Goal: Task Accomplishment & Management: Use online tool/utility

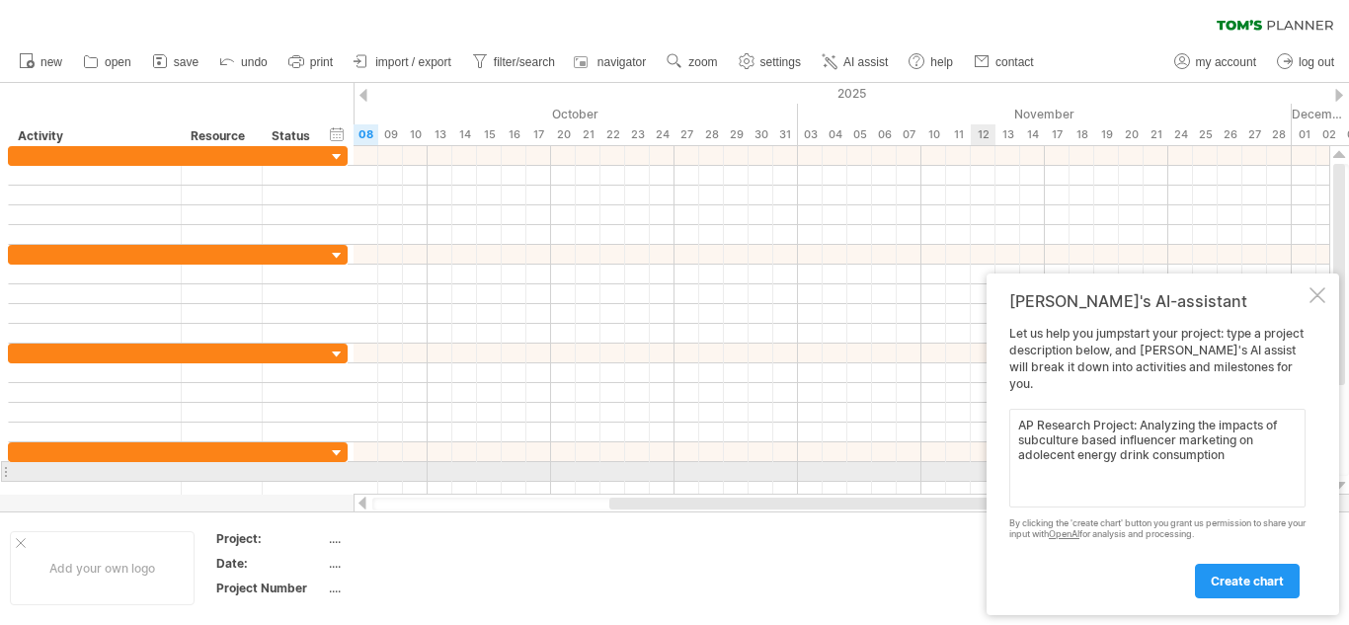
click at [1057, 464] on textarea "AP Research Project: Analyzing the impacts of subculture based influencer marke…" at bounding box center [1157, 458] width 296 height 99
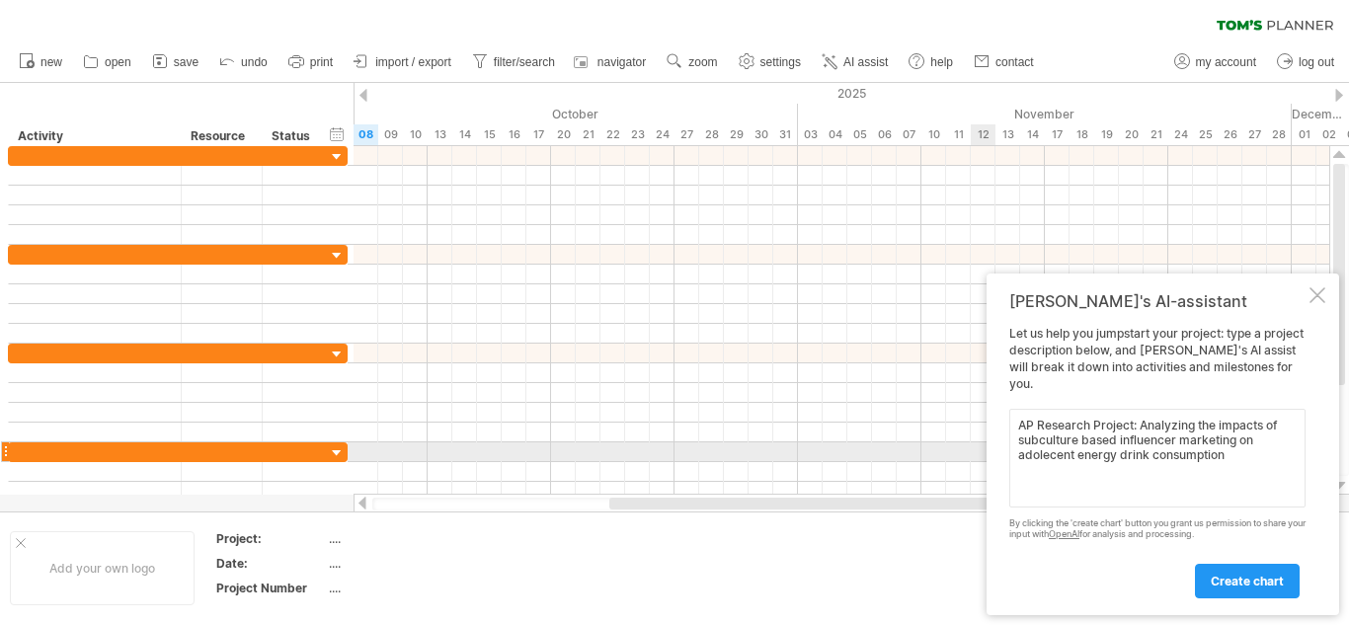
click at [1051, 456] on textarea "AP Research Project: Analyzing the impacts of subculture based influencer marke…" at bounding box center [1157, 458] width 296 height 99
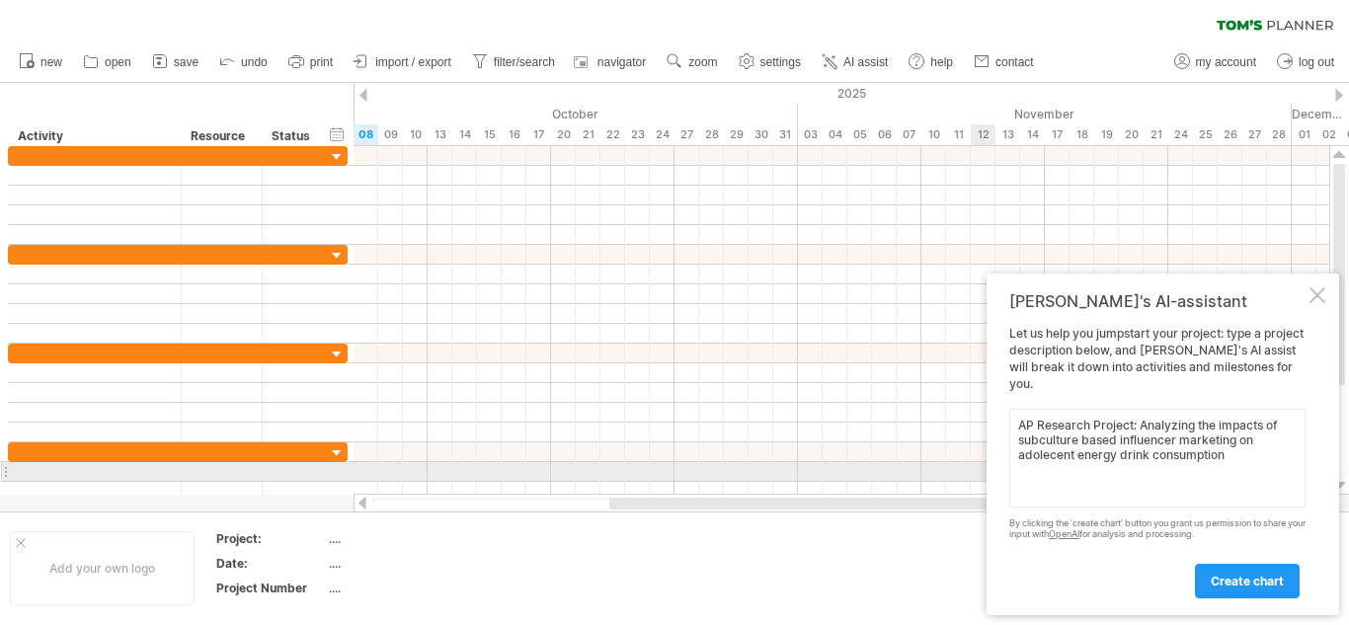
click at [1049, 459] on textarea "AP Research Project: Analyzing the impacts of subculture based influencer marke…" at bounding box center [1157, 458] width 296 height 99
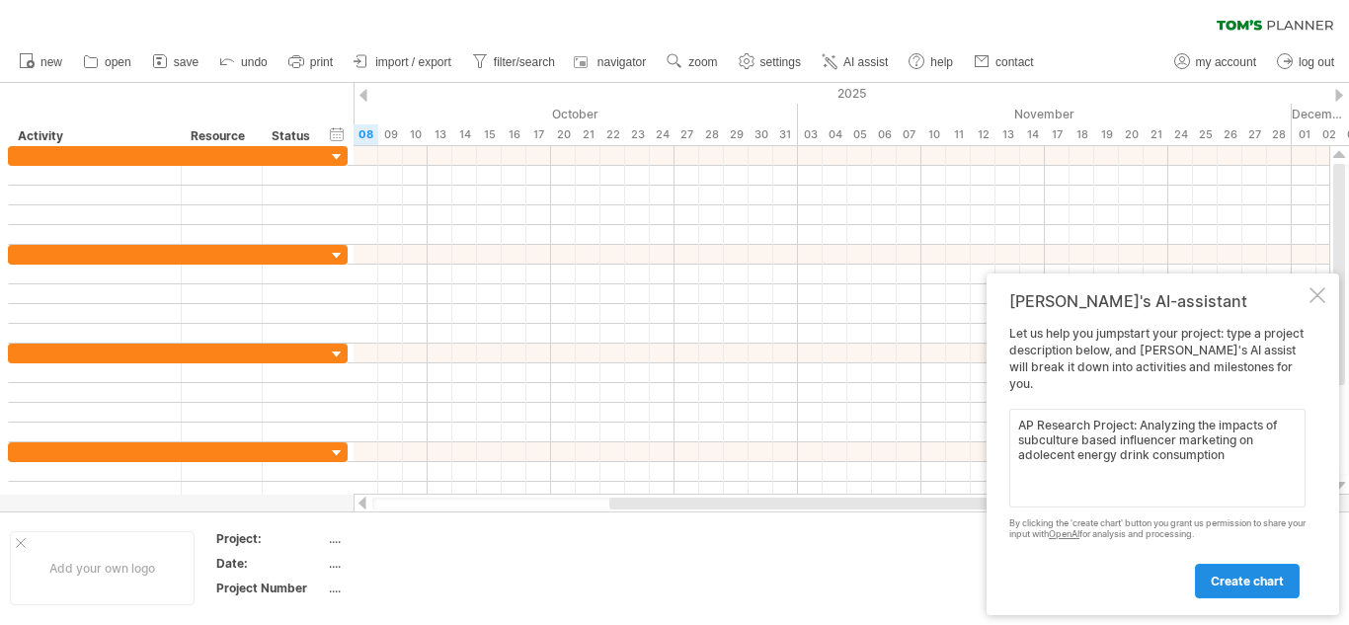
type textarea "AP Research Project: Analyzing the impacts of subculture based influencer marke…"
click at [1233, 592] on link "create chart" at bounding box center [1247, 581] width 105 height 35
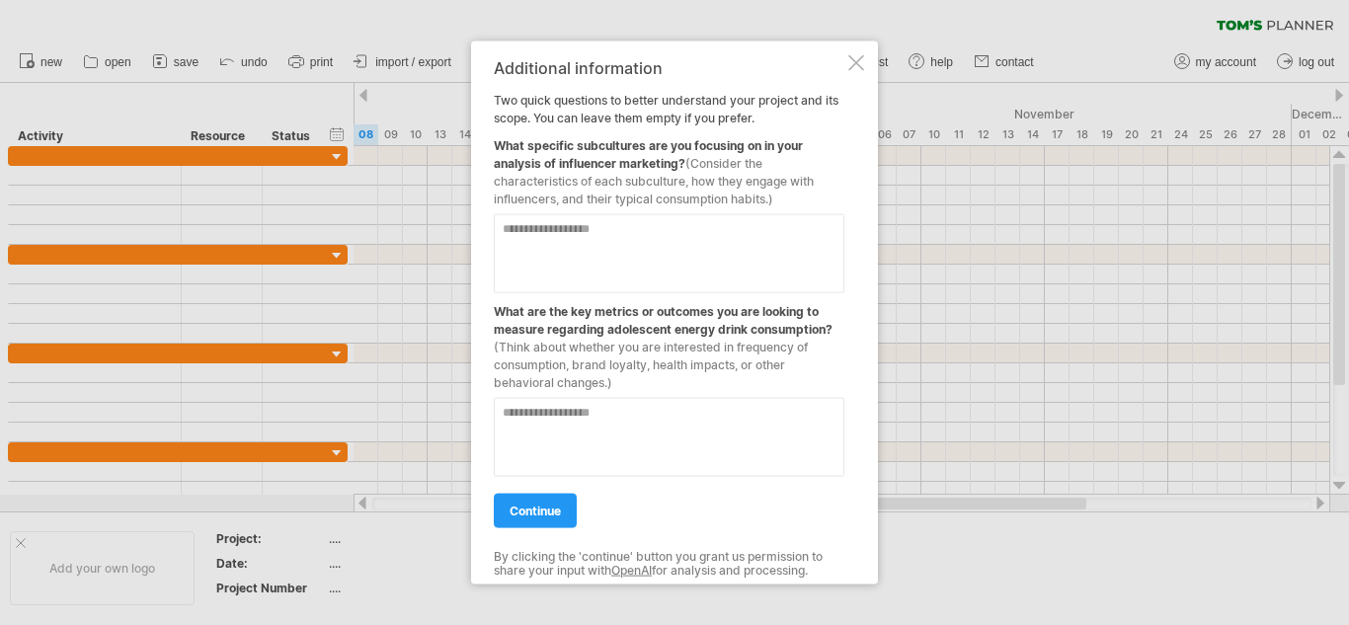
click at [601, 251] on textarea at bounding box center [669, 252] width 351 height 79
type textarea "**********"
click at [616, 430] on textarea at bounding box center [669, 436] width 351 height 79
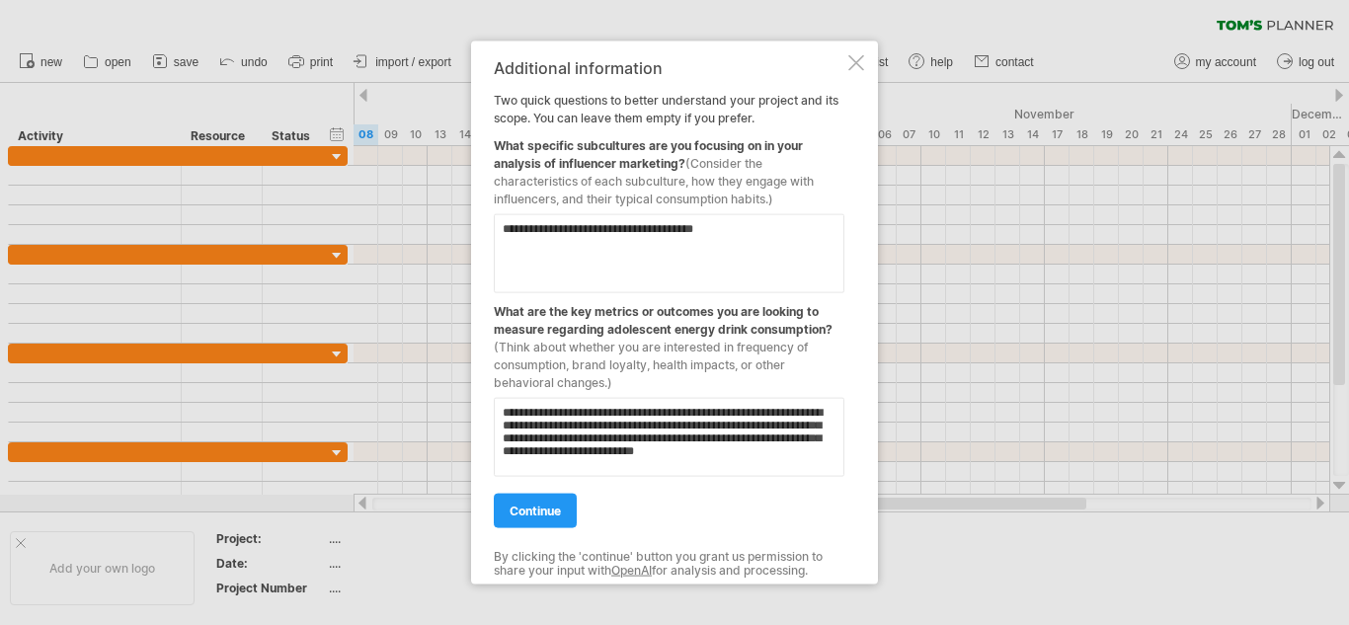
scroll to position [6, 0]
type textarea "**********"
click at [553, 510] on span "continue" at bounding box center [534, 510] width 51 height 15
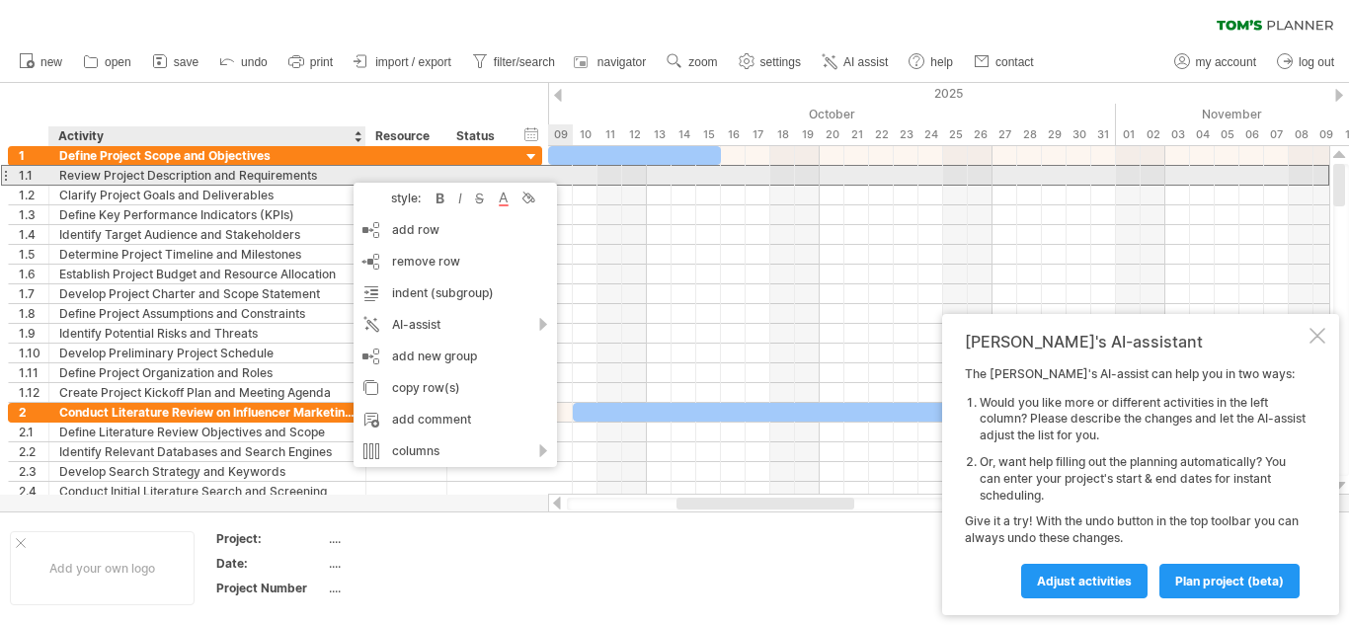
click at [93, 178] on div "Review Project Description and Requirements" at bounding box center [207, 175] width 296 height 19
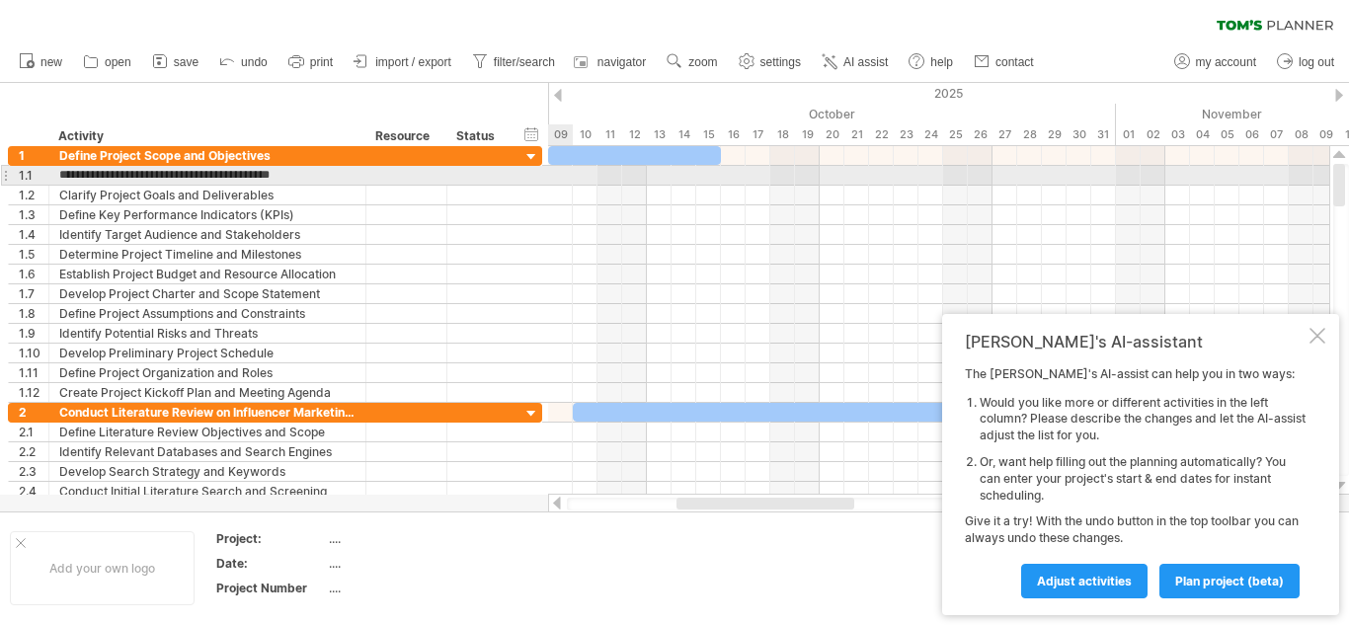
click at [0, 173] on div "**********" at bounding box center [271, 323] width 543 height 355
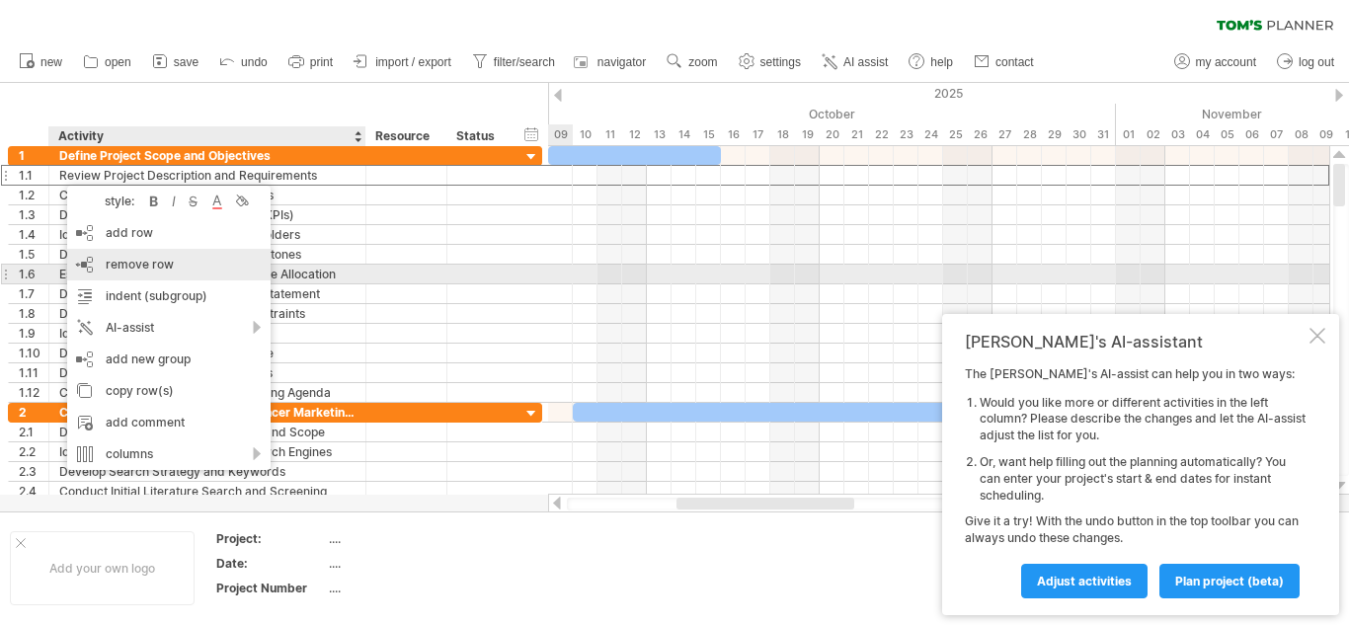
click at [176, 267] on div "remove row remove selected rows" at bounding box center [168, 265] width 203 height 32
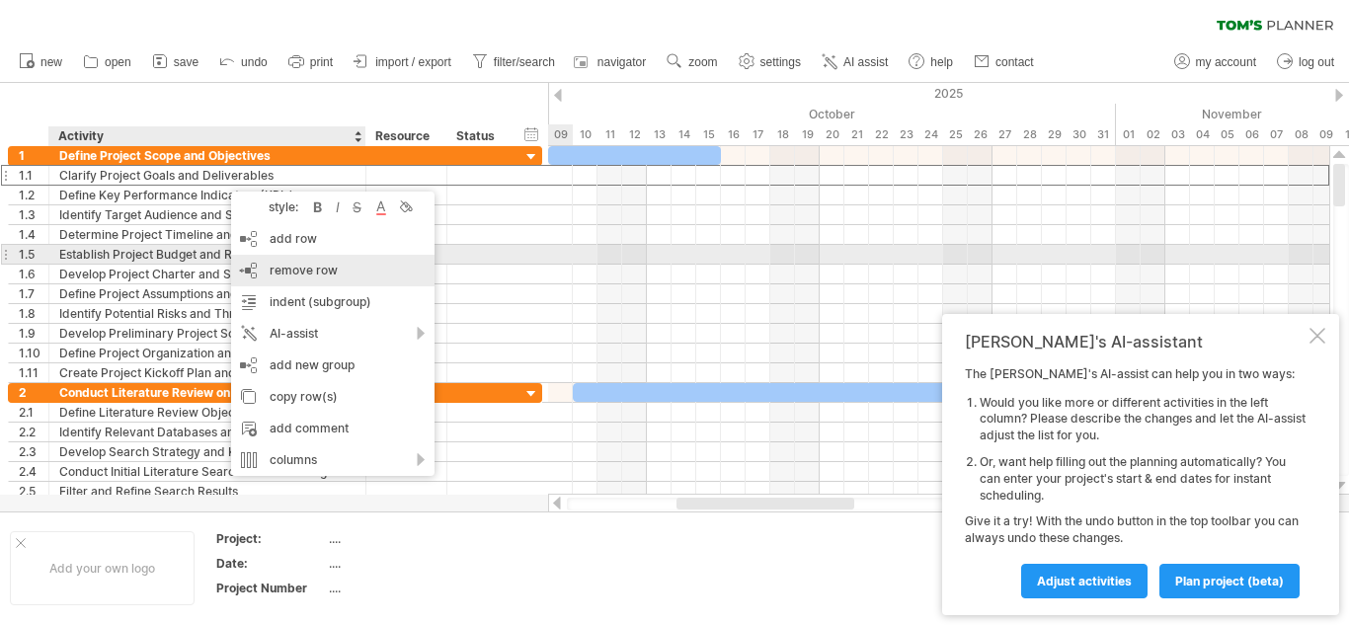
click at [267, 263] on div "remove row remove selected rows" at bounding box center [332, 271] width 203 height 32
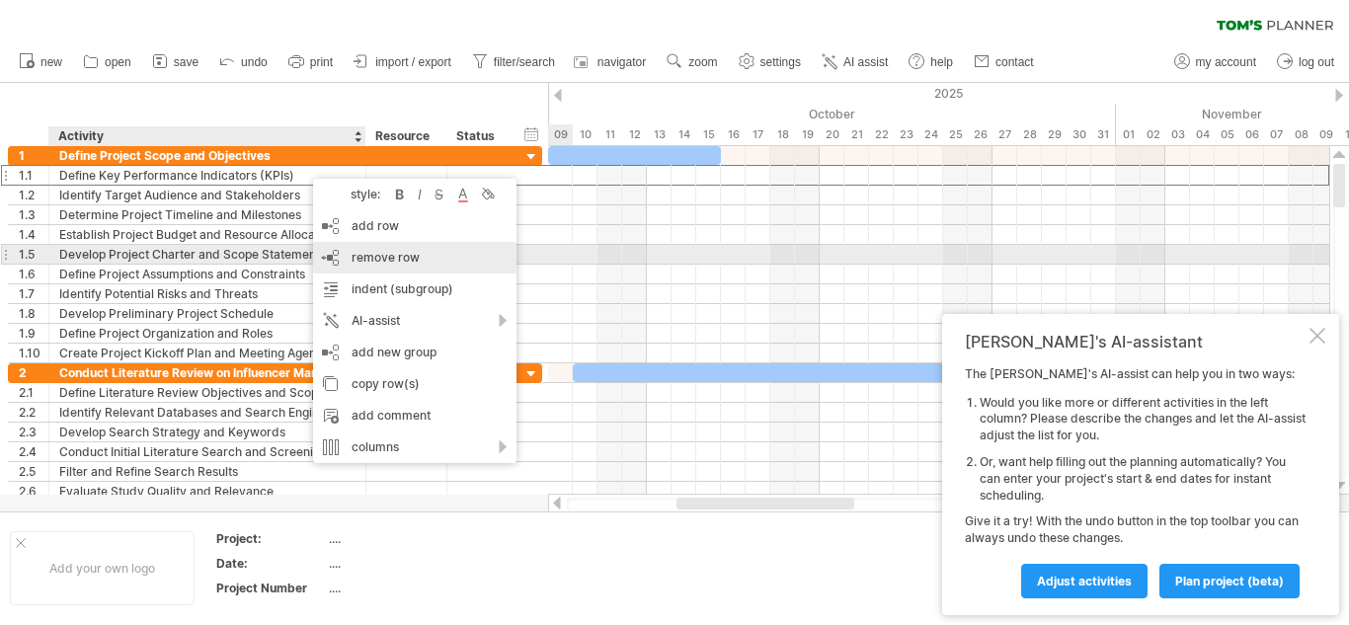
click at [380, 251] on span "remove row" at bounding box center [386, 257] width 68 height 15
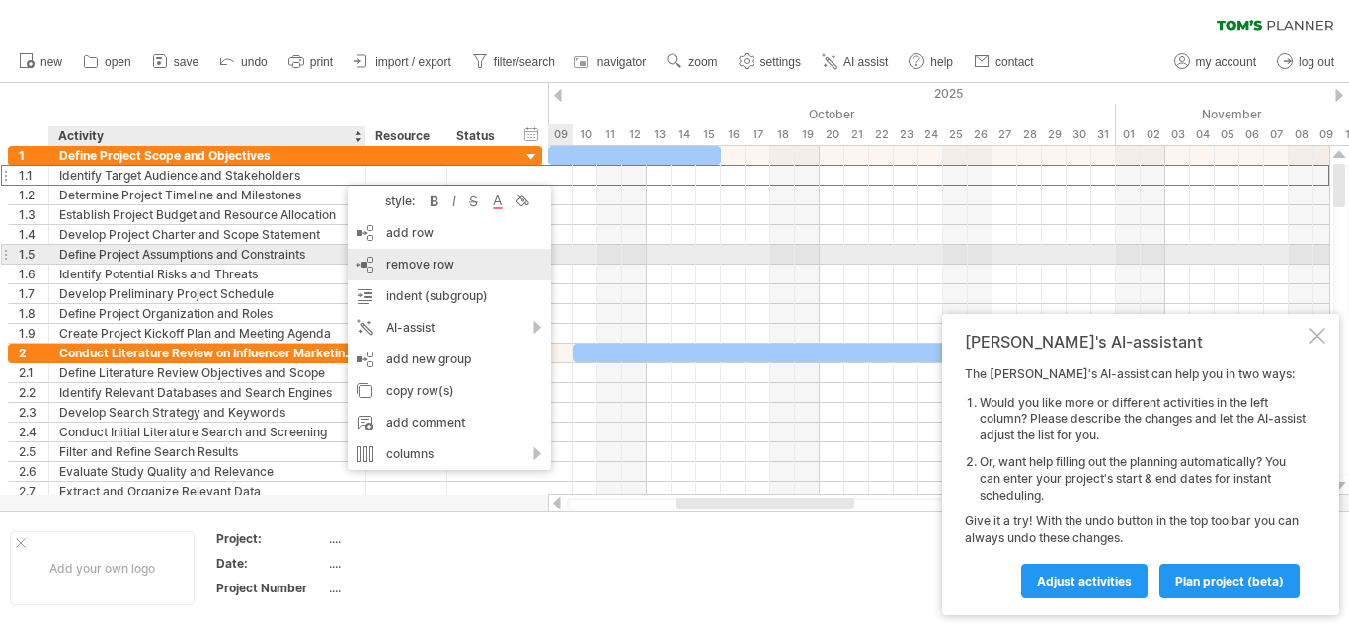
click at [395, 260] on span "remove row" at bounding box center [420, 264] width 68 height 15
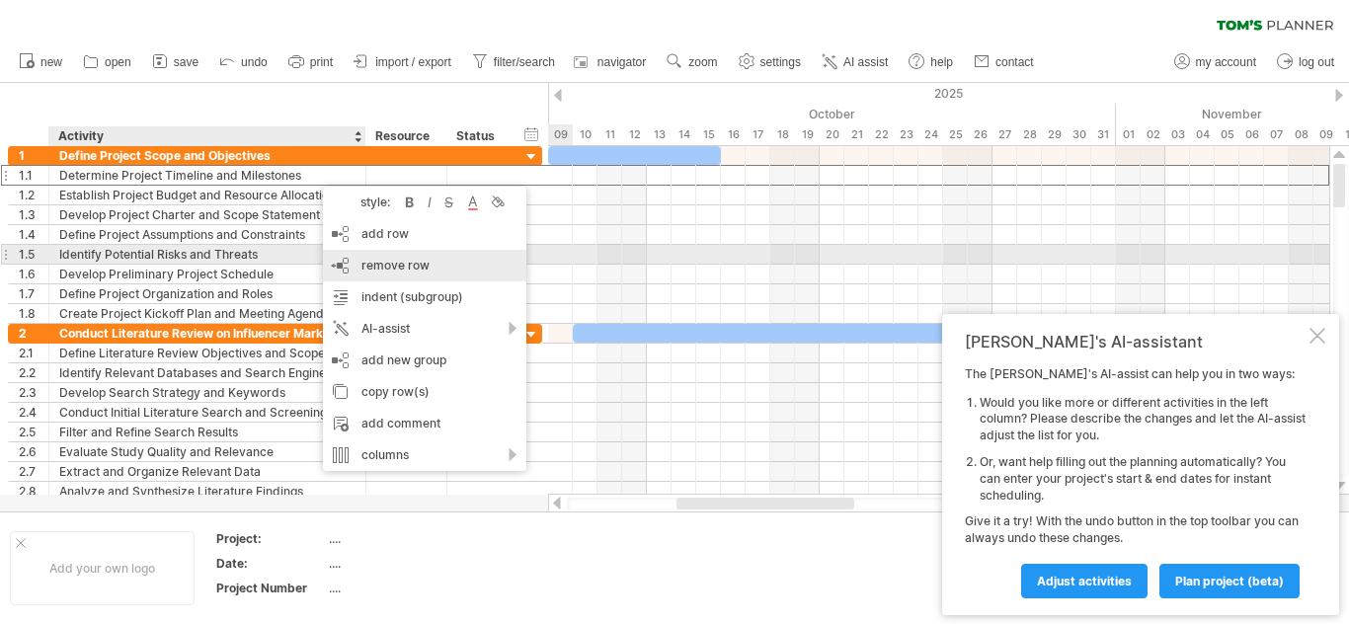
click at [372, 264] on span "remove row" at bounding box center [395, 265] width 68 height 15
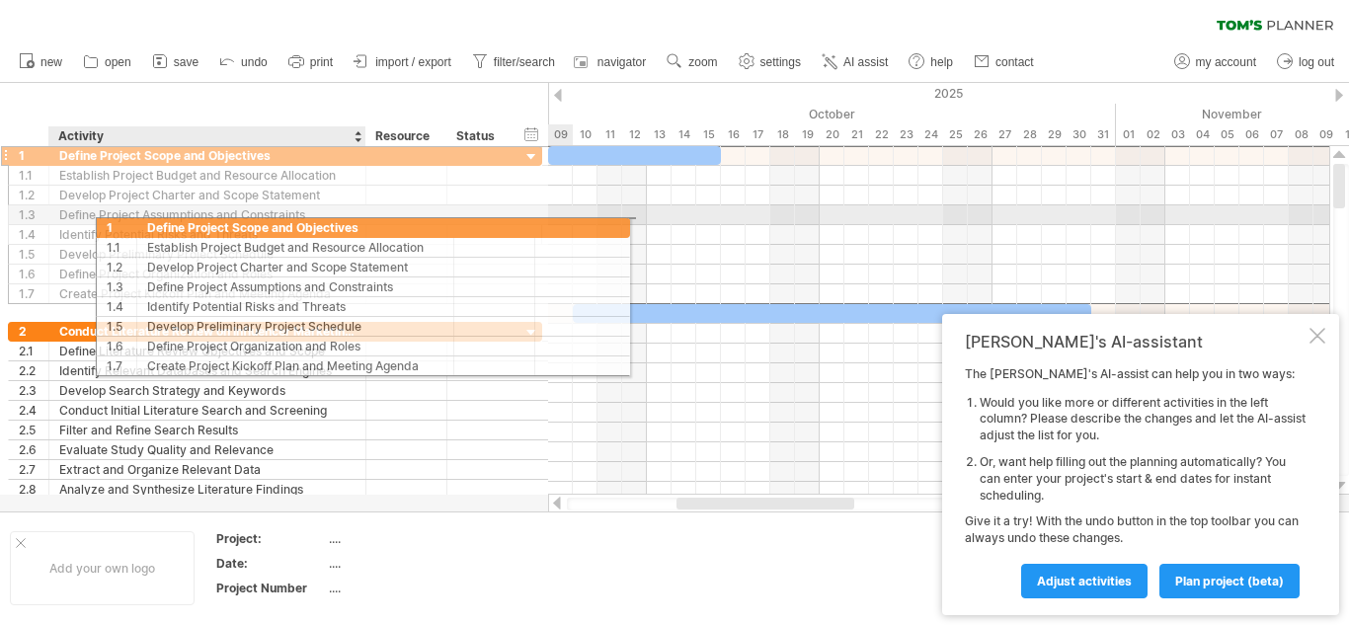
drag, startPoint x: 35, startPoint y: 162, endPoint x: 150, endPoint y: 219, distance: 128.9
click at [148, 223] on div "**********" at bounding box center [275, 224] width 534 height 159
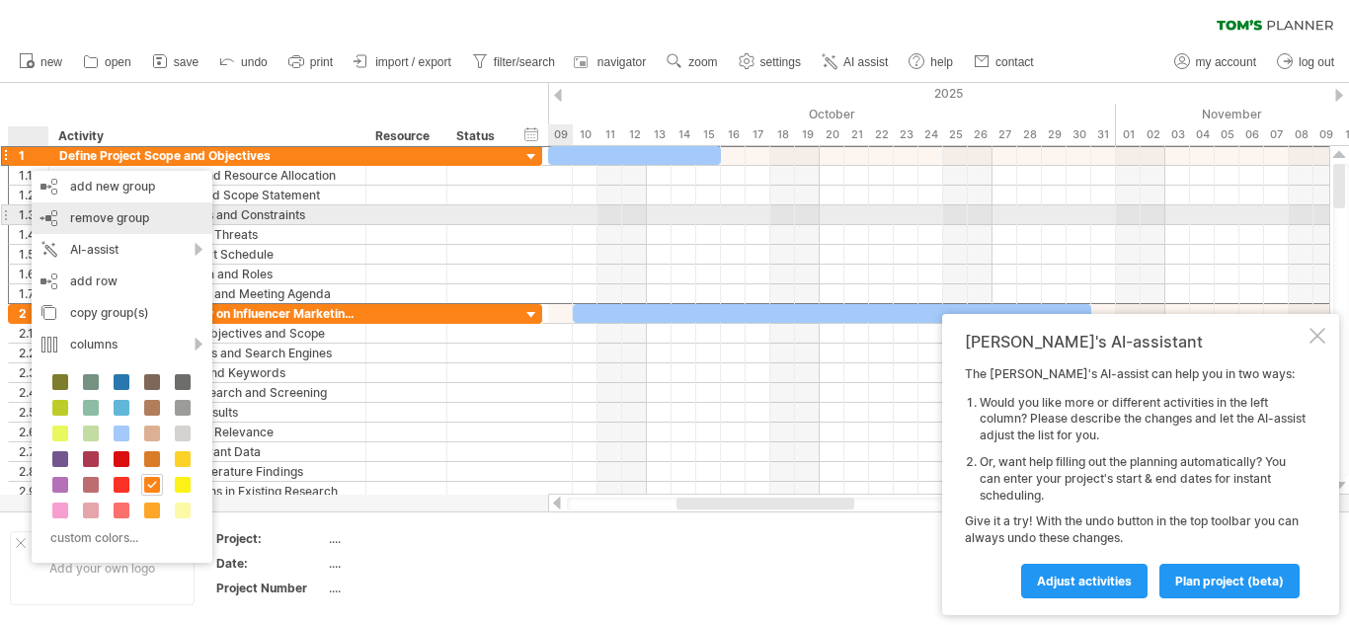
click at [125, 212] on span "remove group" at bounding box center [109, 217] width 79 height 15
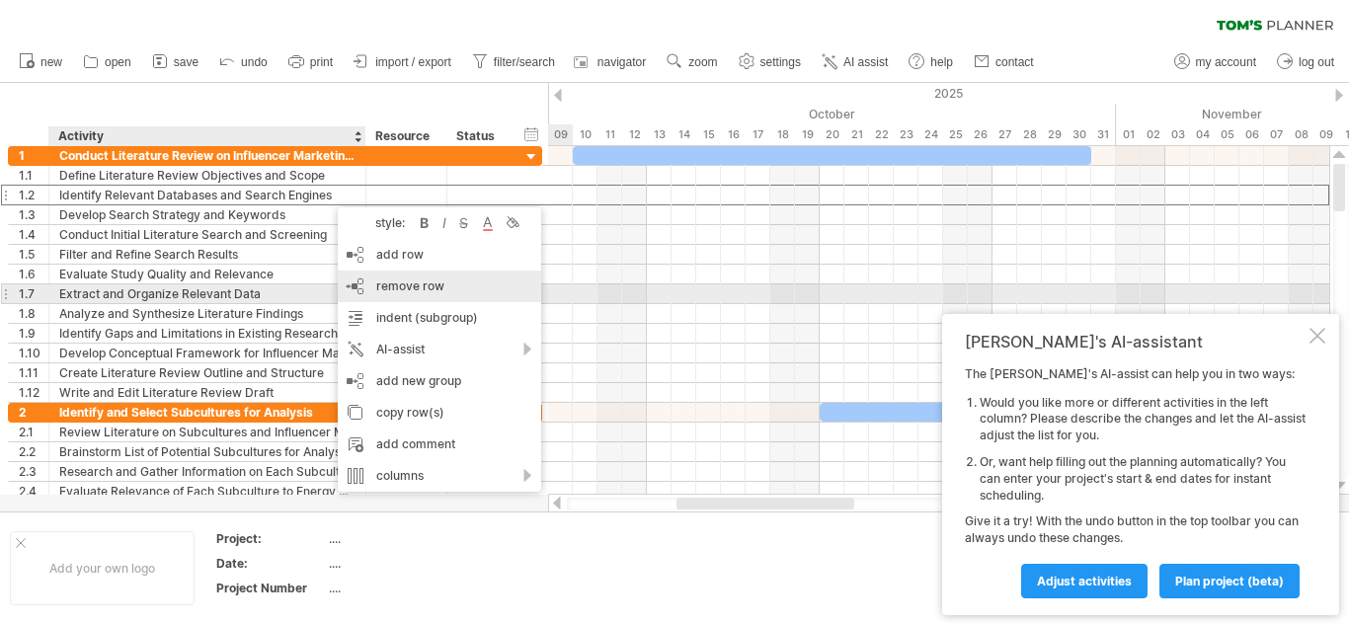
click at [398, 293] on div "remove row remove selected rows" at bounding box center [439, 287] width 203 height 32
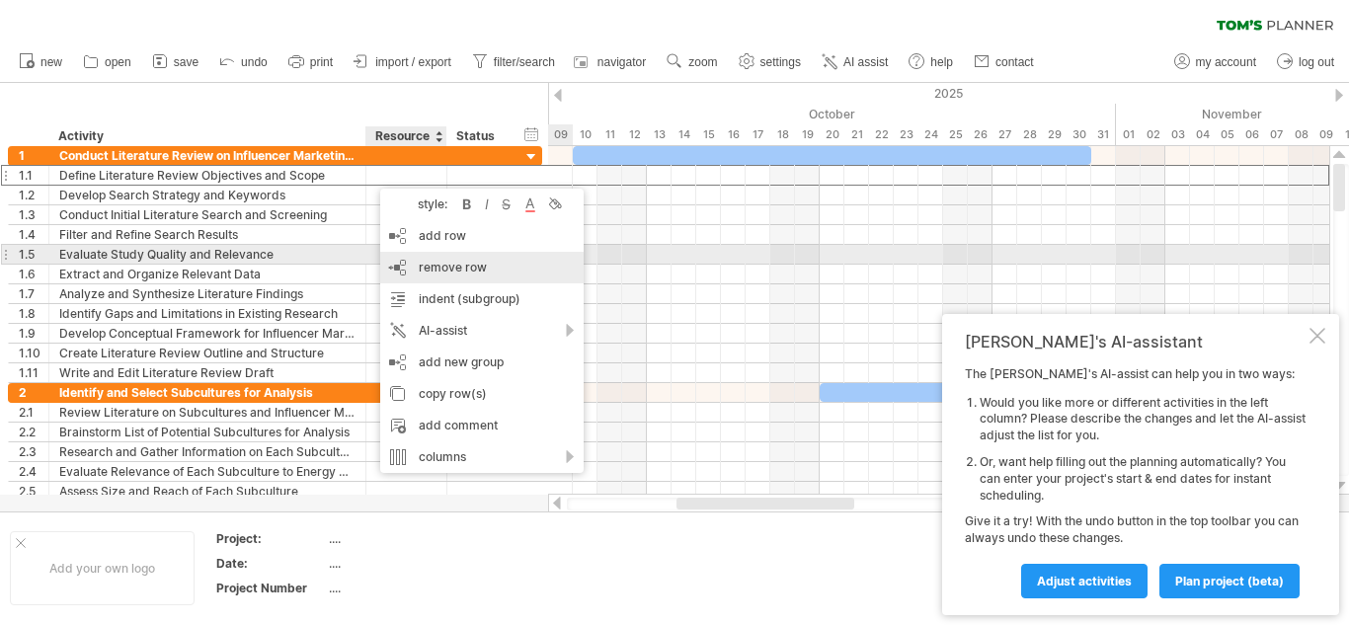
click at [412, 264] on div "remove row remove selected rows" at bounding box center [481, 268] width 203 height 32
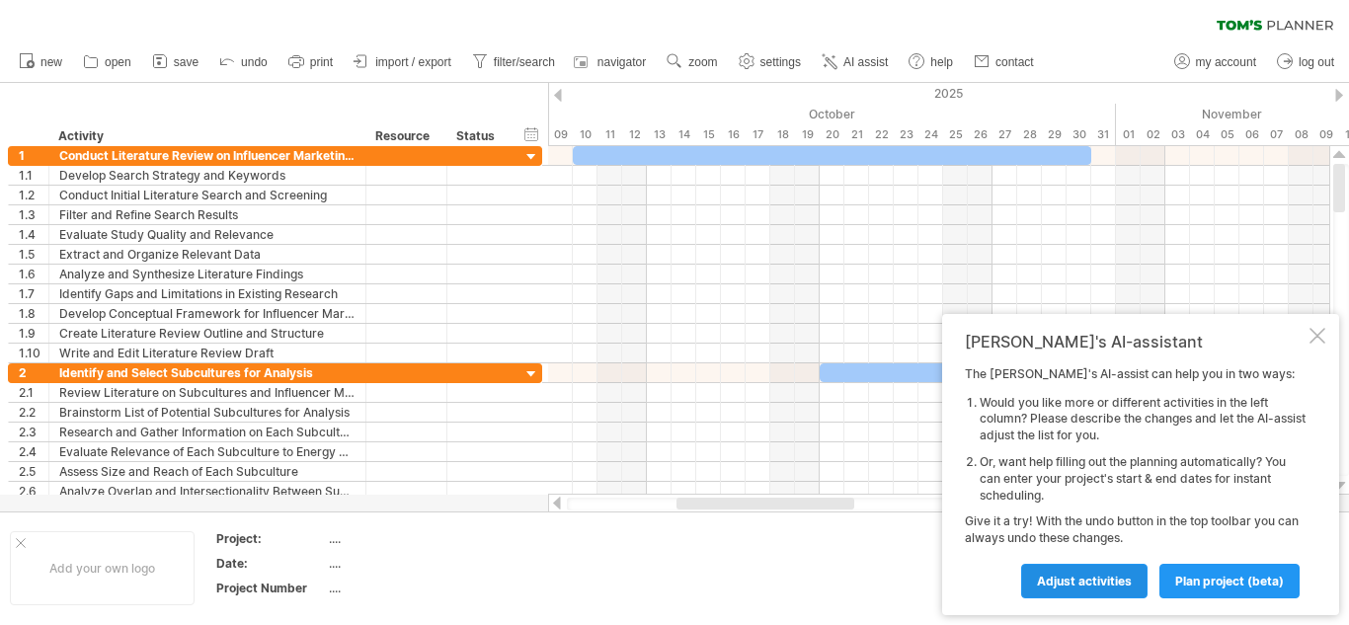
click at [1072, 575] on span "Adjust activities" at bounding box center [1084, 581] width 95 height 15
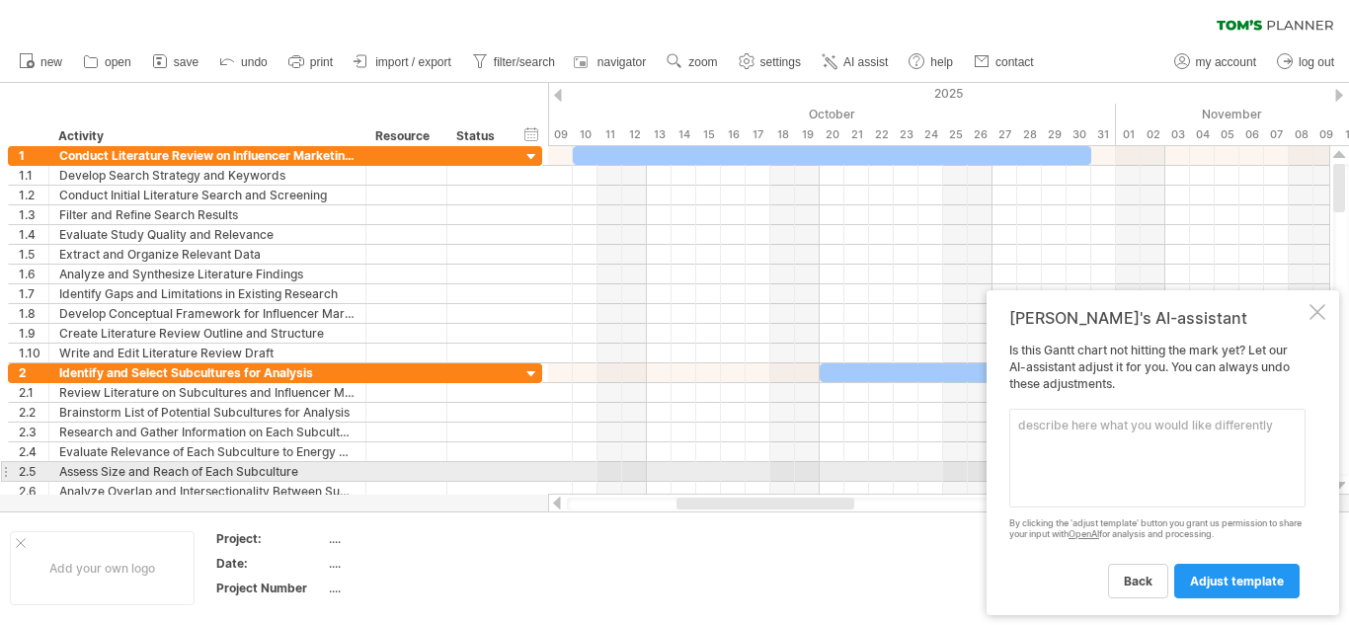
click at [1086, 470] on textarea at bounding box center [1157, 458] width 296 height 99
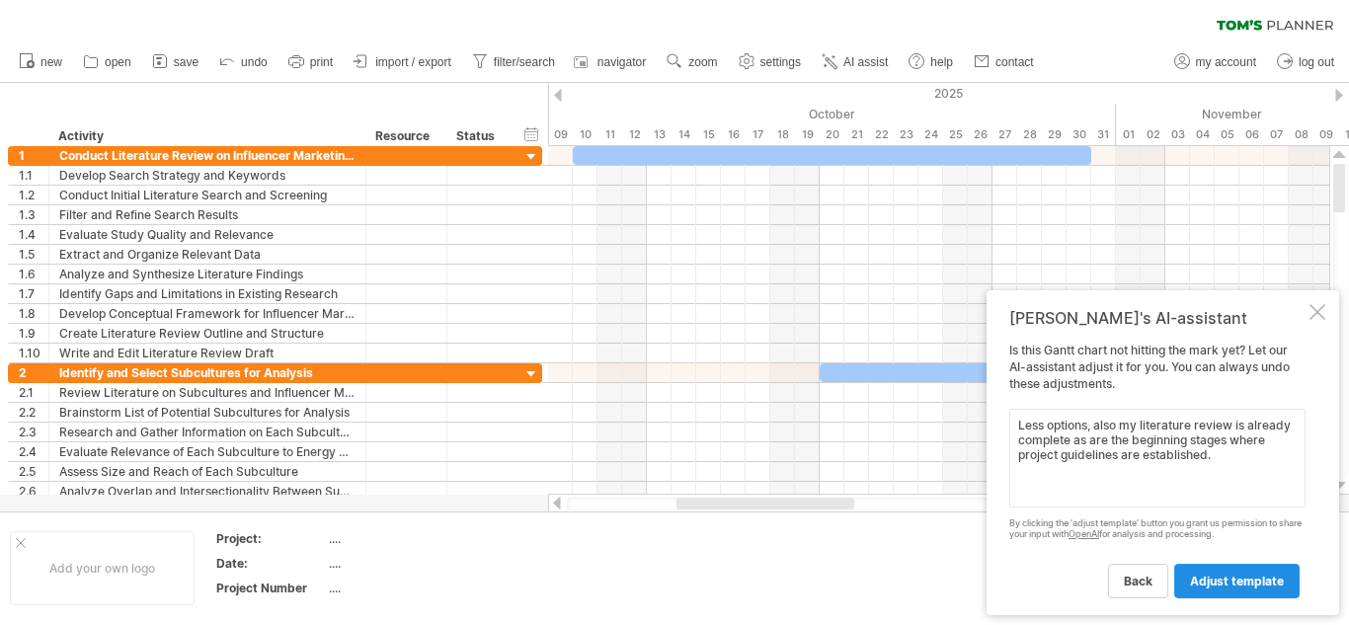
type textarea "Less options, also my literature review is already complete as are the beginnin…"
click at [1187, 572] on link "adjust template" at bounding box center [1236, 581] width 125 height 35
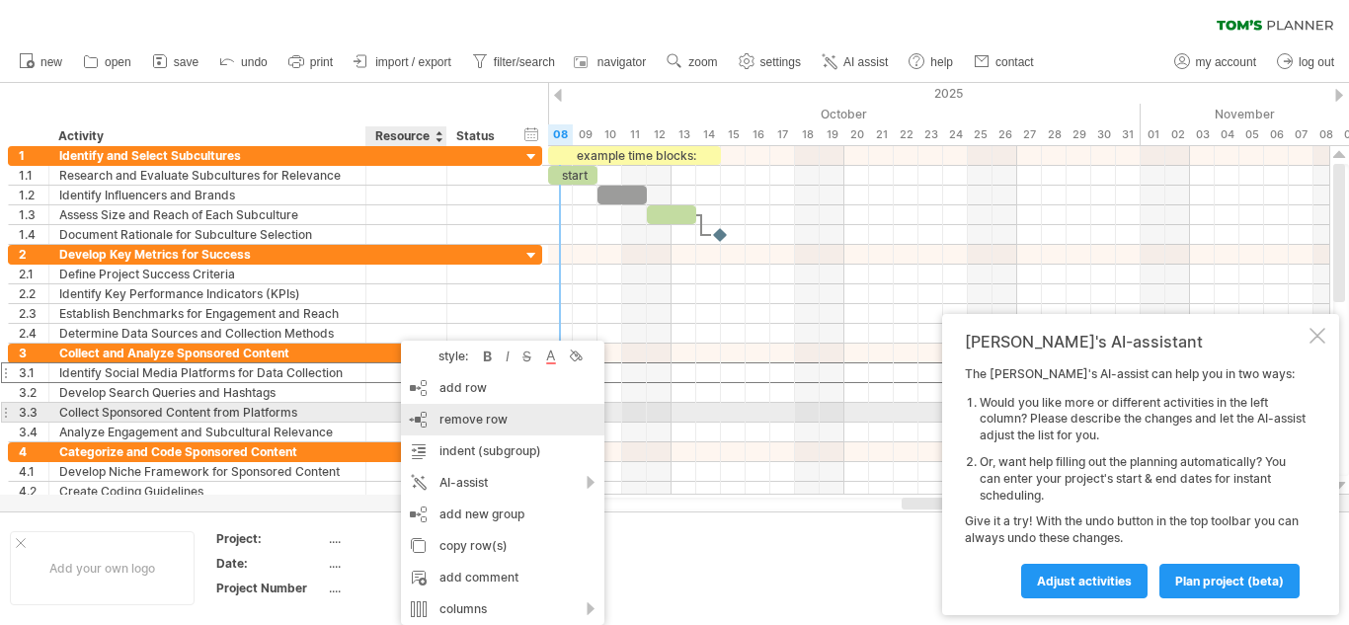
click at [468, 414] on span "remove row" at bounding box center [473, 419] width 68 height 15
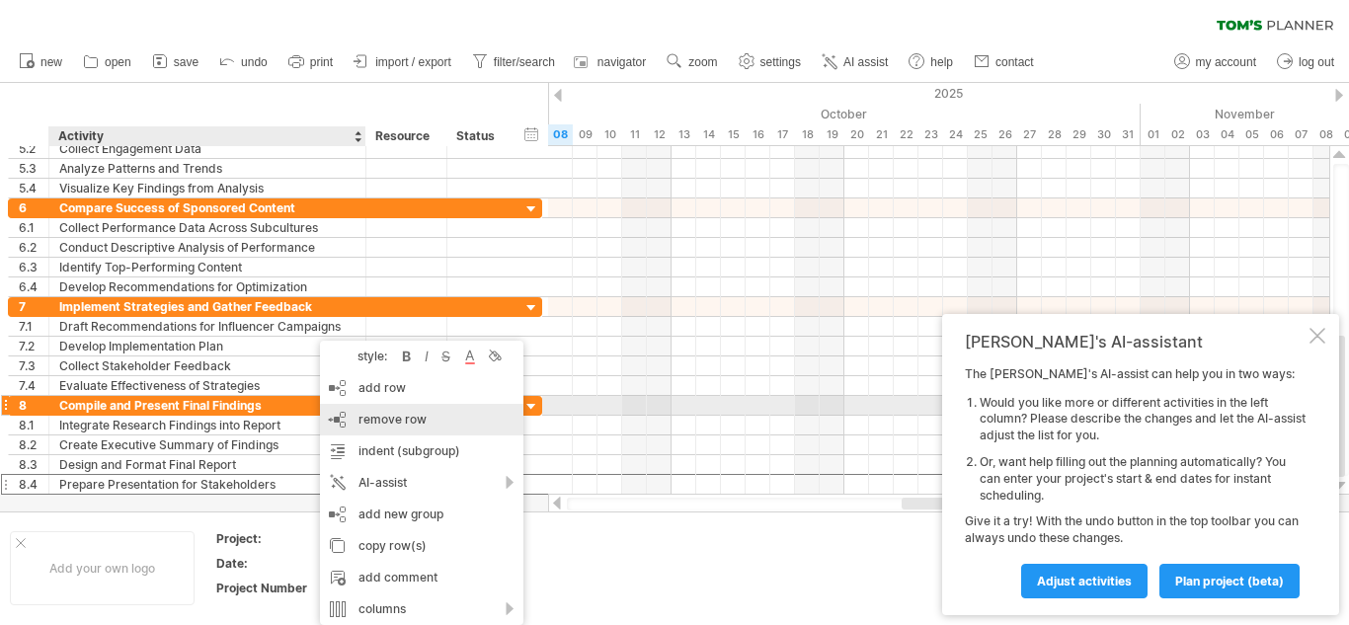
click at [390, 411] on div "remove row remove selected rows" at bounding box center [421, 420] width 203 height 32
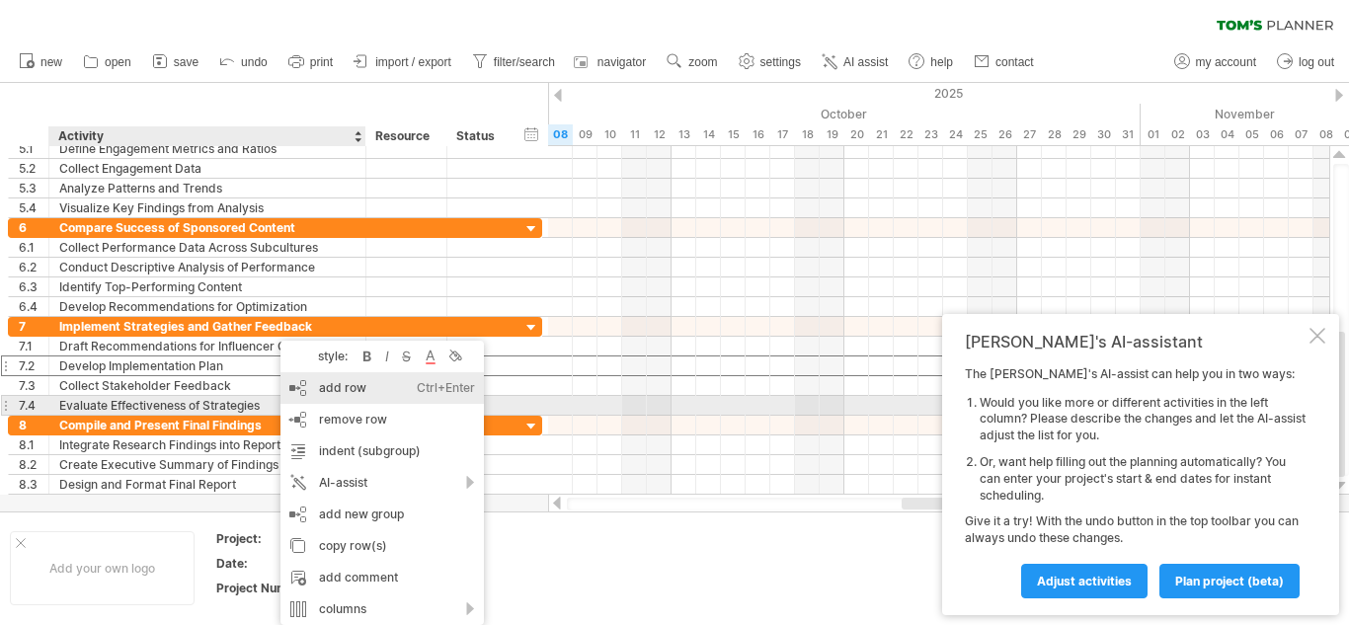
click at [328, 399] on div "add row Ctrl+Enter Cmd+Enter" at bounding box center [381, 388] width 203 height 32
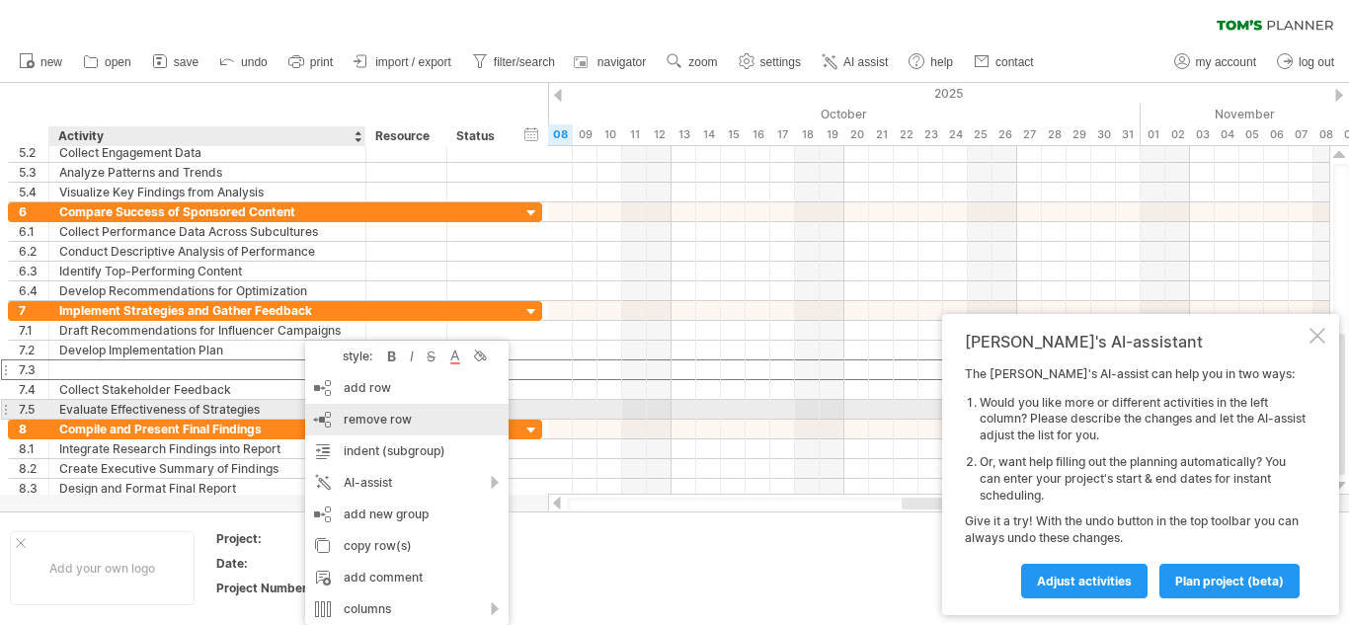
click at [346, 414] on span "remove row" at bounding box center [378, 419] width 68 height 15
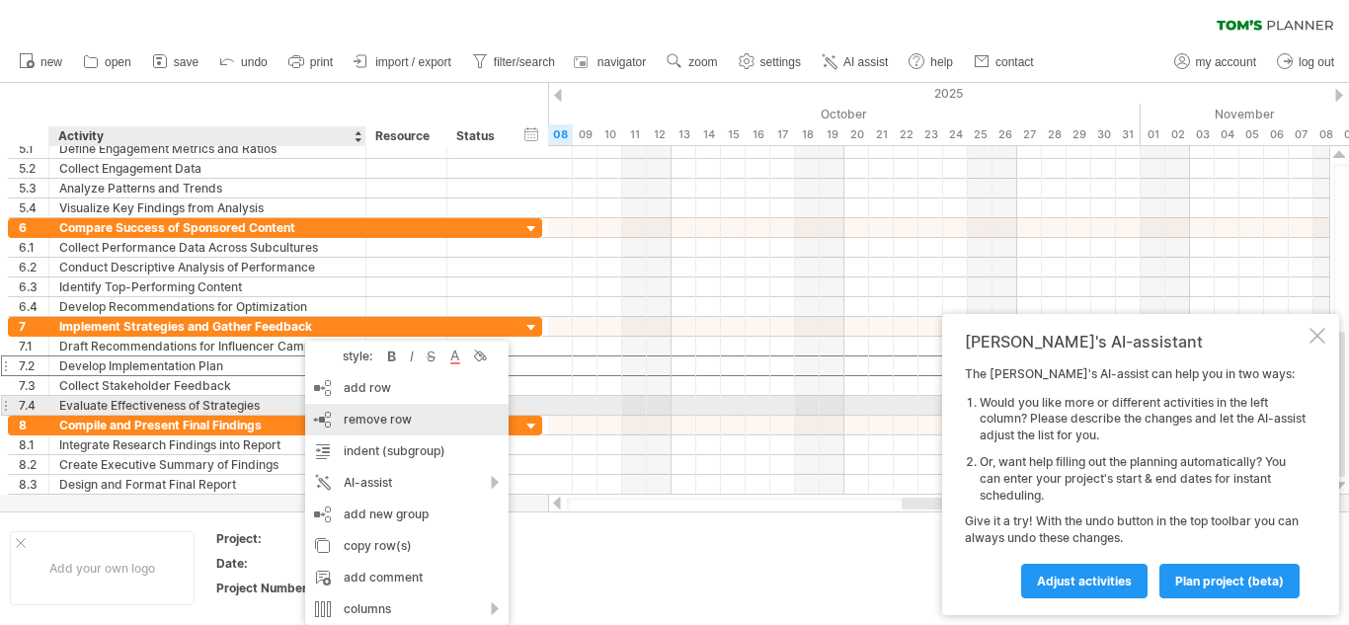
click at [374, 413] on span "remove row" at bounding box center [378, 419] width 68 height 15
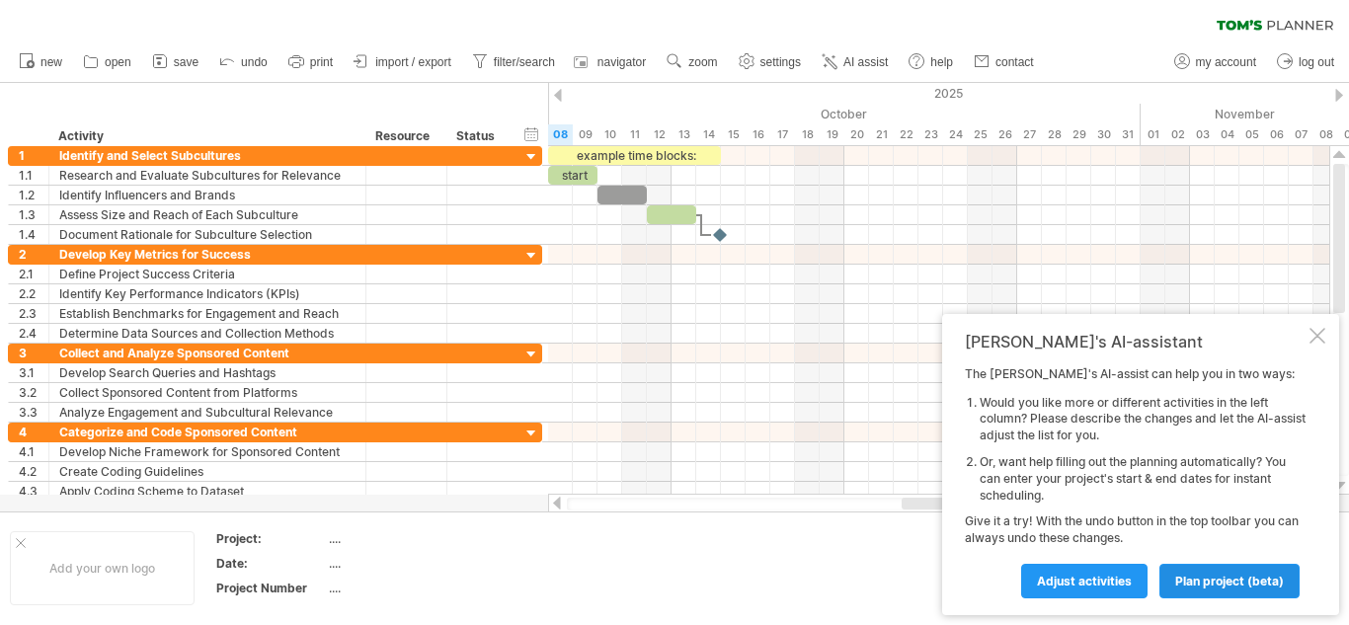
click at [1257, 576] on span "plan project (beta)" at bounding box center [1229, 581] width 109 height 15
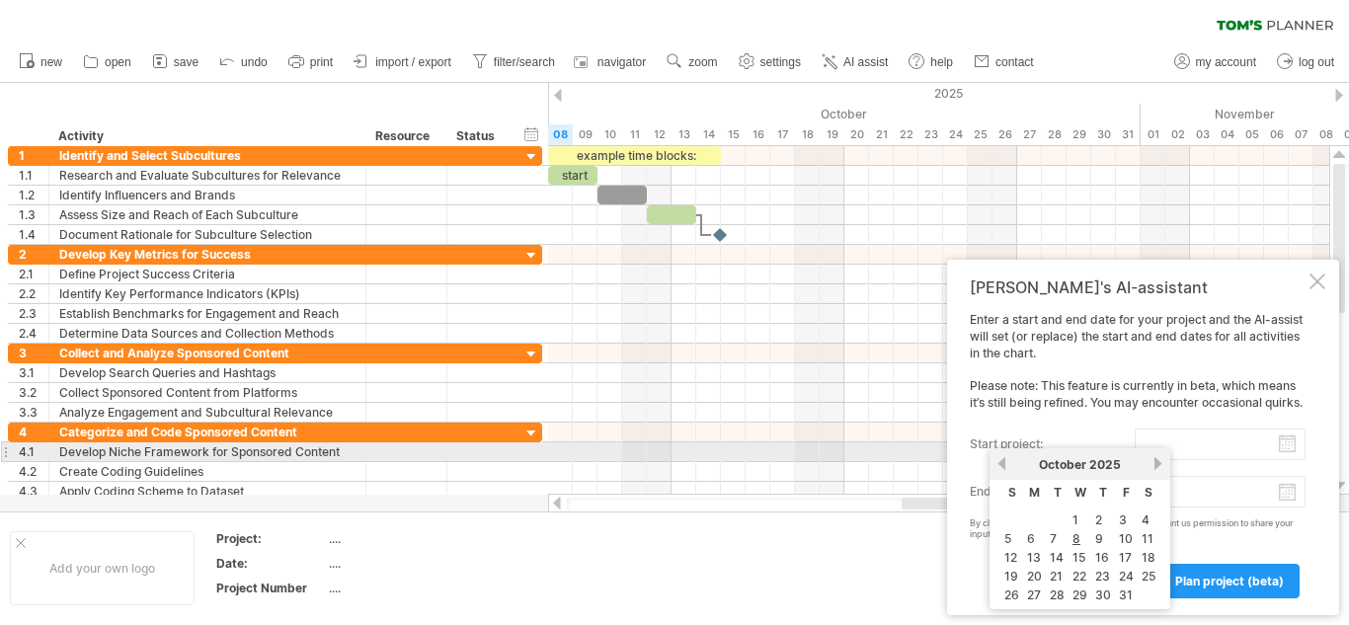
click at [1166, 445] on input "start project:" at bounding box center [1220, 445] width 171 height 32
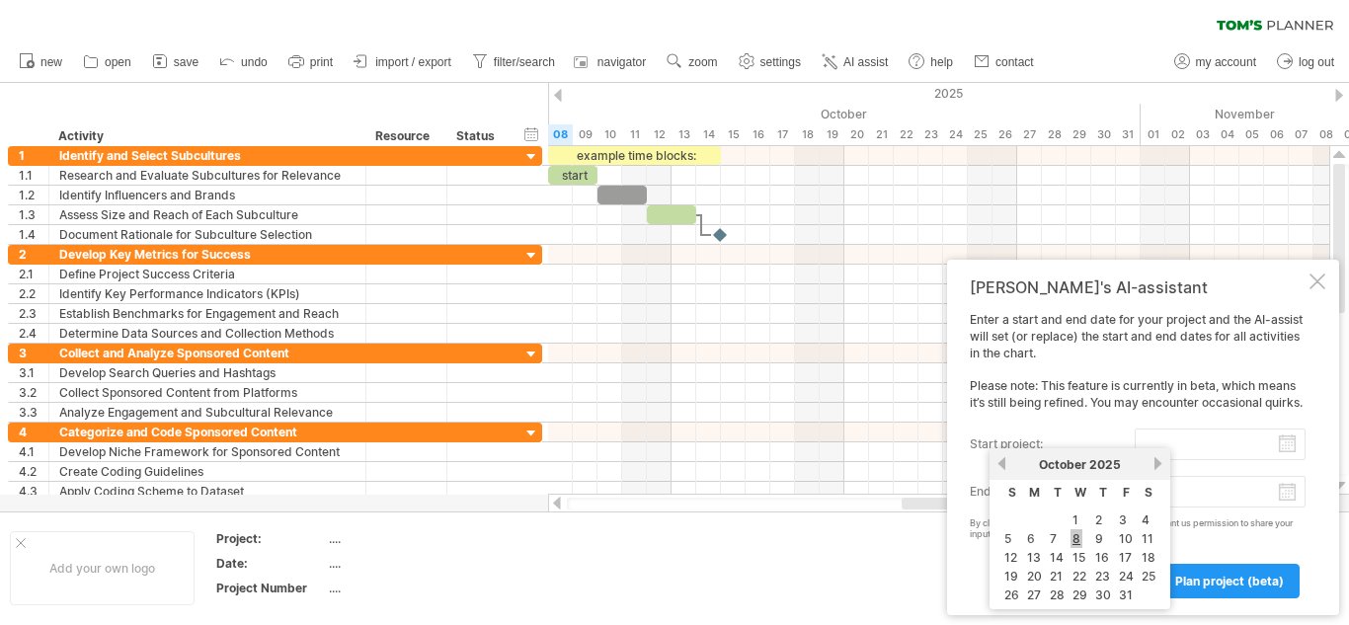
click at [1080, 542] on link "8" at bounding box center [1076, 538] width 12 height 19
type input "********"
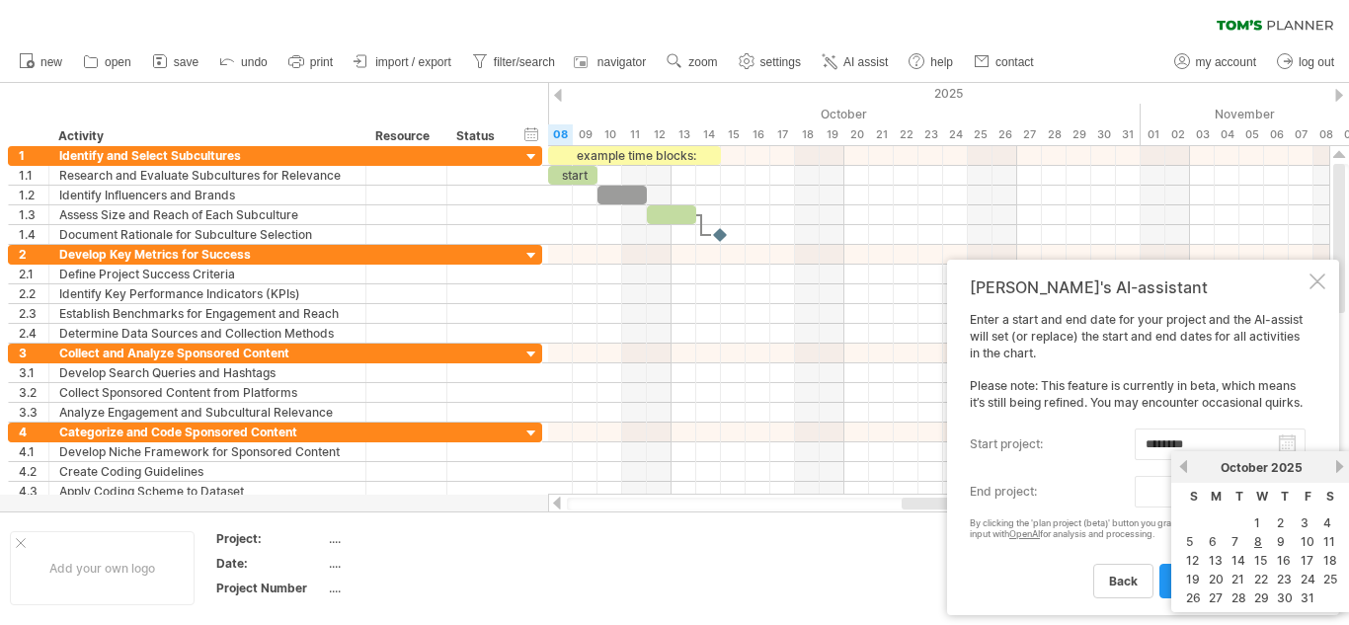
click at [1162, 497] on input "end project:" at bounding box center [1220, 492] width 171 height 32
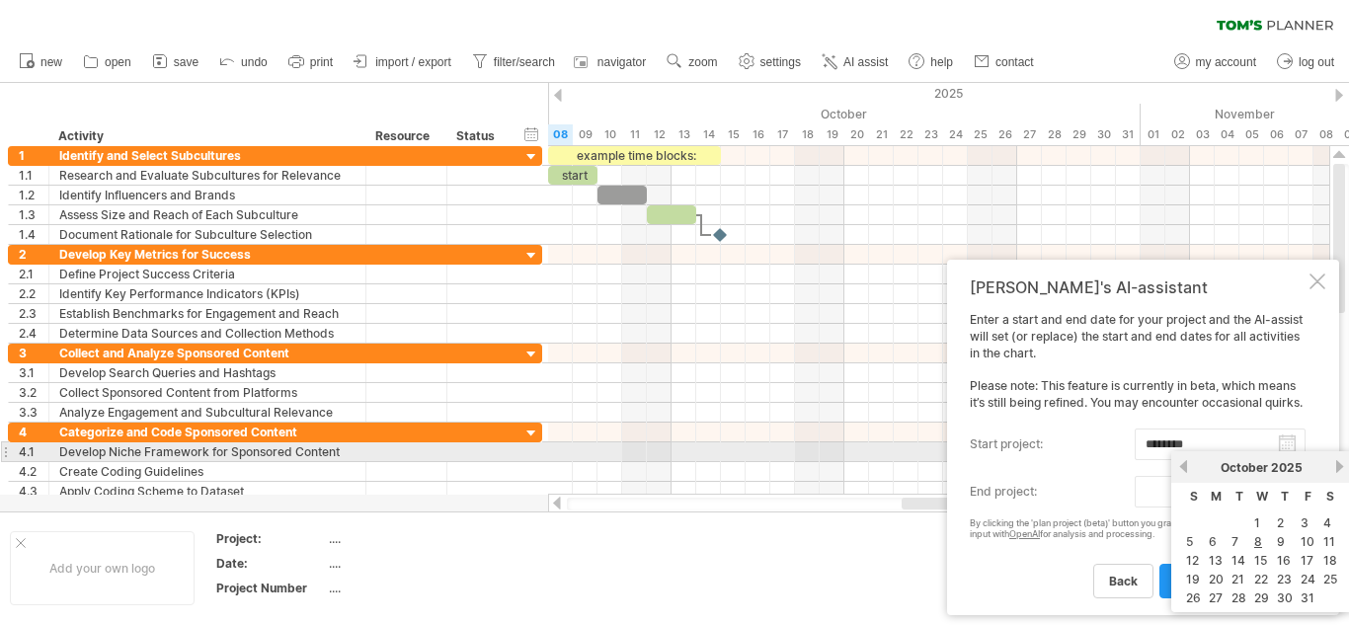
click at [1323, 461] on div "[DATE]" at bounding box center [1261, 467] width 143 height 15
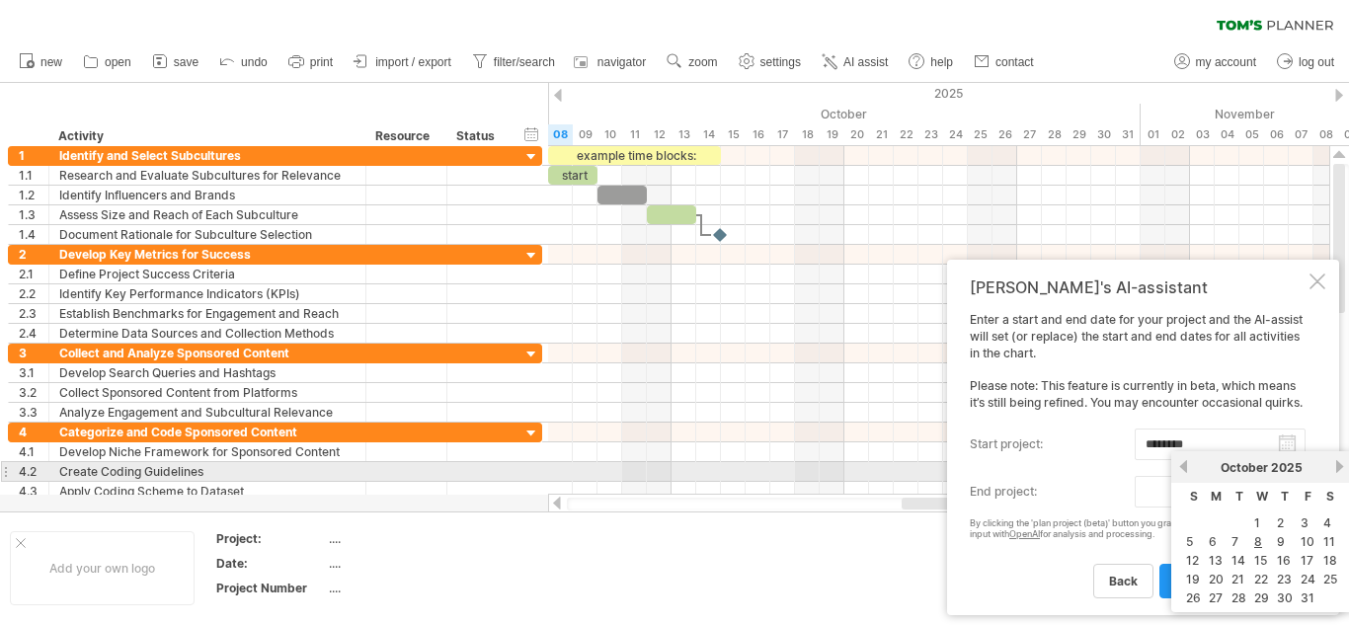
click at [1337, 466] on link "next" at bounding box center [1339, 466] width 15 height 15
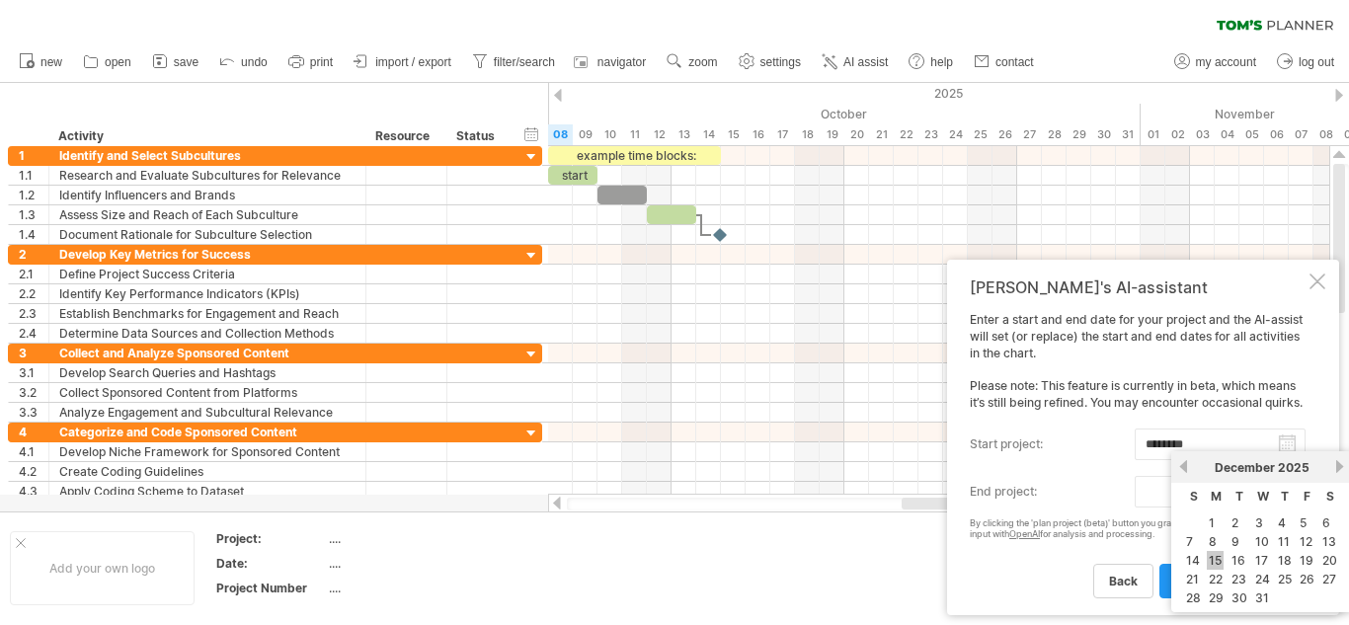
click at [1216, 560] on link "15" at bounding box center [1215, 560] width 17 height 19
type input "********"
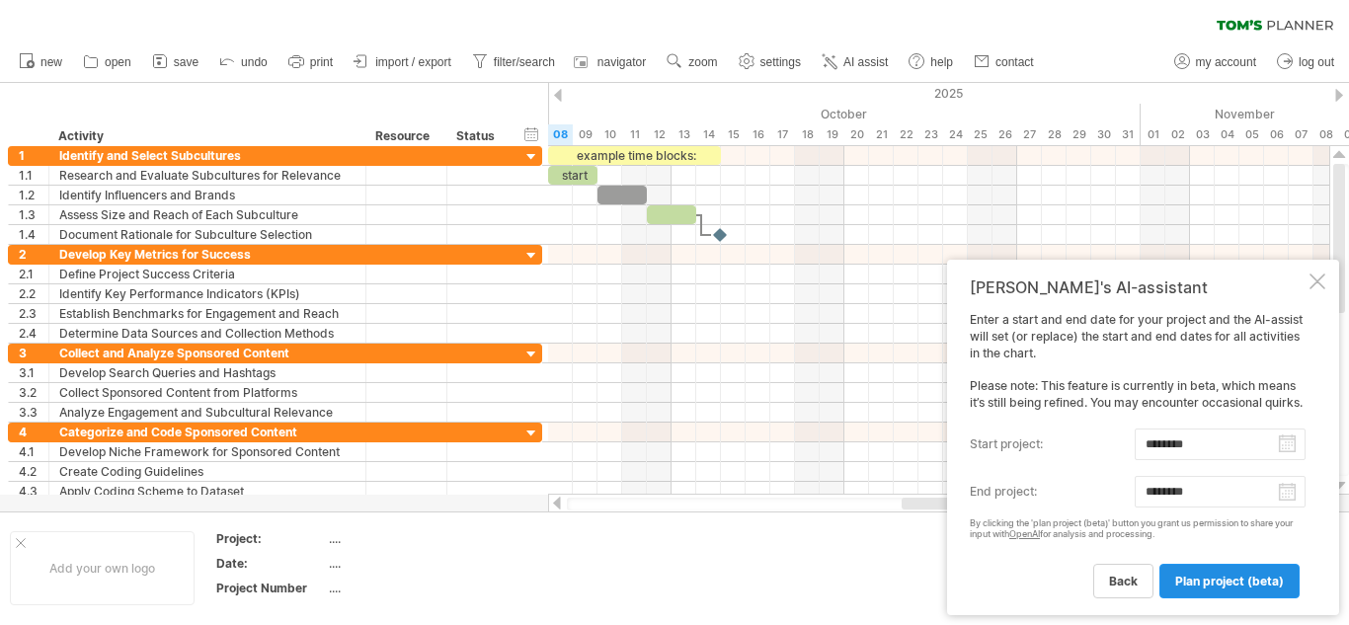
click at [1241, 587] on span "plan project (beta)" at bounding box center [1229, 581] width 109 height 15
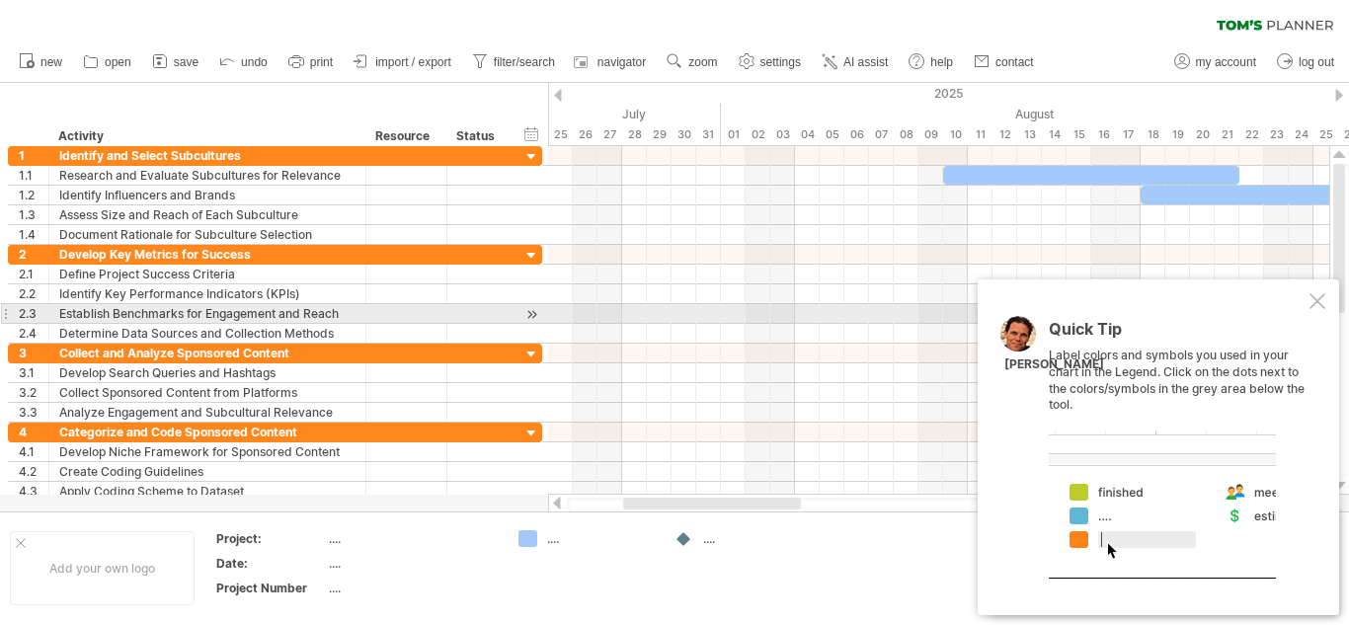
click at [1321, 305] on div at bounding box center [1317, 301] width 16 height 16
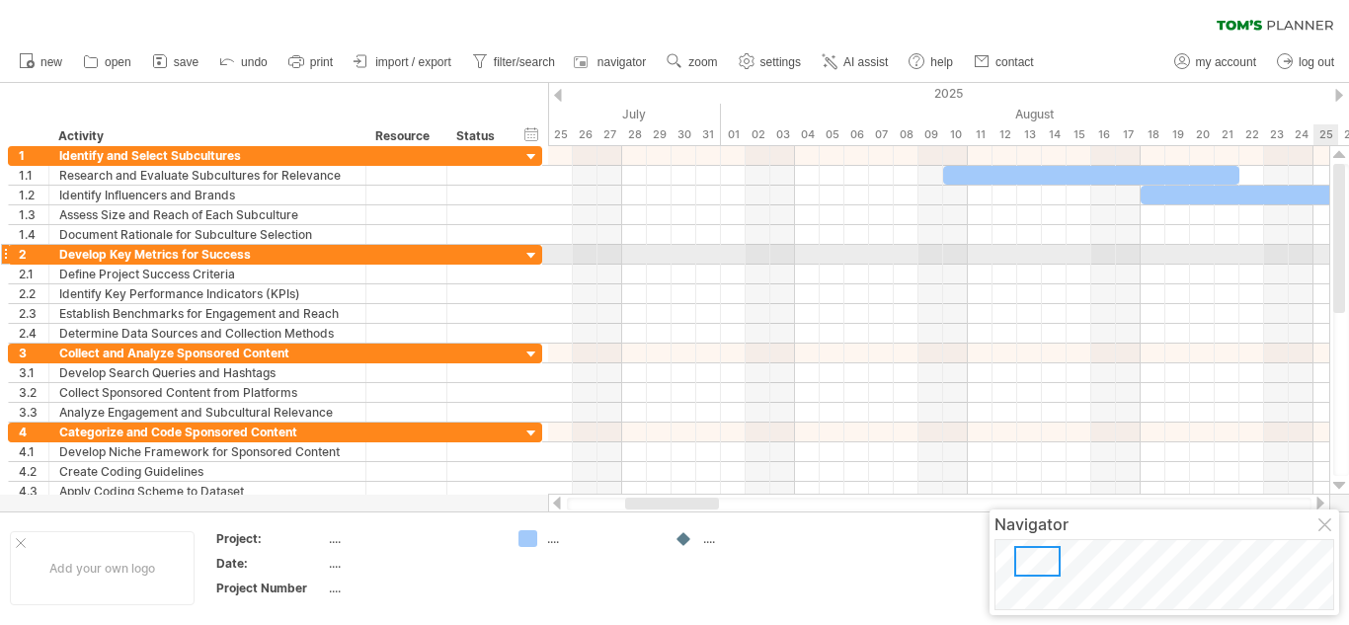
drag, startPoint x: 1335, startPoint y: 286, endPoint x: 1339, endPoint y: 245, distance: 41.7
click at [1339, 245] on div at bounding box center [1339, 238] width 12 height 149
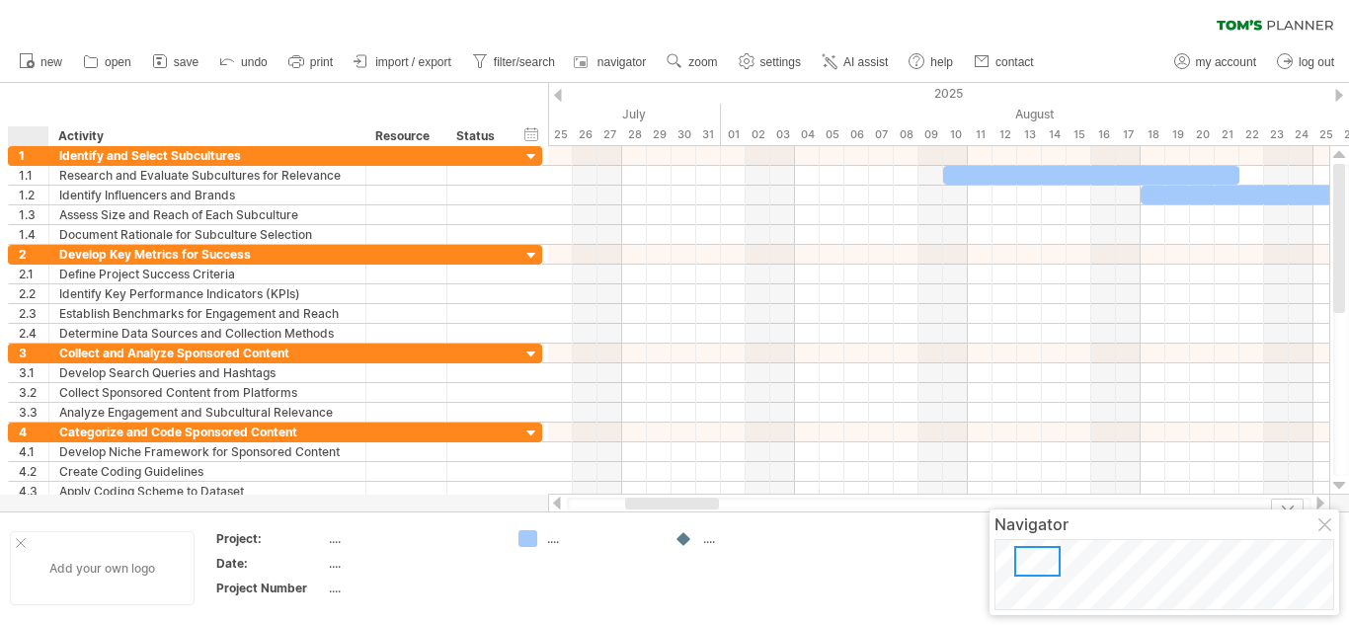
click at [14, 545] on div "Add your own logo" at bounding box center [102, 568] width 185 height 74
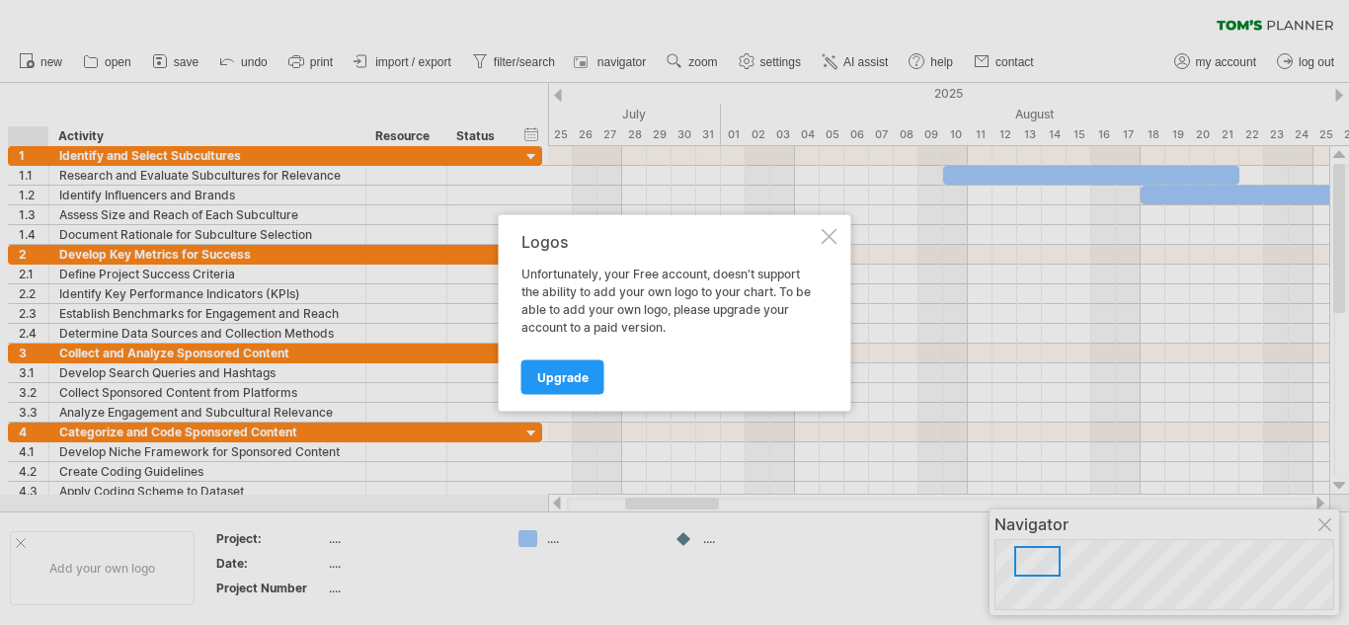
click at [822, 228] on div at bounding box center [830, 236] width 16 height 16
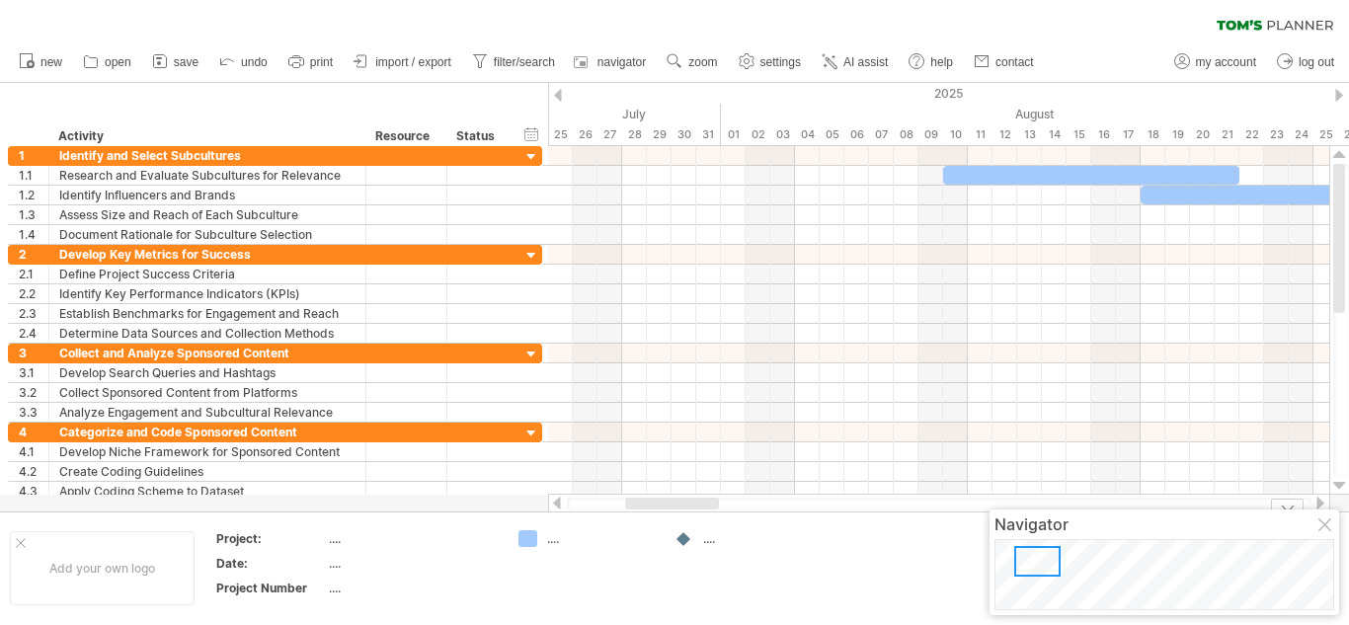
drag, startPoint x: 734, startPoint y: 529, endPoint x: 1193, endPoint y: 506, distance: 459.7
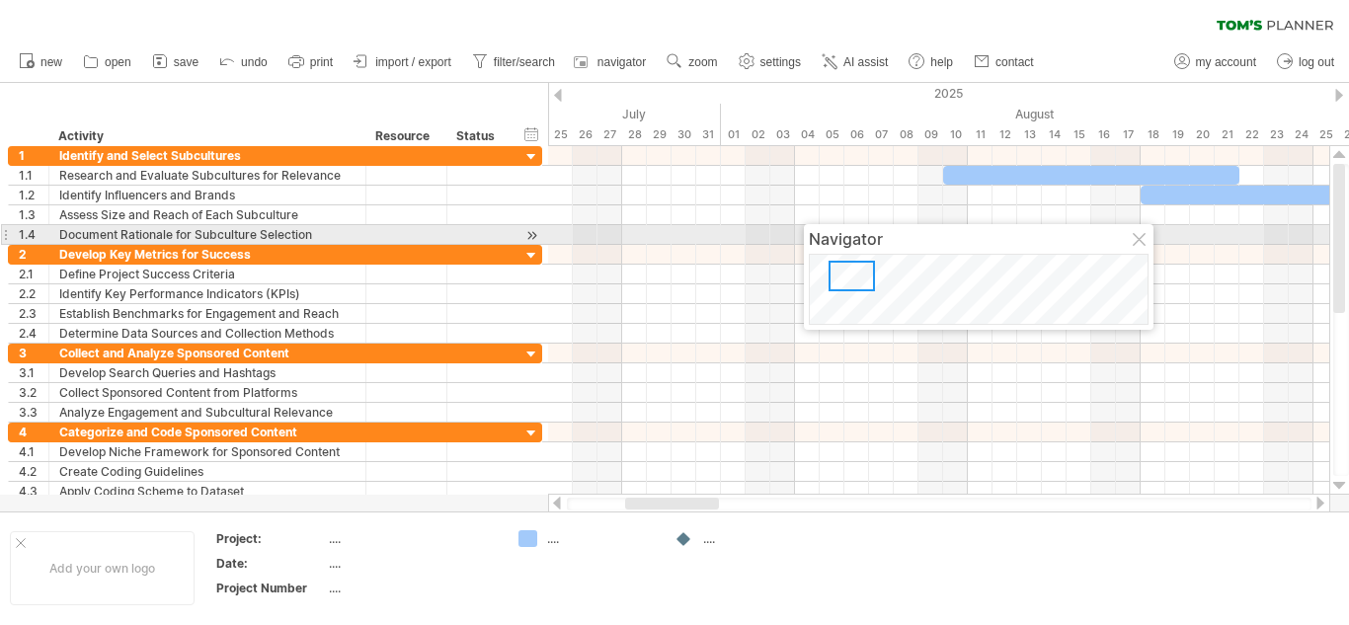
drag, startPoint x: 1264, startPoint y: 528, endPoint x: 1067, endPoint y: 262, distance: 331.2
click at [1075, 249] on div "Navigator" at bounding box center [979, 239] width 340 height 20
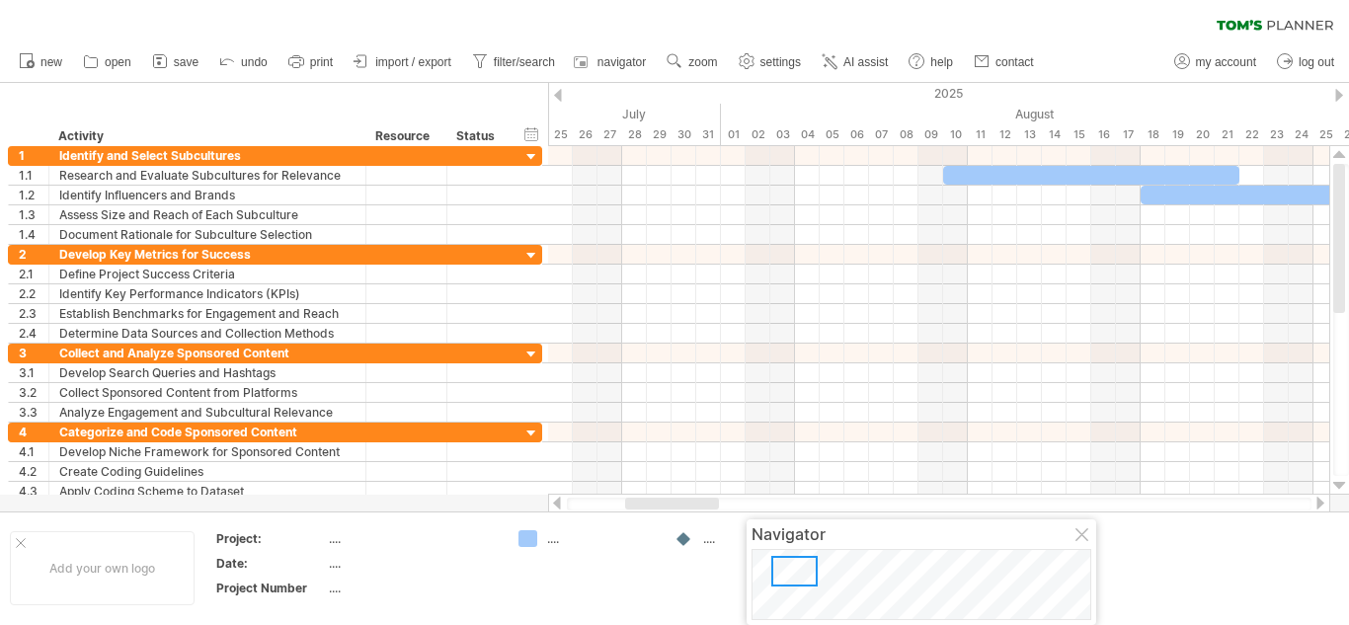
drag, startPoint x: 988, startPoint y: 253, endPoint x: 978, endPoint y: 214, distance: 39.8
click at [941, 539] on div "Navigator" at bounding box center [921, 534] width 340 height 20
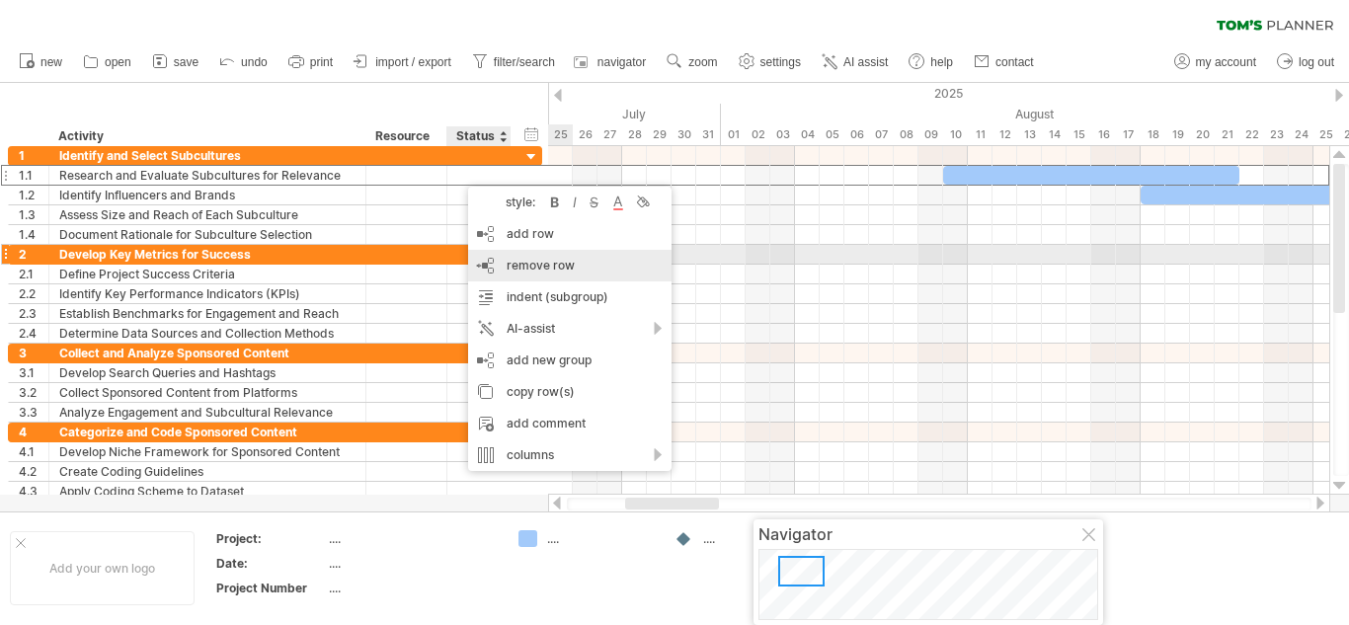
click at [506, 260] on div "remove row remove selected rows" at bounding box center [569, 266] width 203 height 32
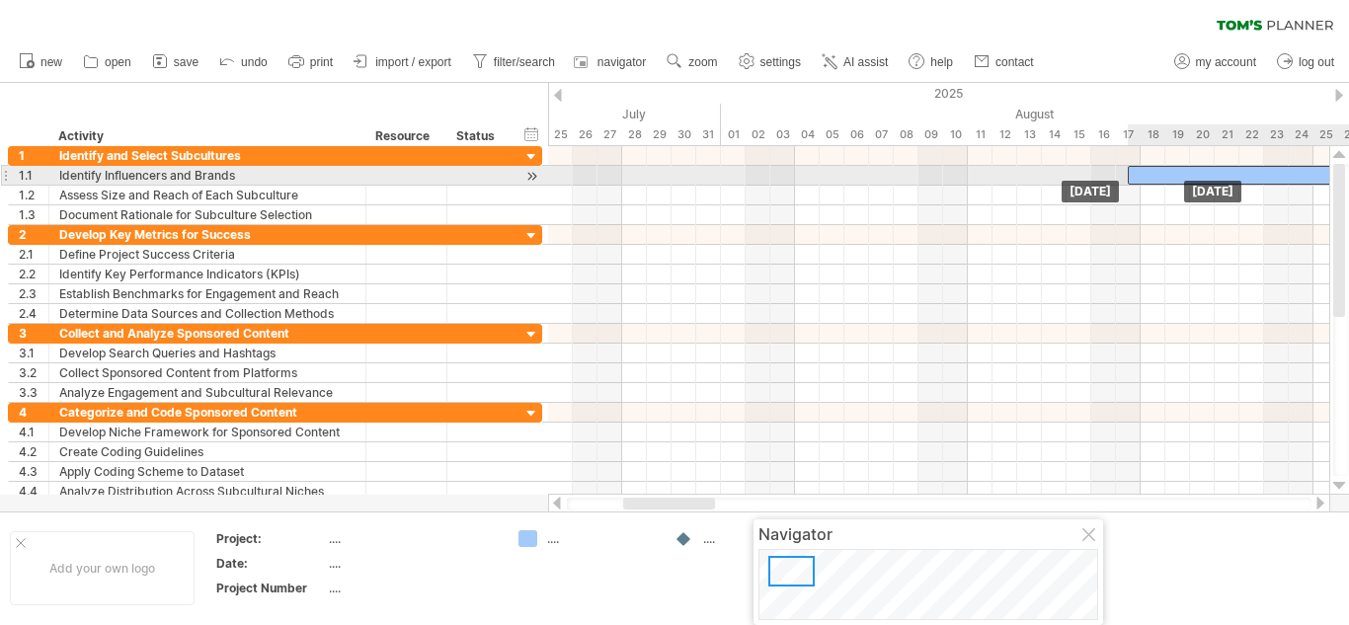
drag, startPoint x: 1199, startPoint y: 175, endPoint x: 1184, endPoint y: 175, distance: 14.8
click at [1184, 175] on div at bounding box center [1251, 175] width 247 height 19
click at [1141, 178] on div at bounding box center [1251, 175] width 247 height 19
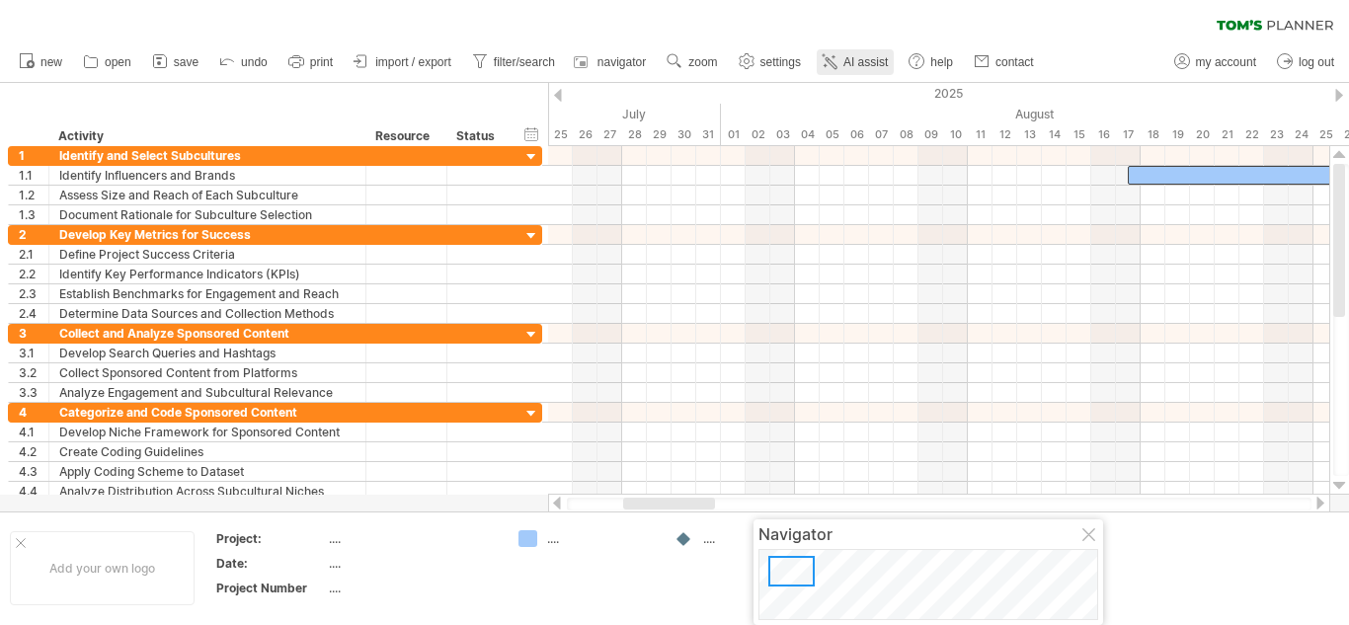
click at [865, 65] on span "AI assist" at bounding box center [865, 62] width 44 height 14
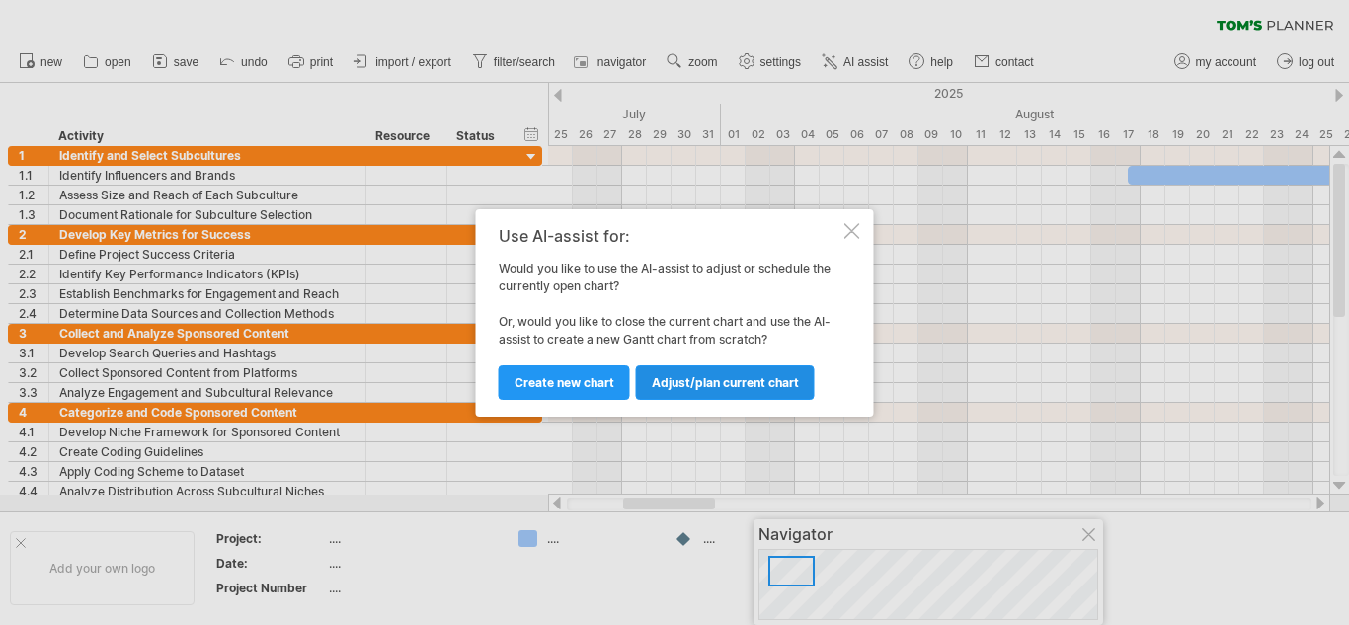
click at [745, 385] on span "Adjust/plan current chart" at bounding box center [725, 382] width 147 height 15
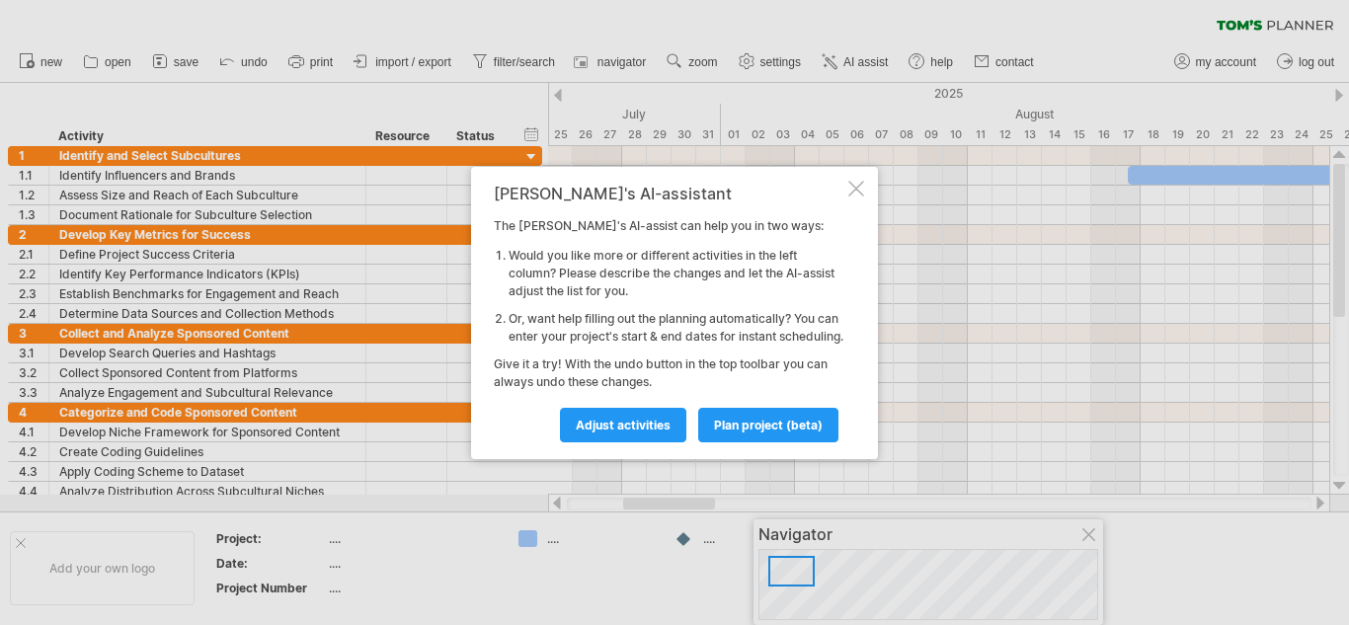
click at [853, 181] on div at bounding box center [856, 189] width 16 height 16
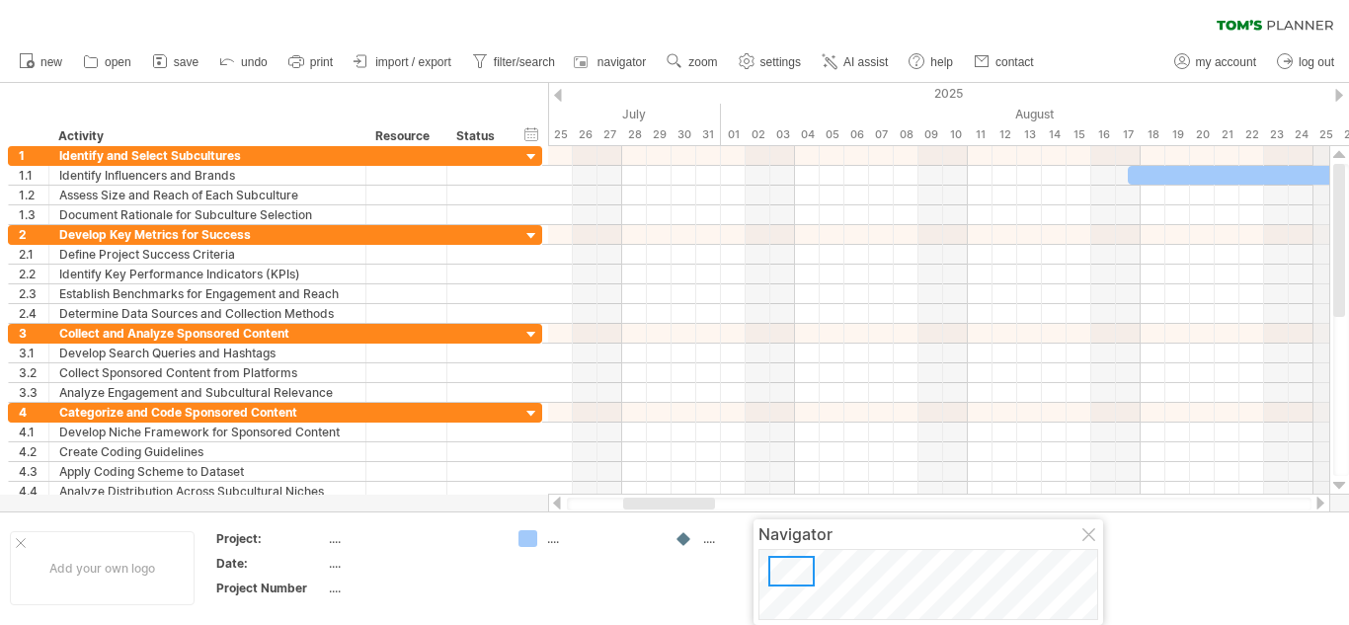
click at [1331, 94] on div "2025" at bounding box center [1239, 93] width 4098 height 21
click at [1340, 95] on div at bounding box center [1339, 95] width 8 height 13
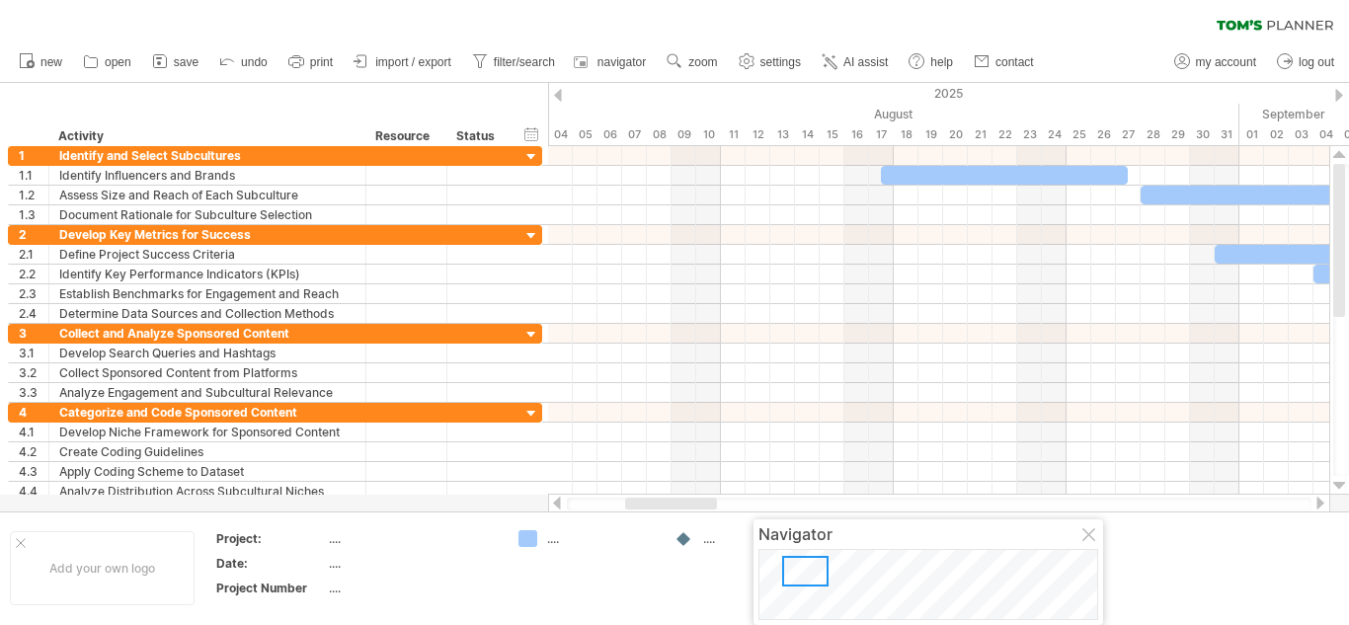
click at [1337, 93] on div at bounding box center [1339, 95] width 8 height 13
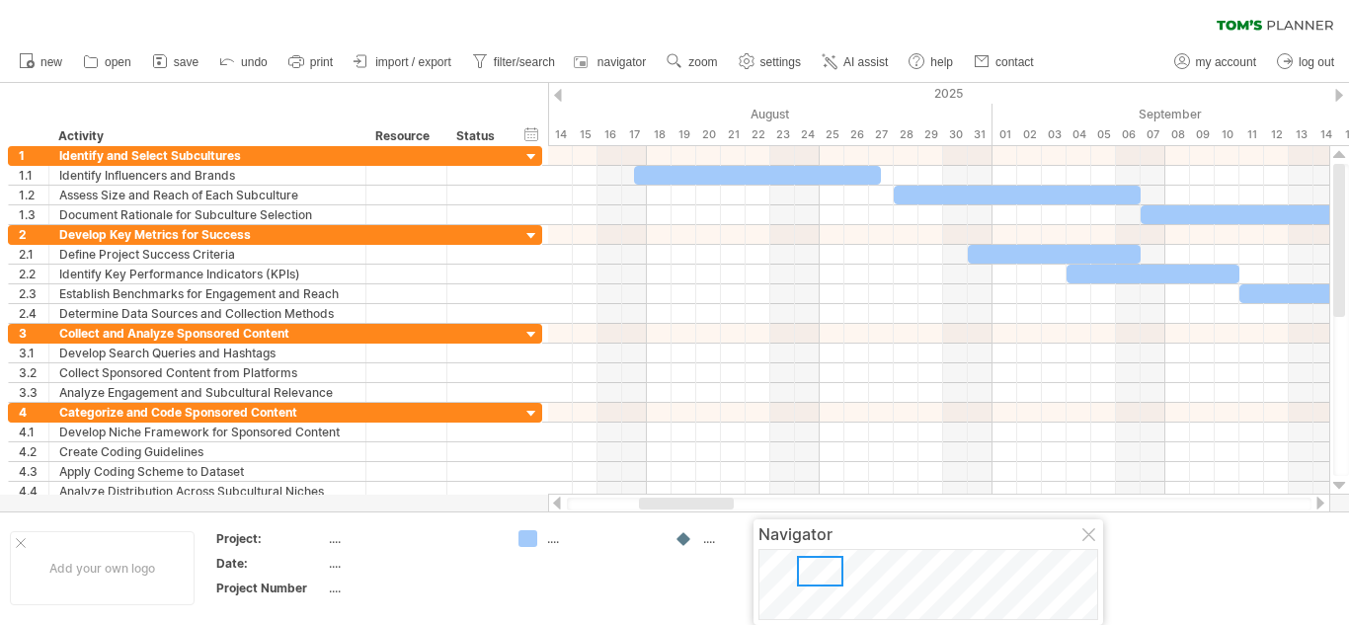
click at [1337, 93] on div at bounding box center [1339, 95] width 8 height 13
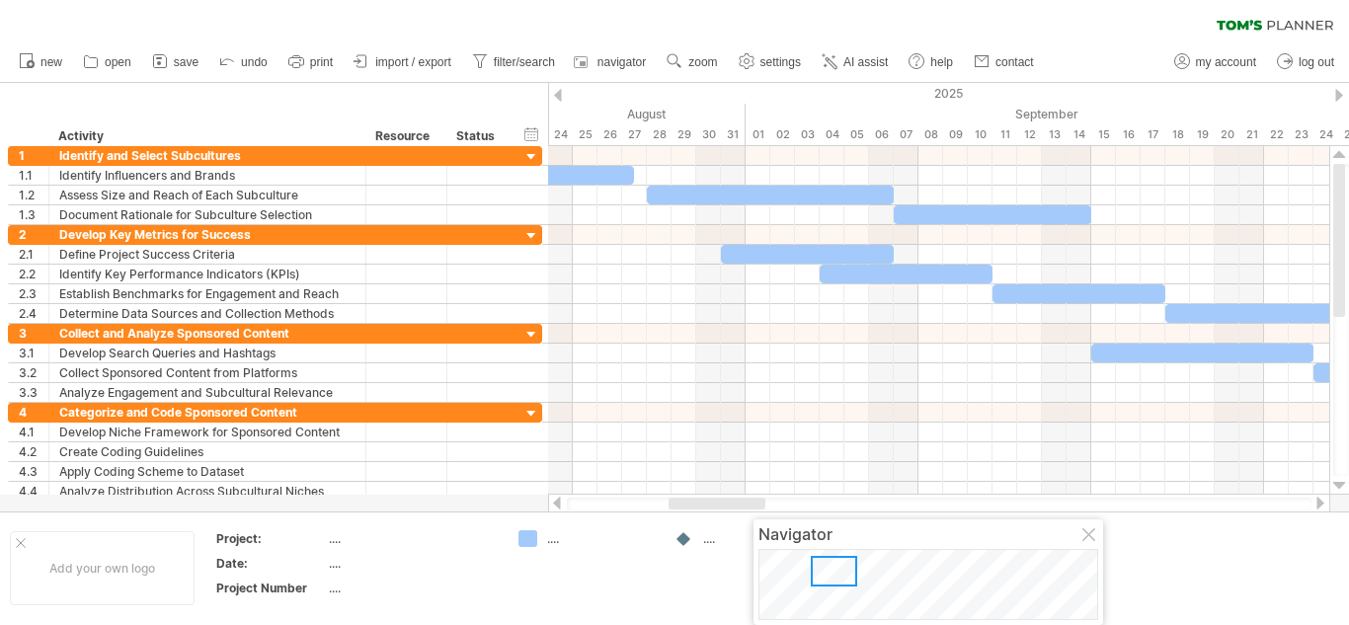
click at [1336, 93] on div at bounding box center [1339, 95] width 8 height 13
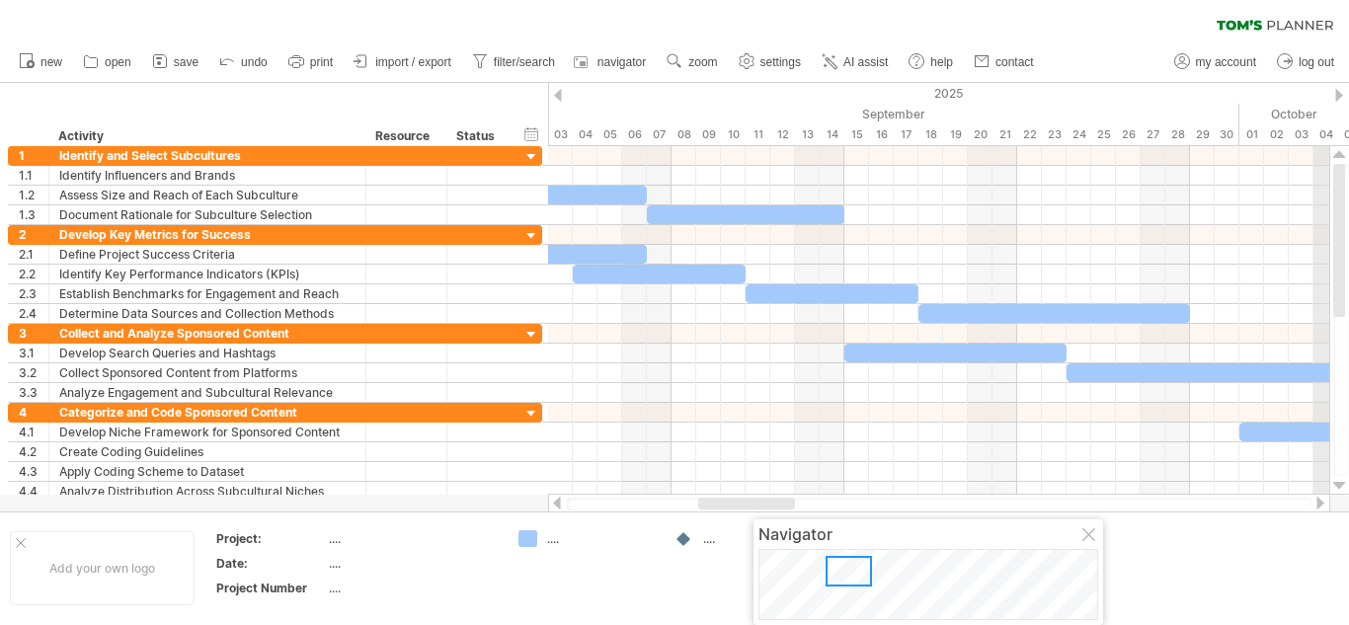
click at [1329, 93] on div "2025" at bounding box center [252, 93] width 4098 height 21
click at [858, 71] on link "AI assist" at bounding box center [855, 62] width 77 height 26
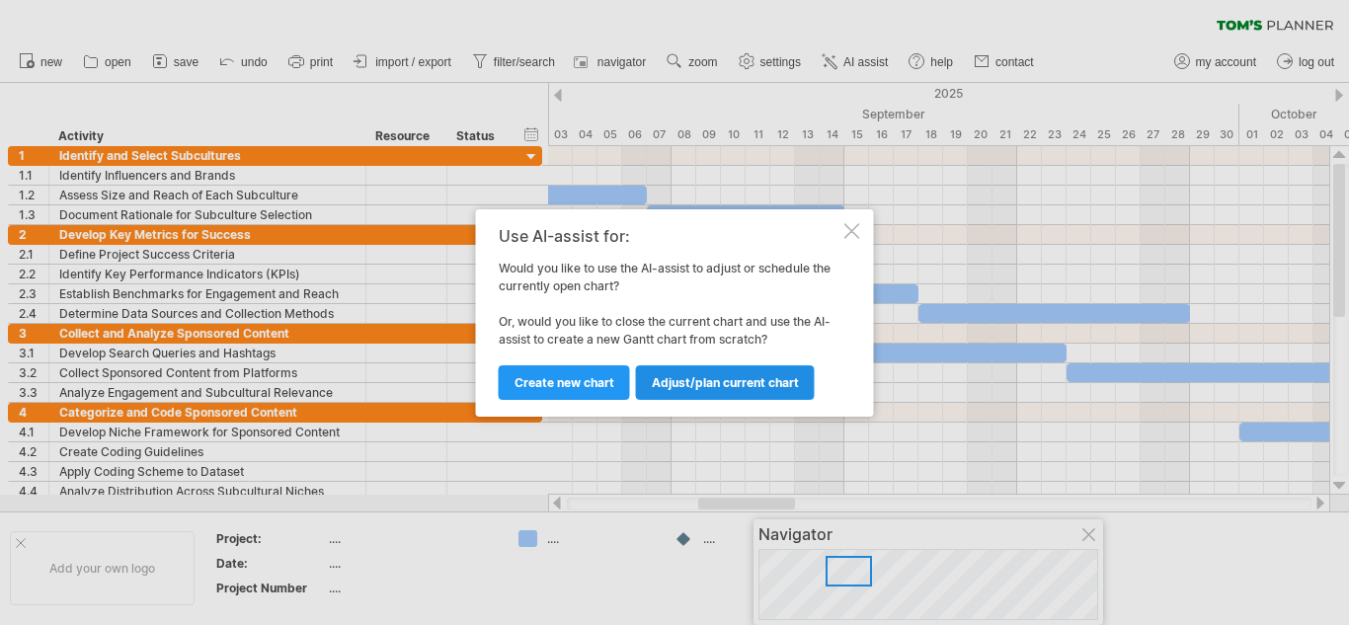
click at [749, 386] on span "Adjust/plan current chart" at bounding box center [725, 382] width 147 height 15
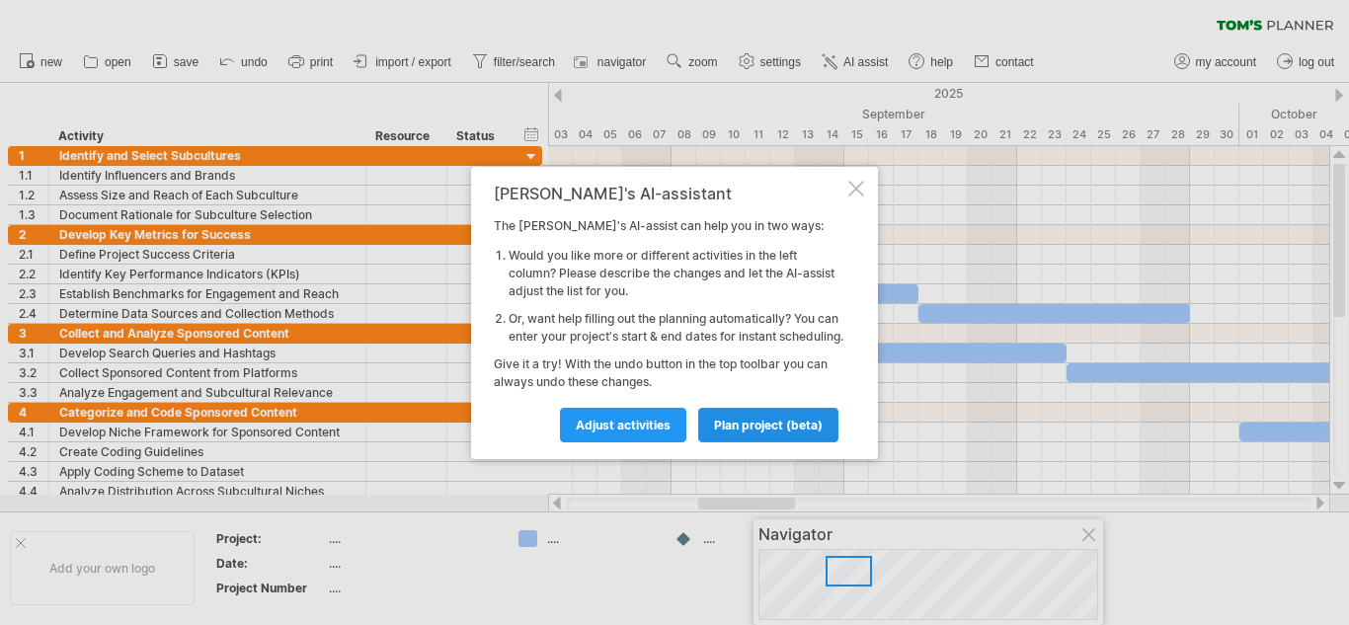
click at [762, 432] on span "plan project (beta)" at bounding box center [768, 425] width 109 height 15
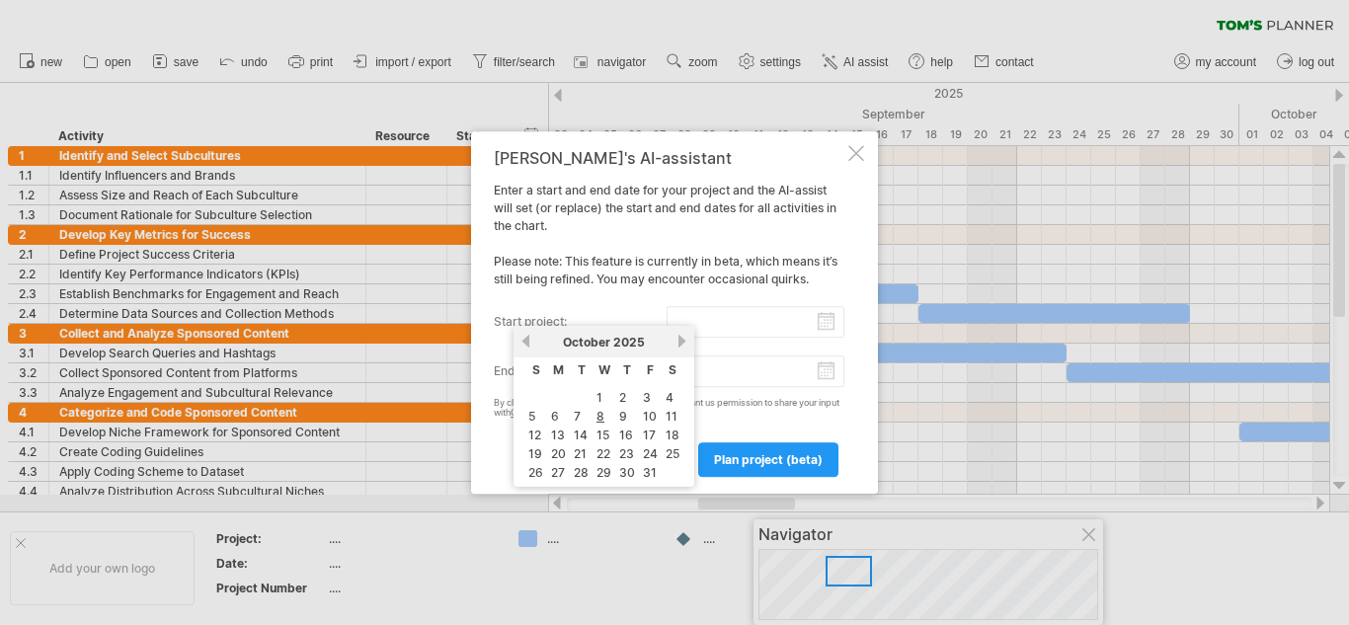
click at [679, 319] on input "start project:" at bounding box center [755, 322] width 179 height 32
click at [624, 419] on link "9" at bounding box center [623, 416] width 12 height 19
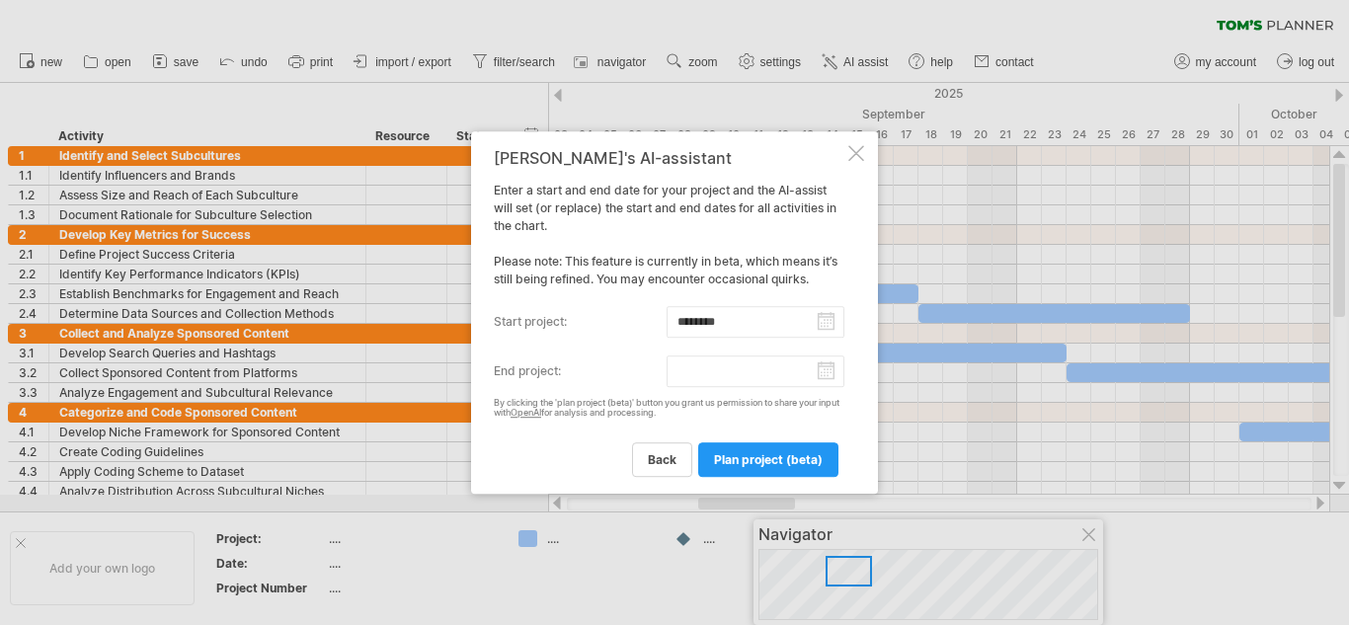
click at [776, 326] on input "********" at bounding box center [755, 322] width 179 height 32
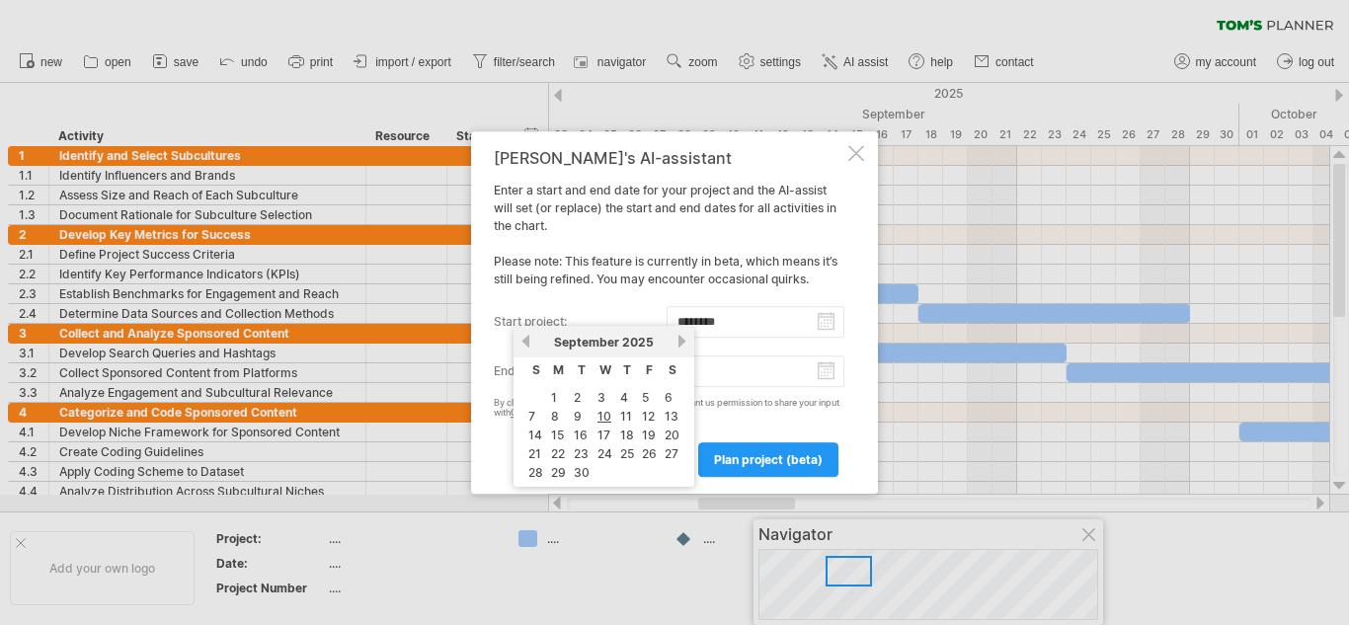
click at [673, 345] on div "[DATE]" at bounding box center [603, 342] width 143 height 15
click at [677, 345] on link "next" at bounding box center [681, 341] width 15 height 15
click at [620, 410] on link "9" at bounding box center [623, 416] width 12 height 19
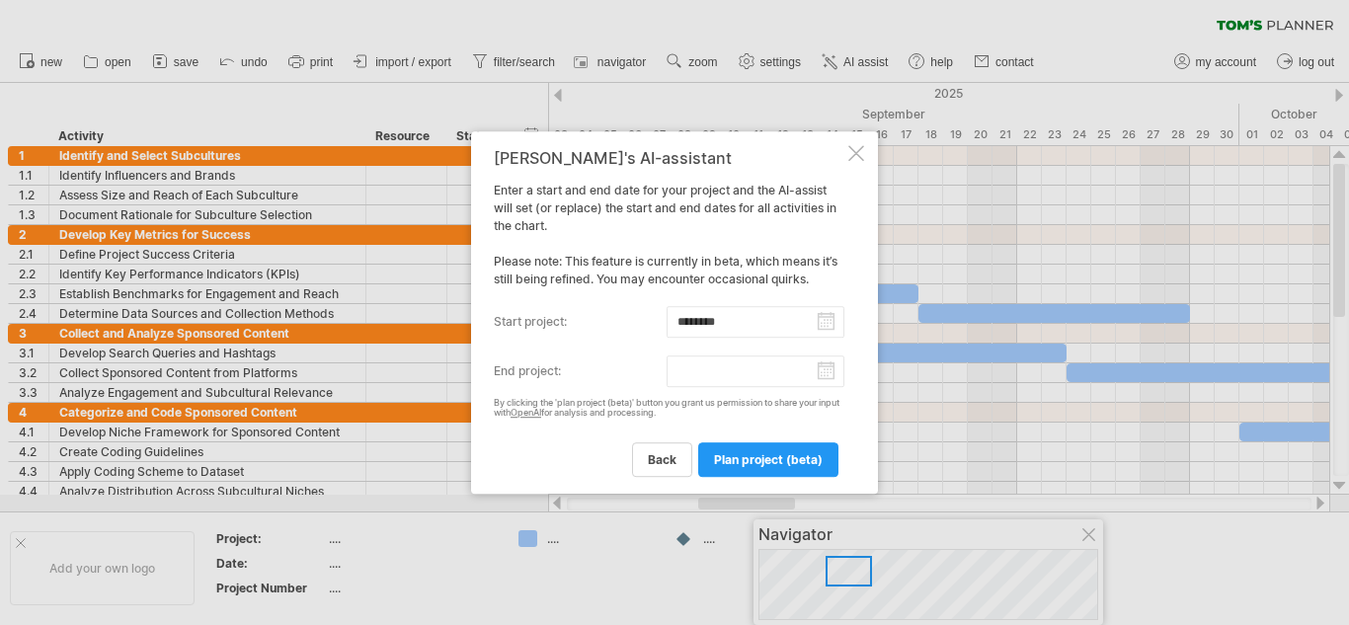
click at [696, 324] on input "********" at bounding box center [755, 322] width 179 height 32
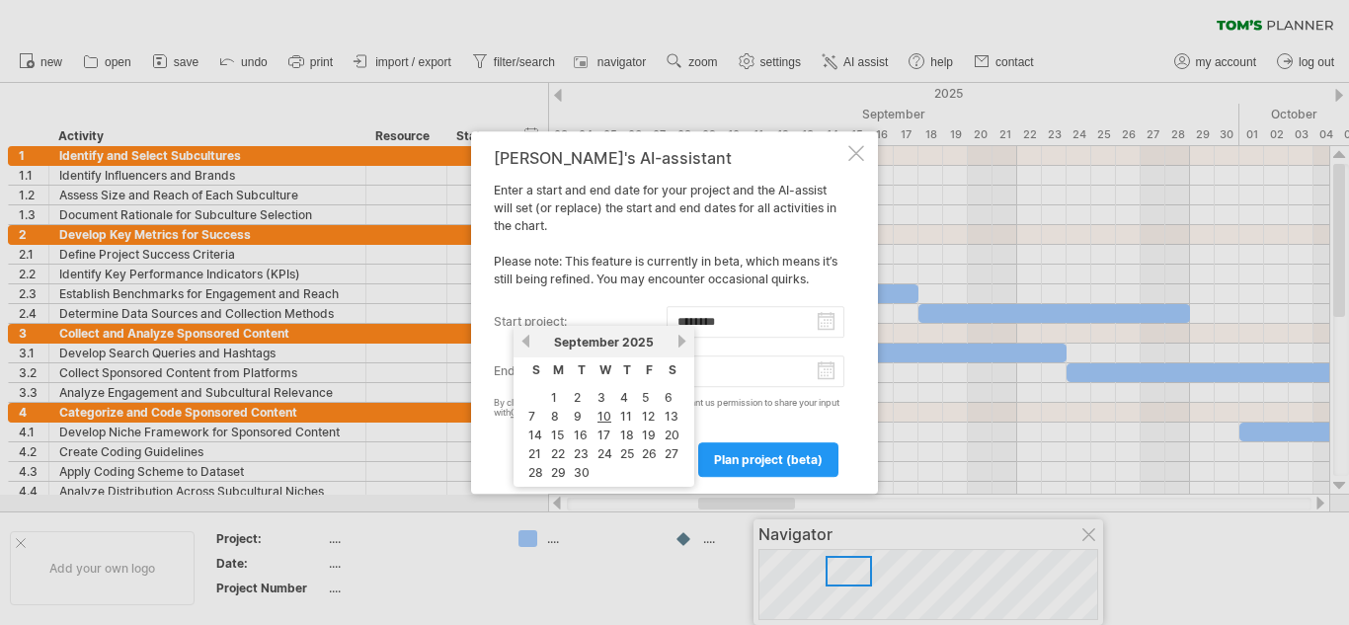
click at [691, 326] on div "previous next [DATE]" at bounding box center [603, 342] width 181 height 32
click at [627, 418] on link "11" at bounding box center [626, 416] width 16 height 19
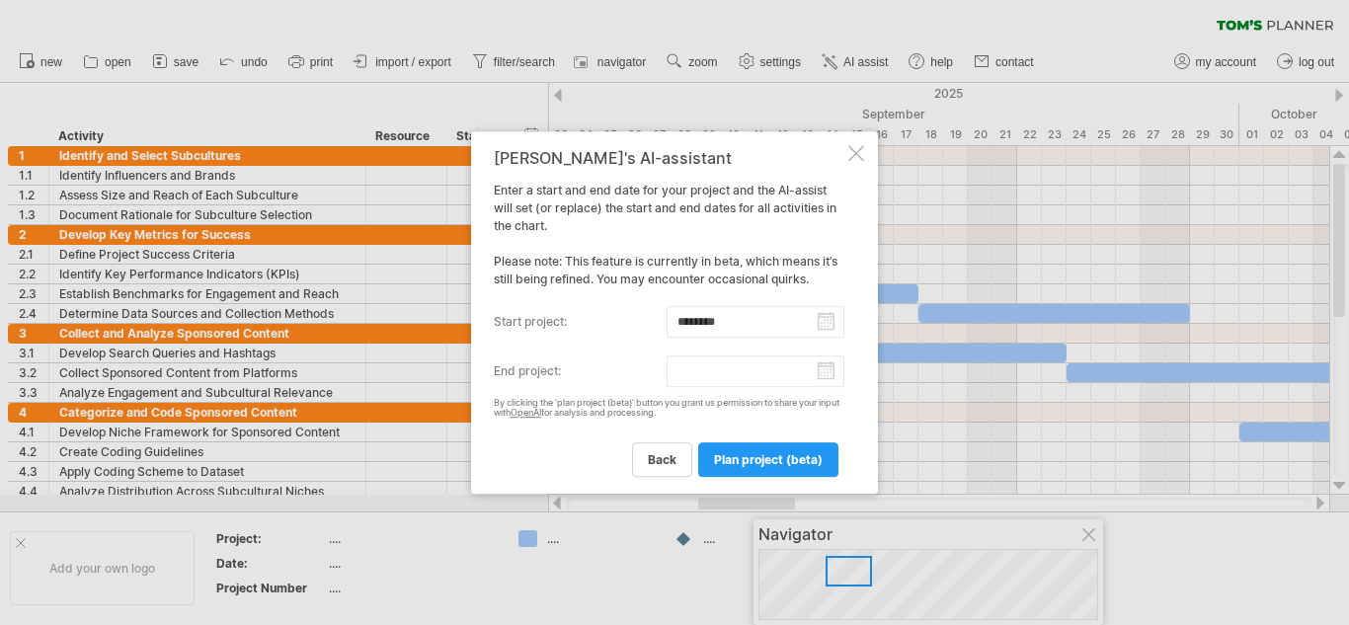
click at [752, 322] on input "********" at bounding box center [755, 322] width 179 height 32
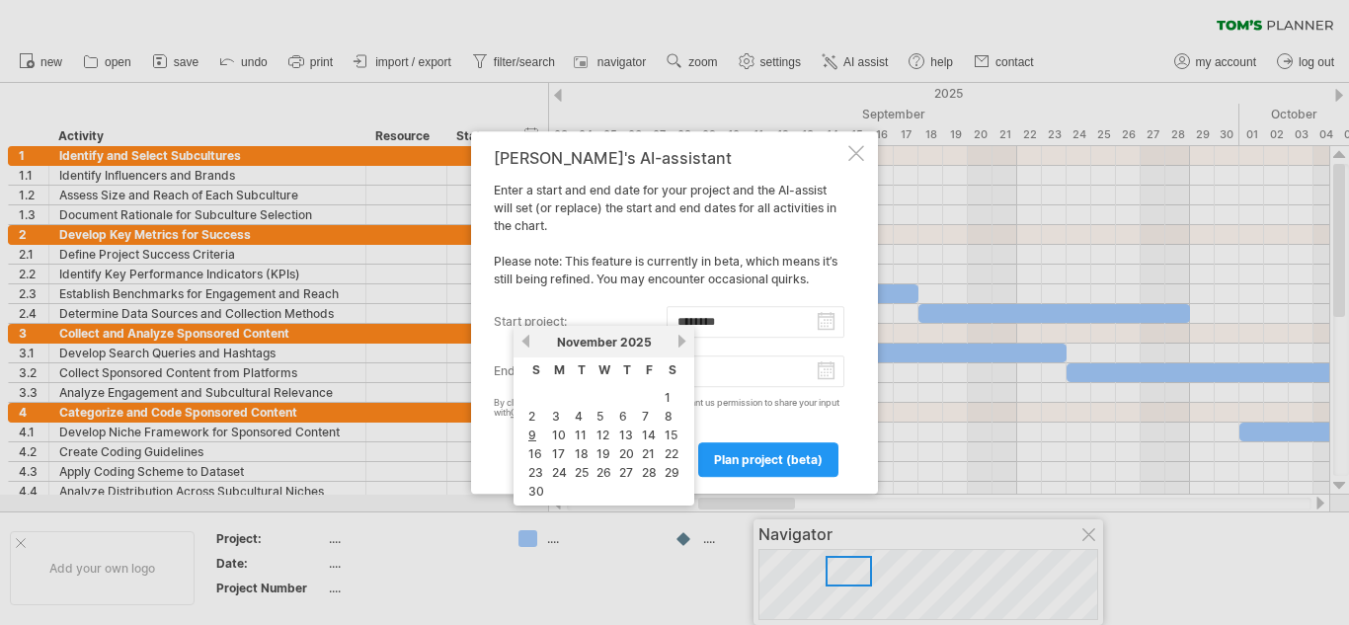
click at [752, 322] on input "********" at bounding box center [755, 322] width 179 height 32
click at [527, 337] on link "previous" at bounding box center [525, 341] width 15 height 15
click at [623, 418] on link "9" at bounding box center [623, 416] width 12 height 19
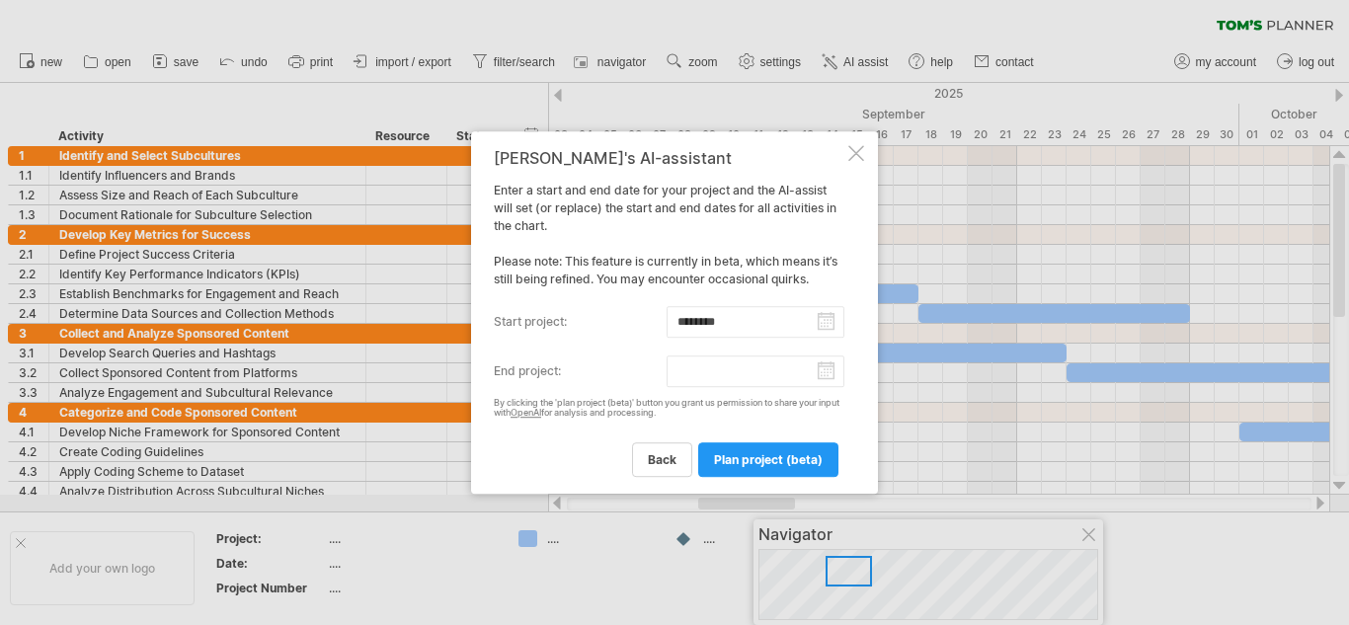
click at [709, 332] on input "********" at bounding box center [755, 322] width 179 height 32
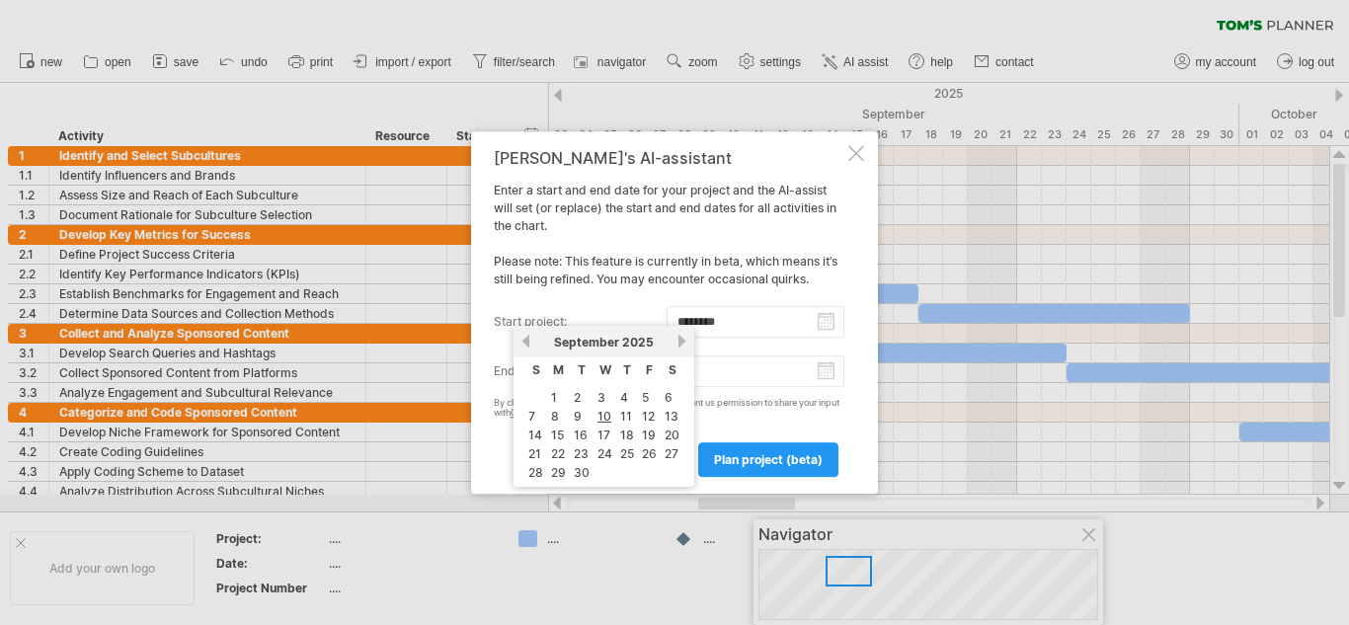
click at [841, 321] on div "[PERSON_NAME]'s AI-assistant Enter a start and end date for your project and th…" at bounding box center [674, 312] width 407 height 363
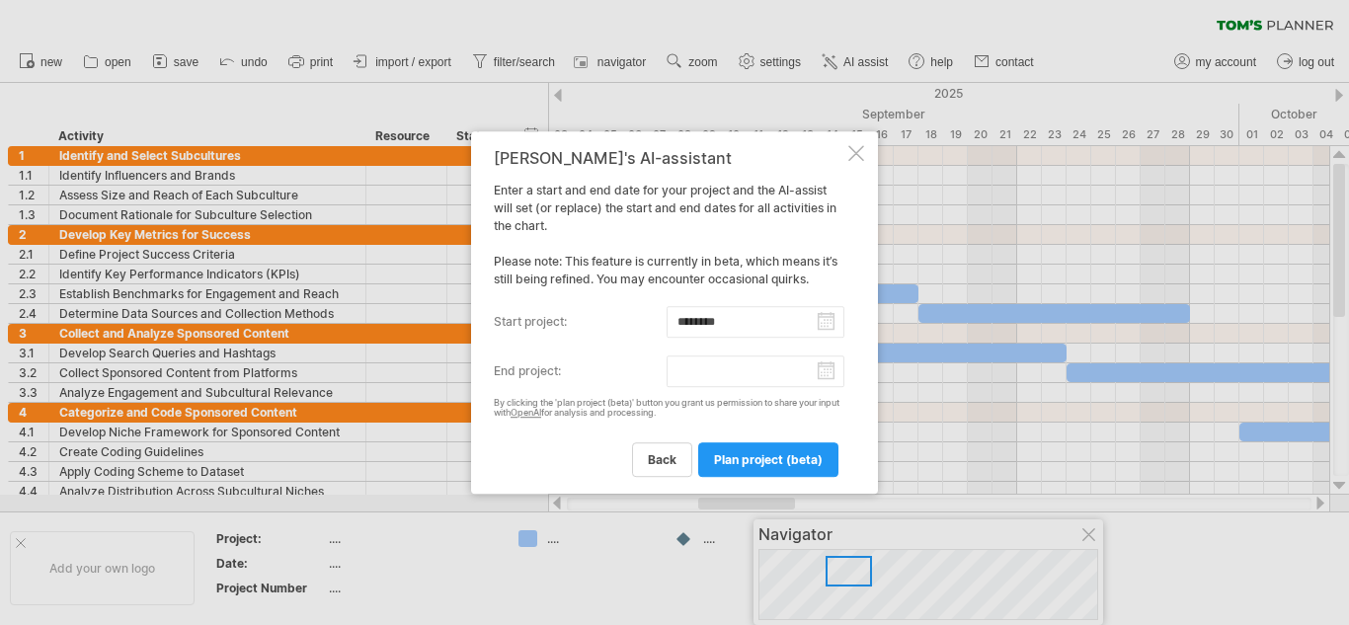
click at [825, 323] on input "********" at bounding box center [755, 322] width 179 height 32
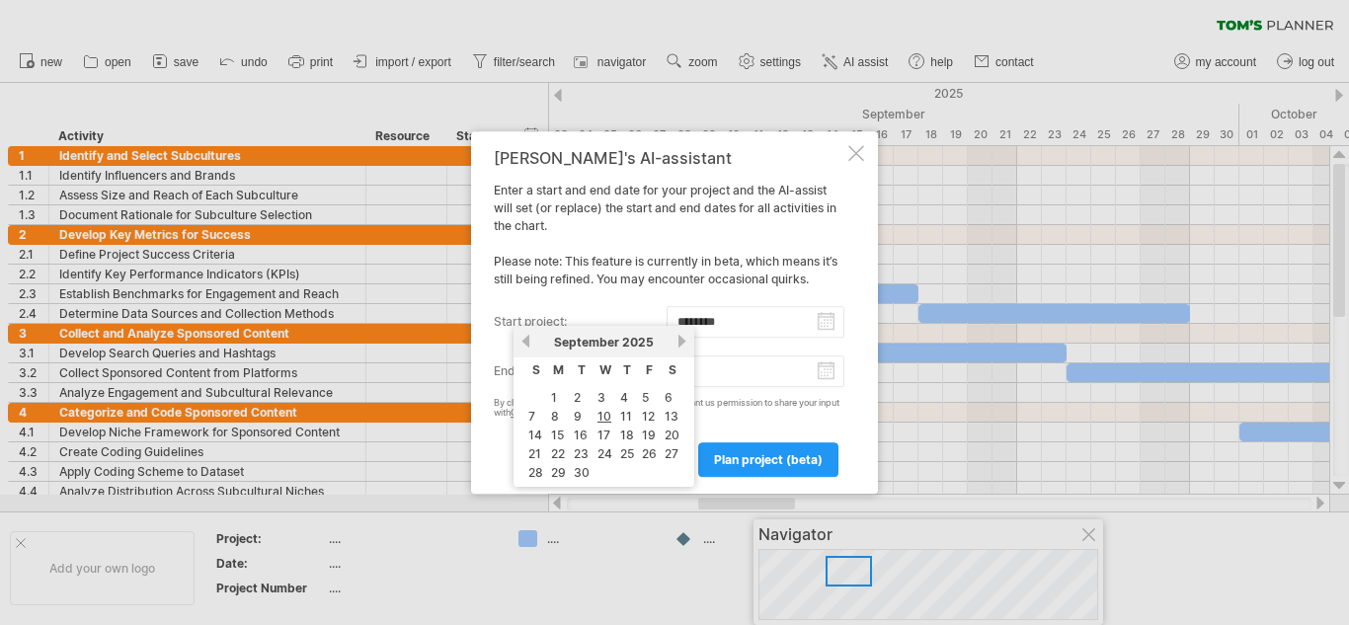
click at [677, 338] on link "next" at bounding box center [681, 341] width 15 height 15
click at [553, 415] on link "6" at bounding box center [555, 416] width 12 height 19
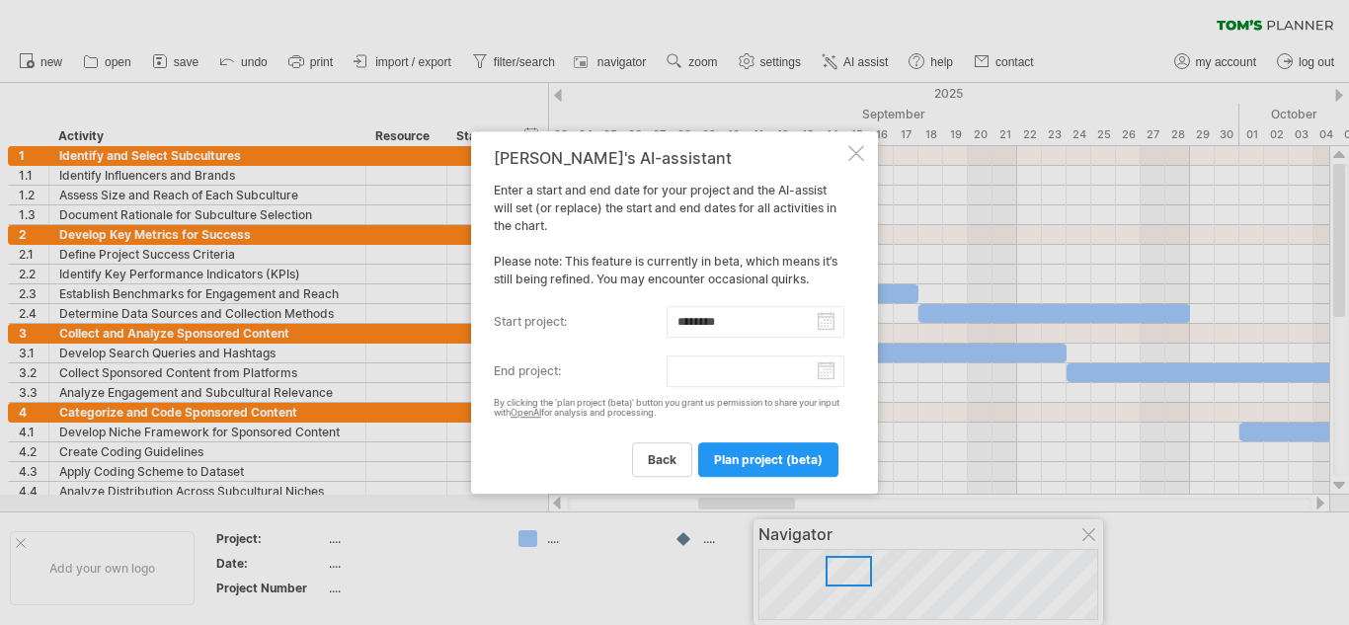
click at [721, 323] on input "********" at bounding box center [755, 322] width 179 height 32
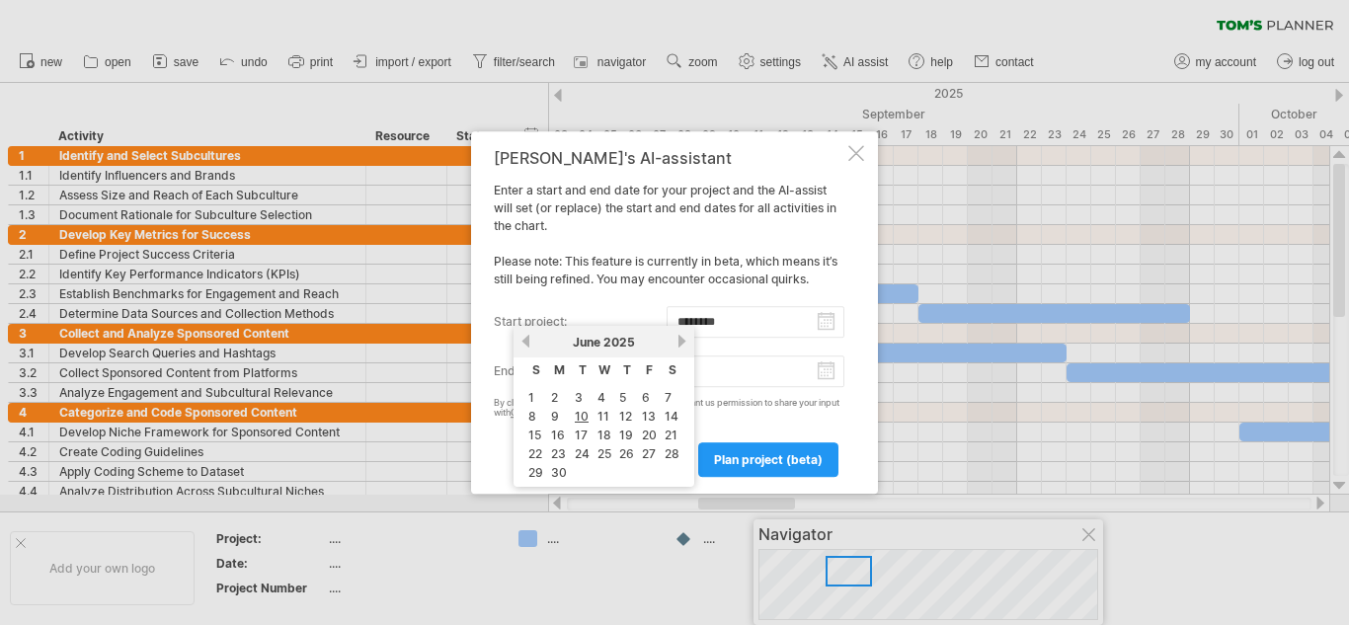
click at [718, 341] on div "[PERSON_NAME]'s AI-assistant Enter a start and end date for your project and th…" at bounding box center [669, 313] width 351 height 328
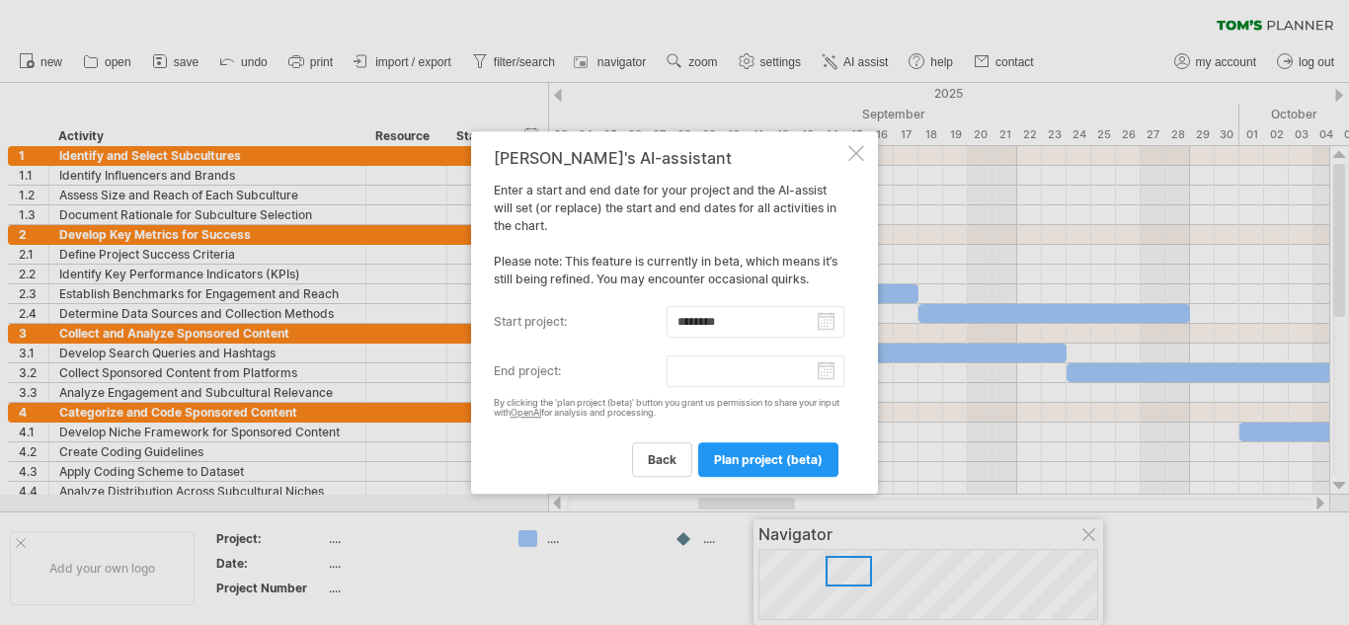
click at [740, 331] on input "********" at bounding box center [755, 322] width 179 height 32
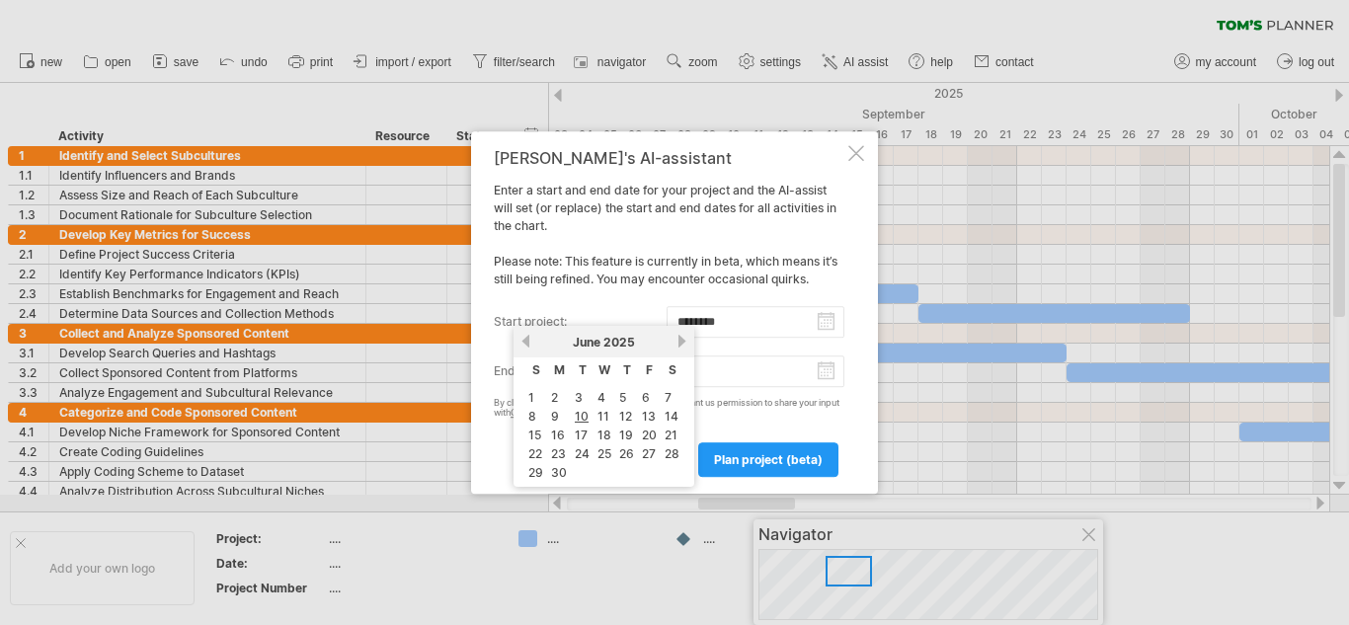
click at [740, 331] on input "********" at bounding box center [755, 322] width 179 height 32
click at [821, 317] on input "********" at bounding box center [755, 322] width 179 height 32
click at [819, 318] on input "********" at bounding box center [755, 322] width 179 height 32
click at [690, 323] on input "********" at bounding box center [755, 322] width 179 height 32
click at [629, 376] on span "T" at bounding box center [627, 369] width 8 height 15
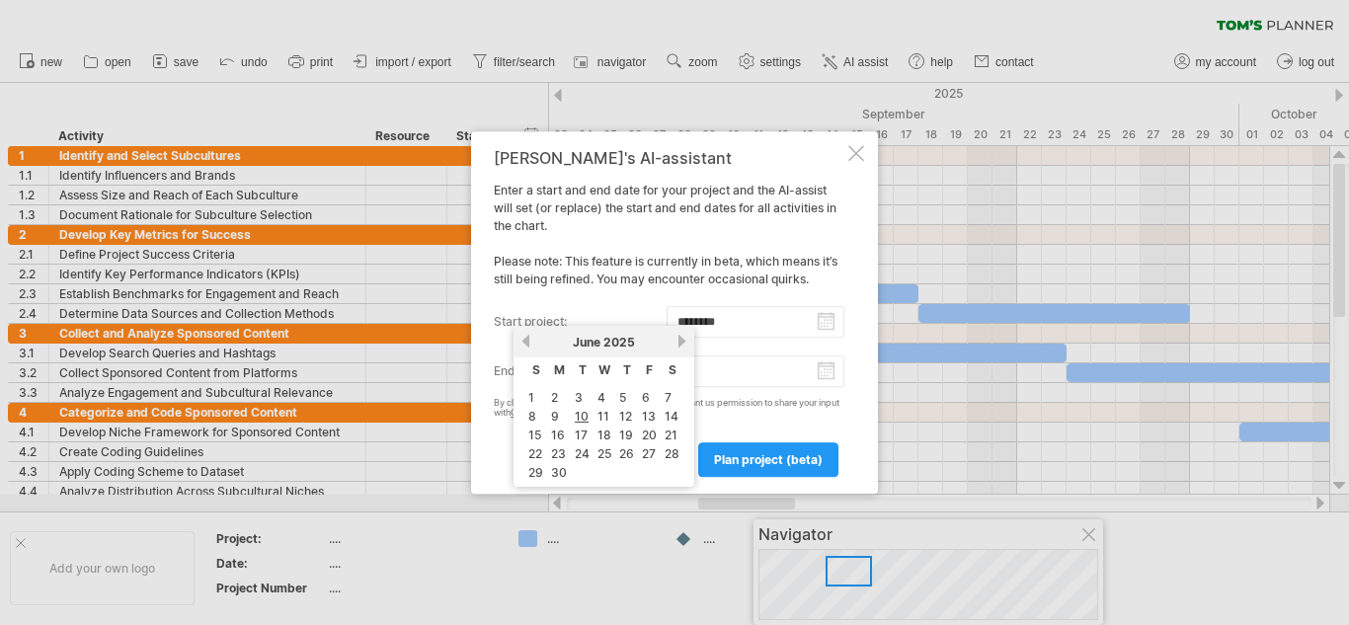
click at [628, 390] on link "5" at bounding box center [622, 397] width 11 height 19
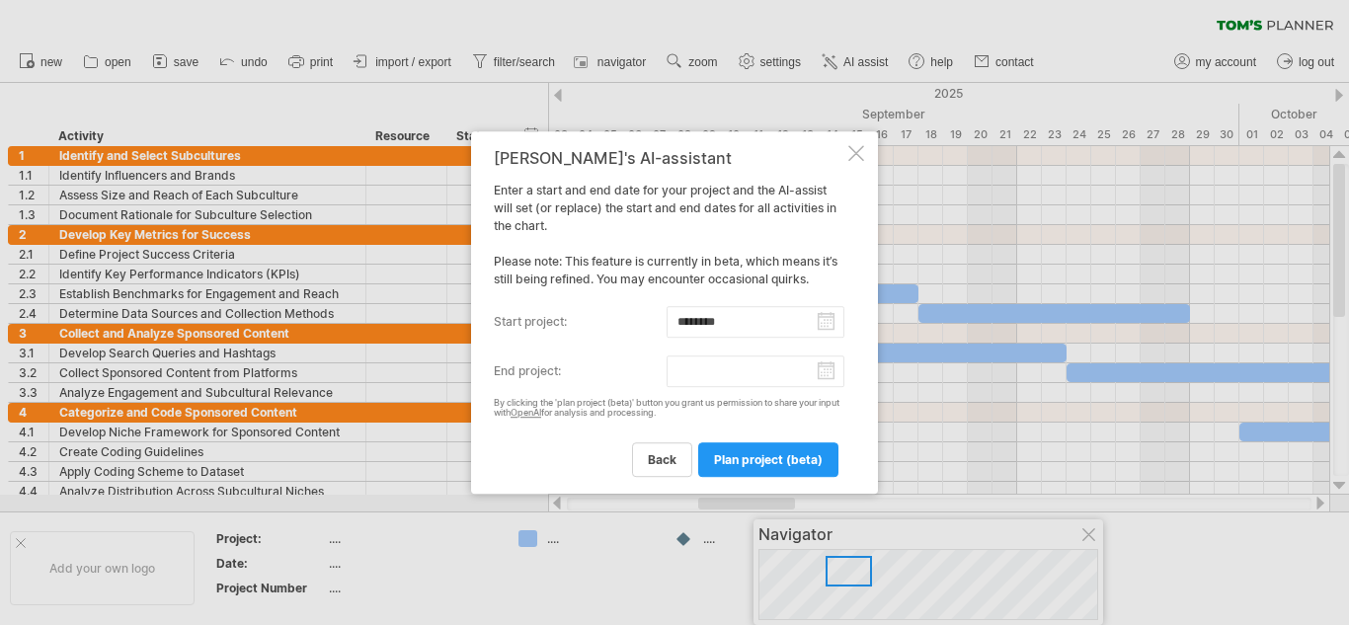
click at [619, 402] on div "By clicking the 'plan project (beta)' button you grant us permission to share y…" at bounding box center [669, 409] width 351 height 22
drag, startPoint x: 730, startPoint y: 299, endPoint x: 748, endPoint y: 335, distance: 40.2
click at [730, 300] on div "[PERSON_NAME]'s AI-assistant Enter a start and end date for your project and th…" at bounding box center [669, 313] width 351 height 328
click at [751, 336] on input "********" at bounding box center [755, 322] width 179 height 32
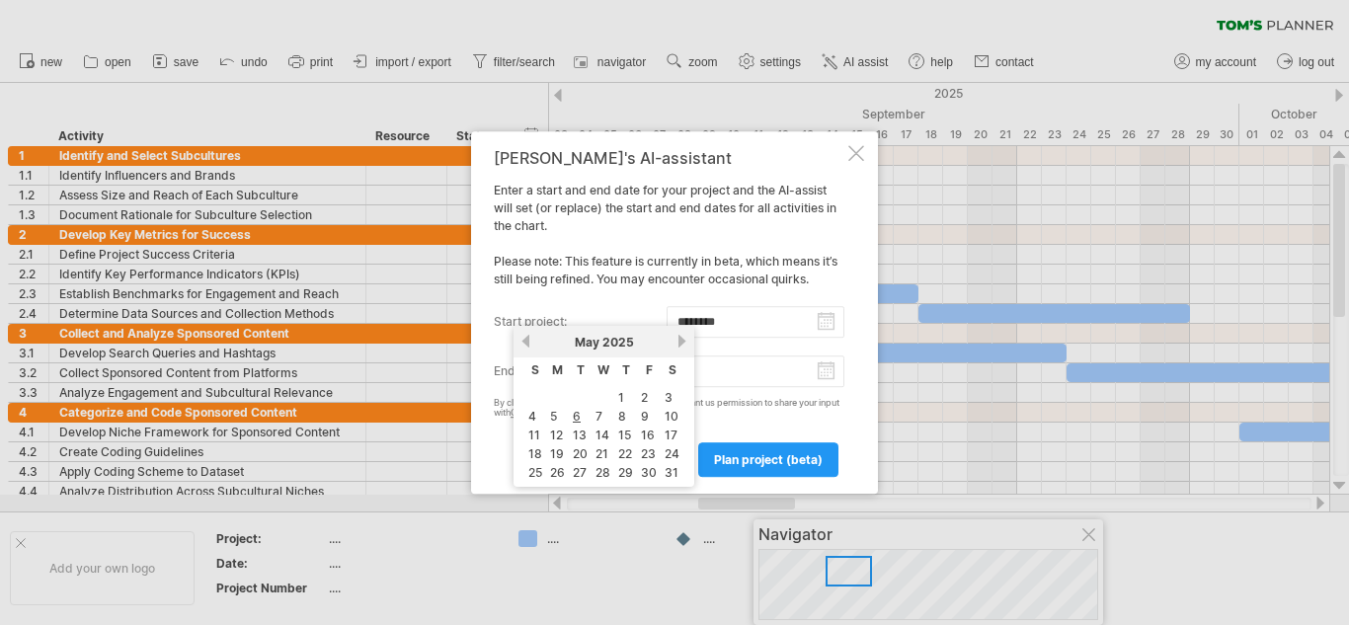
click at [665, 343] on div "[DATE]" at bounding box center [603, 342] width 143 height 15
click at [672, 341] on div "[DATE]" at bounding box center [603, 342] width 143 height 15
click at [674, 341] on div "[DATE]" at bounding box center [603, 342] width 143 height 15
click at [684, 343] on link "next" at bounding box center [681, 341] width 15 height 15
click at [679, 343] on link "next" at bounding box center [681, 341] width 15 height 15
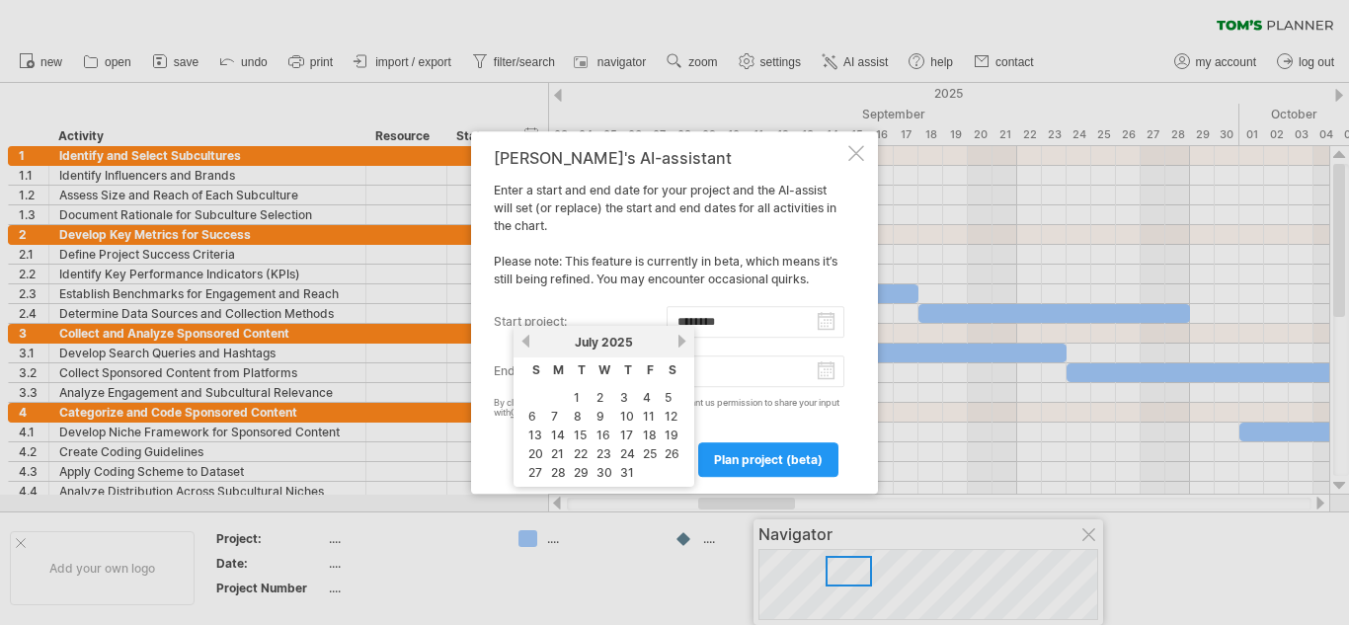
click at [679, 343] on link "next" at bounding box center [681, 341] width 15 height 15
click at [646, 417] on link "10" at bounding box center [650, 416] width 18 height 19
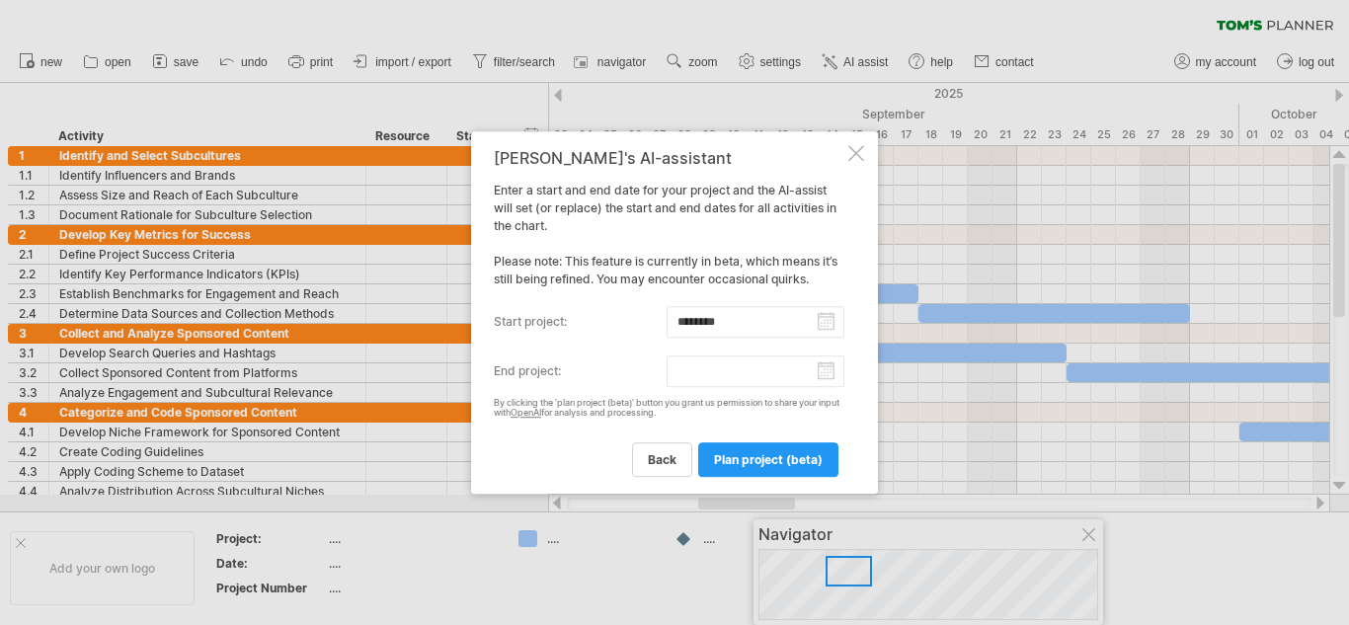
click at [694, 326] on body "progress(100%) Trying to reach [DOMAIN_NAME] Connected again... 0% clear filter…" at bounding box center [674, 314] width 1349 height 629
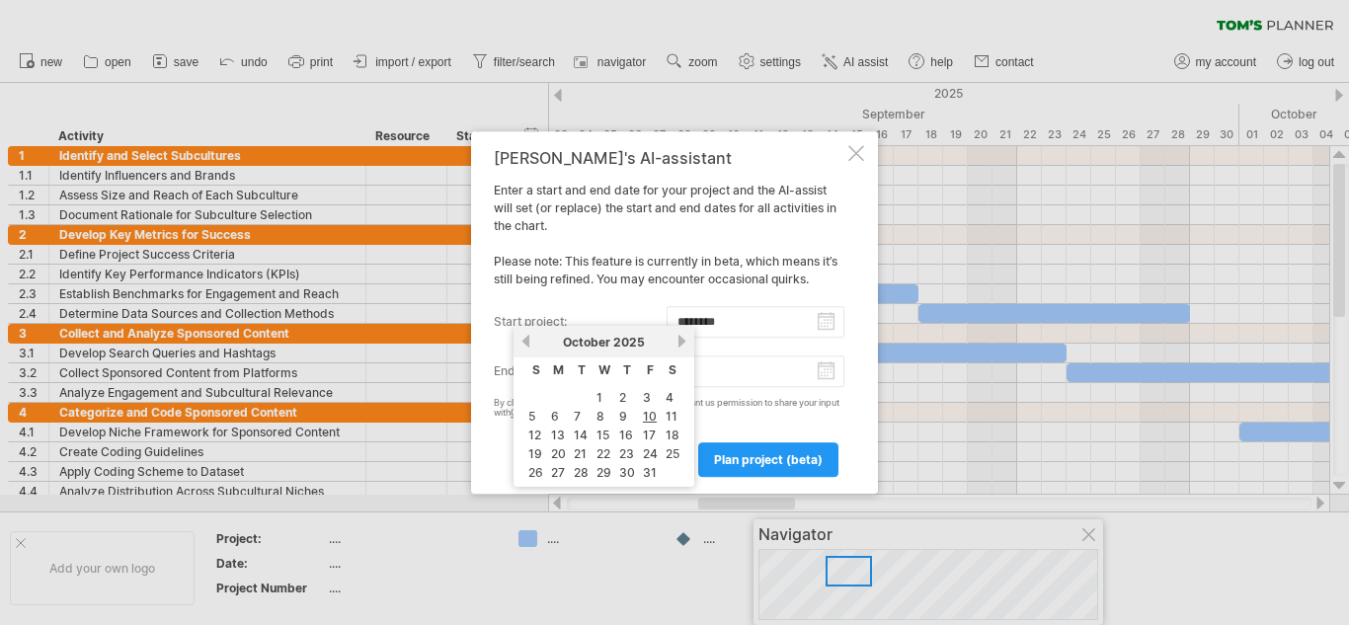
click at [778, 335] on input "********" at bounding box center [755, 322] width 179 height 32
click at [623, 418] on link "9" at bounding box center [623, 416] width 12 height 19
click at [683, 331] on body "progress(100%) Trying to reach [DOMAIN_NAME] Connected again... 0% clear filter…" at bounding box center [674, 314] width 1349 height 629
click at [678, 348] on link "next" at bounding box center [681, 341] width 15 height 15
click at [642, 423] on link "10" at bounding box center [650, 416] width 18 height 19
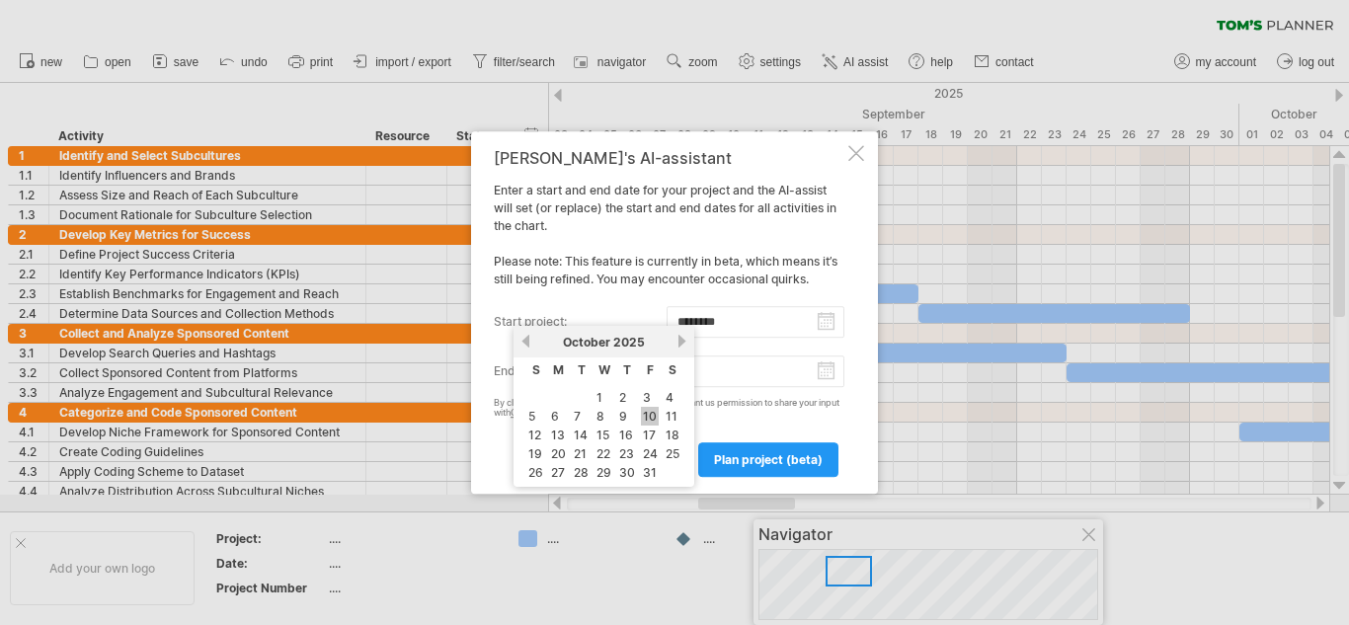
type input "********"
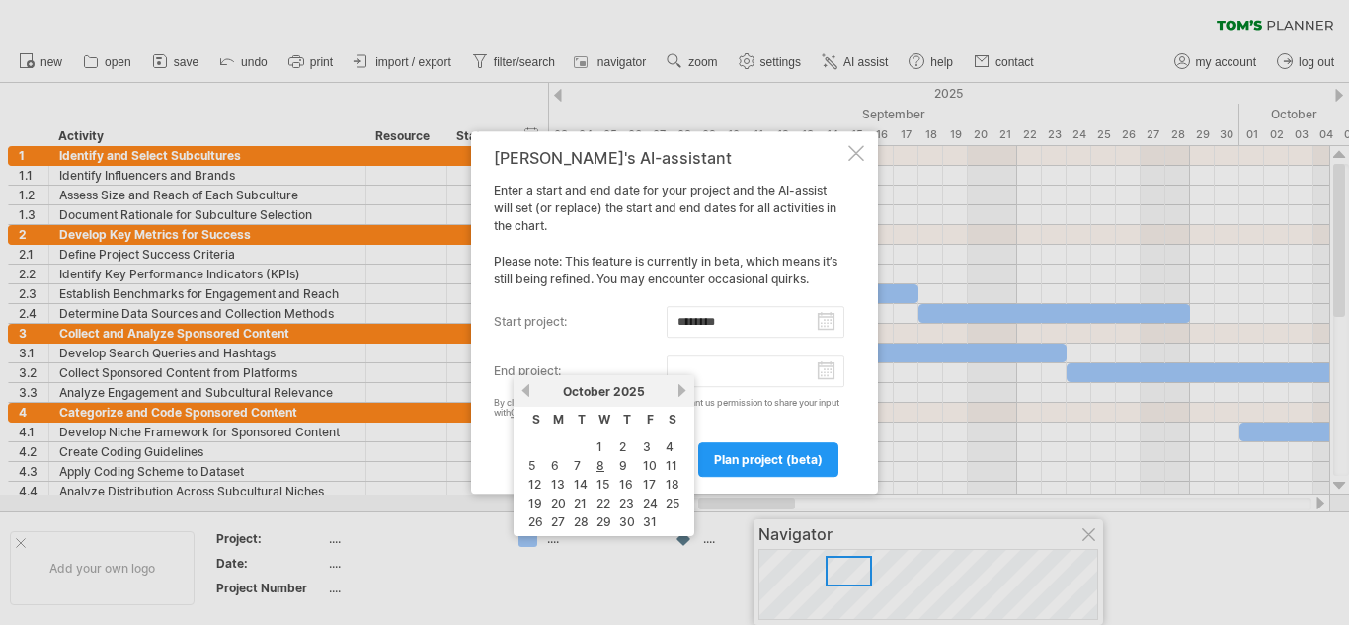
click at [701, 366] on input "end project:" at bounding box center [755, 371] width 179 height 32
click at [680, 387] on link "next" at bounding box center [681, 390] width 15 height 15
click at [678, 396] on link "next" at bounding box center [681, 390] width 15 height 15
click at [557, 487] on link "15" at bounding box center [557, 484] width 17 height 19
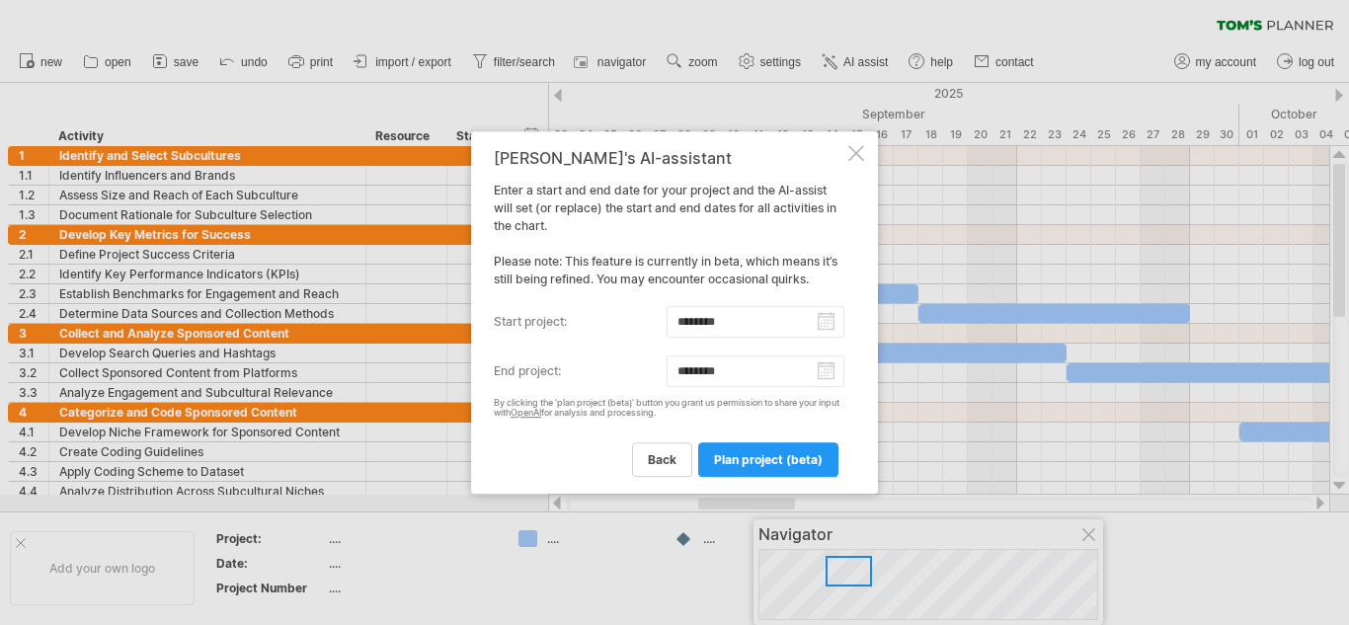
click at [587, 389] on div "[PERSON_NAME]'s AI-assistant Enter a start and end date for your project and th…" at bounding box center [669, 313] width 351 height 328
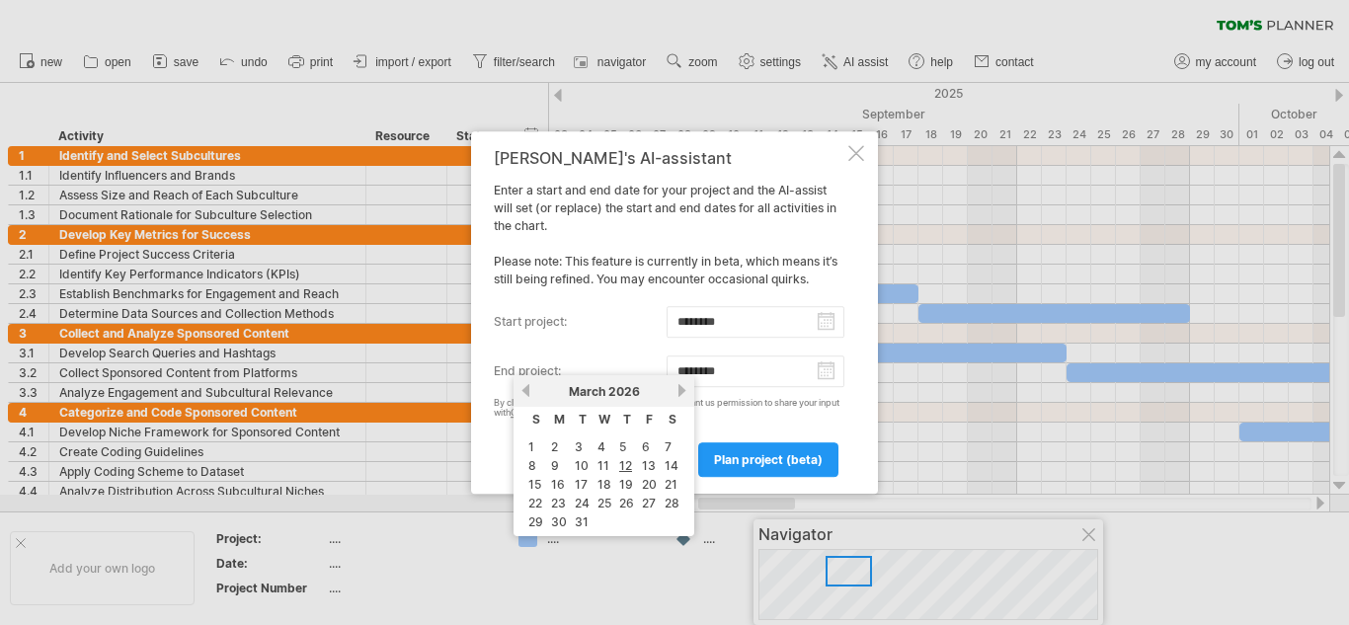
click at [781, 381] on input "********" at bounding box center [755, 371] width 179 height 32
click at [726, 378] on input "********" at bounding box center [755, 371] width 179 height 32
click at [764, 366] on input "********" at bounding box center [755, 371] width 179 height 32
drag, startPoint x: 809, startPoint y: 374, endPoint x: 824, endPoint y: 370, distance: 16.3
click at [809, 373] on input "********" at bounding box center [755, 371] width 179 height 32
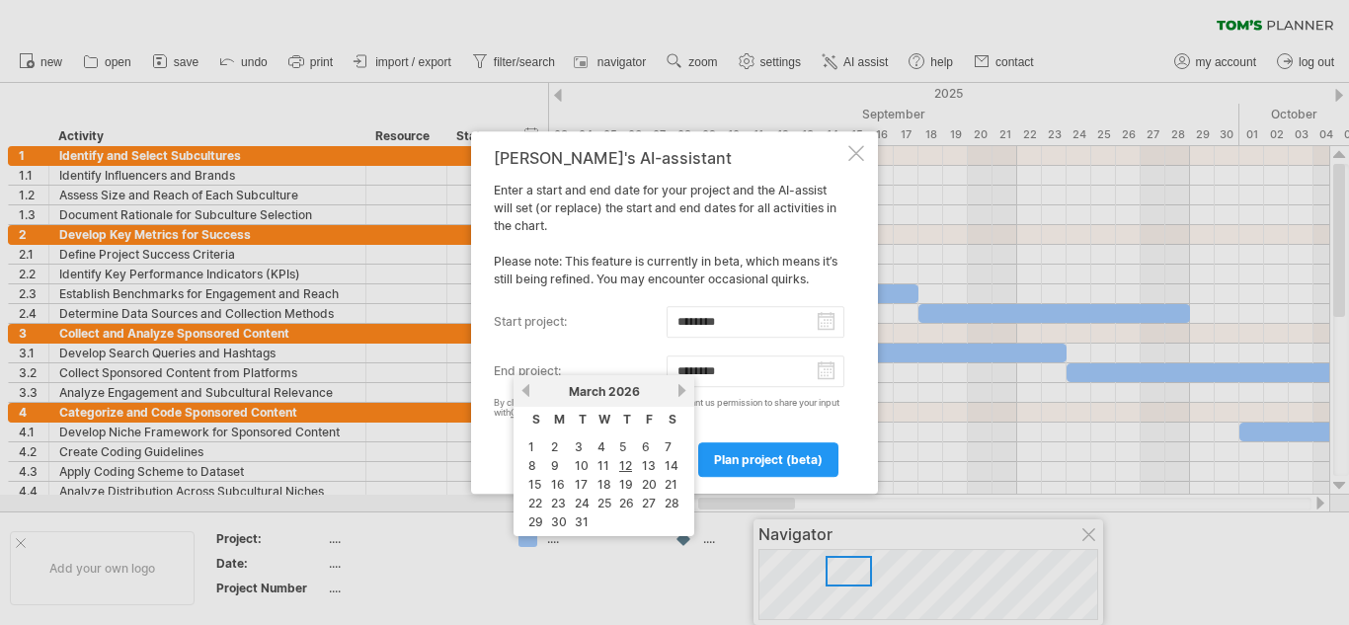
click at [824, 370] on input "********" at bounding box center [755, 371] width 179 height 32
click at [516, 385] on div "previous next [DATE]" at bounding box center [603, 391] width 181 height 32
click at [516, 387] on div "previous next [DATE]" at bounding box center [603, 391] width 181 height 32
click at [524, 386] on link "previous" at bounding box center [525, 390] width 15 height 15
click at [524, 392] on link "previous" at bounding box center [525, 390] width 15 height 15
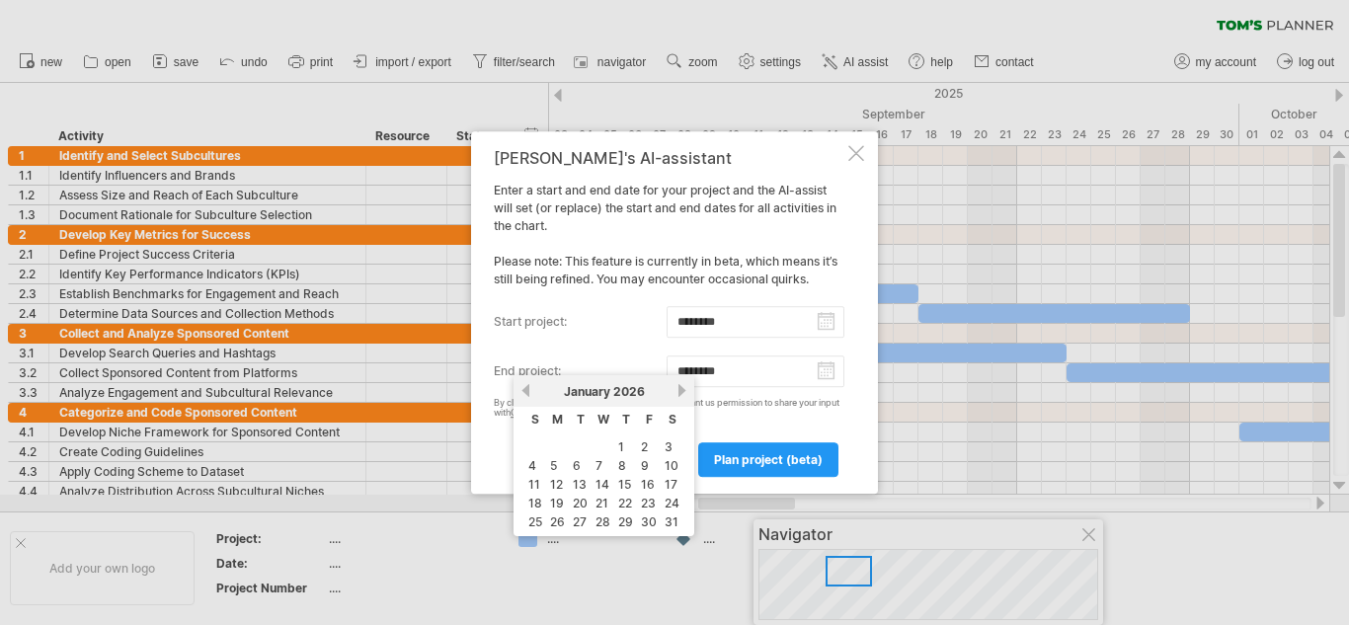
click at [524, 392] on link "previous" at bounding box center [525, 390] width 15 height 15
click at [550, 485] on link "15" at bounding box center [557, 484] width 17 height 19
click at [713, 372] on input "********" at bounding box center [755, 371] width 179 height 32
click at [526, 391] on link "previous" at bounding box center [525, 390] width 15 height 15
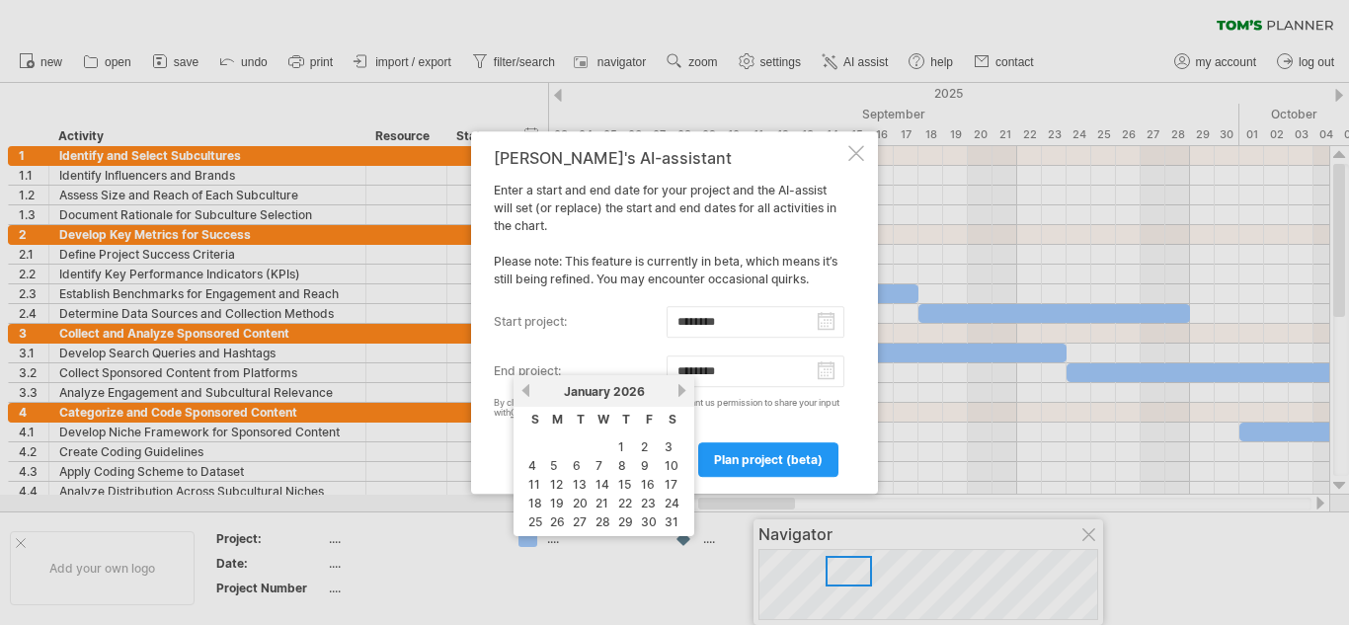
click at [526, 391] on link "previous" at bounding box center [525, 390] width 15 height 15
click at [648, 464] on link "12" at bounding box center [648, 465] width 17 height 19
type input "********"
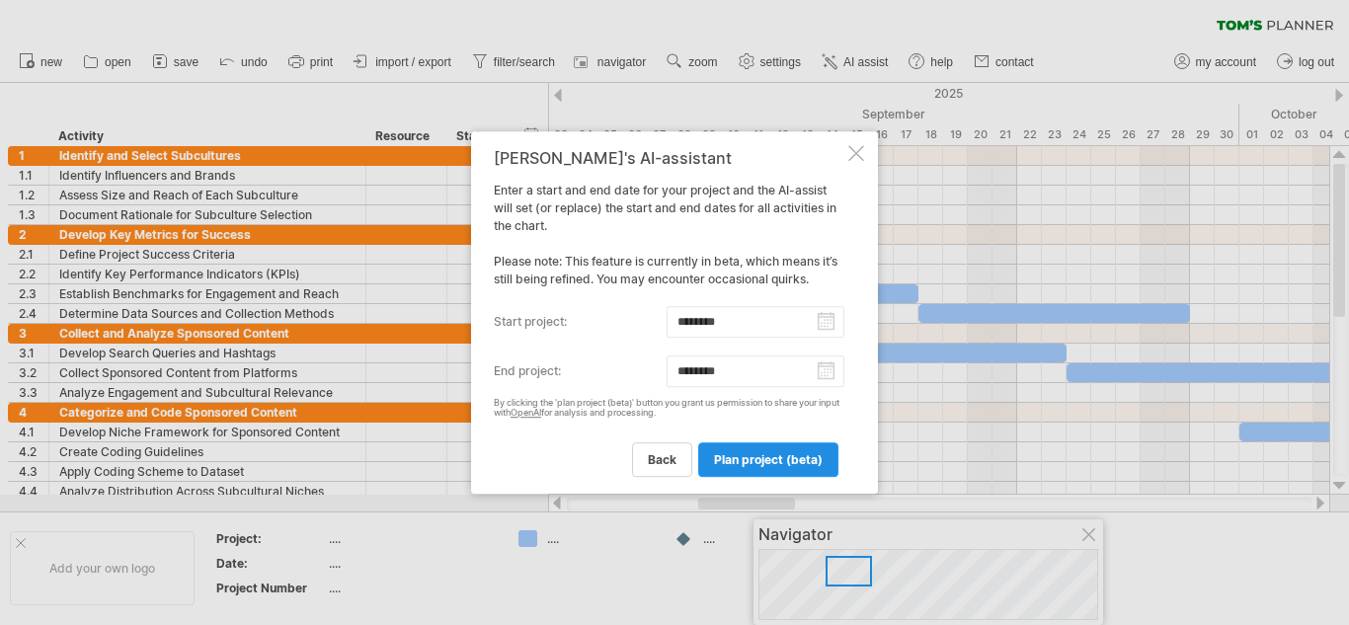
click at [757, 461] on span "plan project (beta)" at bounding box center [768, 459] width 109 height 15
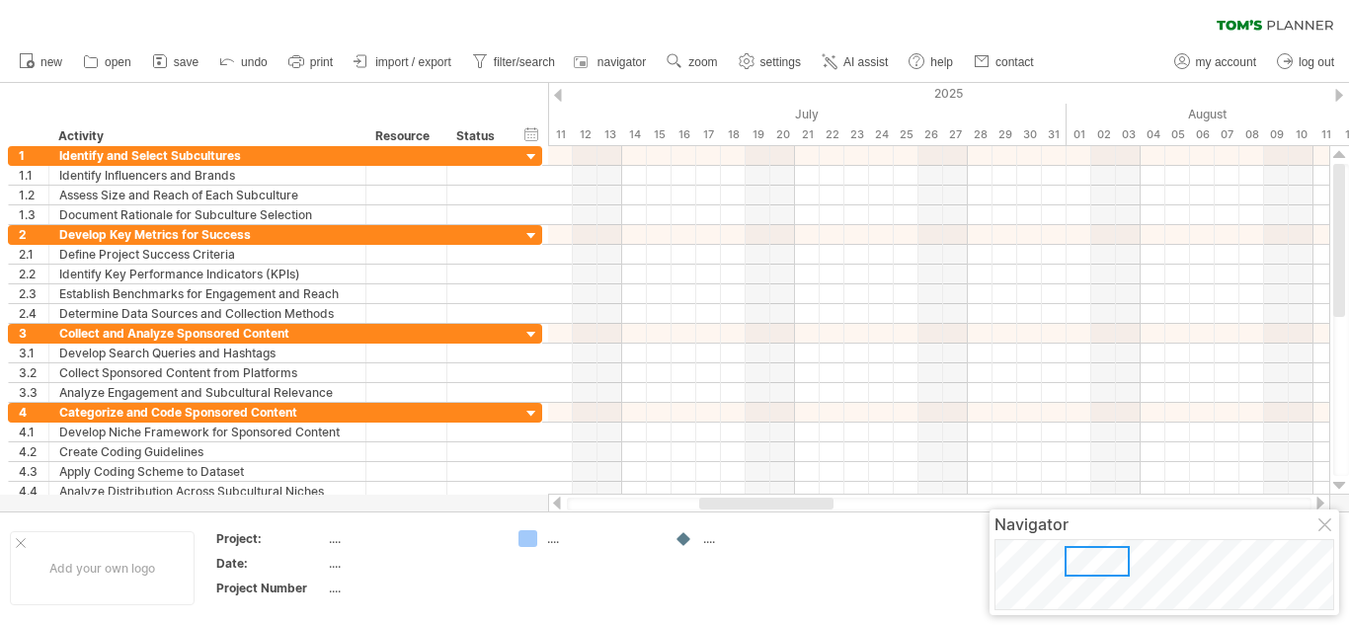
click at [1338, 99] on div at bounding box center [1339, 95] width 8 height 13
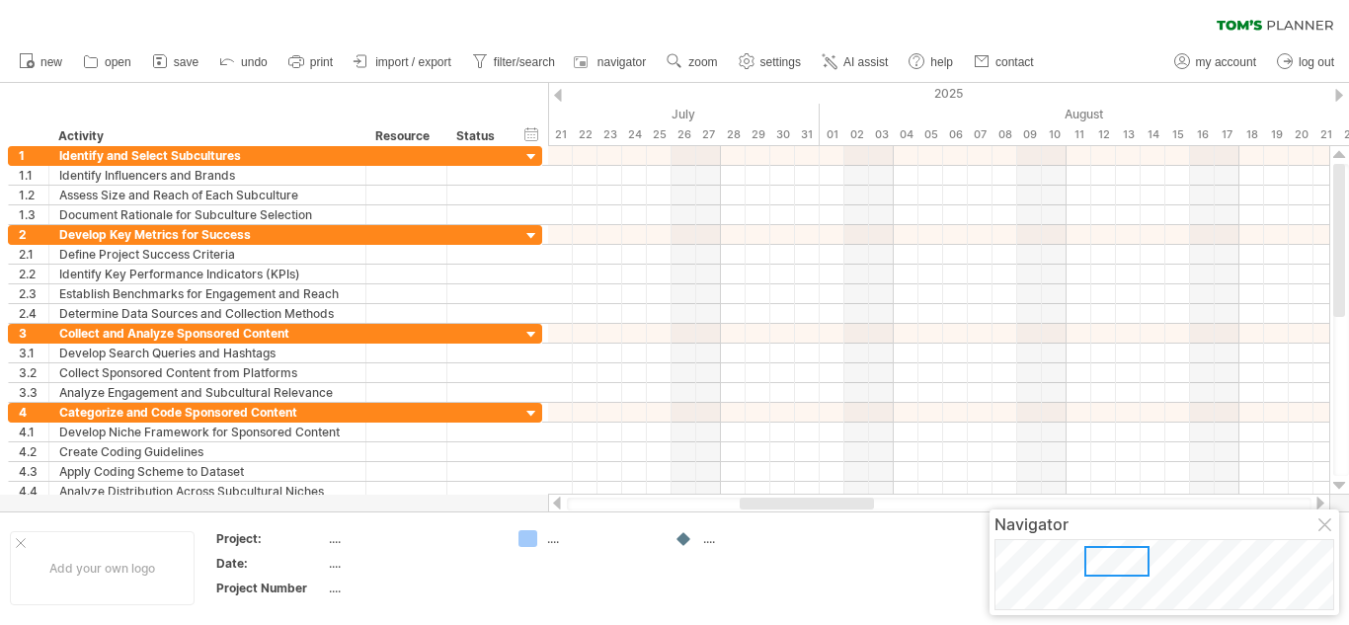
click at [1339, 98] on div at bounding box center [1339, 95] width 8 height 13
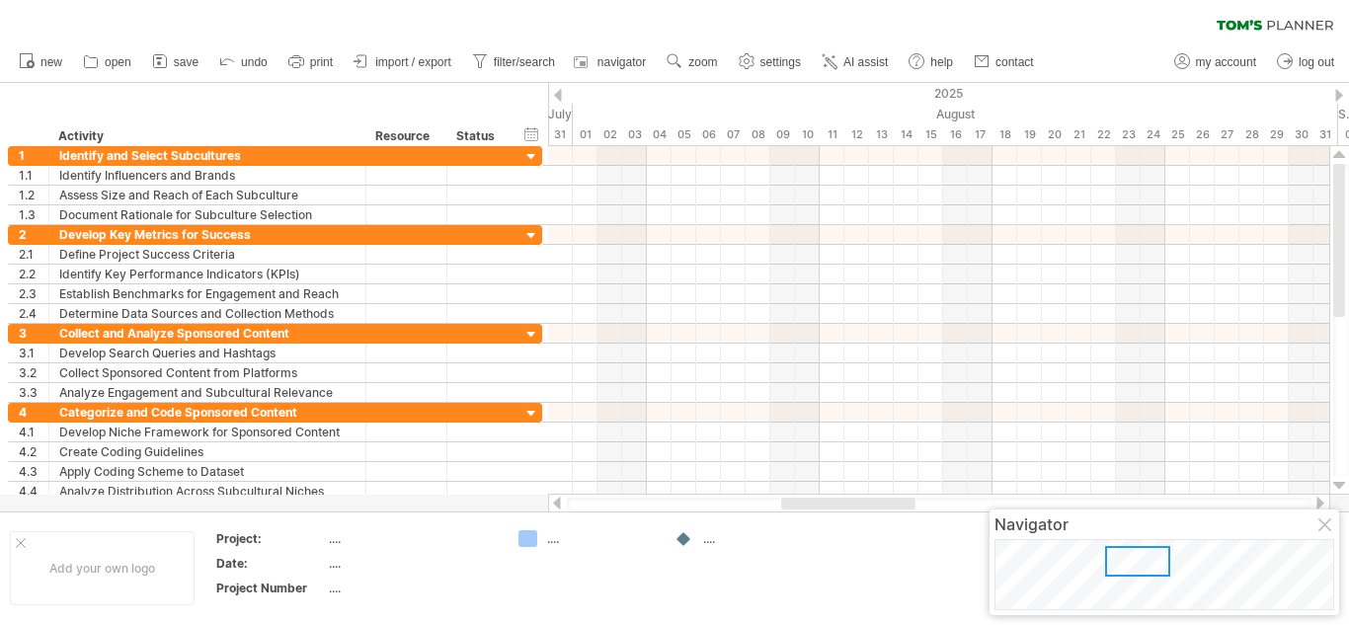
click at [1339, 98] on div at bounding box center [1339, 95] width 8 height 13
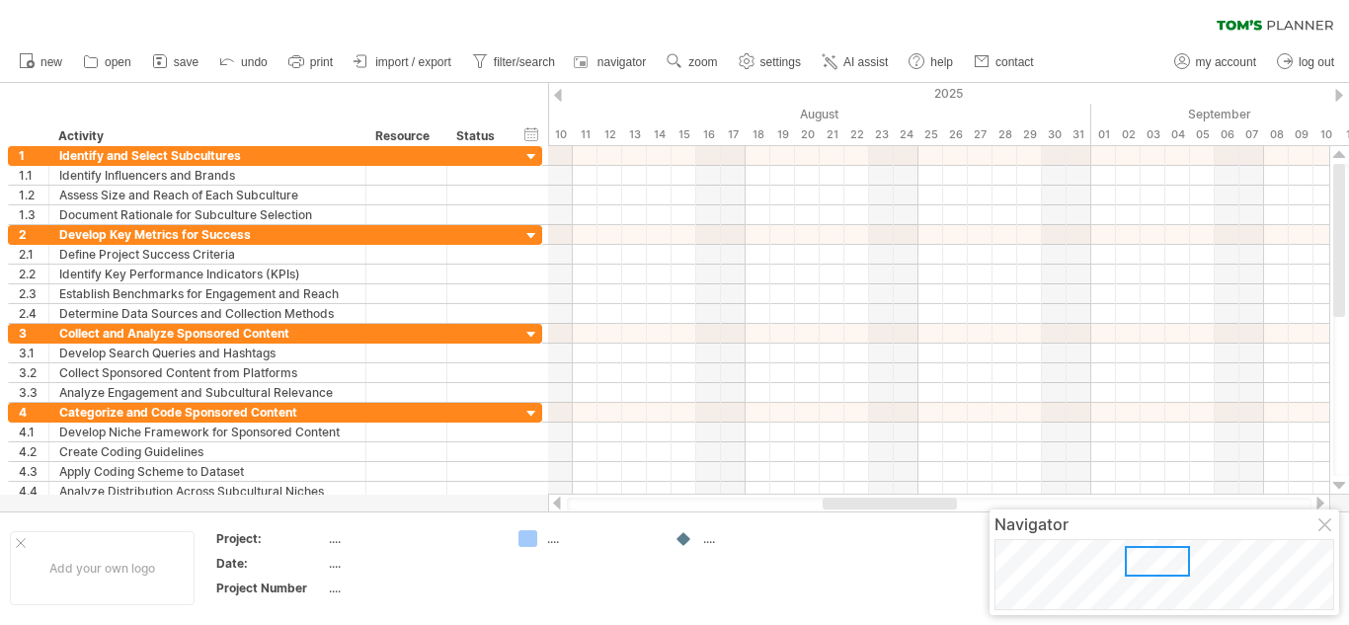
click at [1339, 98] on div at bounding box center [1339, 95] width 8 height 13
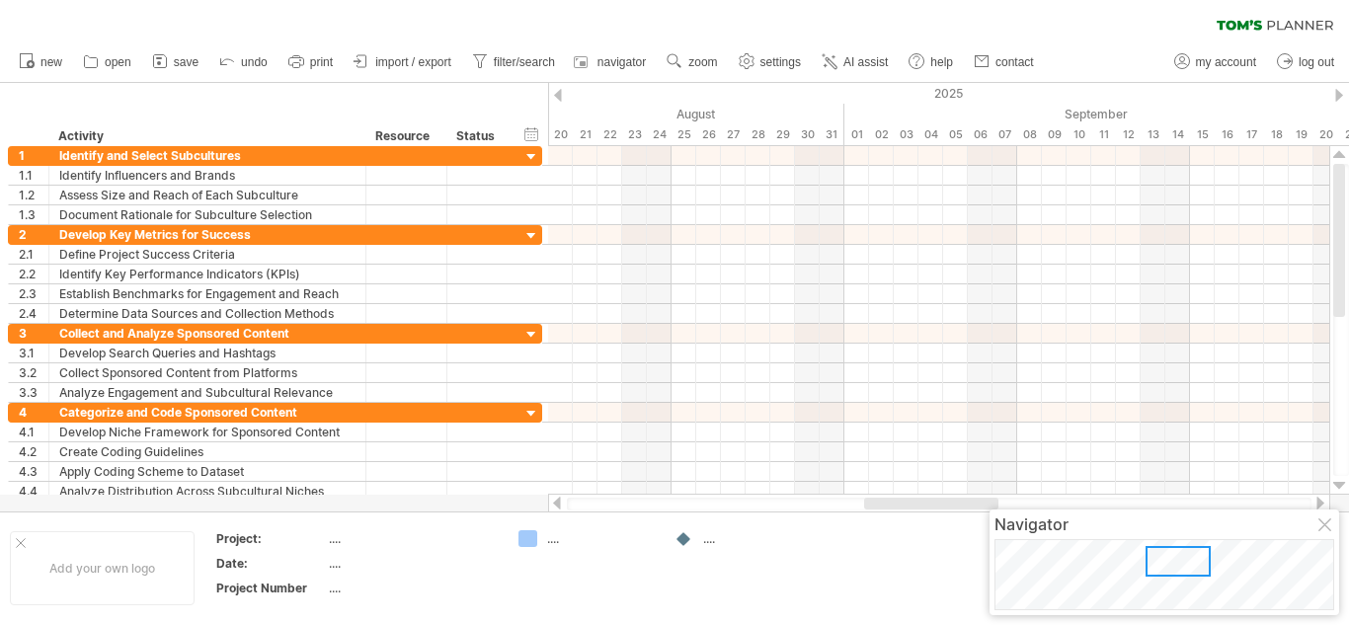
click at [1339, 98] on div at bounding box center [1339, 95] width 8 height 13
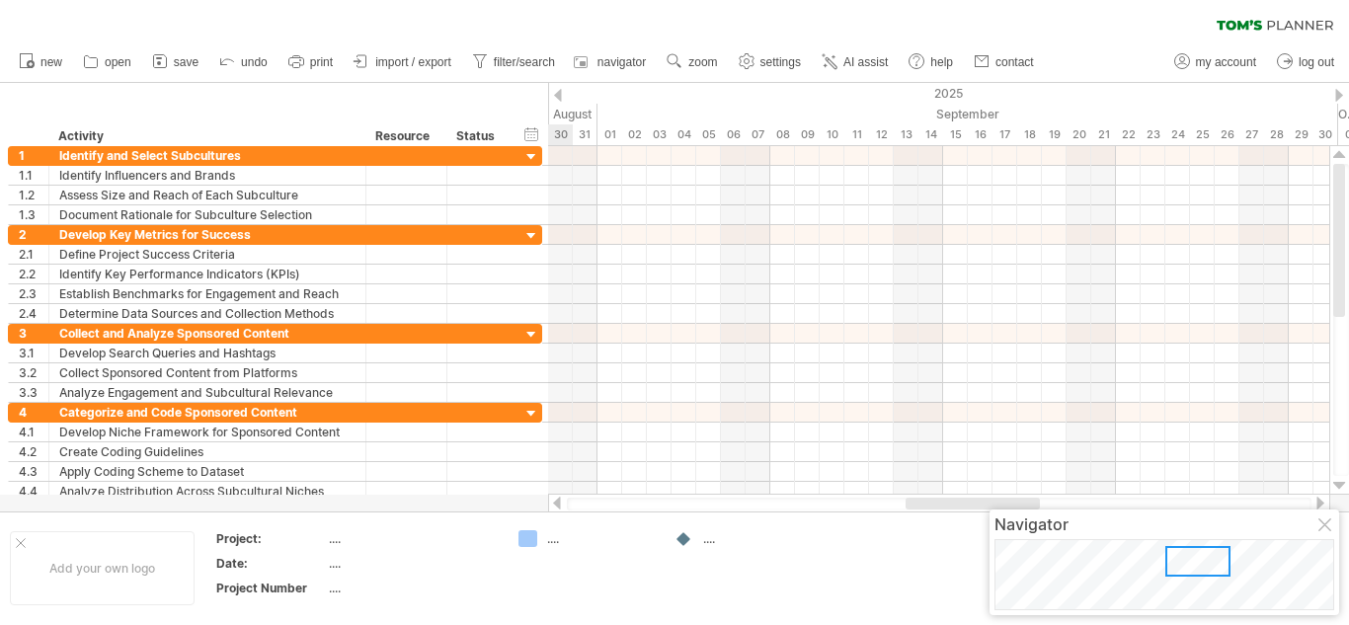
click at [1339, 98] on div at bounding box center [1339, 95] width 8 height 13
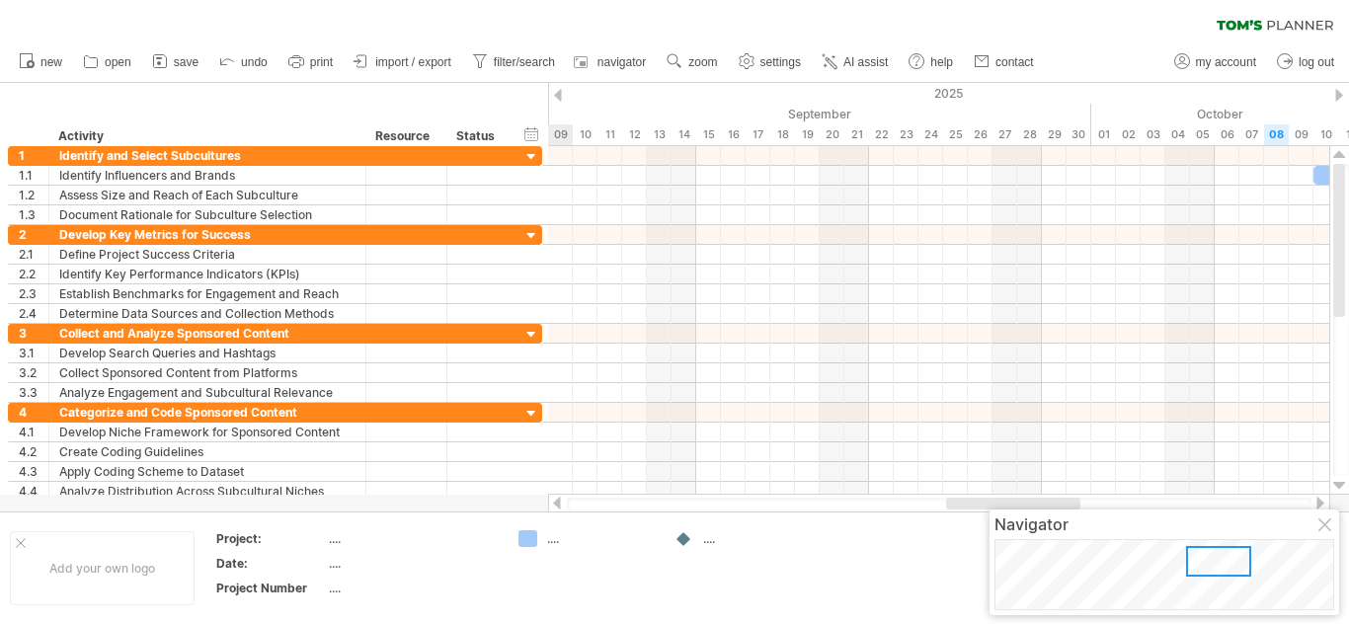
click at [1339, 98] on div at bounding box center [1339, 95] width 8 height 13
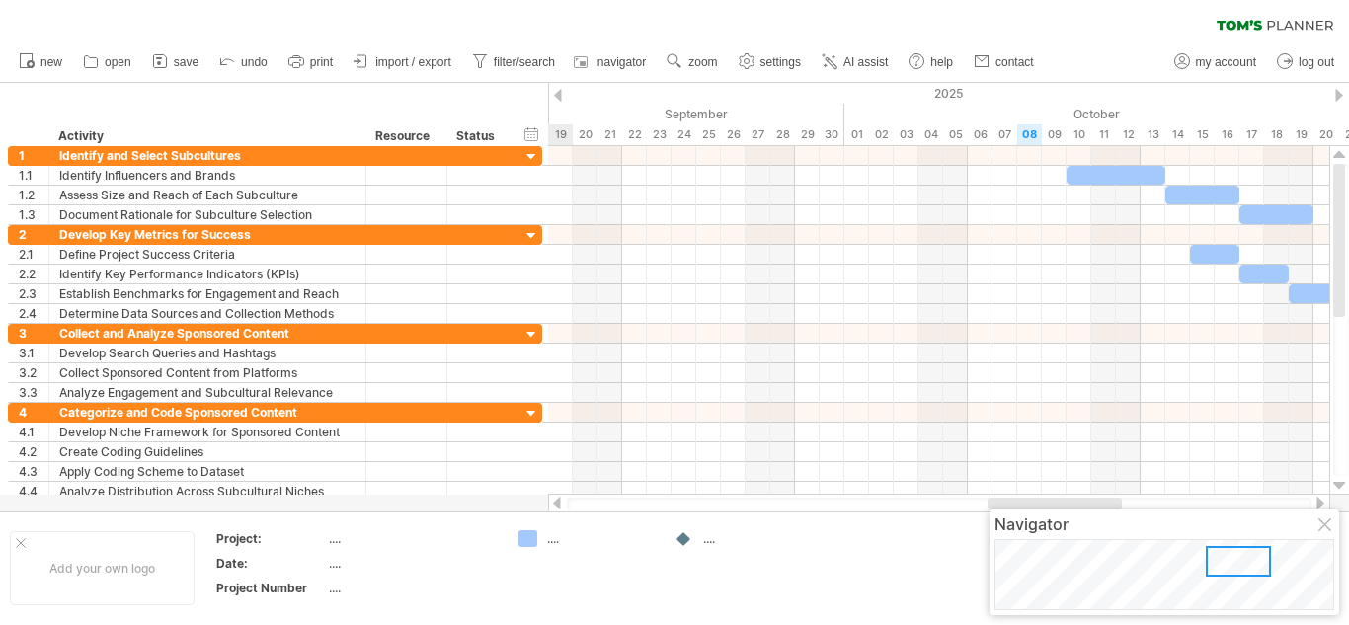
click at [1339, 98] on div at bounding box center [1339, 95] width 8 height 13
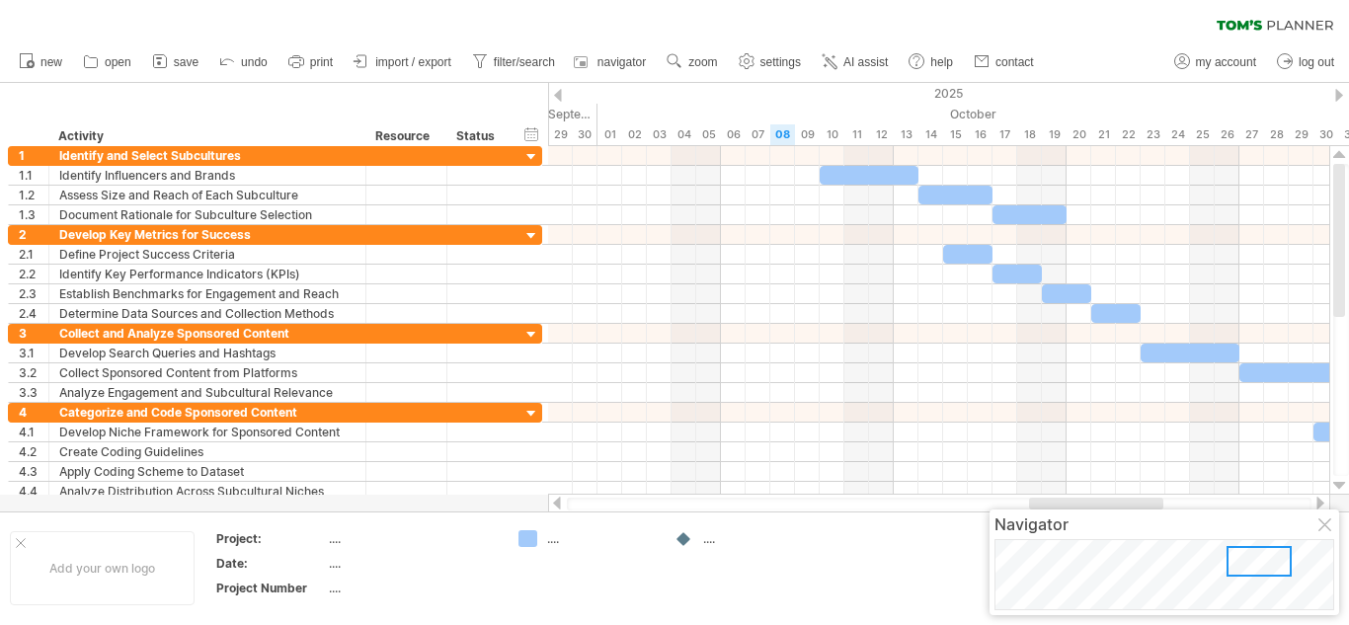
click at [1336, 98] on div at bounding box center [1339, 95] width 8 height 13
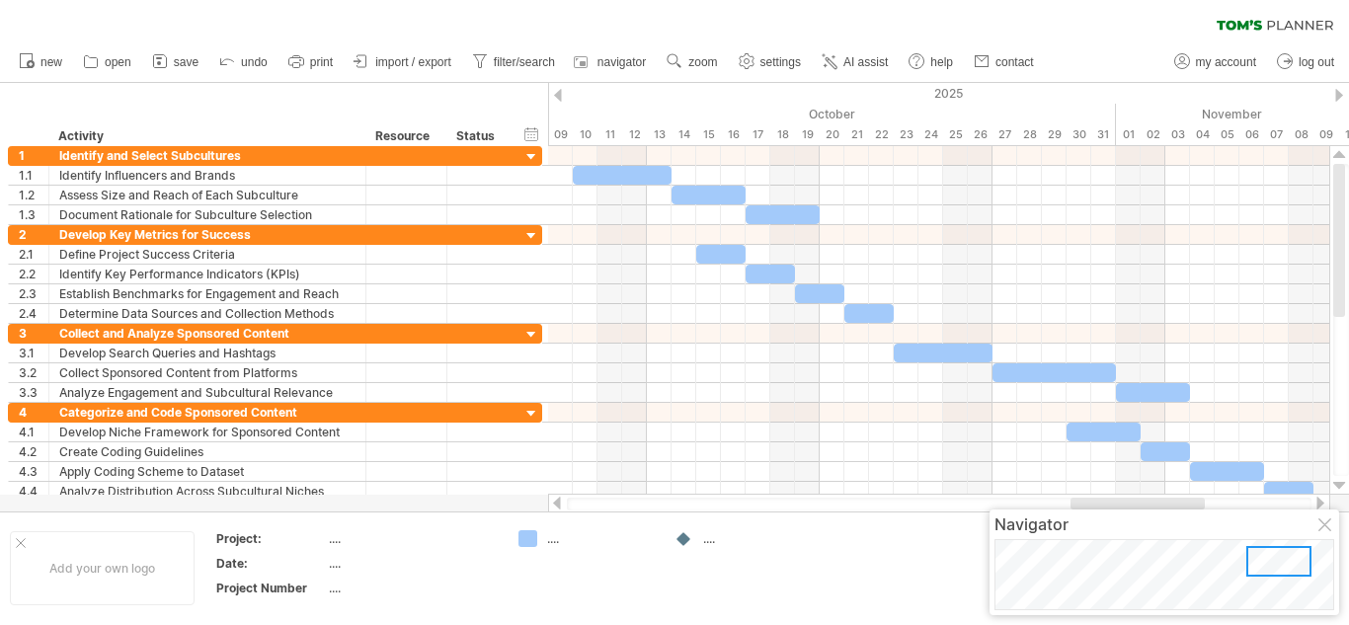
click at [1336, 98] on div at bounding box center [1339, 95] width 8 height 13
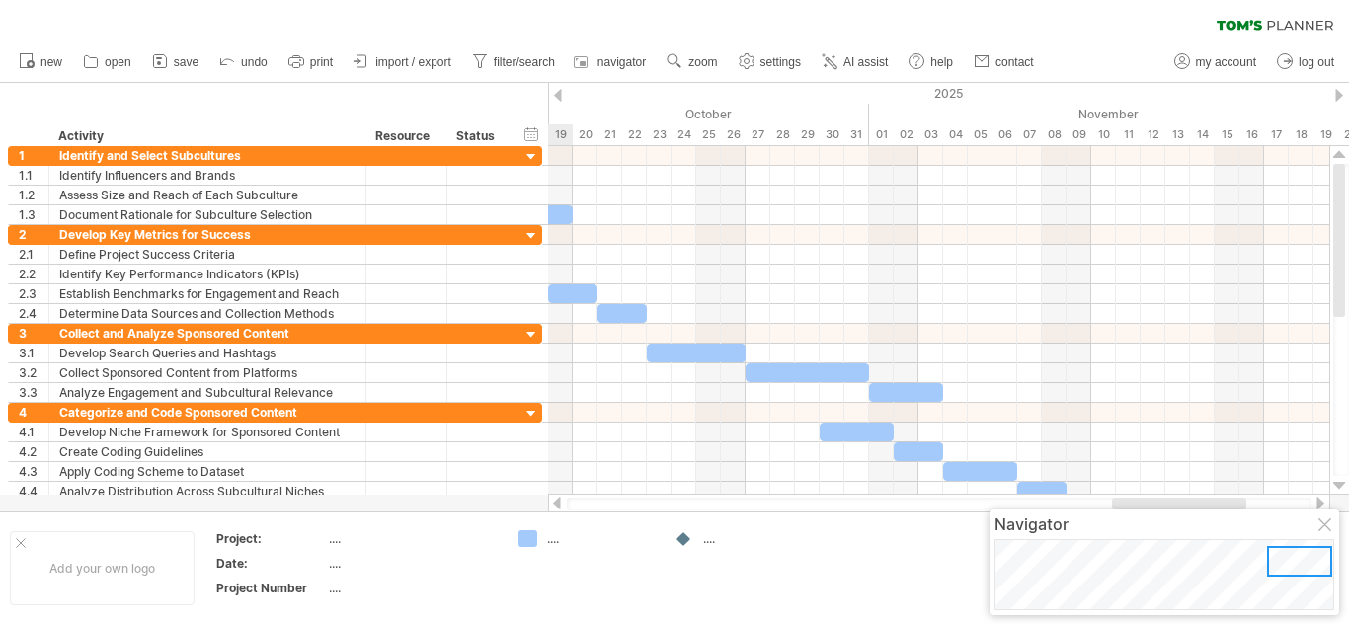
click at [1336, 98] on div at bounding box center [1339, 95] width 8 height 13
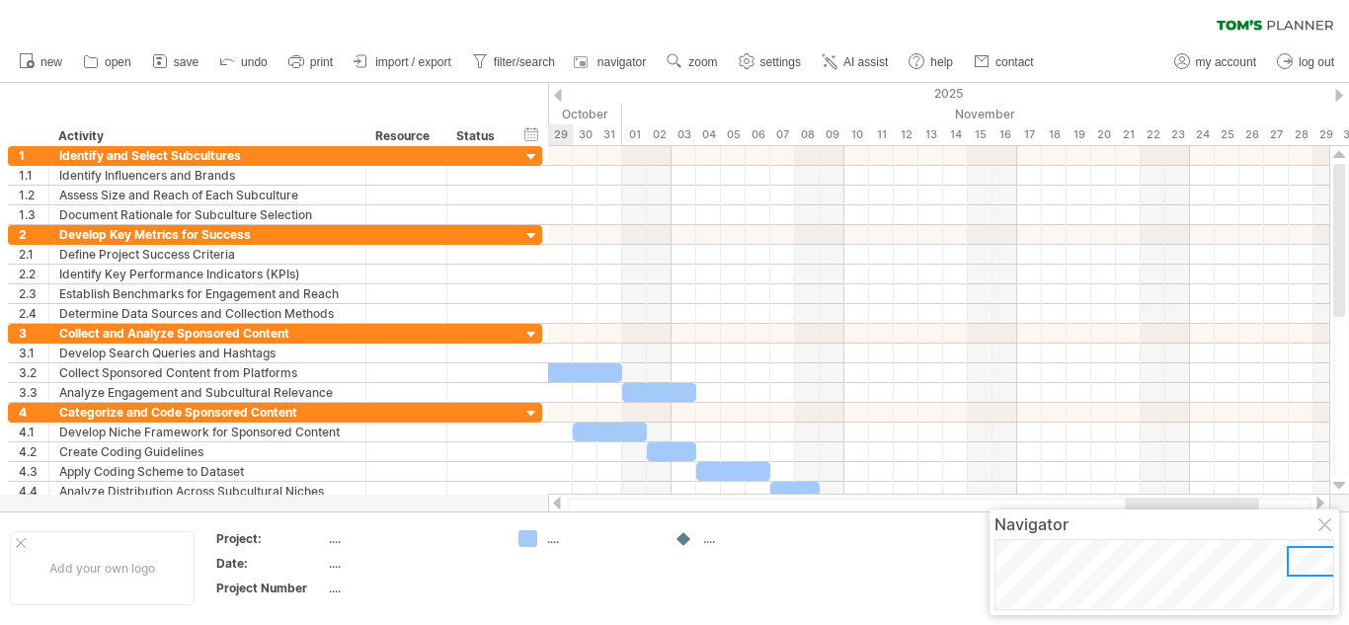
click at [1336, 98] on div at bounding box center [1339, 95] width 8 height 13
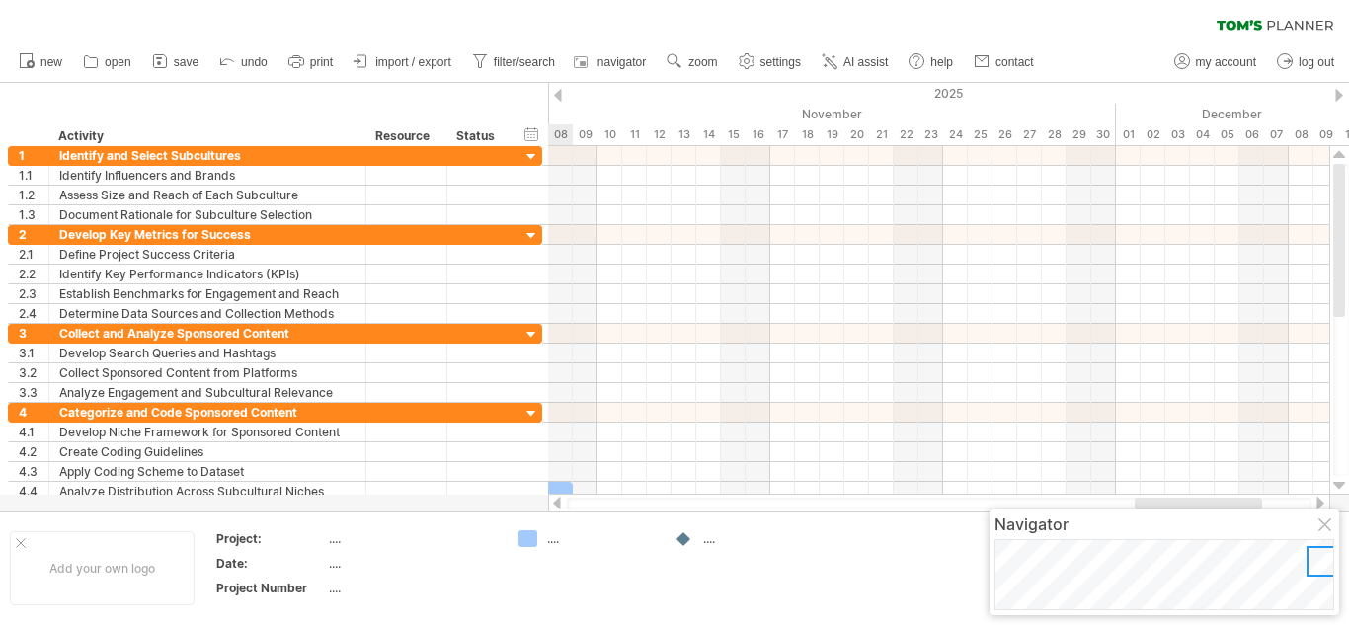
click at [1336, 98] on div at bounding box center [1339, 95] width 8 height 13
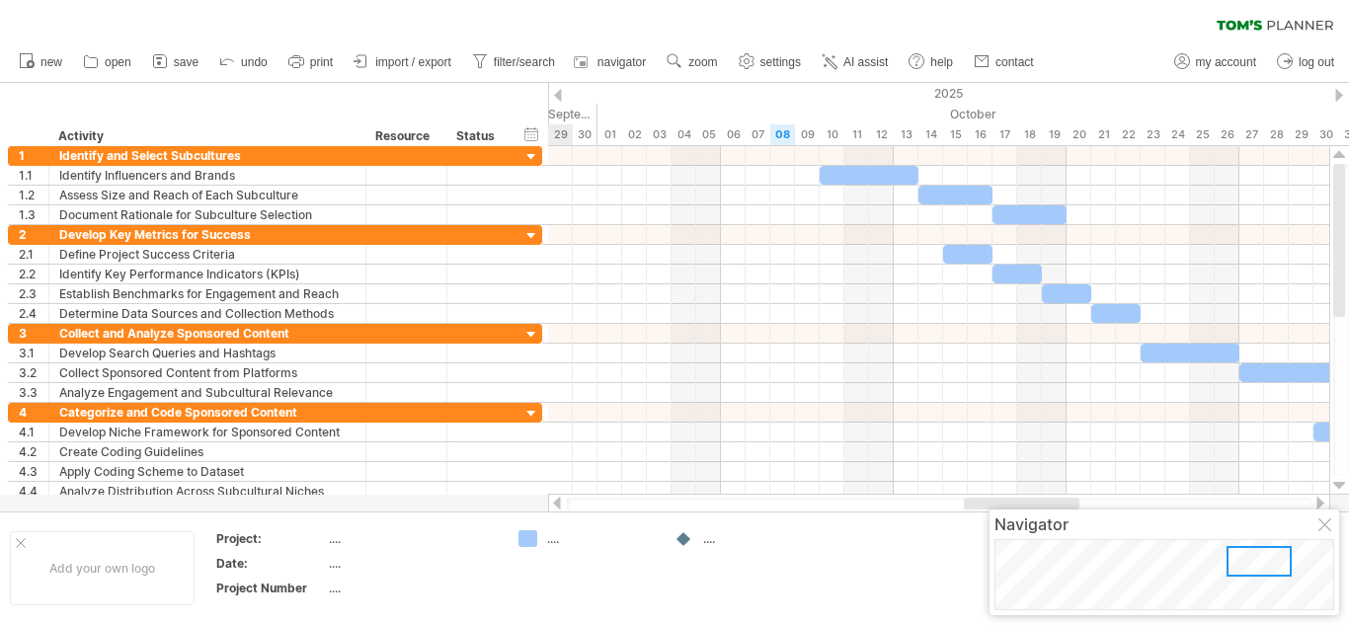
drag, startPoint x: 1196, startPoint y: 506, endPoint x: 1016, endPoint y: 505, distance: 179.7
click at [1016, 505] on div at bounding box center [1022, 504] width 116 height 12
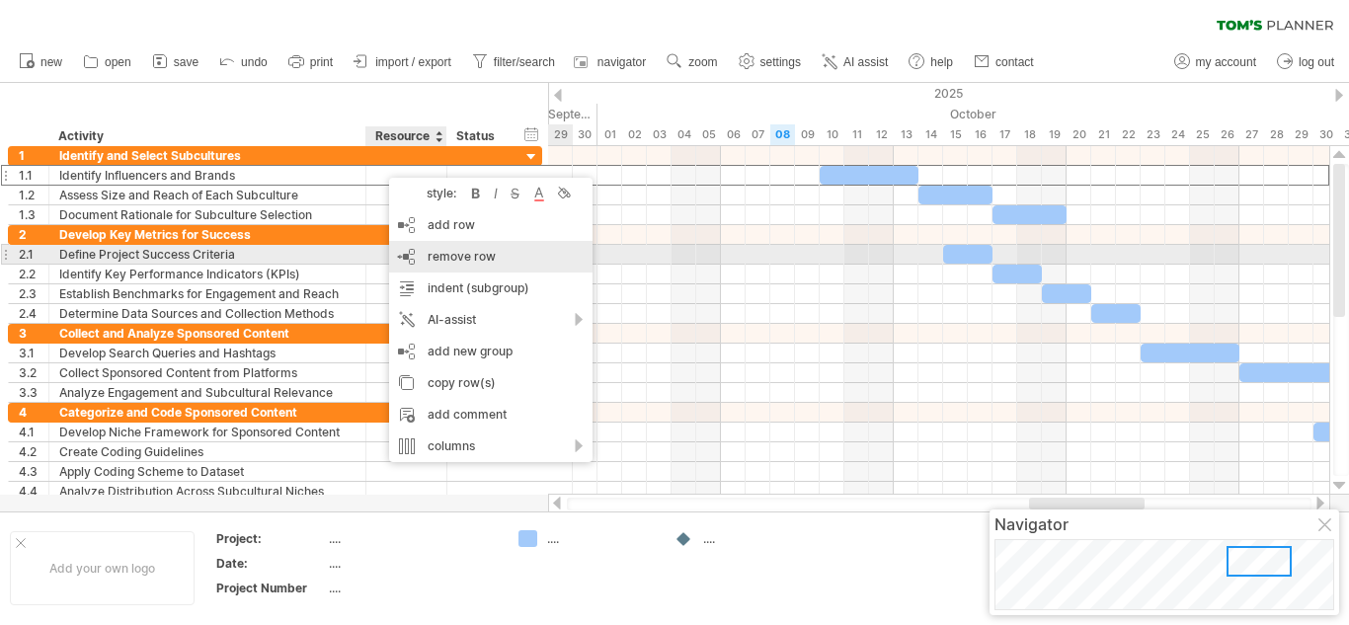
click at [480, 257] on span "remove row" at bounding box center [462, 256] width 68 height 15
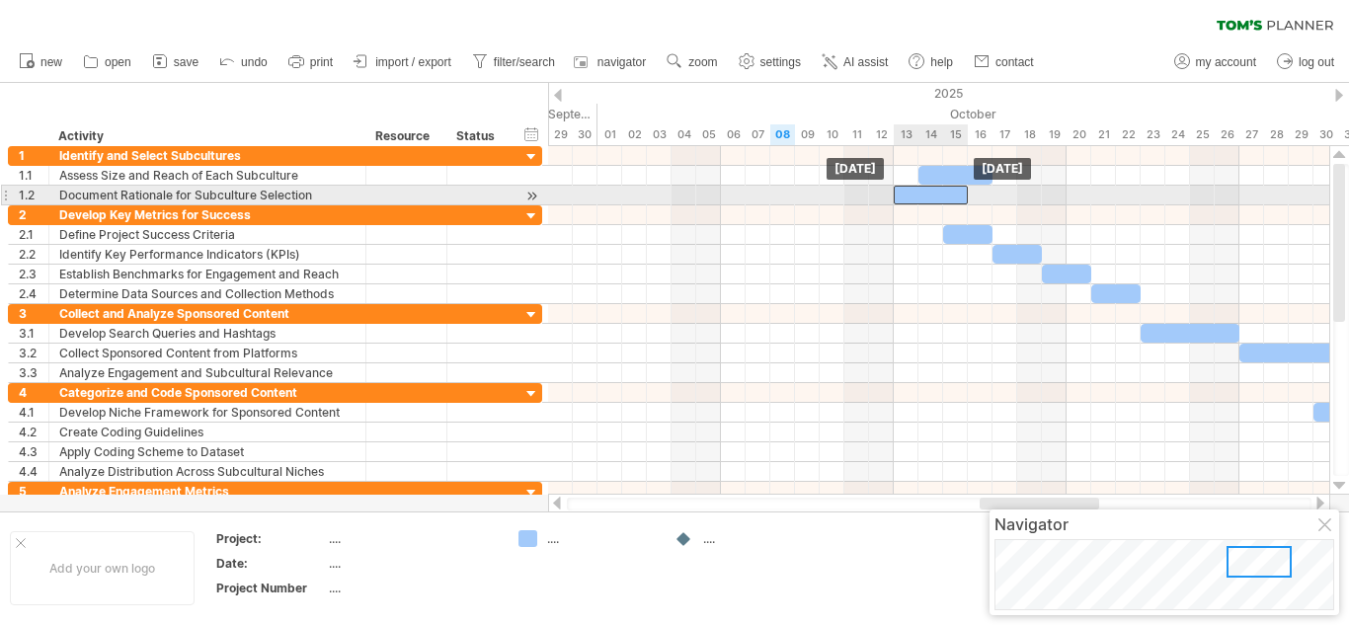
drag, startPoint x: 1008, startPoint y: 196, endPoint x: 905, endPoint y: 189, distance: 102.9
click at [905, 189] on div at bounding box center [931, 195] width 74 height 19
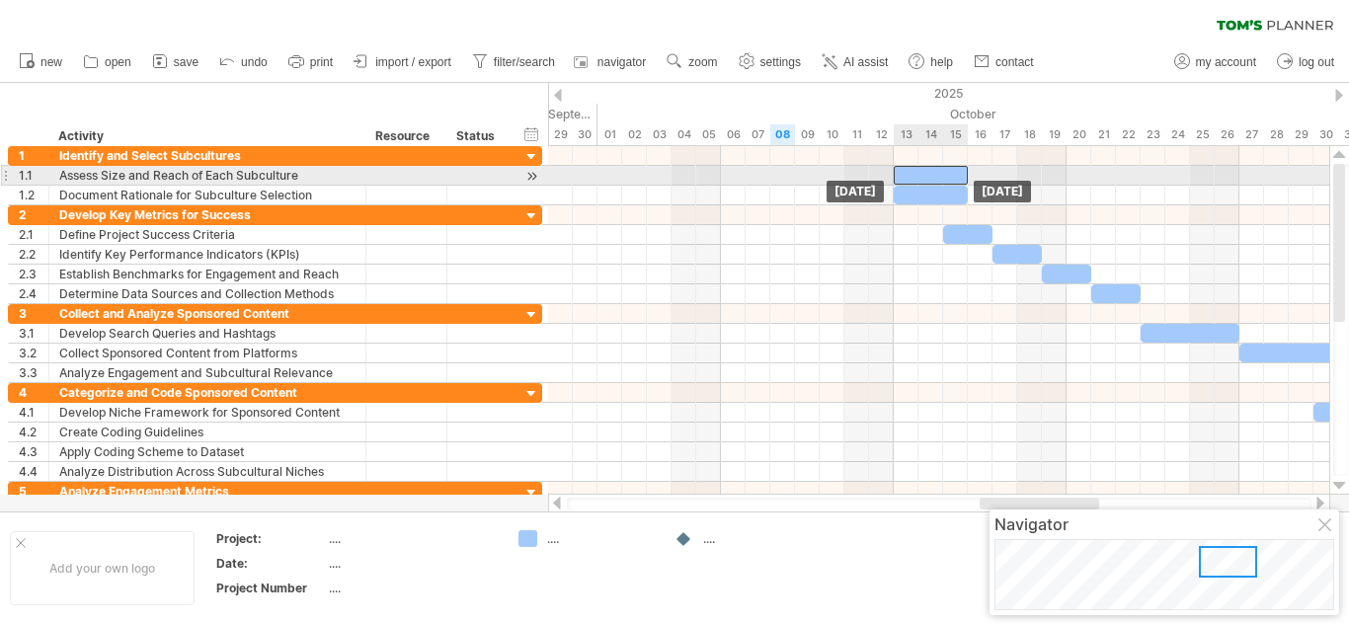
drag, startPoint x: 951, startPoint y: 174, endPoint x: 925, endPoint y: 177, distance: 25.8
click at [925, 177] on div at bounding box center [931, 175] width 74 height 19
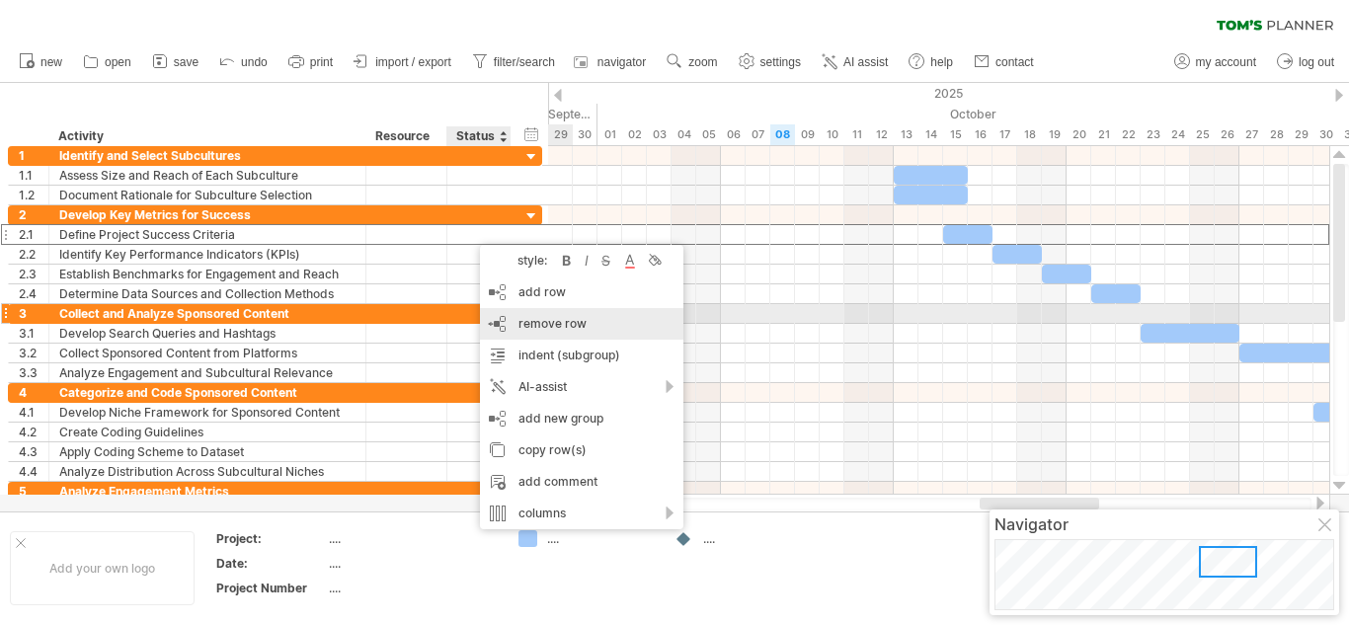
click at [549, 315] on div "remove row remove selected rows" at bounding box center [581, 324] width 203 height 32
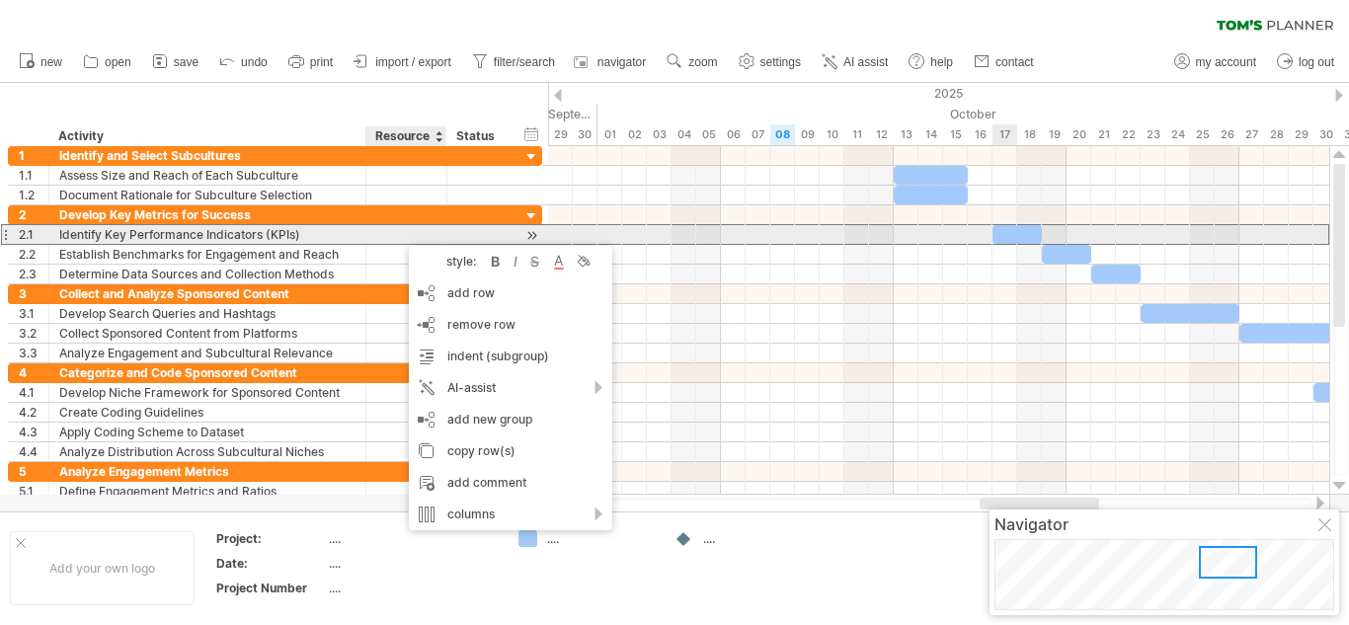
click at [1003, 234] on div at bounding box center [1016, 234] width 49 height 19
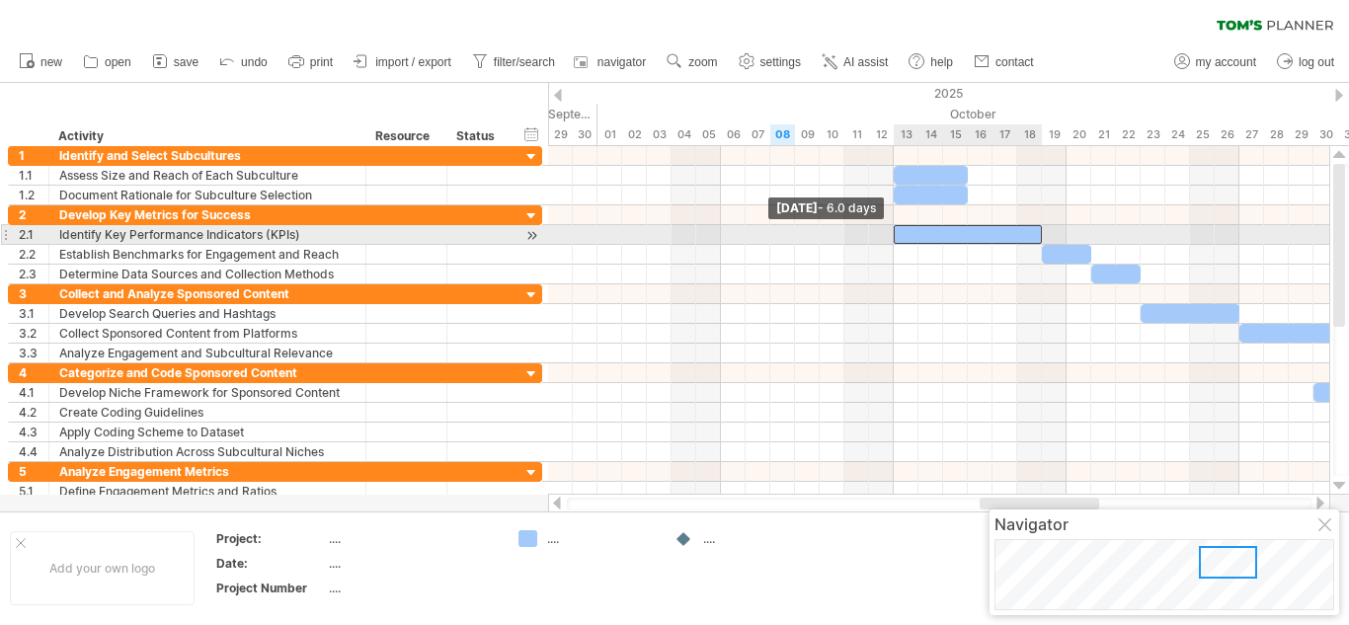
drag, startPoint x: 993, startPoint y: 236, endPoint x: 1132, endPoint y: 265, distance: 141.2
click at [911, 242] on div at bounding box center [968, 234] width 148 height 19
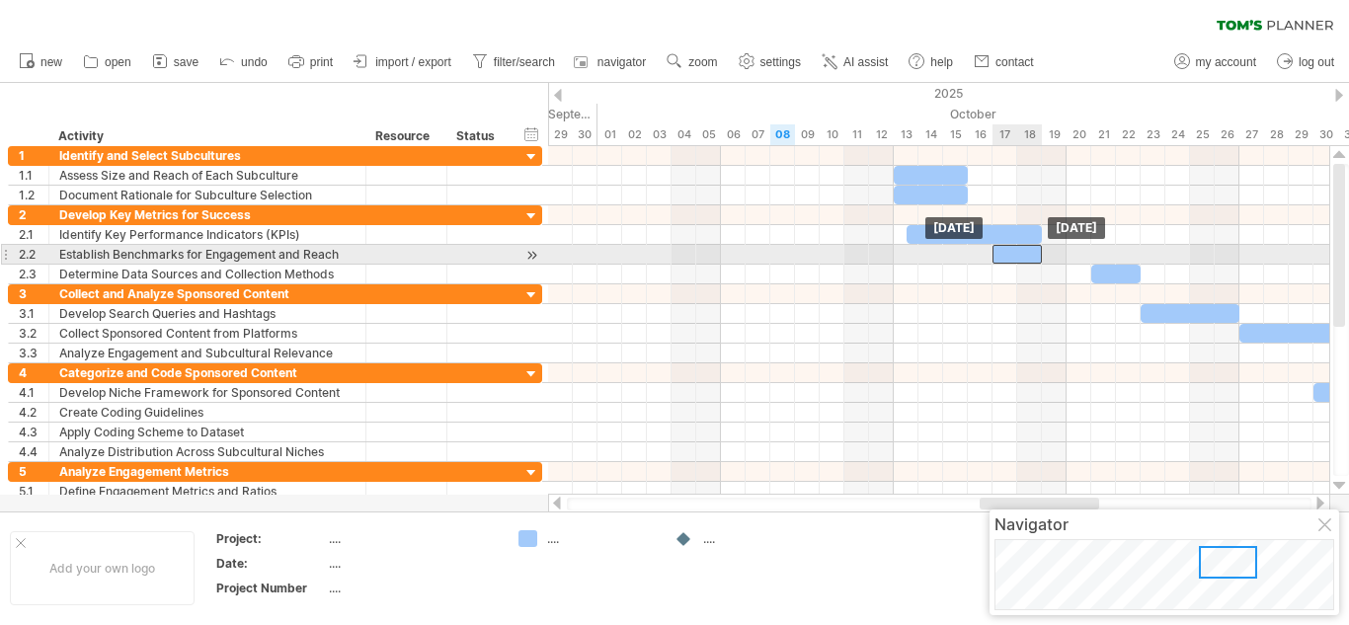
drag, startPoint x: 1060, startPoint y: 255, endPoint x: 1010, endPoint y: 252, distance: 50.4
click at [1010, 252] on div at bounding box center [1016, 254] width 49 height 19
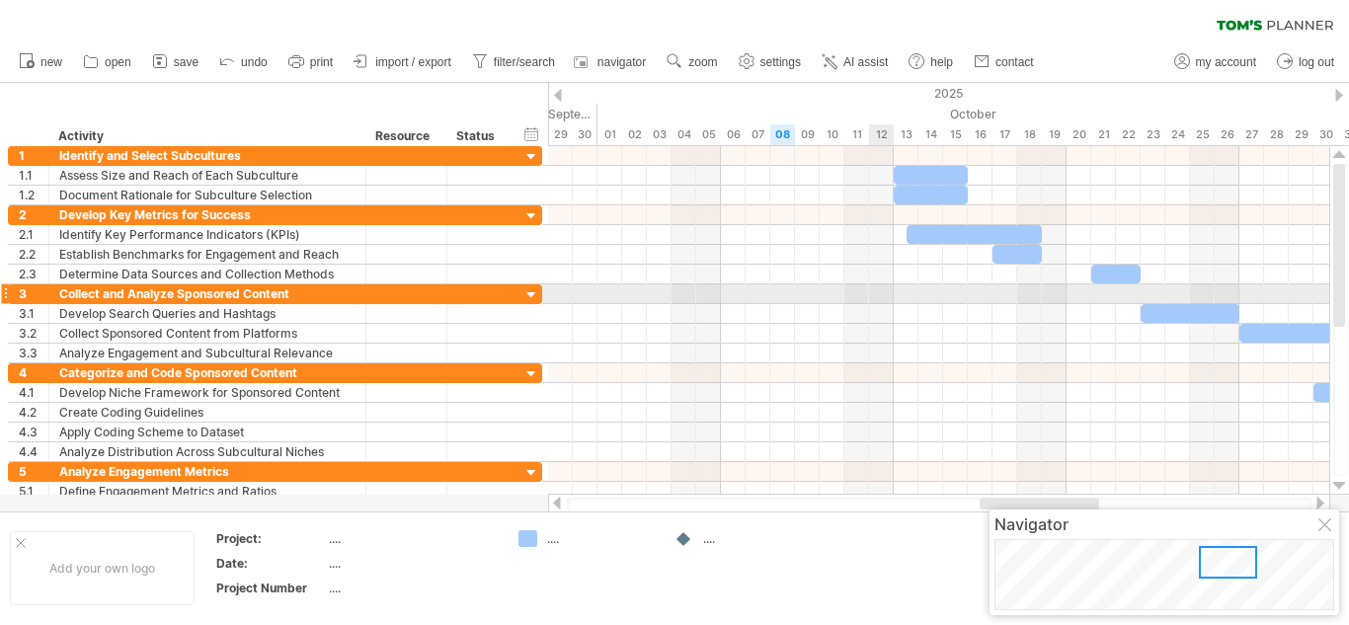
click at [952, 261] on div at bounding box center [938, 255] width 781 height 20
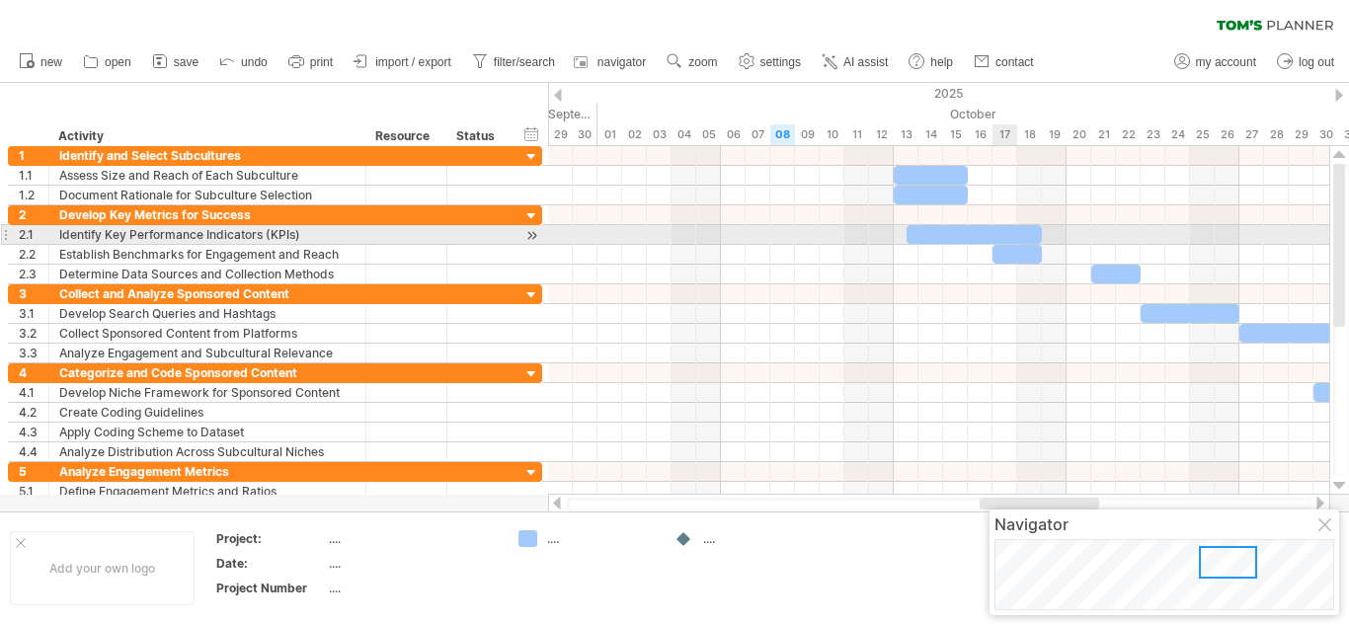
click at [1006, 236] on div at bounding box center [974, 234] width 136 height 19
drag, startPoint x: 1039, startPoint y: 232, endPoint x: 964, endPoint y: 237, distance: 75.2
click at [964, 237] on span at bounding box center [968, 234] width 8 height 19
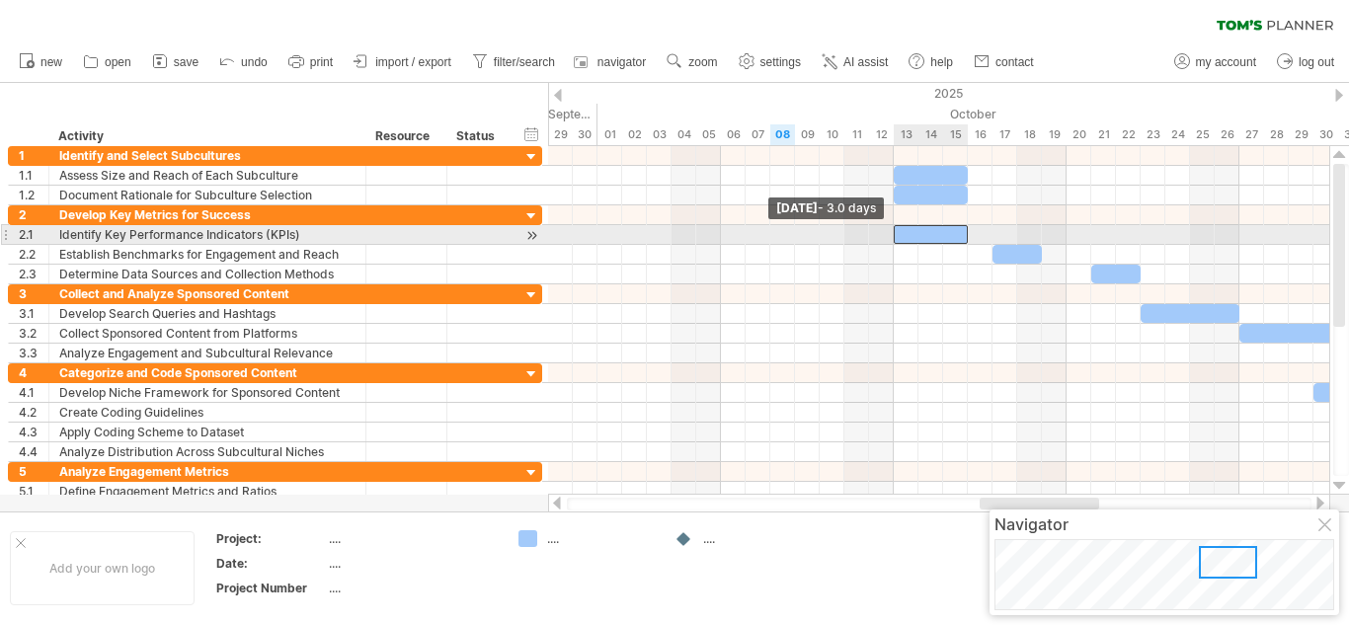
drag, startPoint x: 902, startPoint y: 233, endPoint x: 889, endPoint y: 236, distance: 14.1
click at [889, 236] on div "[DATE] - 2.5 days [DATE] - 3.0 days" at bounding box center [938, 320] width 781 height 349
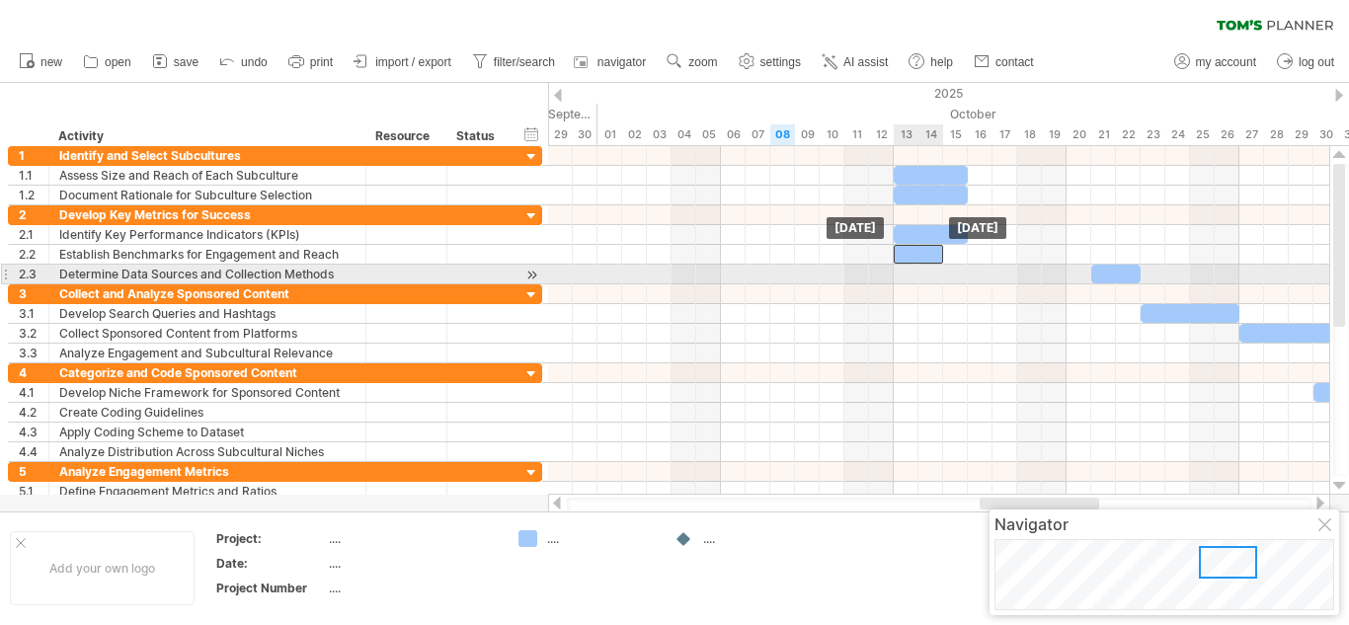
drag, startPoint x: 1017, startPoint y: 259, endPoint x: 914, endPoint y: 267, distance: 103.0
click at [914, 267] on div "[DATE] [DATE]" at bounding box center [938, 320] width 781 height 349
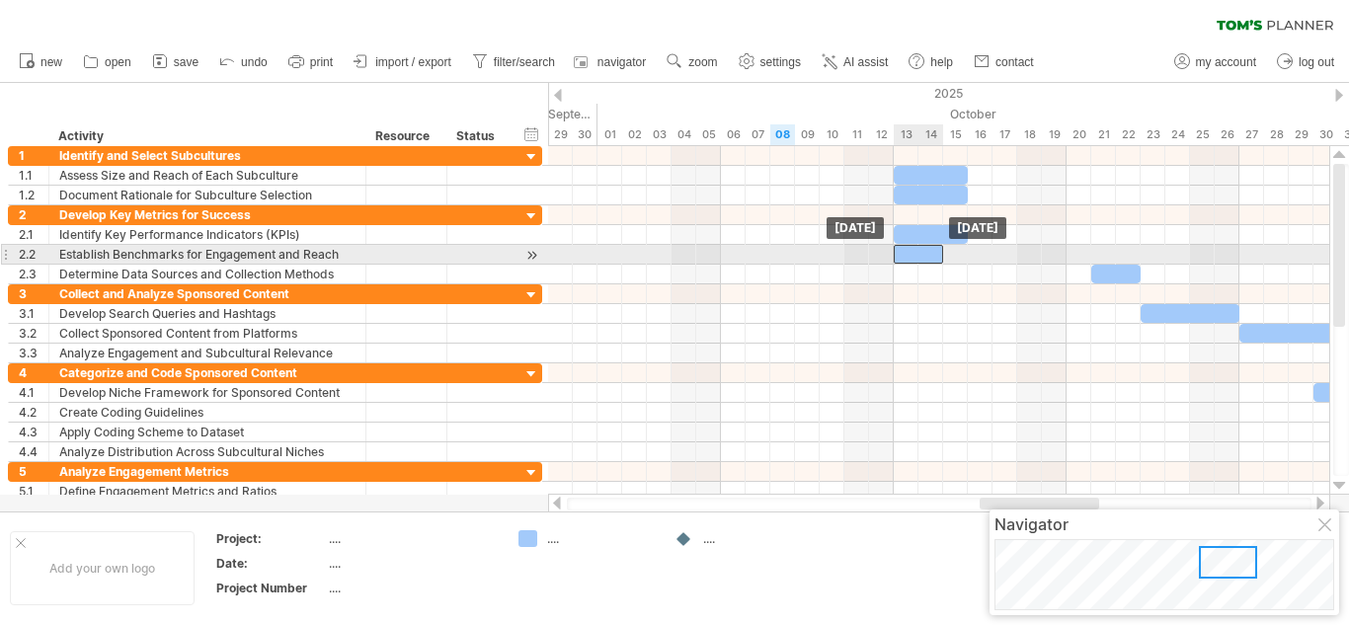
click at [937, 254] on div at bounding box center [918, 254] width 49 height 19
drag, startPoint x: 944, startPoint y: 250, endPoint x: 968, endPoint y: 247, distance: 23.9
click at [968, 247] on span at bounding box center [968, 254] width 8 height 19
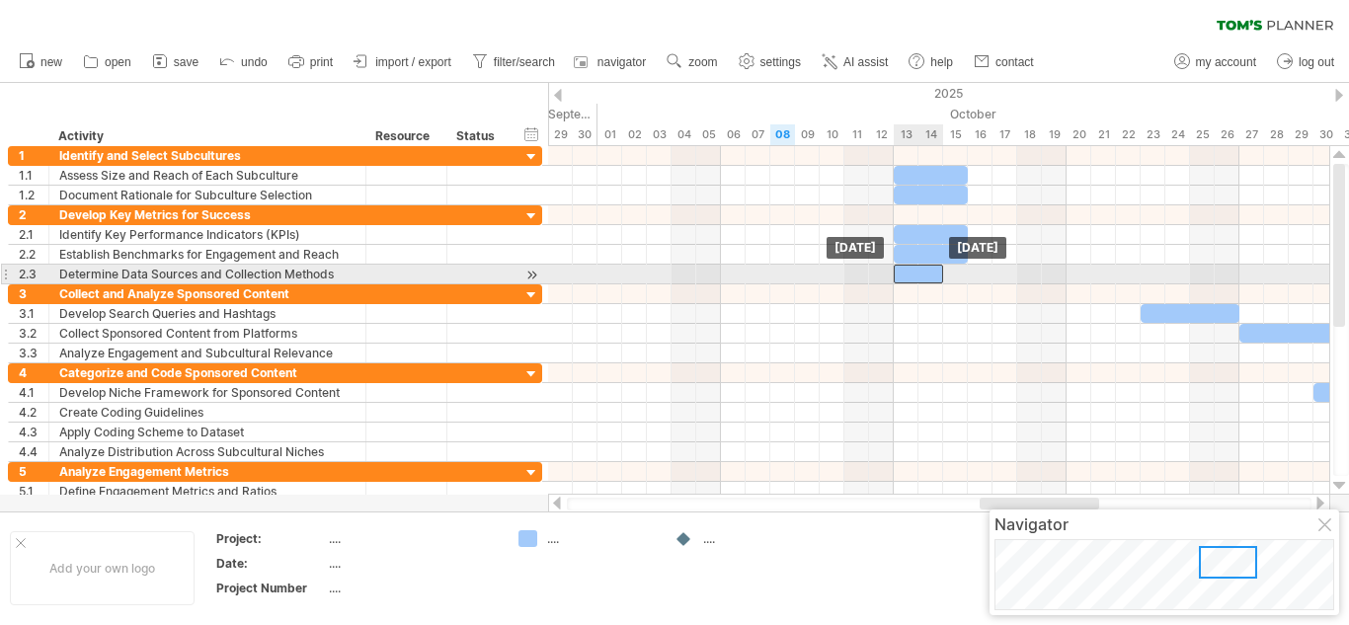
drag, startPoint x: 1112, startPoint y: 277, endPoint x: 916, endPoint y: 280, distance: 195.5
click at [916, 280] on div at bounding box center [918, 274] width 49 height 19
drag, startPoint x: 944, startPoint y: 273, endPoint x: 964, endPoint y: 270, distance: 20.0
click at [964, 270] on span at bounding box center [968, 274] width 8 height 19
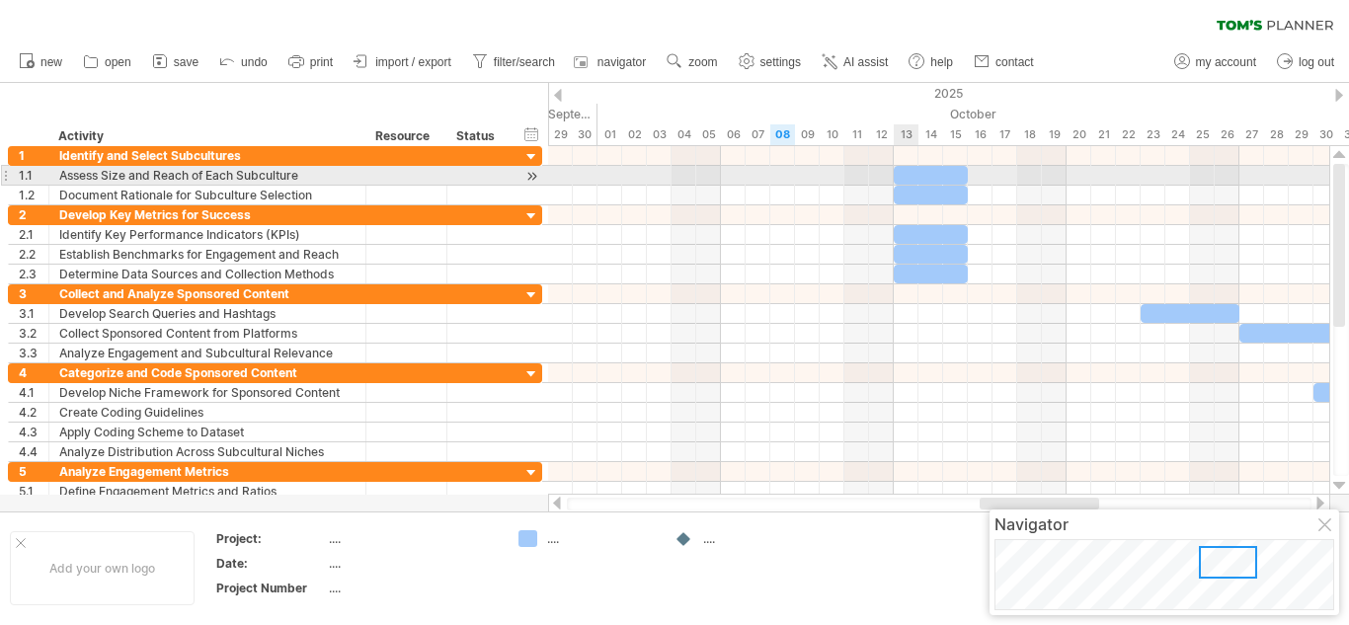
click at [905, 177] on div at bounding box center [931, 175] width 74 height 19
drag, startPoint x: 893, startPoint y: 176, endPoint x: 886, endPoint y: 196, distance: 20.9
click at [845, 183] on span at bounding box center [844, 175] width 8 height 19
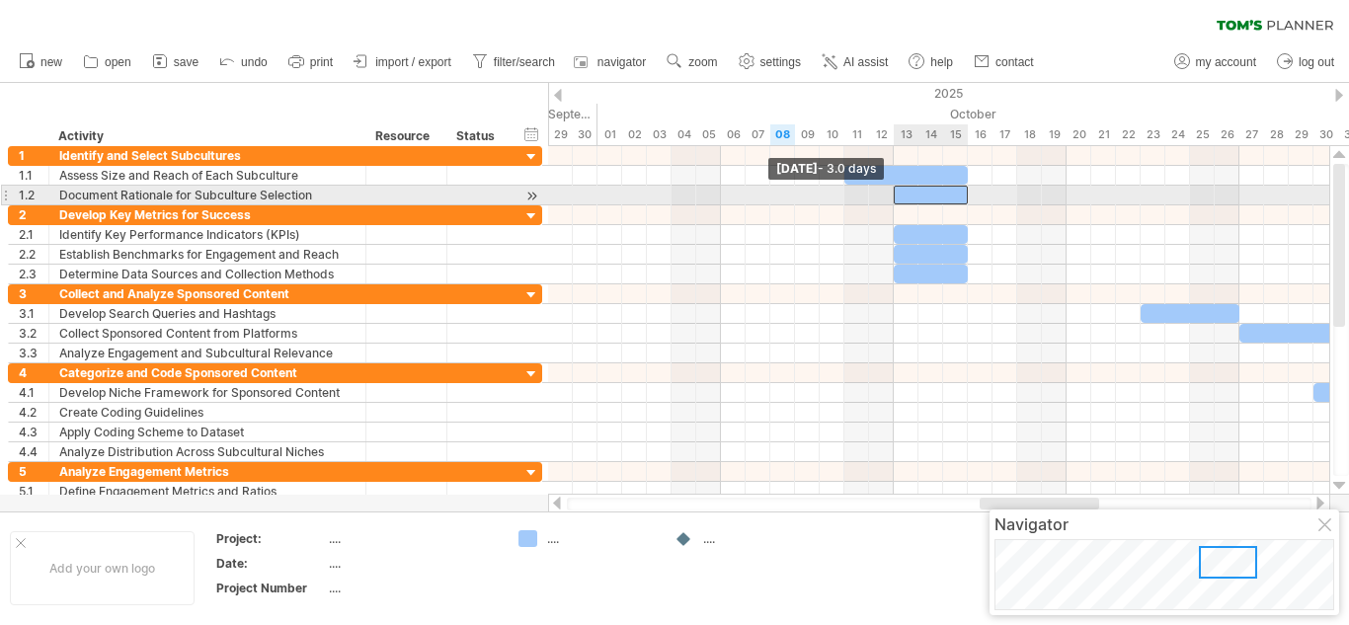
click at [891, 196] on span at bounding box center [894, 195] width 8 height 19
drag, startPoint x: 896, startPoint y: 196, endPoint x: 849, endPoint y: 196, distance: 46.4
click at [849, 196] on div at bounding box center [905, 195] width 123 height 19
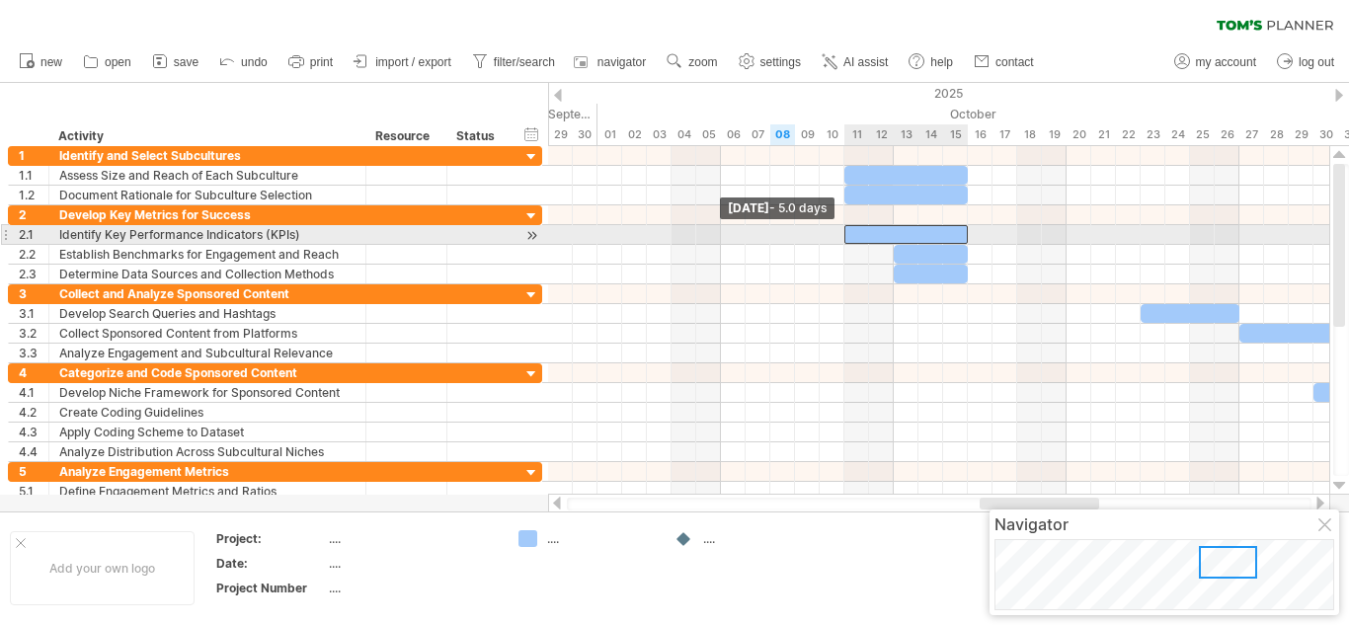
drag, startPoint x: 897, startPoint y: 235, endPoint x: 842, endPoint y: 242, distance: 54.7
click at [842, 242] on span at bounding box center [844, 234] width 8 height 19
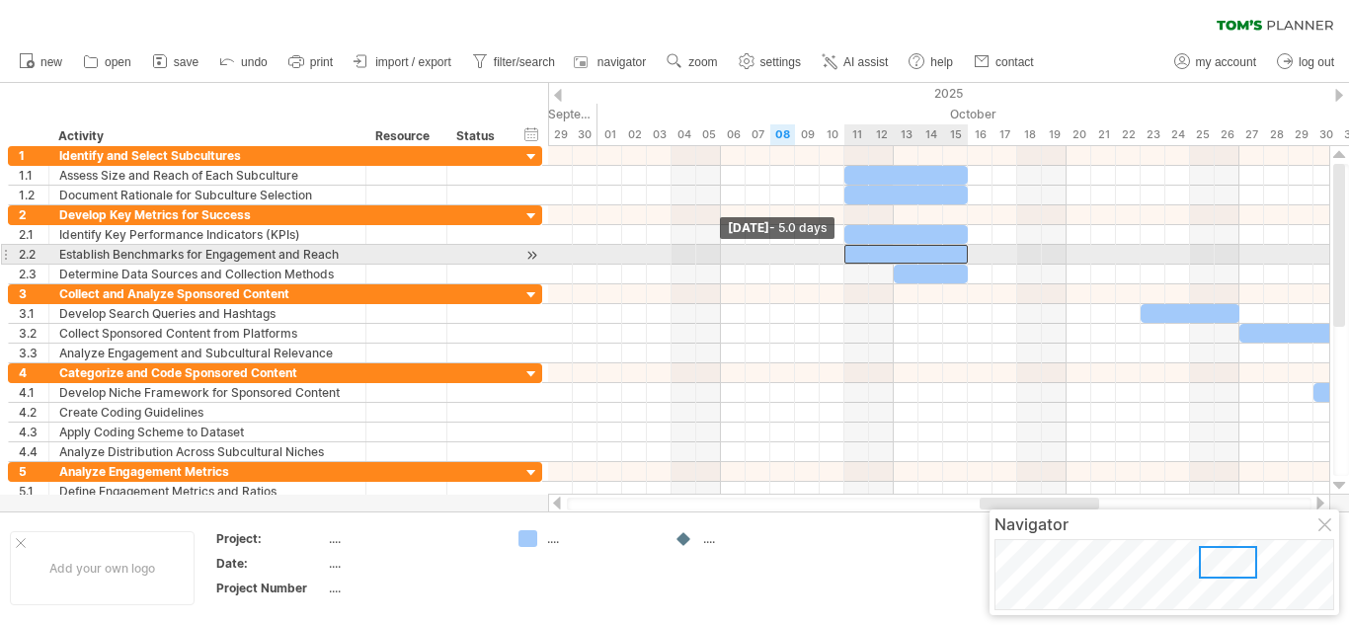
drag, startPoint x: 892, startPoint y: 252, endPoint x: 890, endPoint y: 281, distance: 29.7
click at [888, 281] on div "[DATE] [DATE] - 5.0 days" at bounding box center [938, 320] width 781 height 349
drag, startPoint x: 896, startPoint y: 254, endPoint x: 849, endPoint y: 260, distance: 46.8
click at [849, 260] on div at bounding box center [905, 254] width 123 height 19
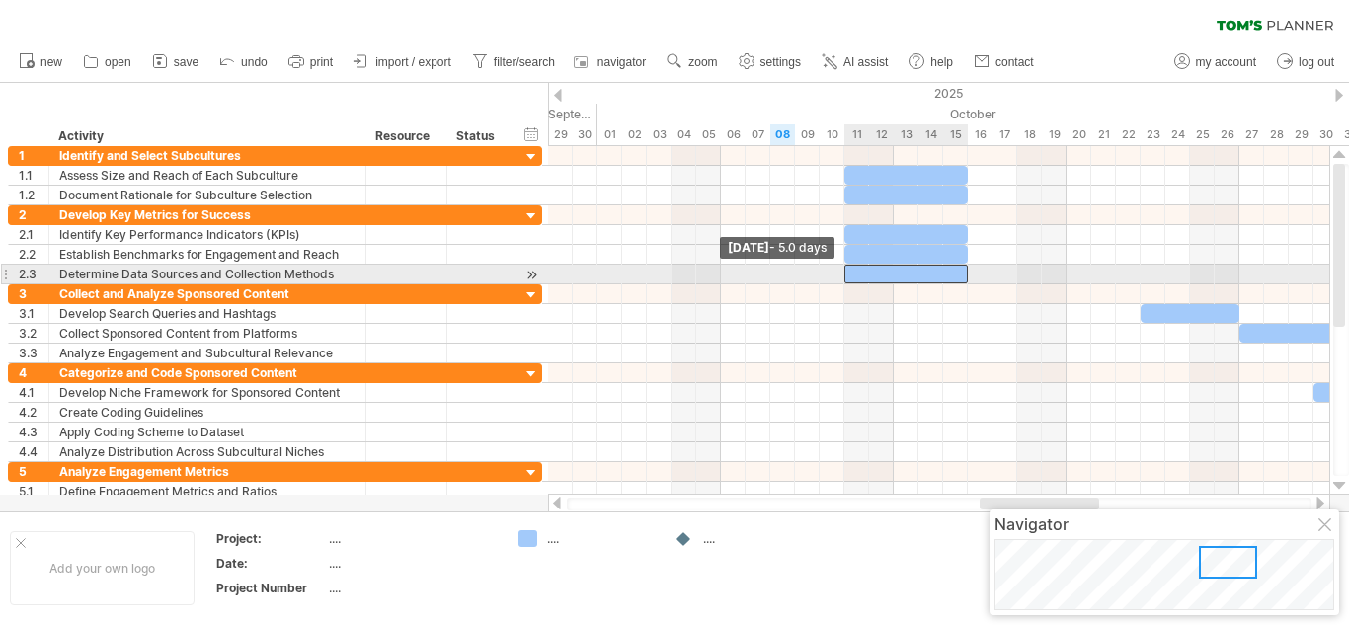
drag, startPoint x: 893, startPoint y: 274, endPoint x: 848, endPoint y: 274, distance: 44.4
click at [848, 274] on div at bounding box center [905, 274] width 123 height 19
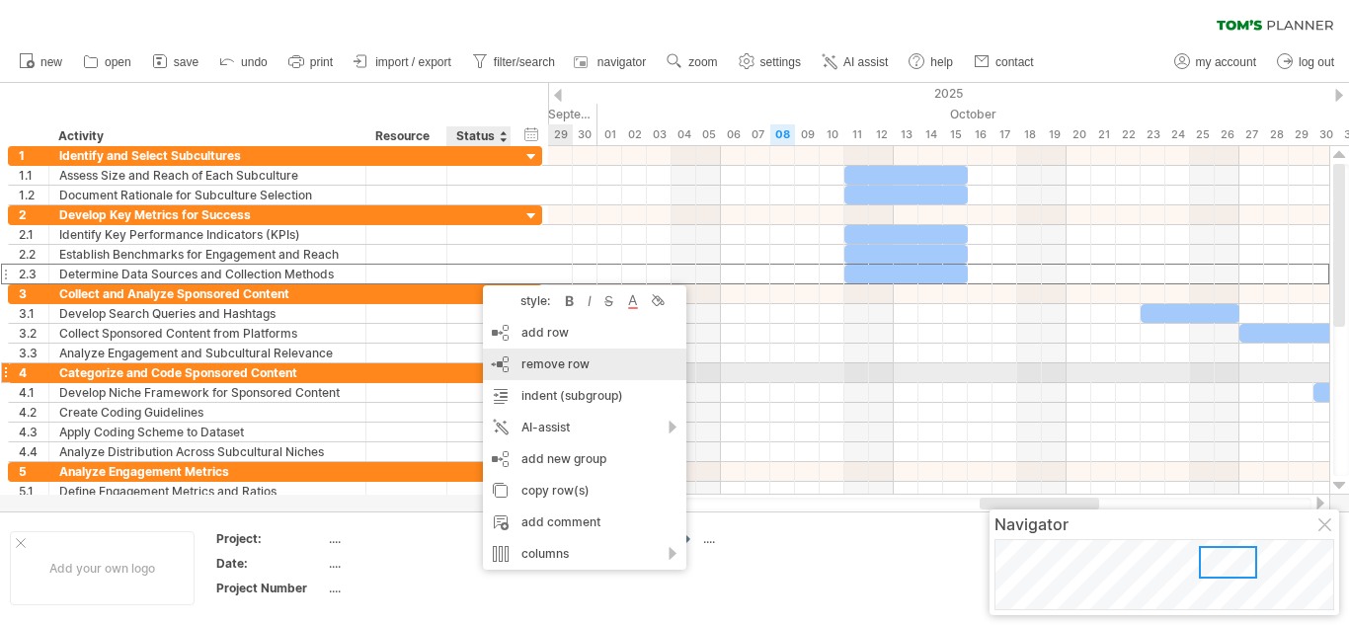
click at [585, 367] on span "remove row" at bounding box center [555, 363] width 68 height 15
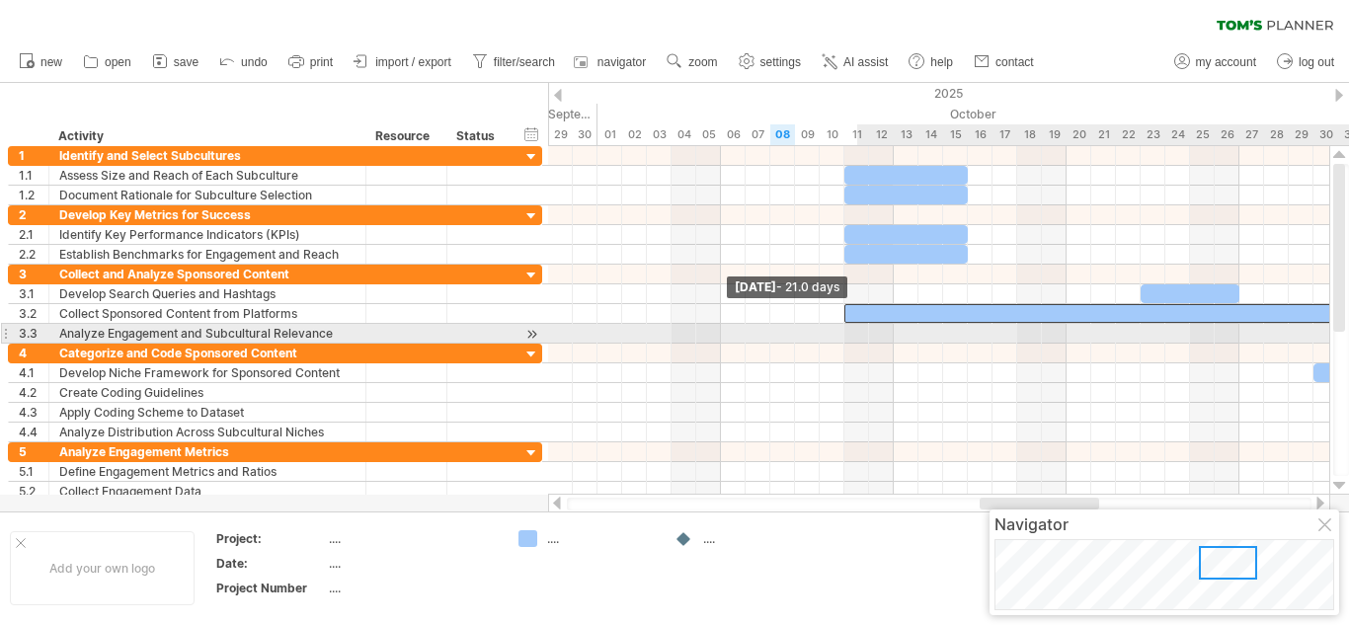
drag, startPoint x: 1242, startPoint y: 315, endPoint x: 853, endPoint y: 326, distance: 389.2
click at [853, 326] on div "[DATE] [DATE] - 21.0 days" at bounding box center [938, 320] width 781 height 349
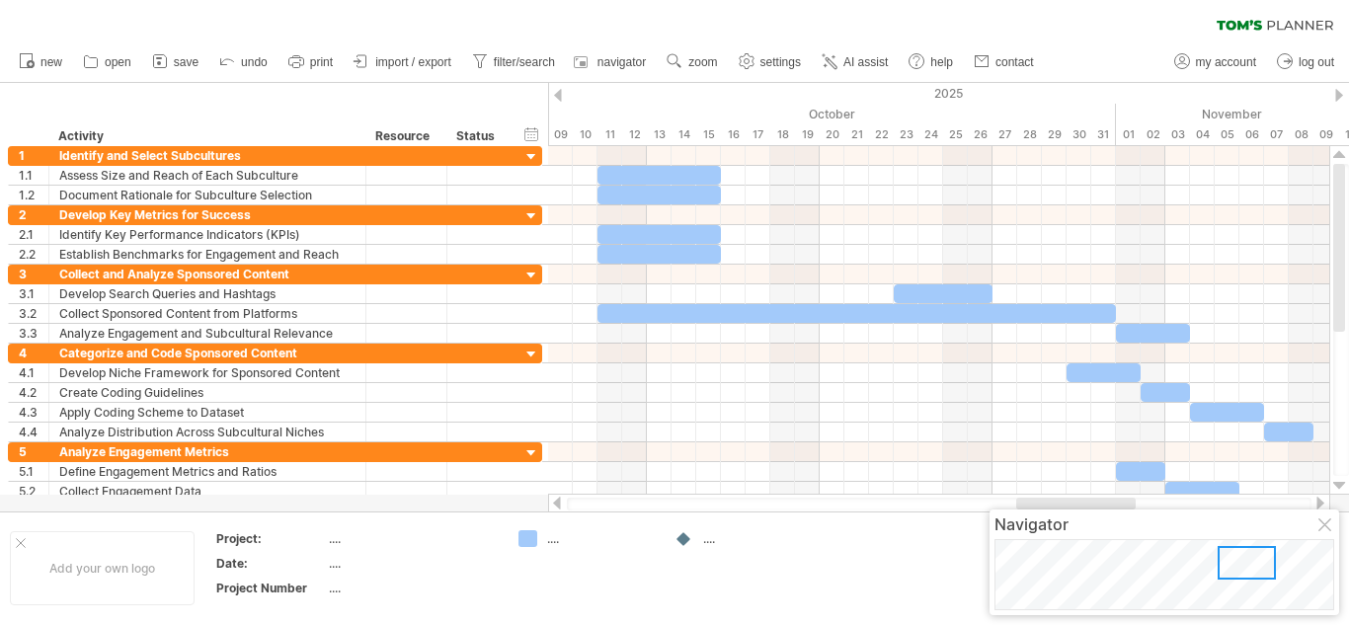
drag, startPoint x: 1043, startPoint y: 506, endPoint x: 1079, endPoint y: 499, distance: 37.2
click at [1079, 499] on div at bounding box center [1075, 504] width 119 height 12
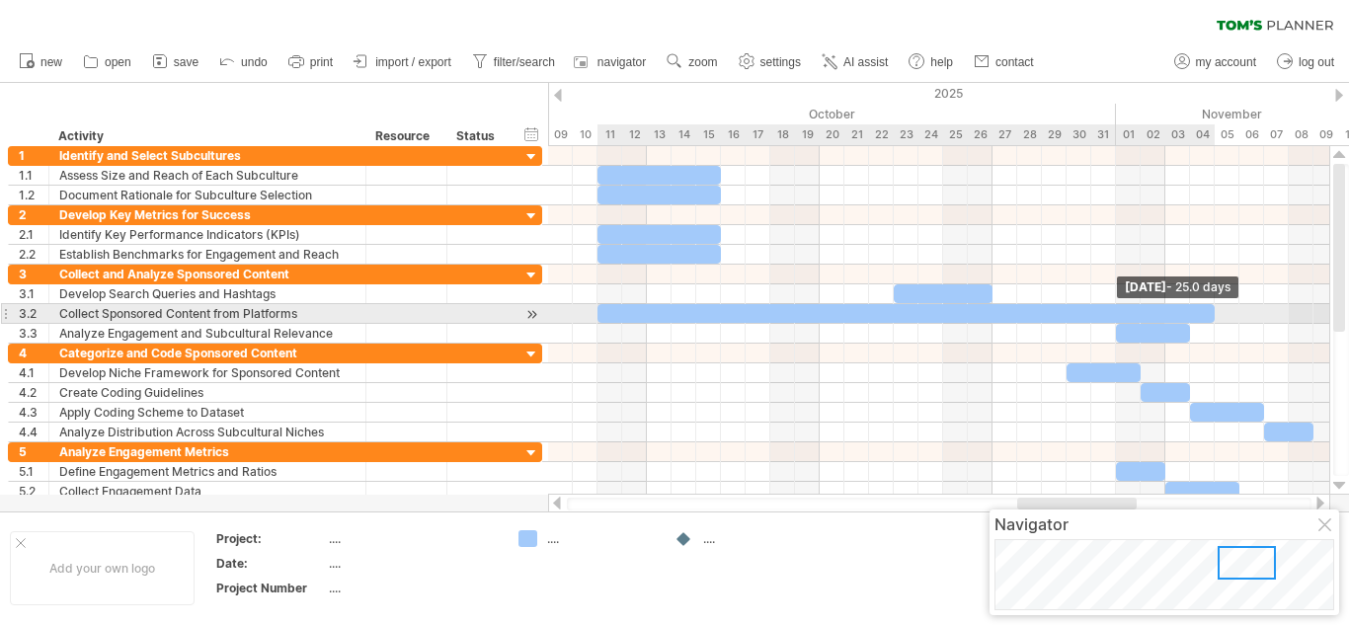
drag, startPoint x: 1113, startPoint y: 310, endPoint x: 1212, endPoint y: 313, distance: 98.8
click at [1212, 313] on span at bounding box center [1215, 313] width 8 height 19
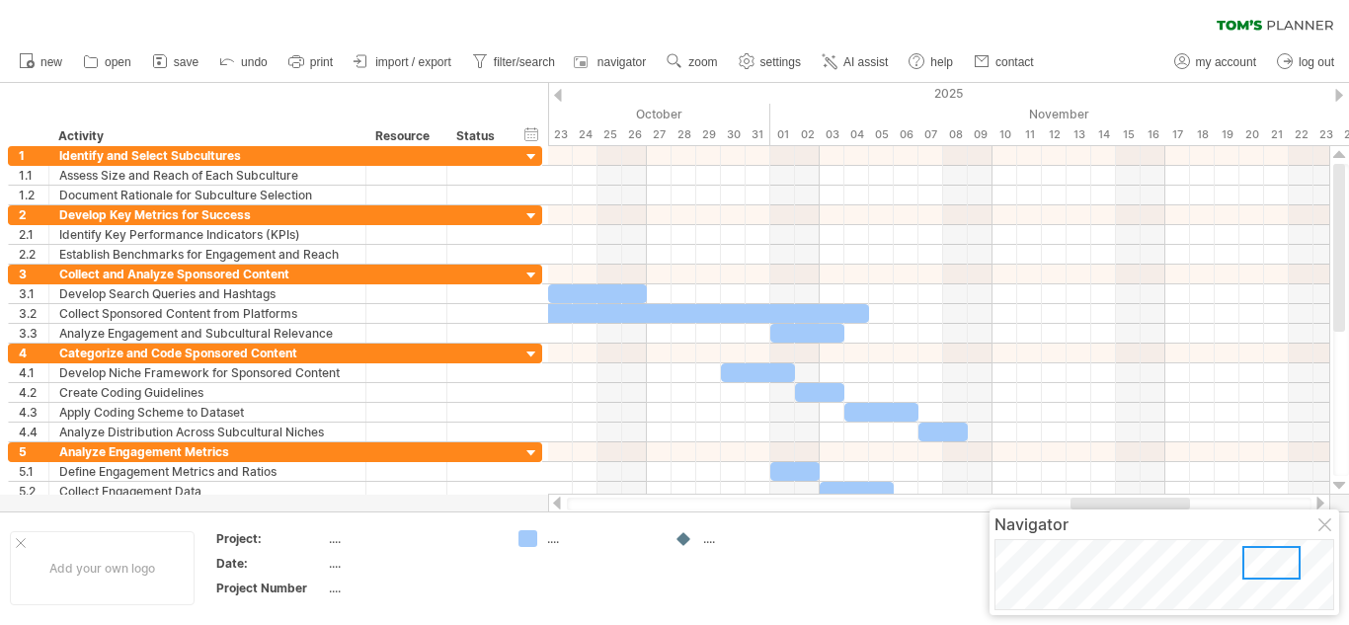
drag, startPoint x: 1104, startPoint y: 507, endPoint x: 1159, endPoint y: 501, distance: 55.6
click at [1159, 501] on div at bounding box center [1129, 504] width 119 height 12
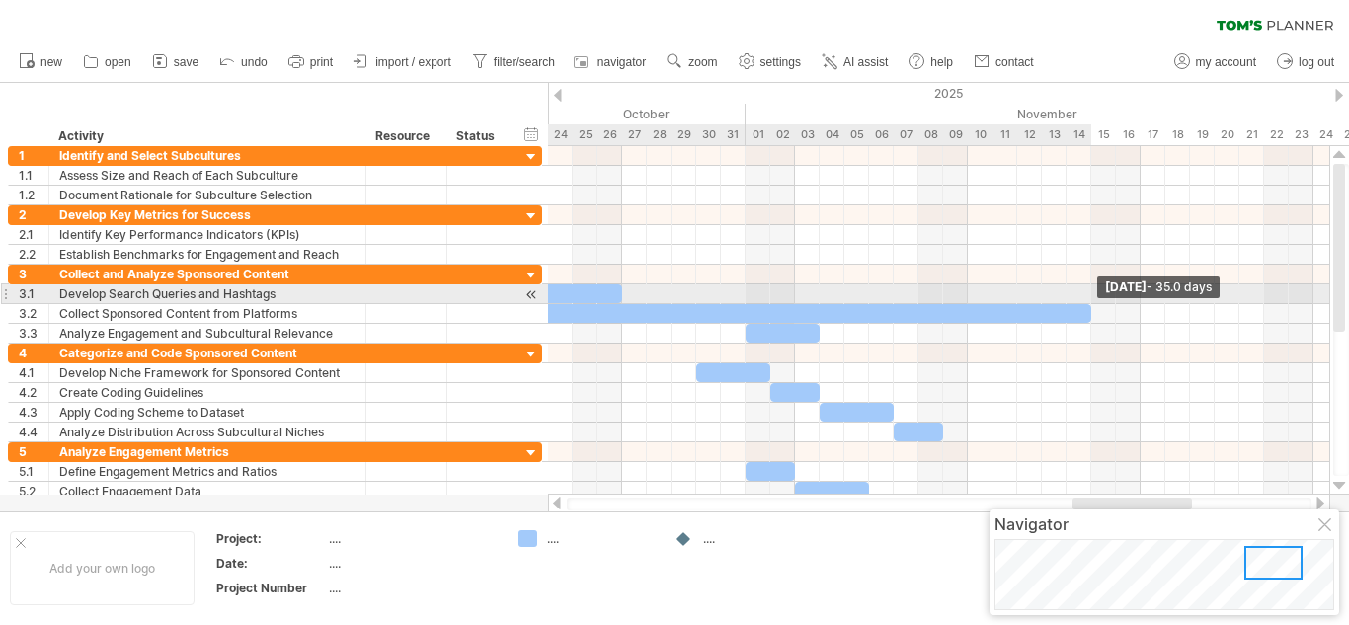
drag, startPoint x: 841, startPoint y: 315, endPoint x: 1084, endPoint y: 303, distance: 243.2
click at [1084, 303] on div "[DATE] - 35.0 days [DATE] - 21.0 days" at bounding box center [938, 320] width 781 height 349
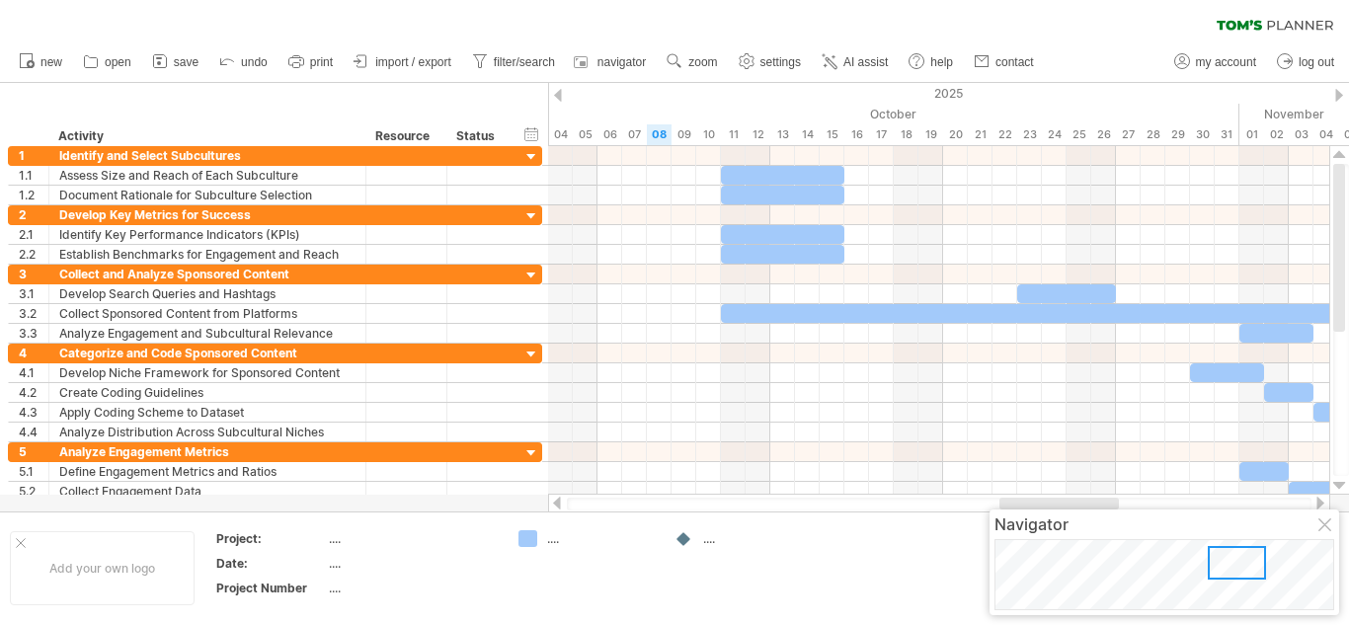
drag, startPoint x: 1171, startPoint y: 504, endPoint x: 851, endPoint y: 337, distance: 360.8
click at [1097, 496] on div at bounding box center [939, 504] width 782 height 20
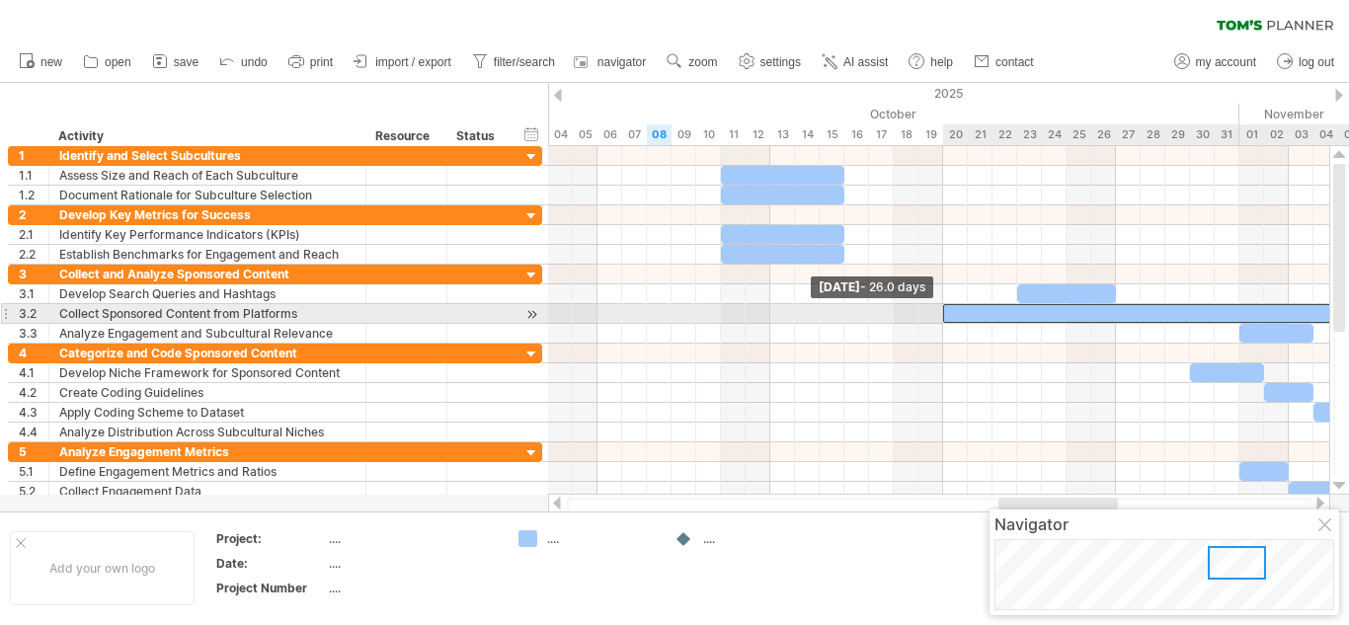
drag, startPoint x: 719, startPoint y: 319, endPoint x: 942, endPoint y: 311, distance: 223.3
click at [942, 311] on span at bounding box center [943, 313] width 8 height 19
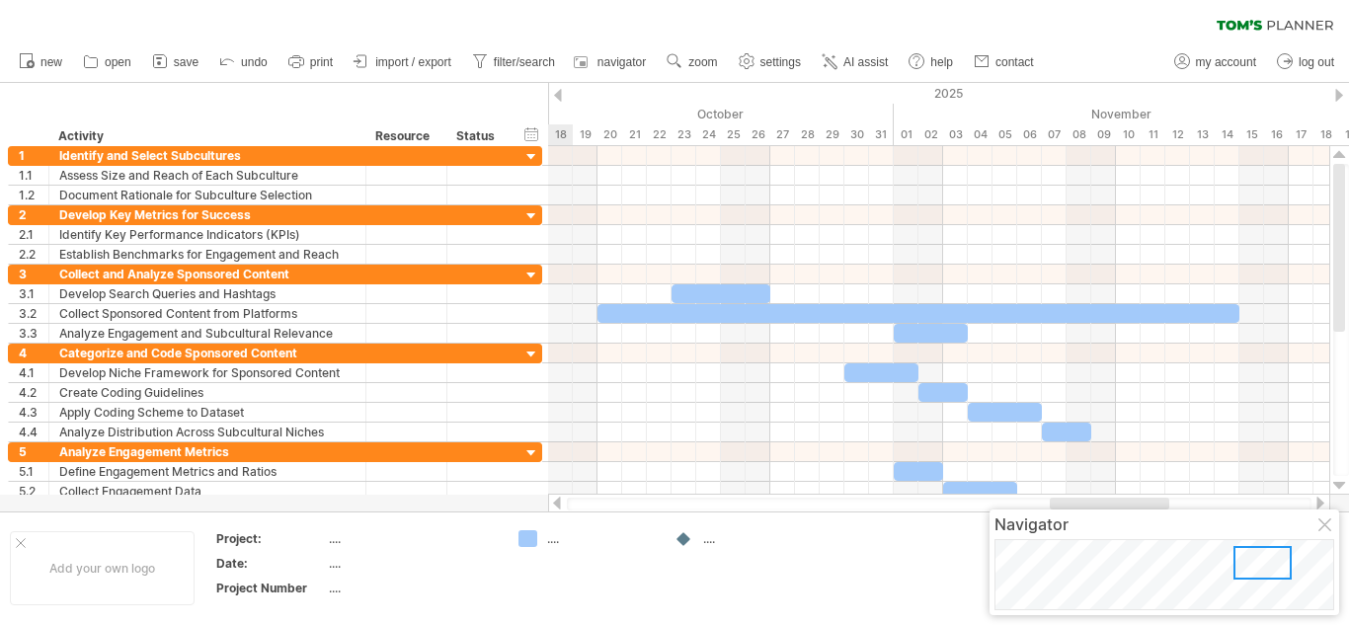
drag, startPoint x: 1033, startPoint y: 504, endPoint x: 1084, endPoint y: 502, distance: 51.4
click at [1084, 502] on div at bounding box center [1109, 504] width 119 height 12
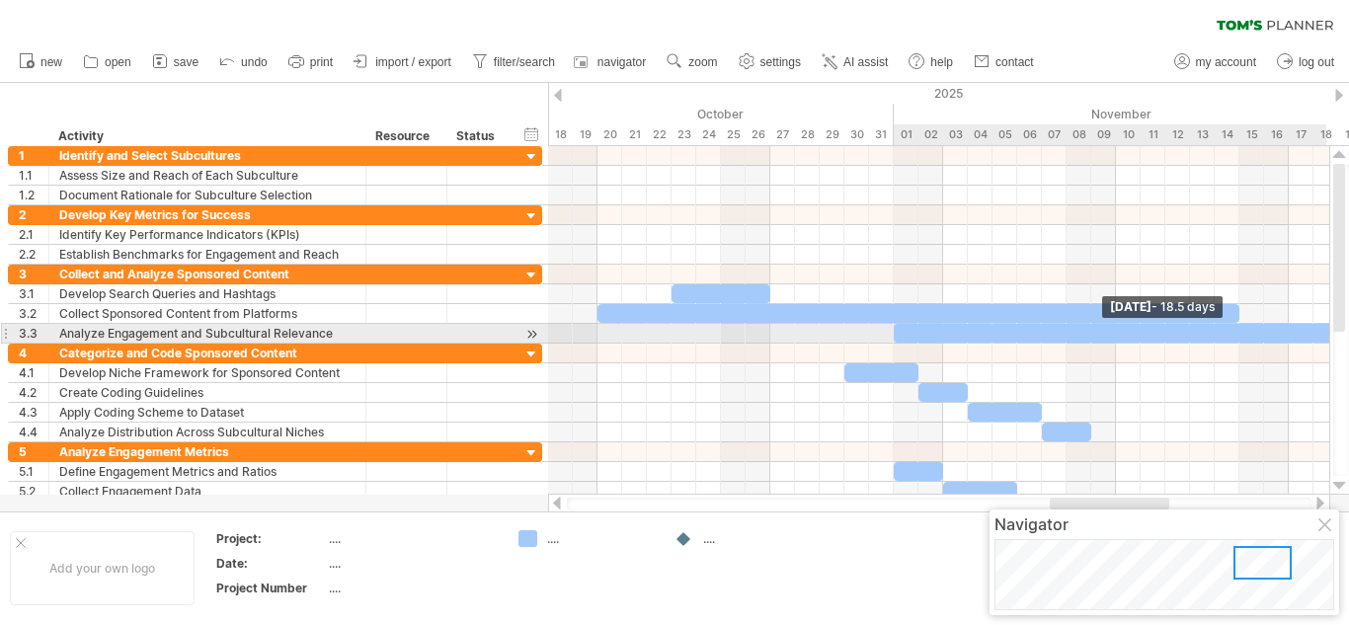
drag, startPoint x: 966, startPoint y: 335, endPoint x: 1348, endPoint y: 324, distance: 382.3
click at [1348, 324] on div "Trying to reach [DOMAIN_NAME] Connected again... 0% clear filter new 1" at bounding box center [674, 312] width 1349 height 625
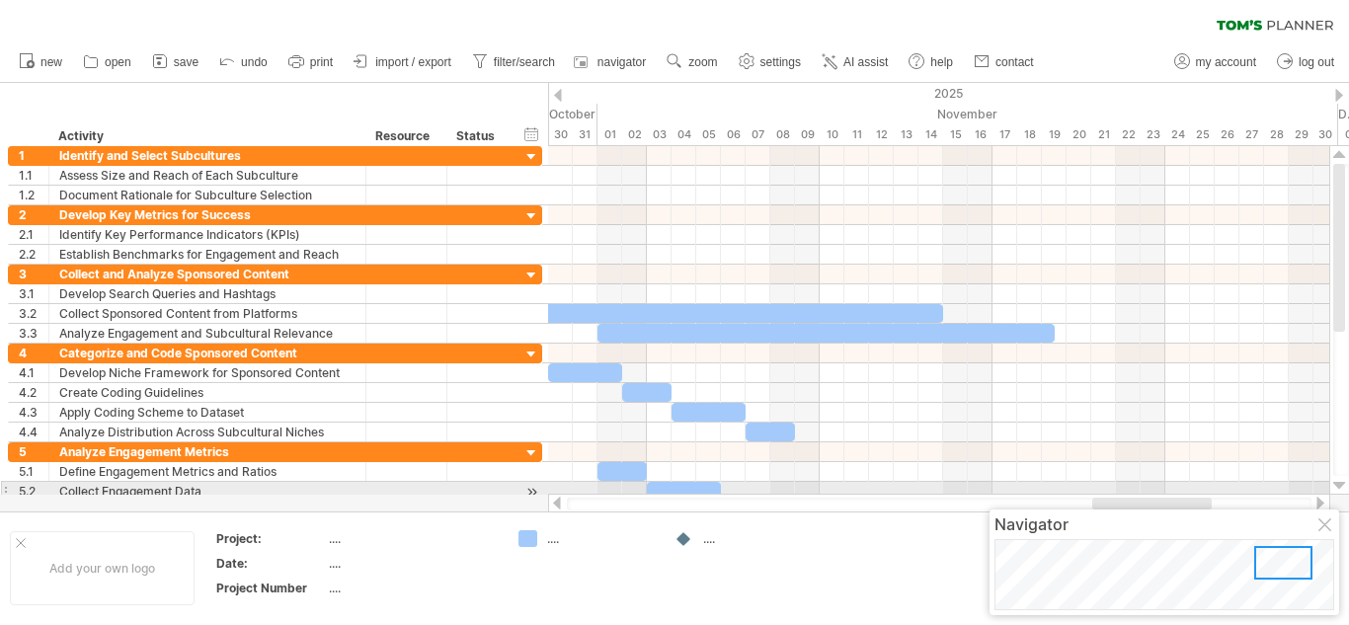
drag, startPoint x: 1104, startPoint y: 502, endPoint x: 1064, endPoint y: 321, distance: 185.0
click at [1138, 491] on div "Trying to reach [DOMAIN_NAME] Connected again... 0% clear filter new 1" at bounding box center [674, 312] width 1349 height 625
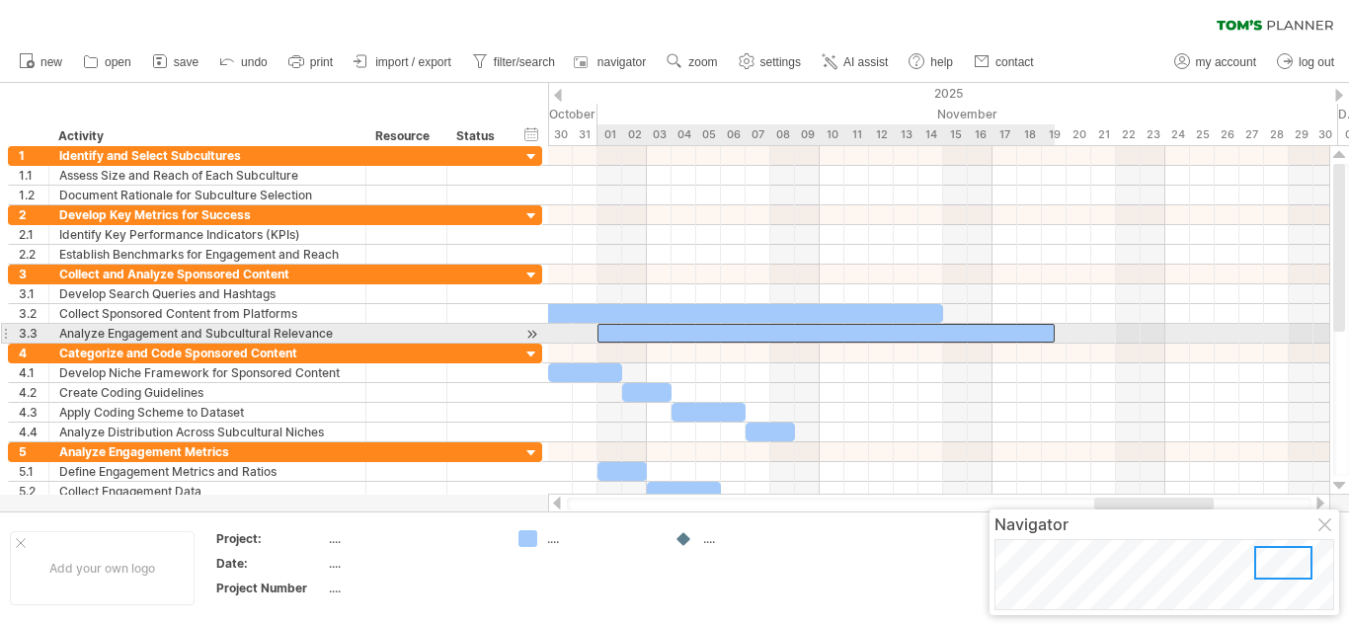
click at [1040, 340] on div at bounding box center [825, 333] width 457 height 19
drag, startPoint x: 1050, startPoint y: 331, endPoint x: 935, endPoint y: 328, distance: 114.6
click at [935, 328] on div at bounding box center [770, 333] width 346 height 19
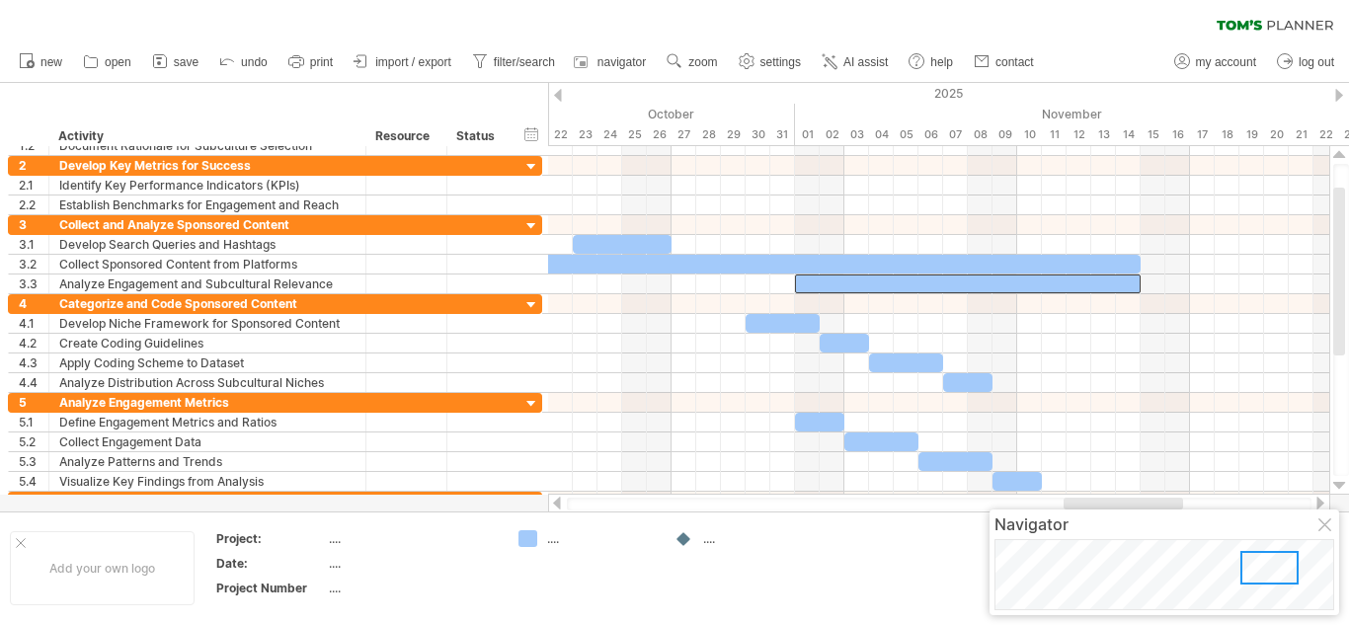
drag, startPoint x: 1180, startPoint y: 506, endPoint x: 1149, endPoint y: 504, distance: 30.7
click at [1149, 504] on div at bounding box center [1122, 504] width 119 height 12
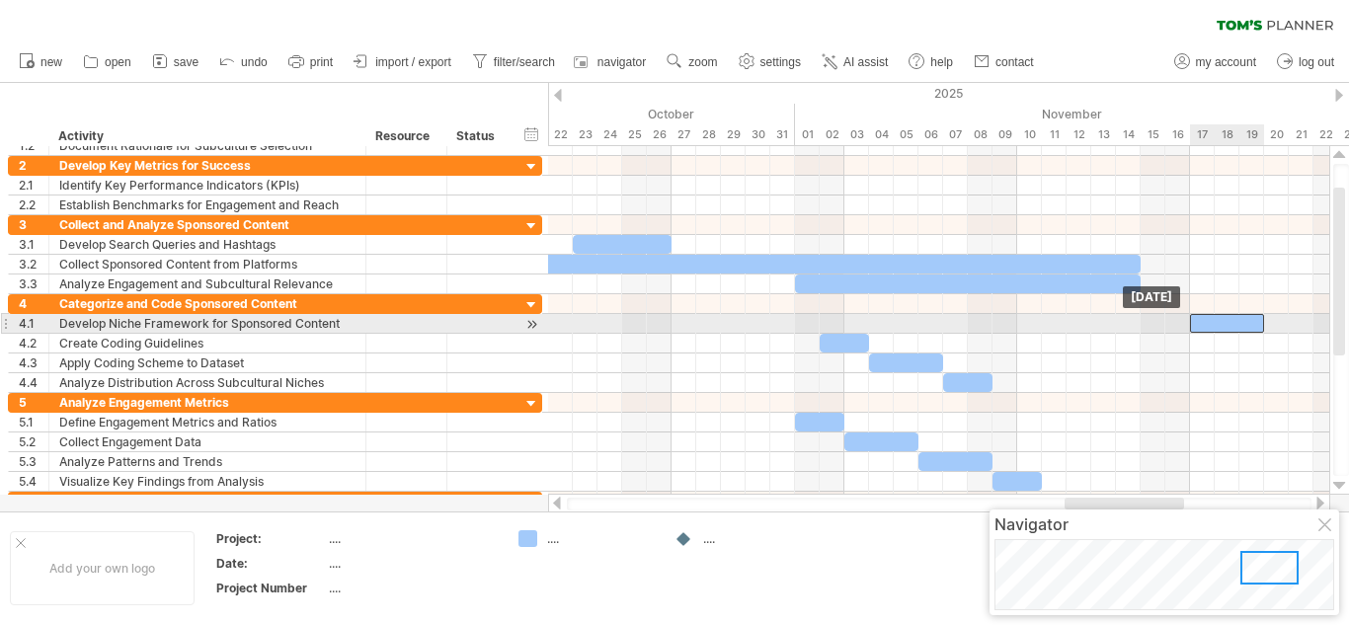
drag, startPoint x: 785, startPoint y: 324, endPoint x: 1230, endPoint y: 320, distance: 445.3
click at [1230, 320] on div at bounding box center [1227, 323] width 74 height 19
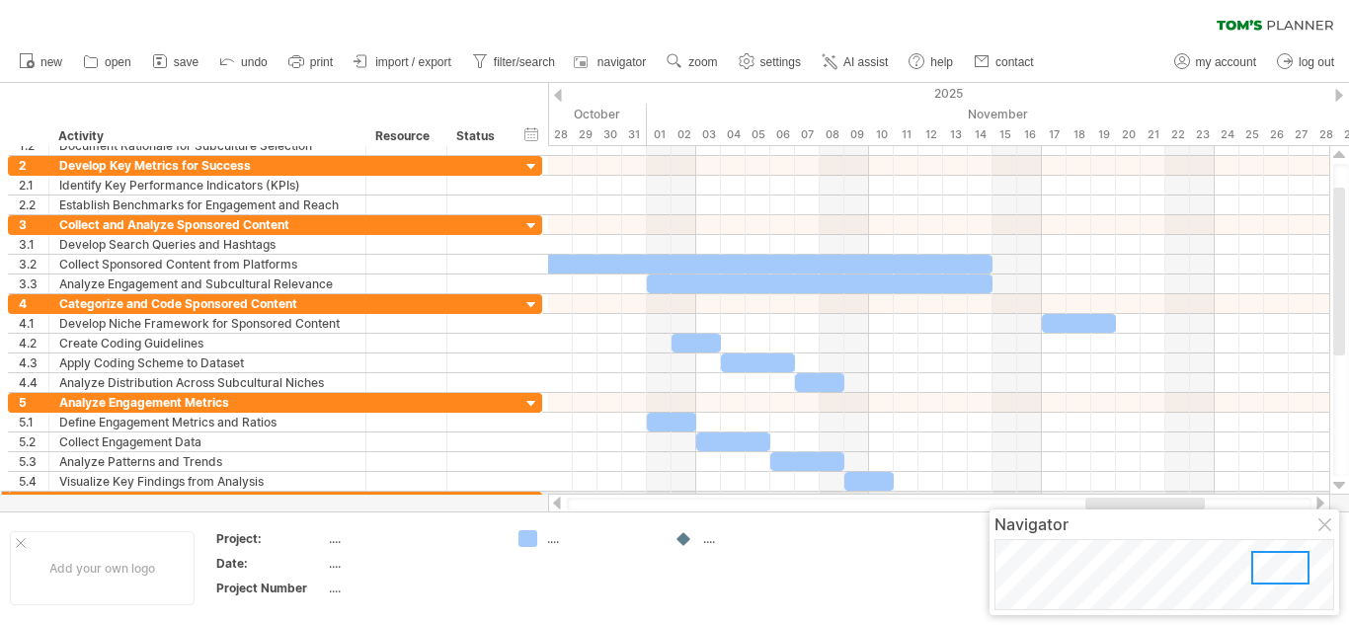
drag, startPoint x: 1092, startPoint y: 502, endPoint x: 1113, endPoint y: 495, distance: 21.9
click at [1113, 495] on div at bounding box center [939, 504] width 782 height 20
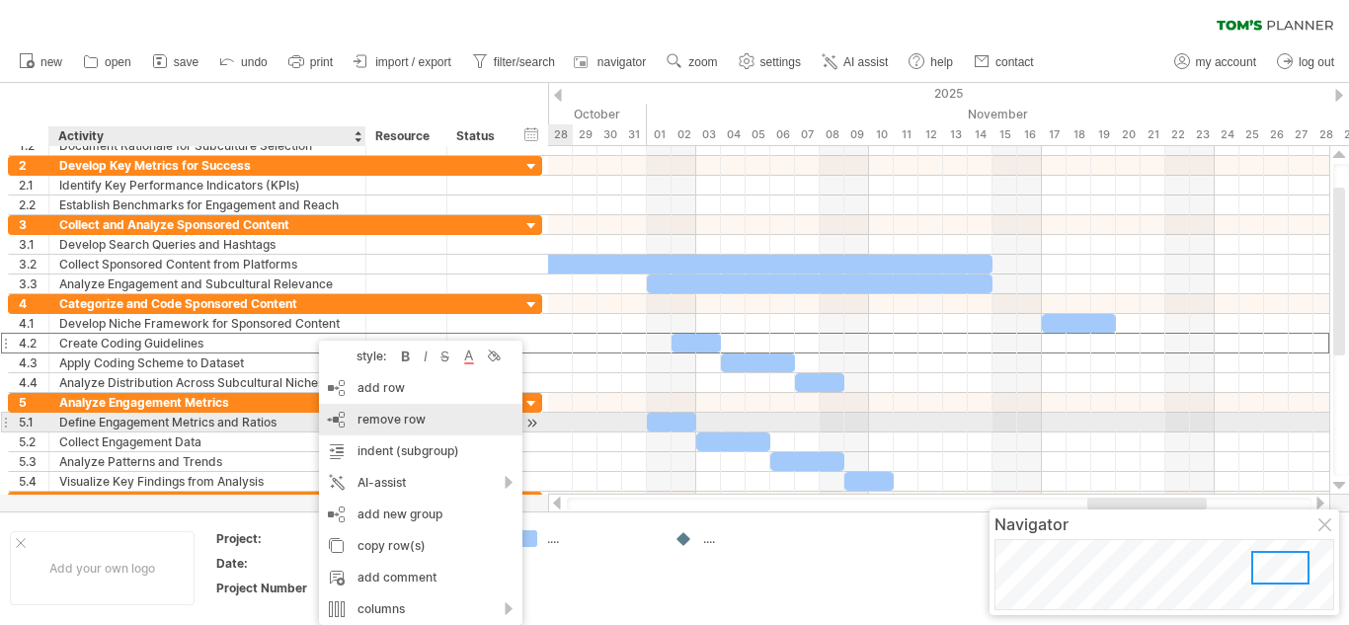
click at [386, 420] on span "remove row" at bounding box center [391, 419] width 68 height 15
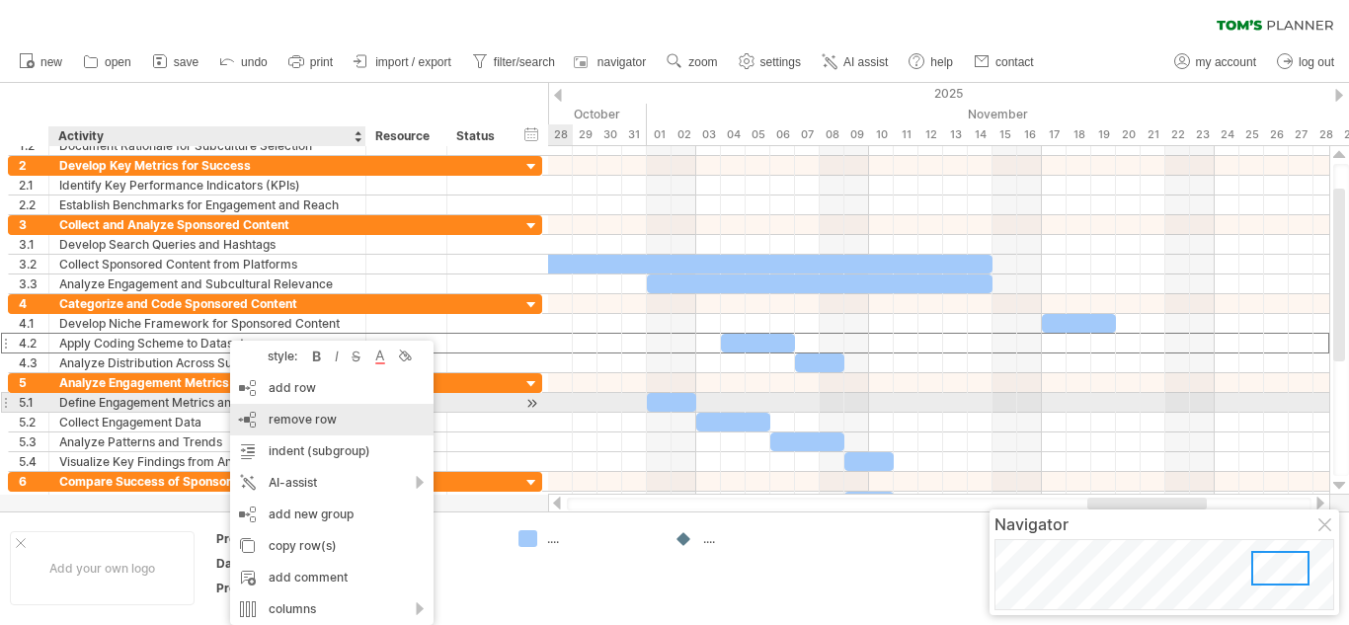
click at [319, 410] on div "remove row remove selected rows" at bounding box center [331, 420] width 203 height 32
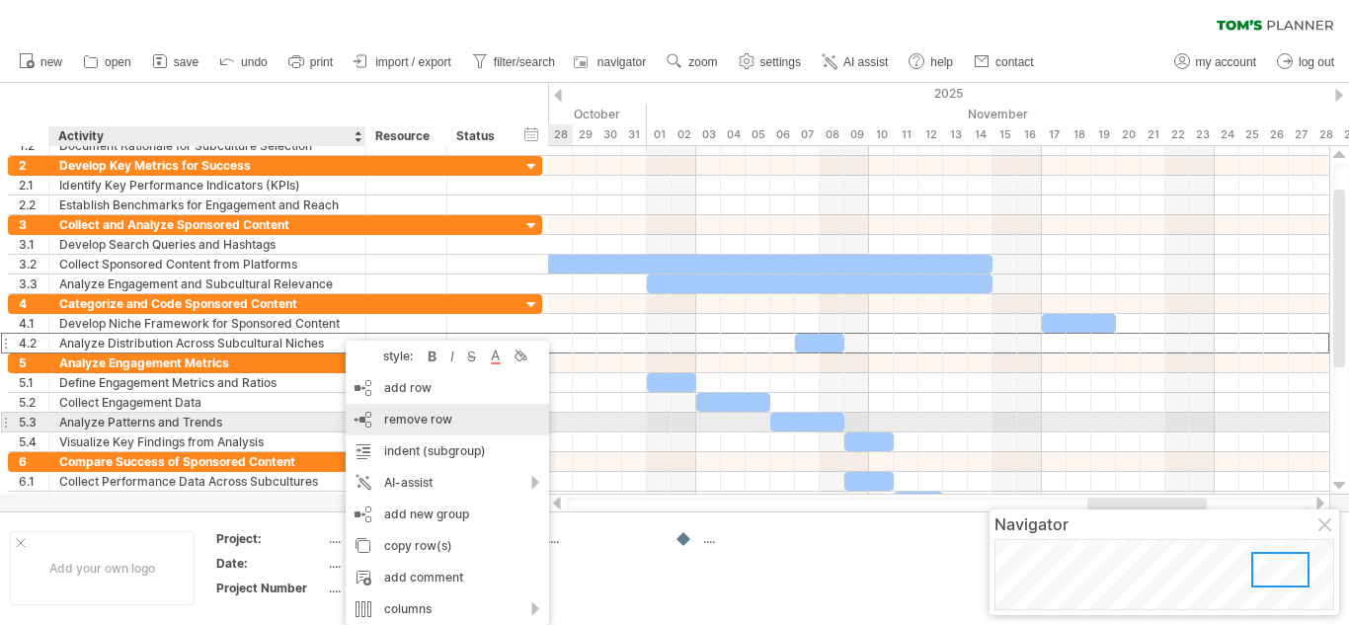
click at [376, 424] on div "remove row remove selected rows" at bounding box center [447, 420] width 203 height 32
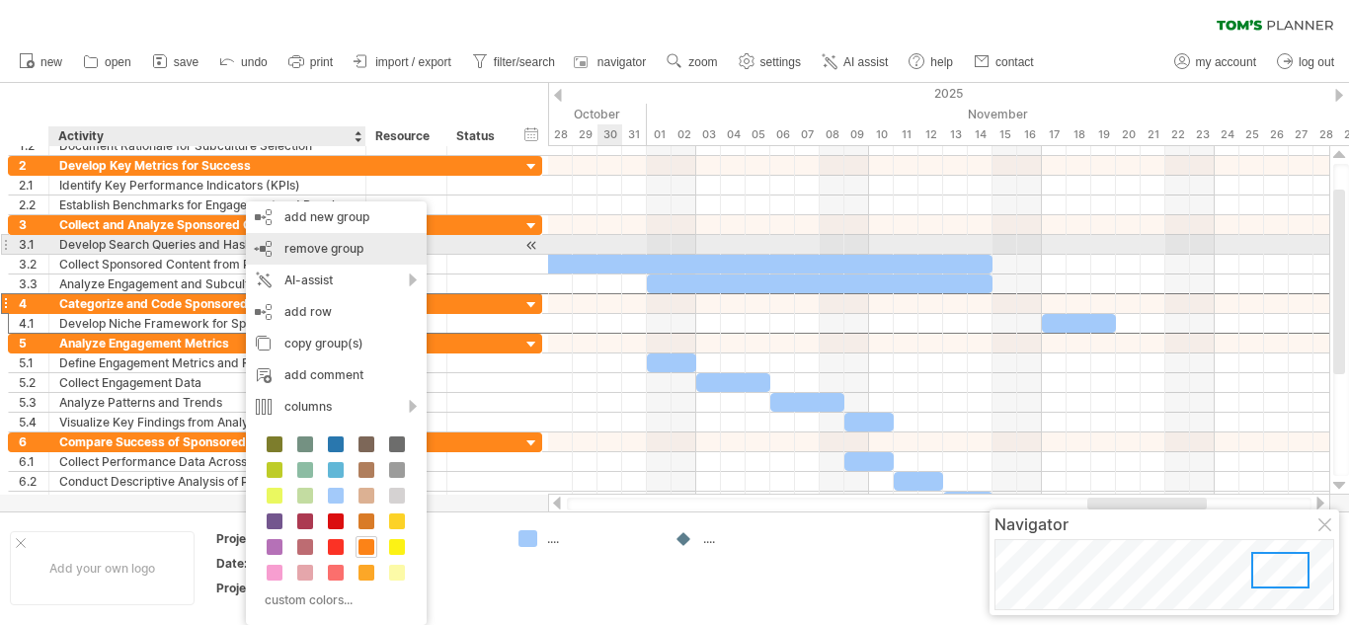
click at [290, 253] on span "remove group" at bounding box center [323, 248] width 79 height 15
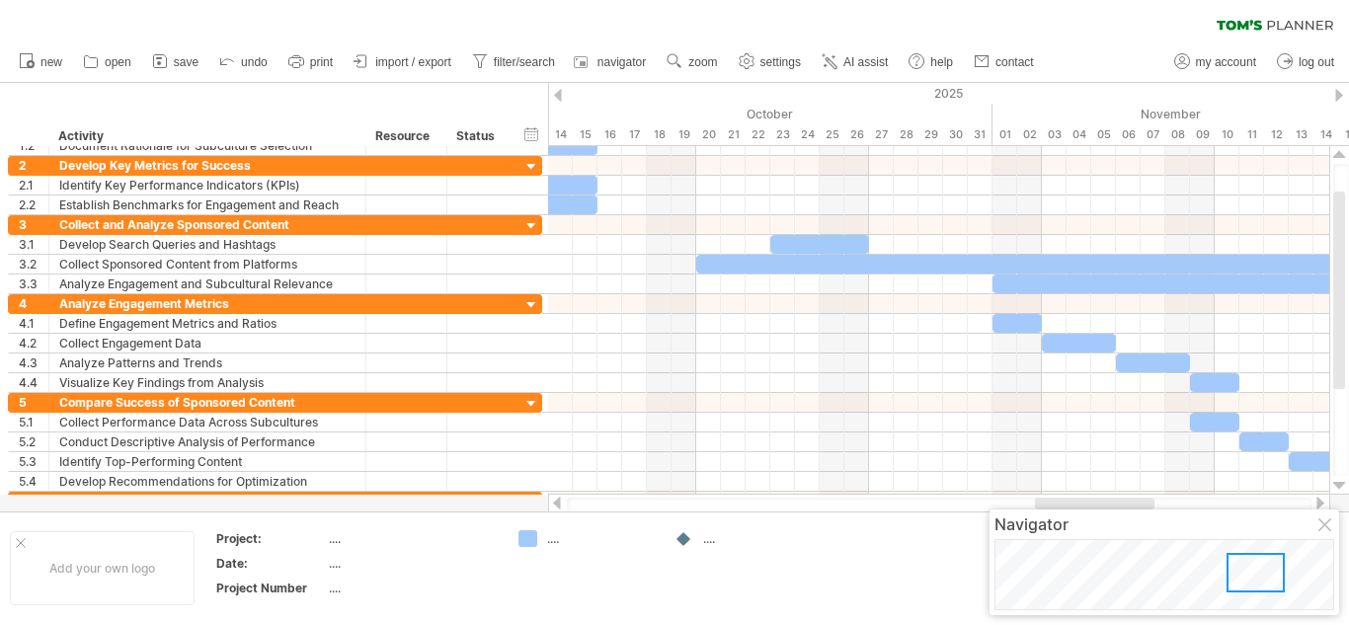
drag, startPoint x: 1115, startPoint y: 508, endPoint x: 1062, endPoint y: 508, distance: 52.3
click at [1062, 508] on div at bounding box center [1094, 504] width 119 height 12
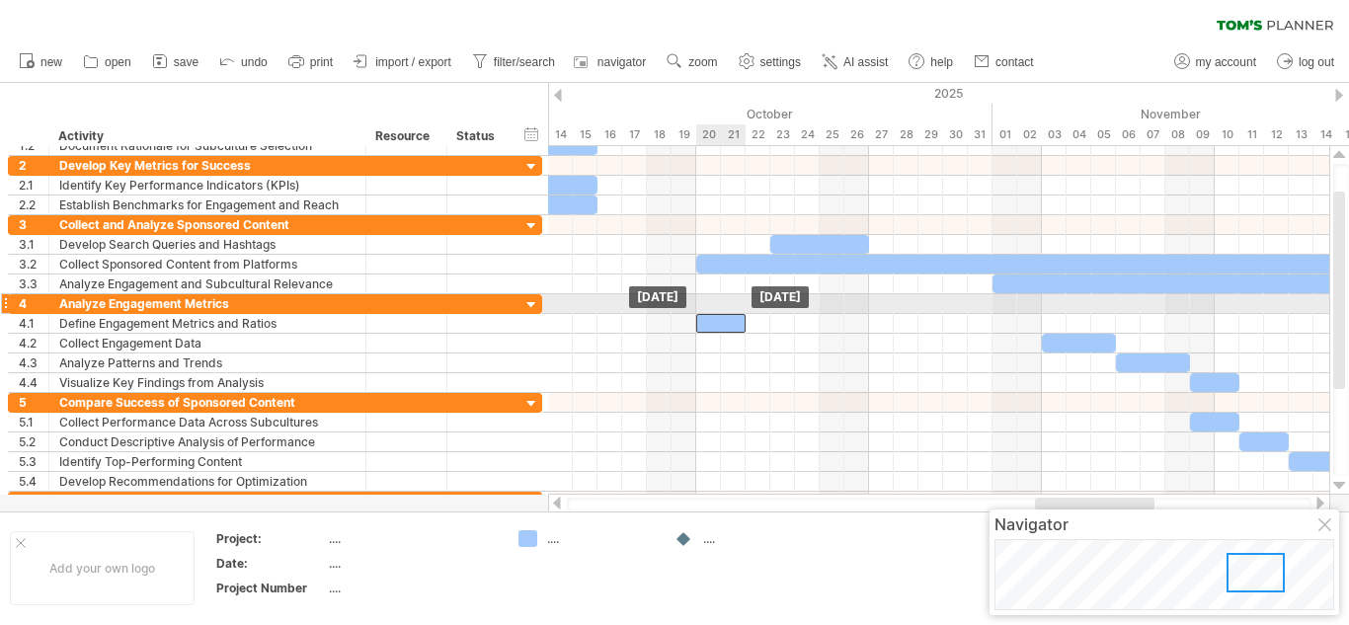
drag, startPoint x: 1017, startPoint y: 322, endPoint x: 724, endPoint y: 314, distance: 293.4
click at [724, 314] on div at bounding box center [720, 323] width 49 height 19
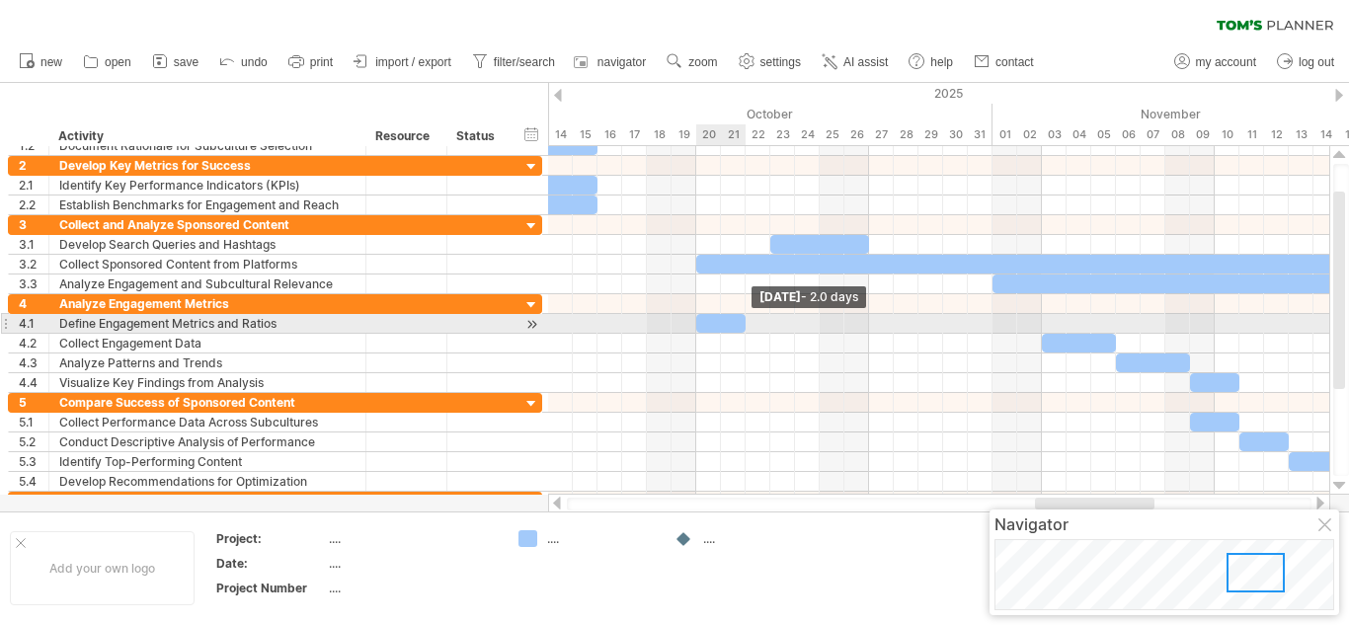
click at [742, 323] on span at bounding box center [746, 323] width 8 height 19
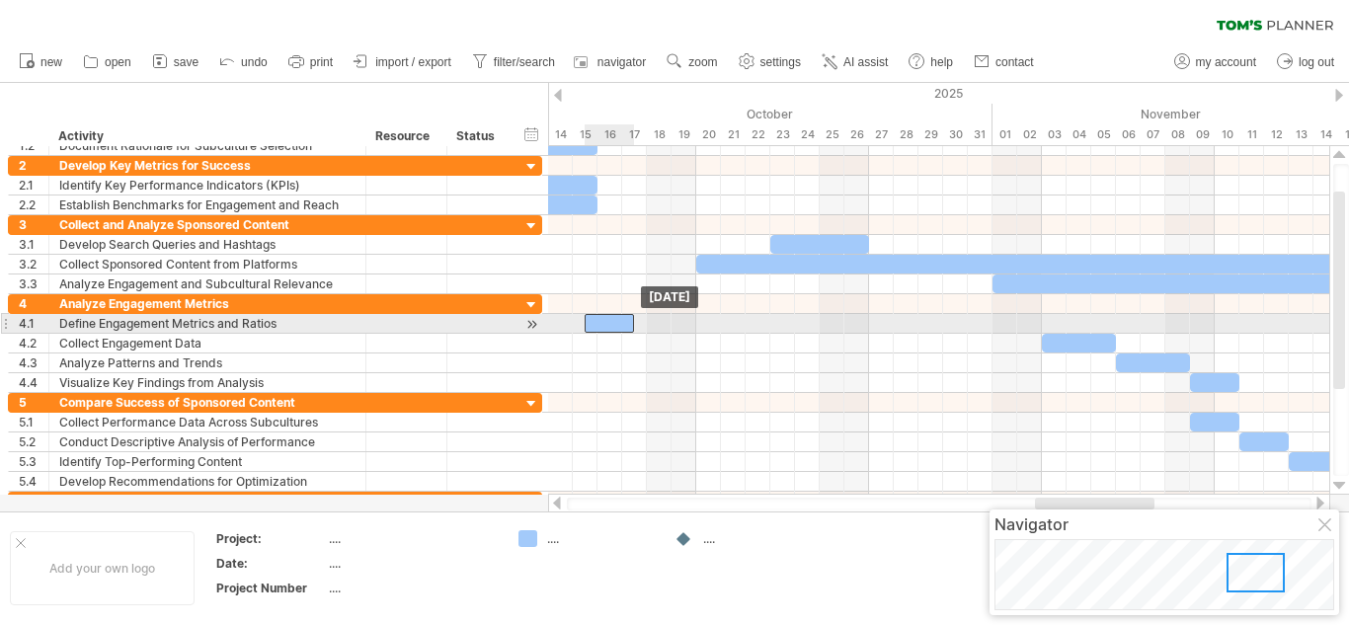
drag, startPoint x: 717, startPoint y: 326, endPoint x: 610, endPoint y: 328, distance: 106.7
click at [610, 328] on div at bounding box center [609, 323] width 49 height 19
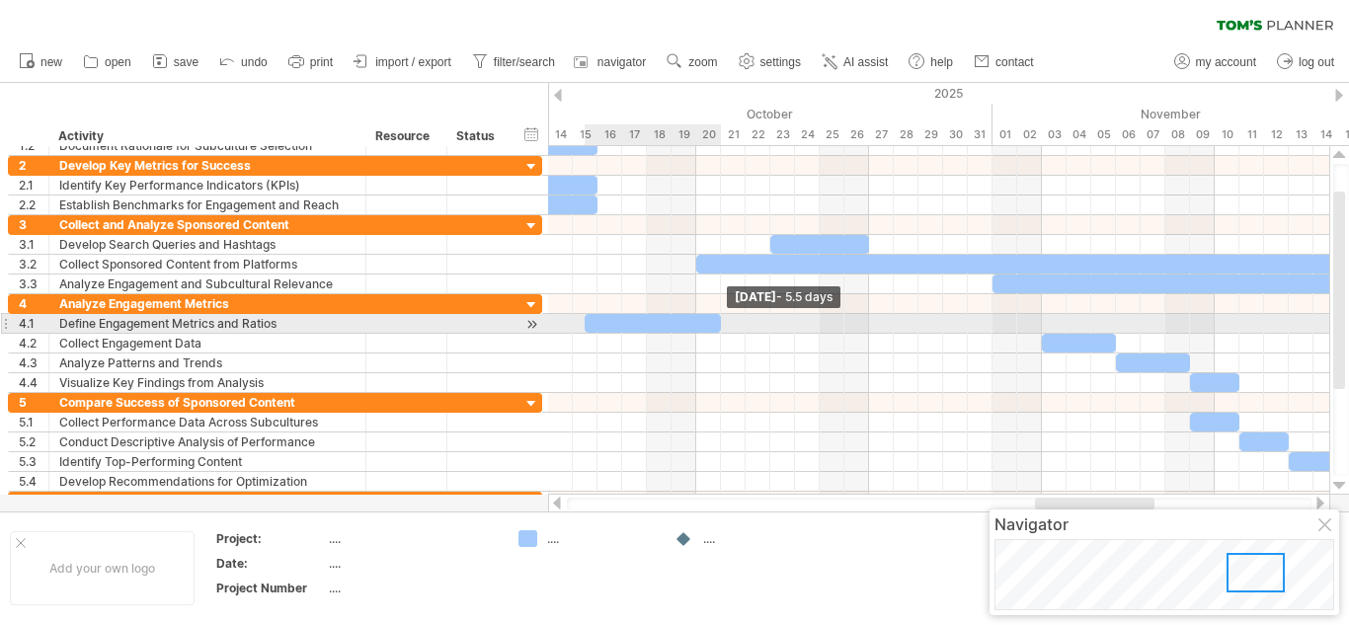
drag, startPoint x: 632, startPoint y: 323, endPoint x: 720, endPoint y: 334, distance: 88.5
click at [720, 334] on div "[DATE] - 5.5 days [DATE]" at bounding box center [938, 320] width 781 height 349
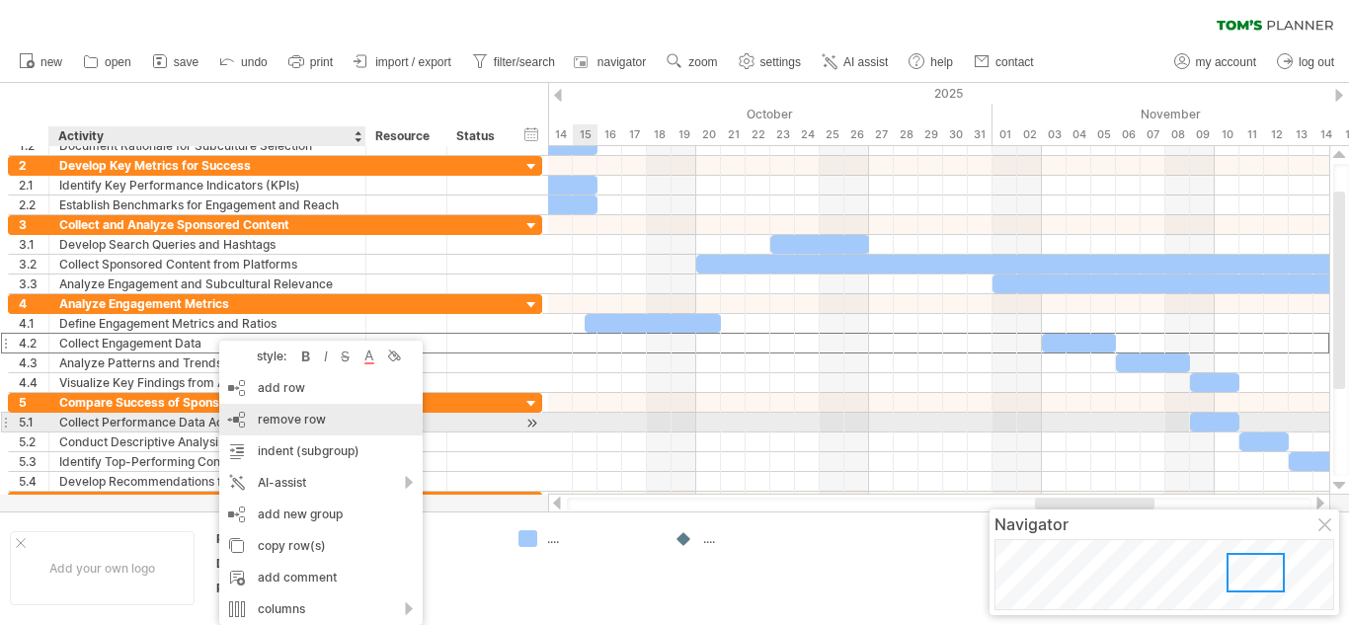
click at [289, 424] on span "remove row" at bounding box center [292, 419] width 68 height 15
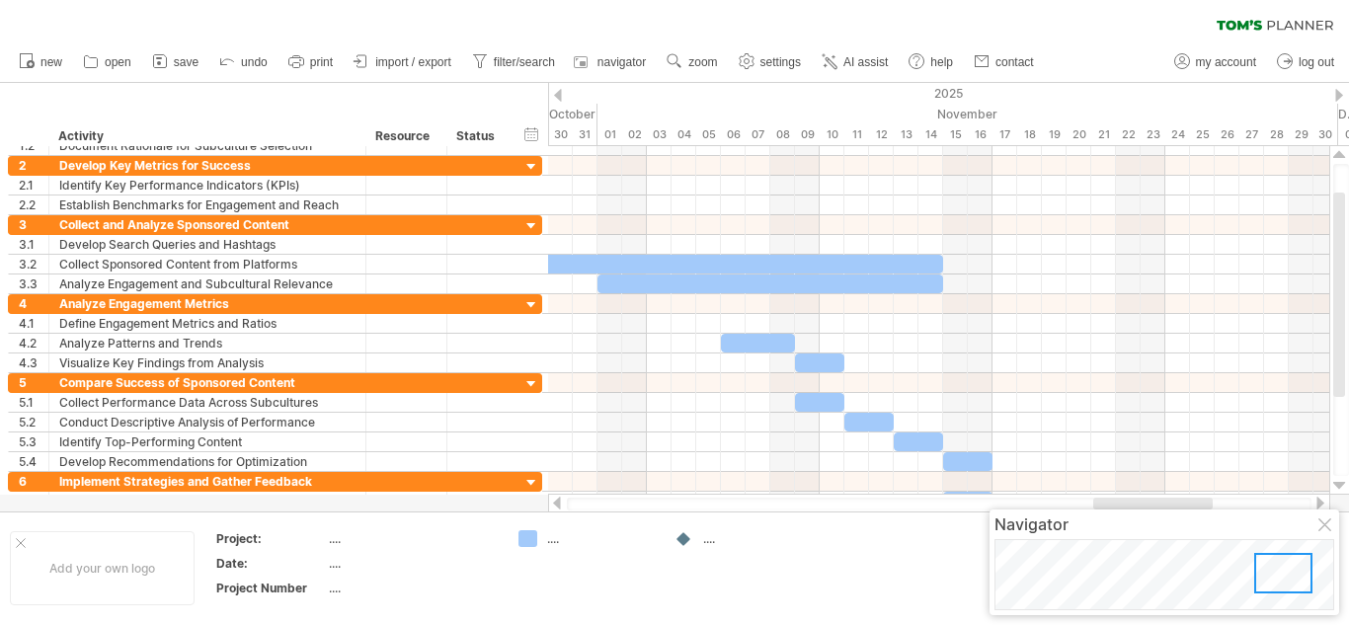
drag, startPoint x: 1081, startPoint y: 503, endPoint x: 1139, endPoint y: 496, distance: 58.7
click at [1139, 496] on div at bounding box center [939, 504] width 782 height 20
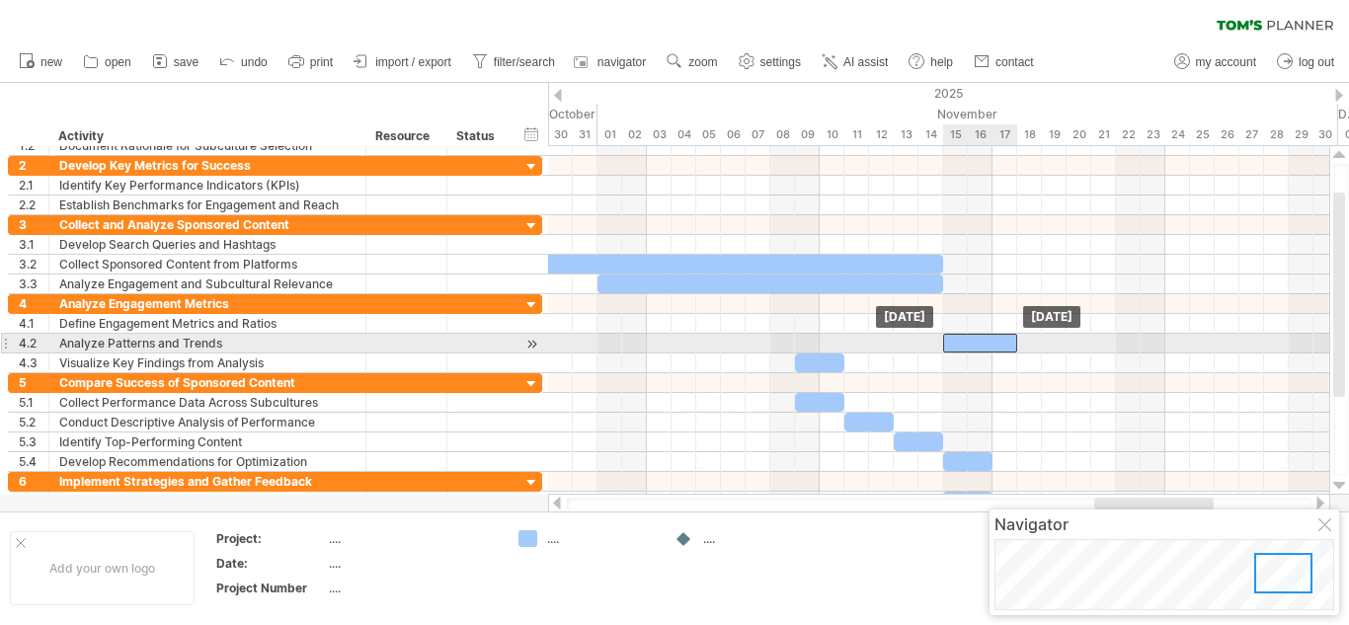
drag, startPoint x: 755, startPoint y: 347, endPoint x: 973, endPoint y: 353, distance: 217.3
click at [973, 353] on div "[DATE] [DATE]" at bounding box center [938, 320] width 781 height 349
drag, startPoint x: 1013, startPoint y: 348, endPoint x: 1032, endPoint y: 335, distance: 22.7
click at [1032, 335] on div at bounding box center [992, 343] width 99 height 19
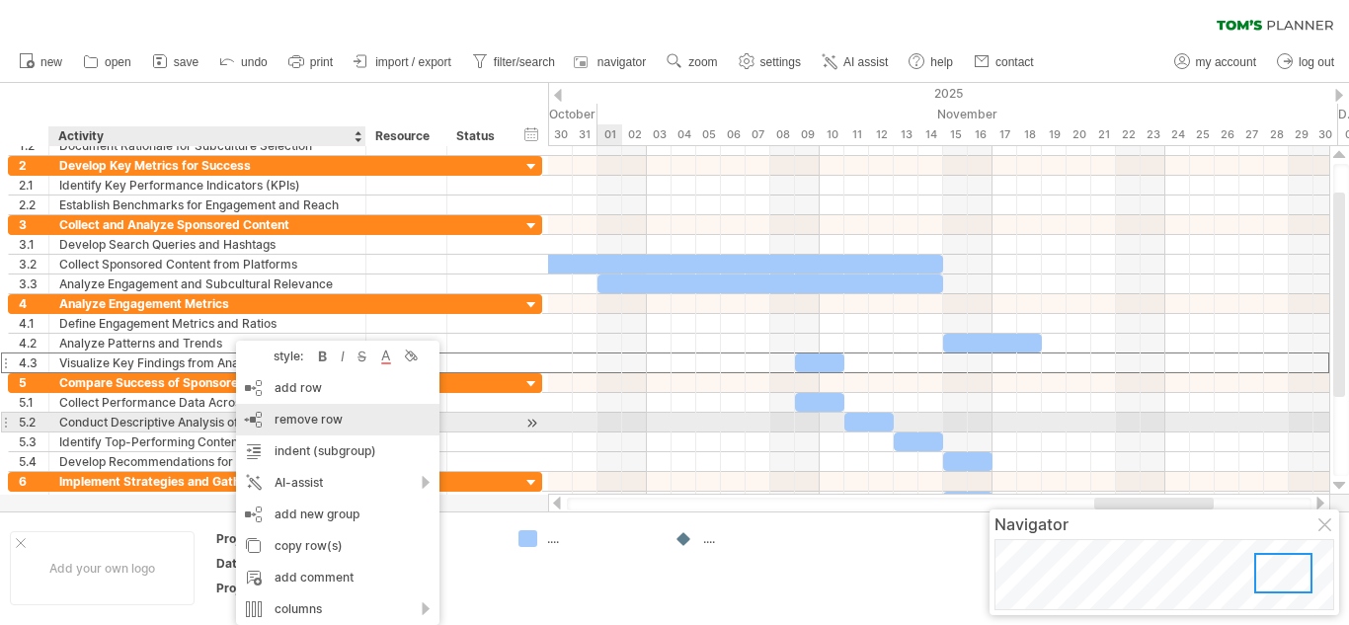
click at [305, 416] on span "remove row" at bounding box center [308, 419] width 68 height 15
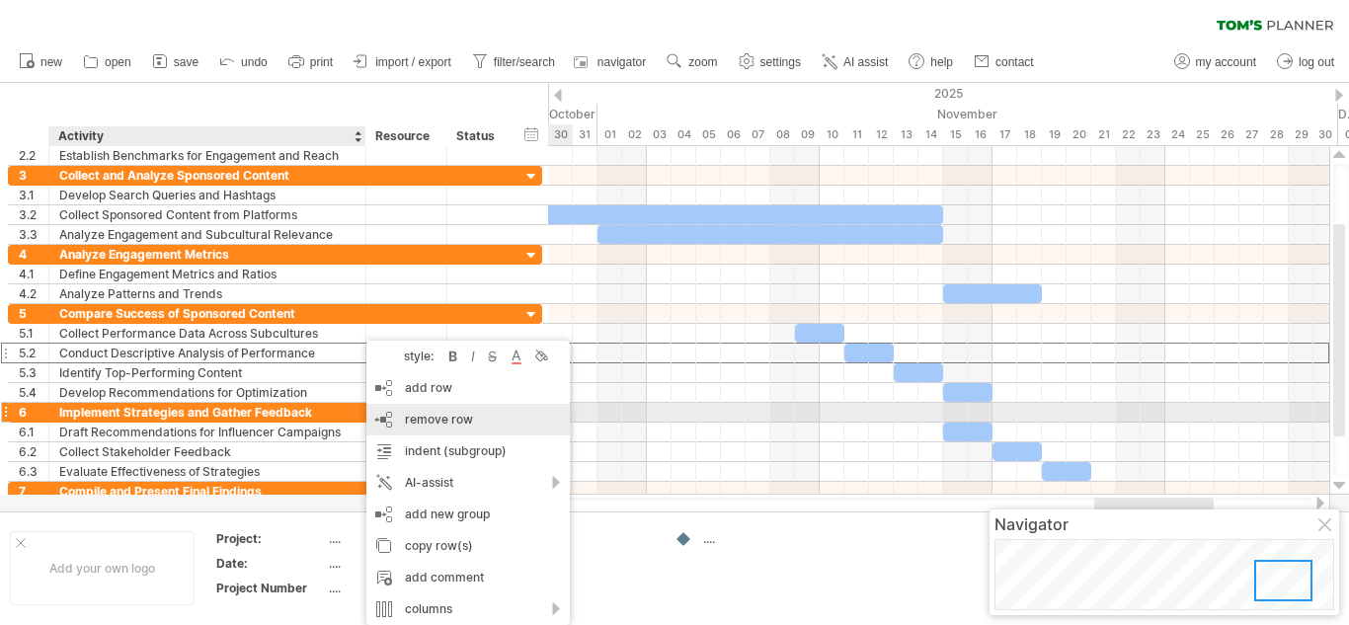
click at [402, 416] on div "remove row remove selected rows" at bounding box center [467, 420] width 203 height 32
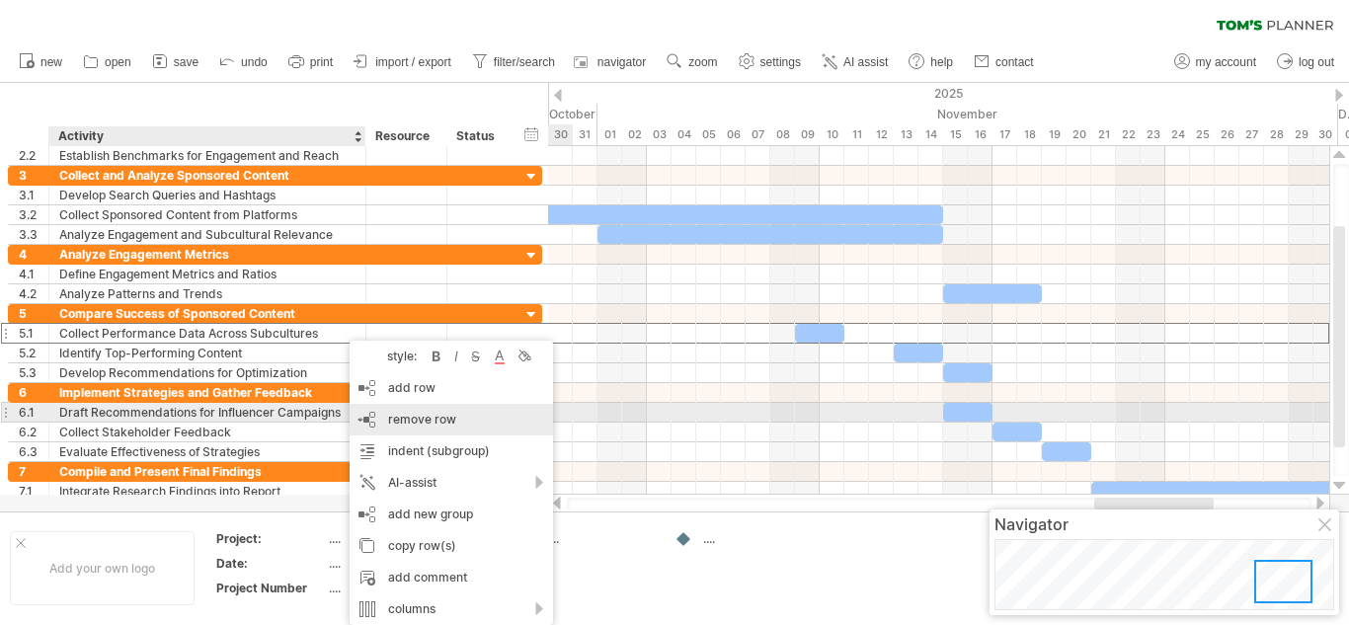
click at [381, 416] on div "remove row remove selected rows" at bounding box center [451, 420] width 203 height 32
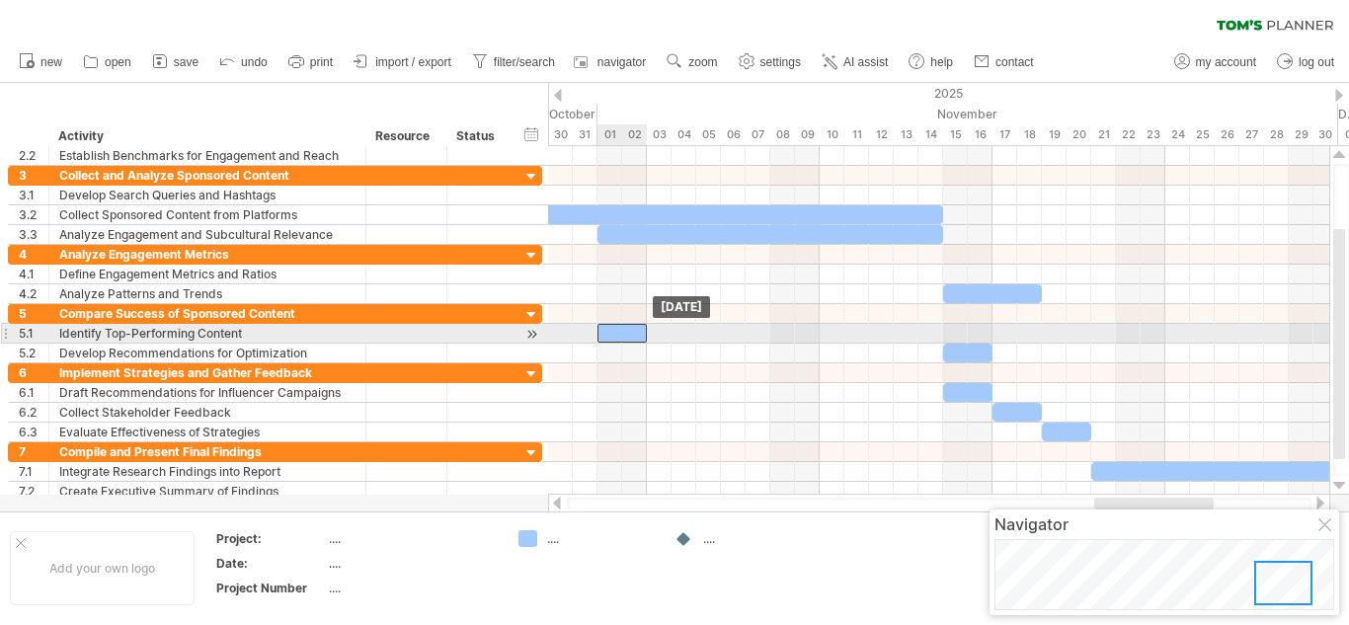
drag, startPoint x: 910, startPoint y: 341, endPoint x: 616, endPoint y: 339, distance: 294.2
click at [616, 339] on div at bounding box center [621, 333] width 49 height 19
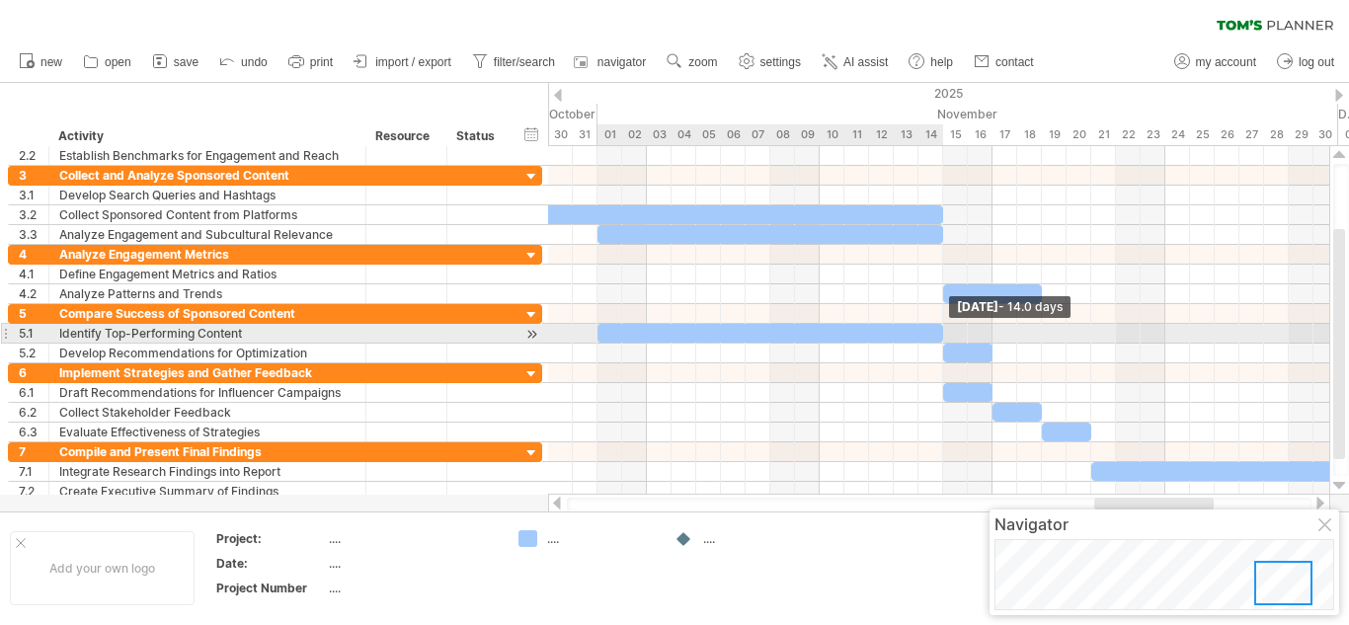
drag, startPoint x: 650, startPoint y: 336, endPoint x: 944, endPoint y: 326, distance: 294.4
click at [944, 326] on span at bounding box center [943, 333] width 8 height 19
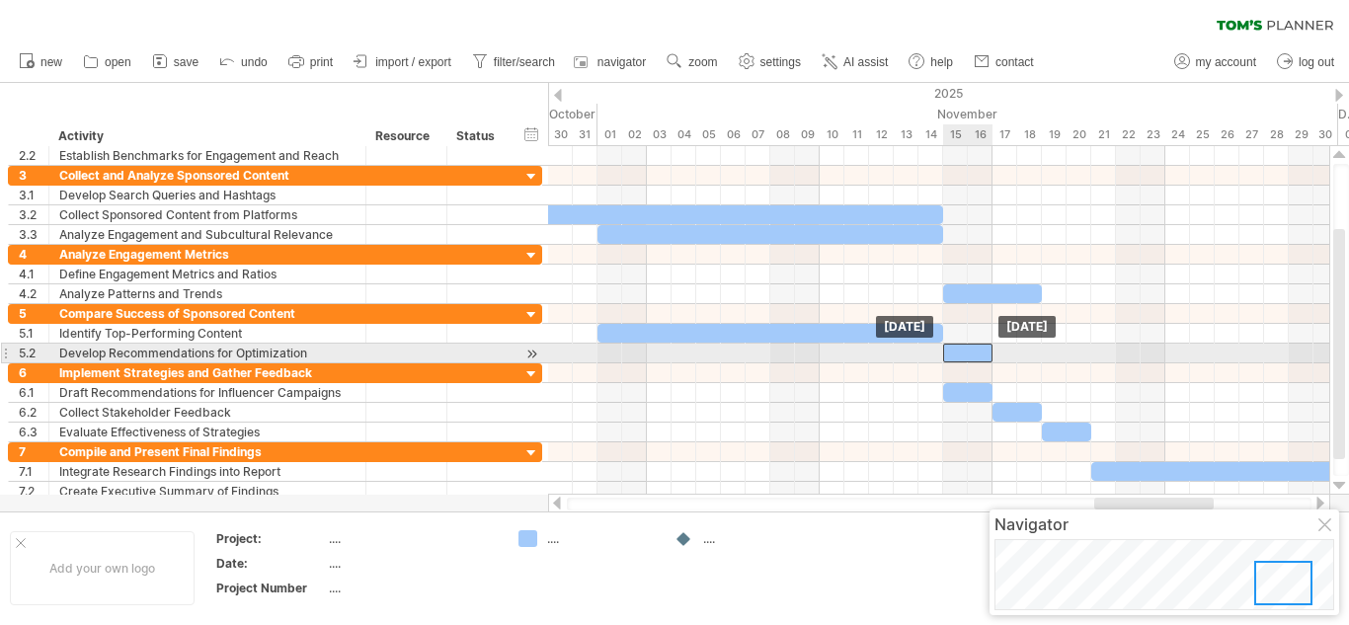
click at [951, 353] on div at bounding box center [967, 353] width 49 height 19
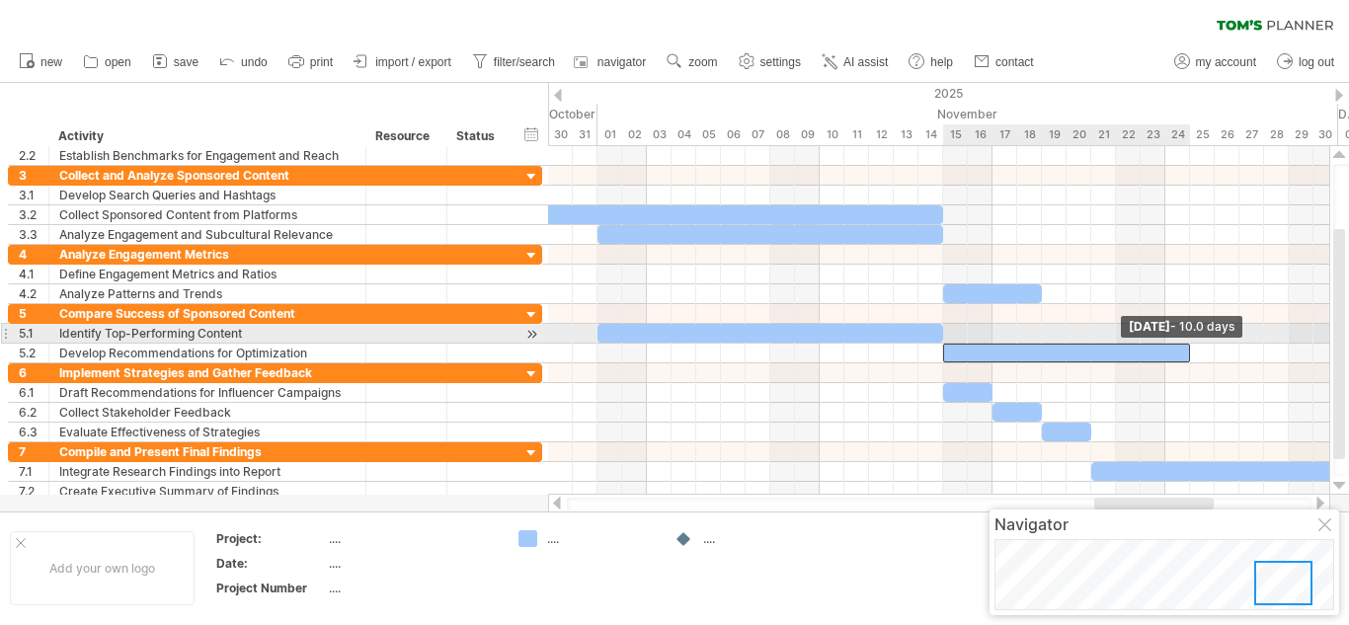
drag, startPoint x: 989, startPoint y: 350, endPoint x: 1184, endPoint y: 338, distance: 194.9
click at [1184, 338] on div "[DATE] - 10.0 days [DATE]" at bounding box center [938, 320] width 781 height 349
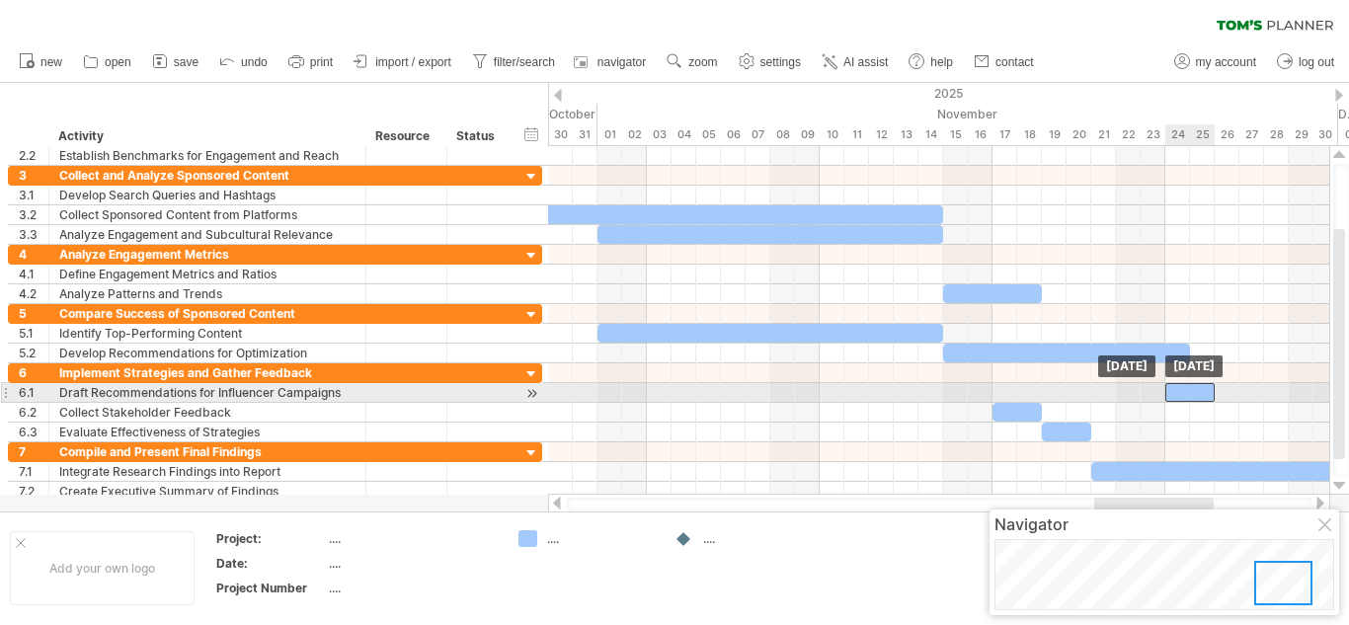
drag, startPoint x: 969, startPoint y: 391, endPoint x: 1186, endPoint y: 398, distance: 217.3
click at [1186, 398] on div at bounding box center [1189, 392] width 49 height 19
drag, startPoint x: 1211, startPoint y: 394, endPoint x: 1277, endPoint y: 394, distance: 66.2
click at [1277, 394] on span at bounding box center [1277, 392] width 8 height 19
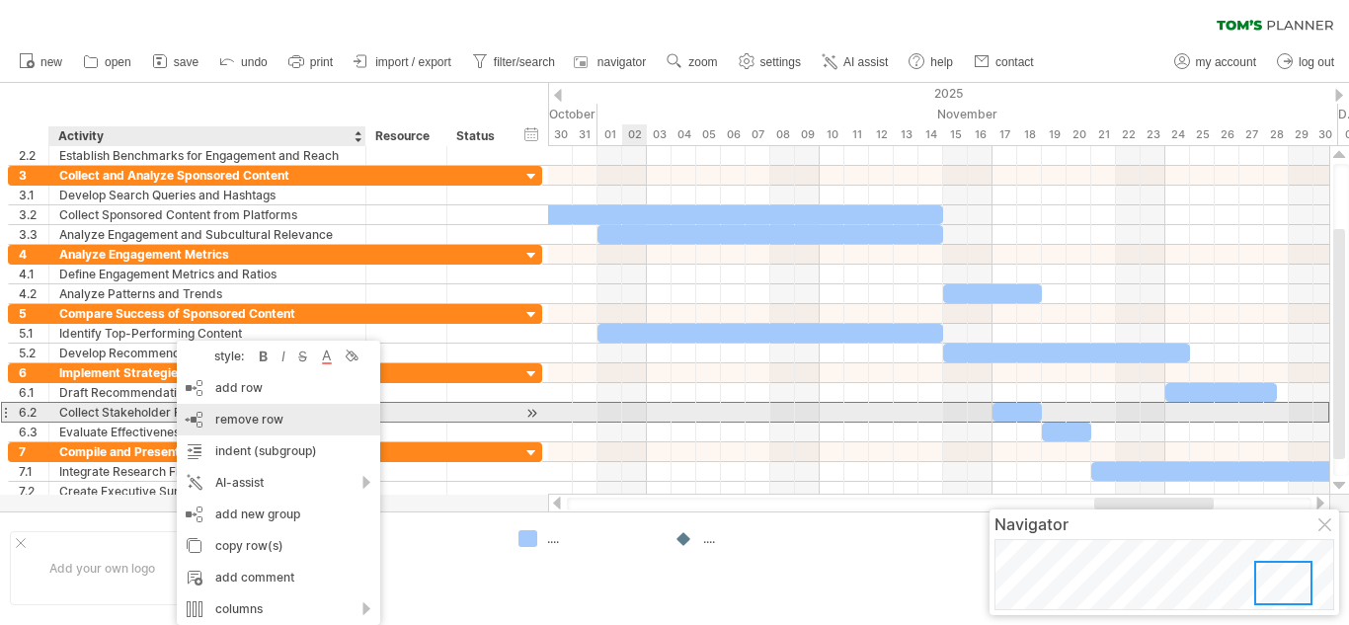
click at [234, 412] on span "remove row" at bounding box center [249, 419] width 68 height 15
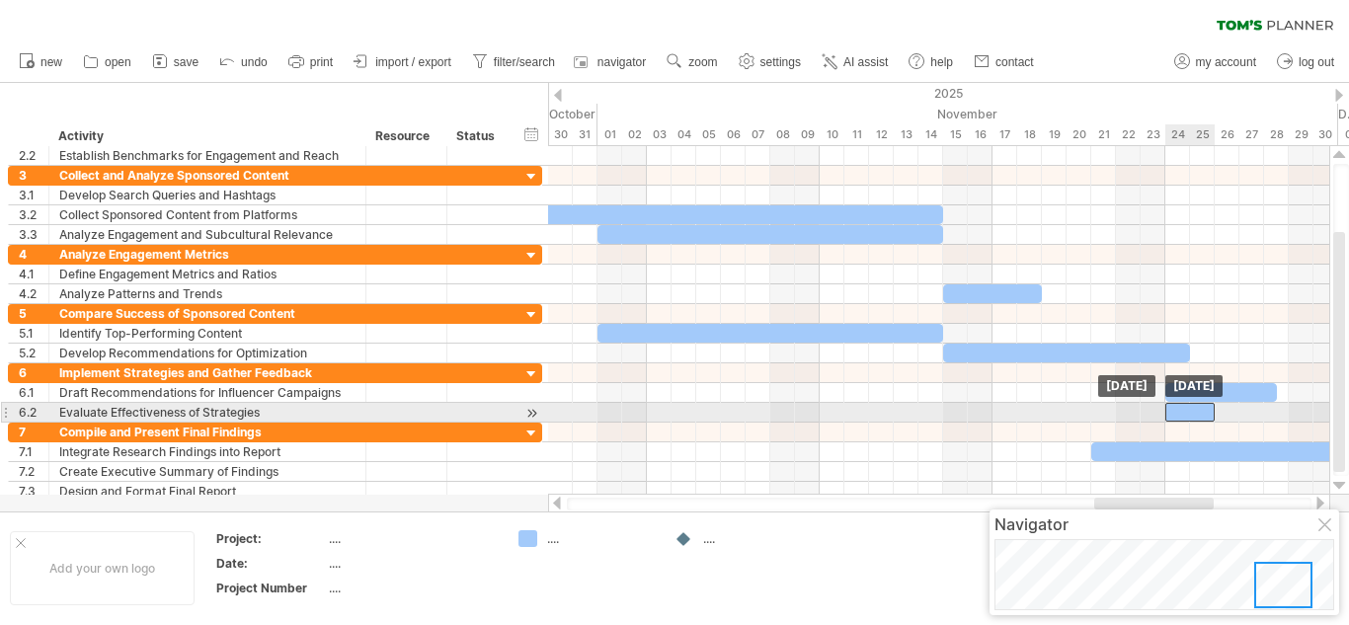
drag, startPoint x: 1056, startPoint y: 408, endPoint x: 1183, endPoint y: 415, distance: 126.6
click at [1183, 415] on div at bounding box center [1189, 412] width 49 height 19
drag, startPoint x: 1213, startPoint y: 411, endPoint x: 1280, endPoint y: 406, distance: 67.3
click at [1280, 406] on span at bounding box center [1277, 412] width 8 height 19
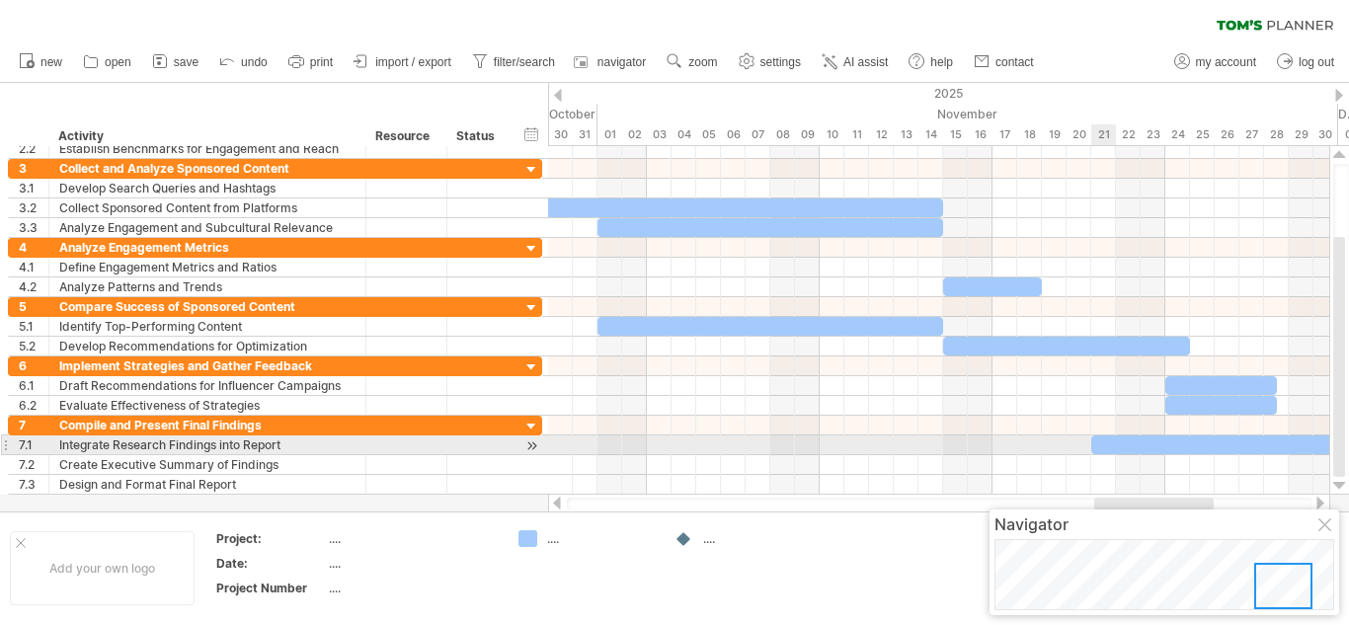
click at [1112, 450] on div at bounding box center [1214, 444] width 247 height 19
drag, startPoint x: 1092, startPoint y: 444, endPoint x: 1172, endPoint y: 455, distance: 80.7
click at [1172, 455] on div "[DATE] [DATE] - 7.0 days" at bounding box center [938, 320] width 781 height 349
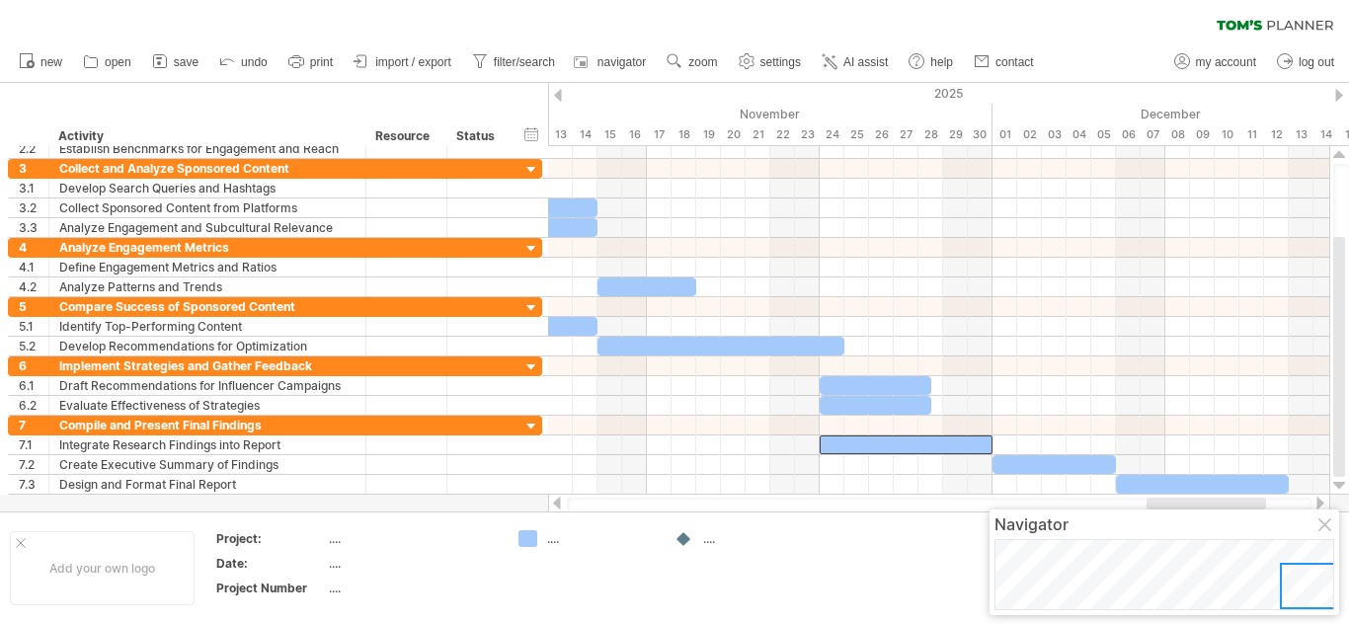
drag, startPoint x: 1161, startPoint y: 505, endPoint x: 1207, endPoint y: 501, distance: 45.6
click at [1207, 501] on div at bounding box center [1205, 504] width 119 height 12
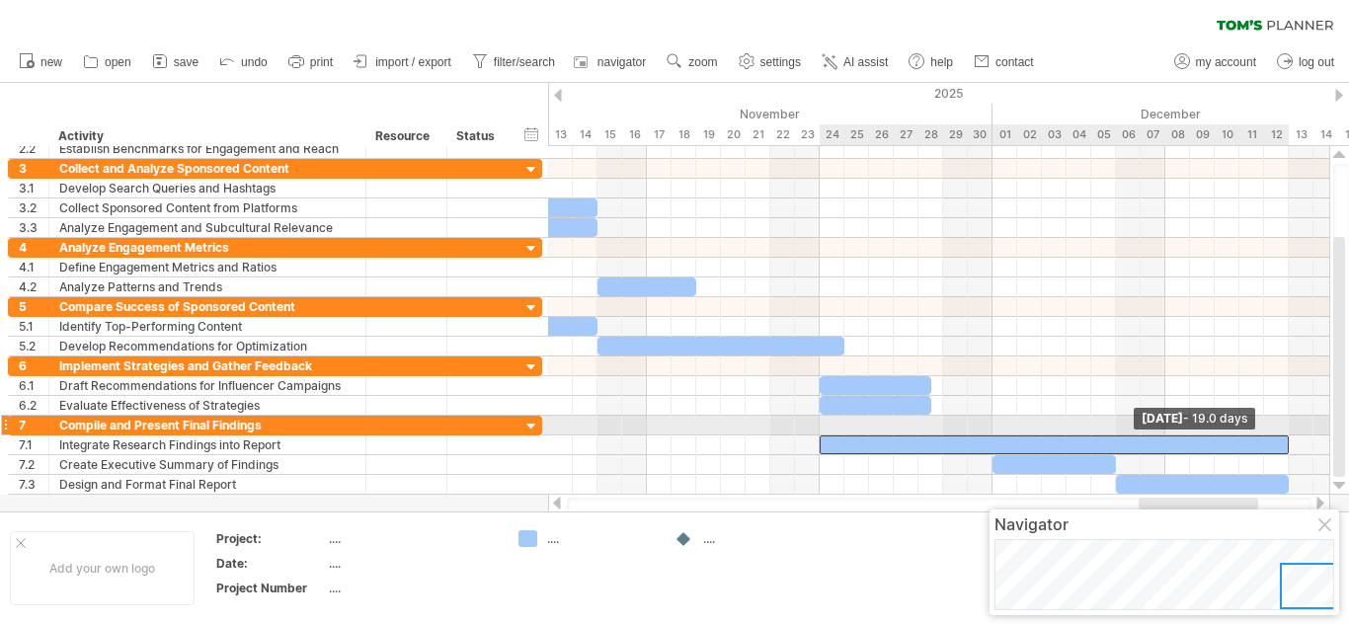
drag, startPoint x: 989, startPoint y: 442, endPoint x: 1280, endPoint y: 434, distance: 290.4
click at [1280, 434] on div "[DATE] - 19.0 days [DATE] - 7.0 days" at bounding box center [938, 320] width 781 height 349
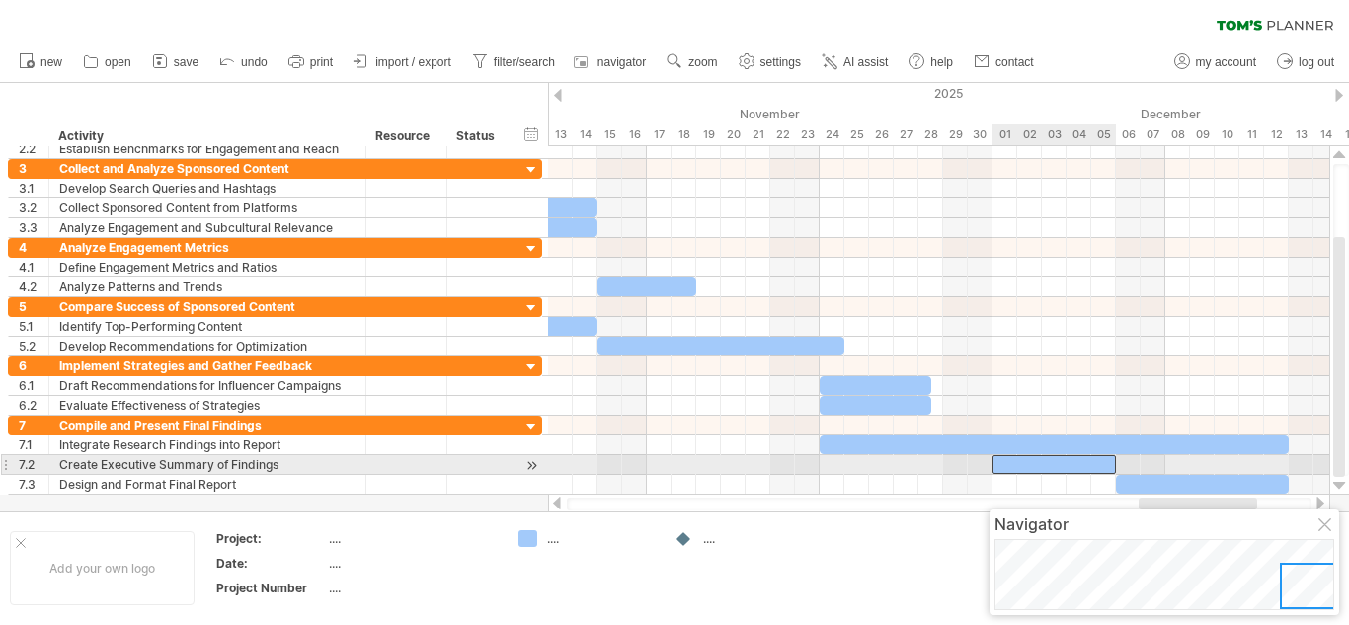
click at [1085, 462] on div at bounding box center [1053, 464] width 123 height 19
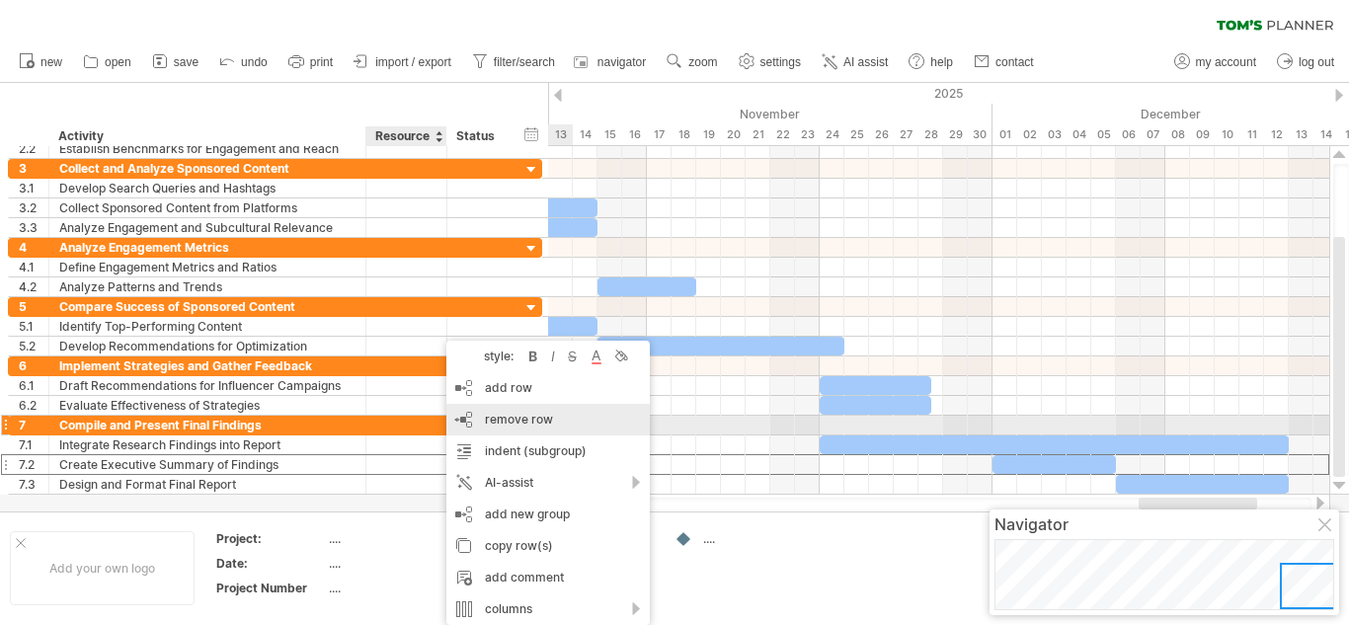
click at [510, 427] on div "remove row remove selected rows" at bounding box center [547, 420] width 203 height 32
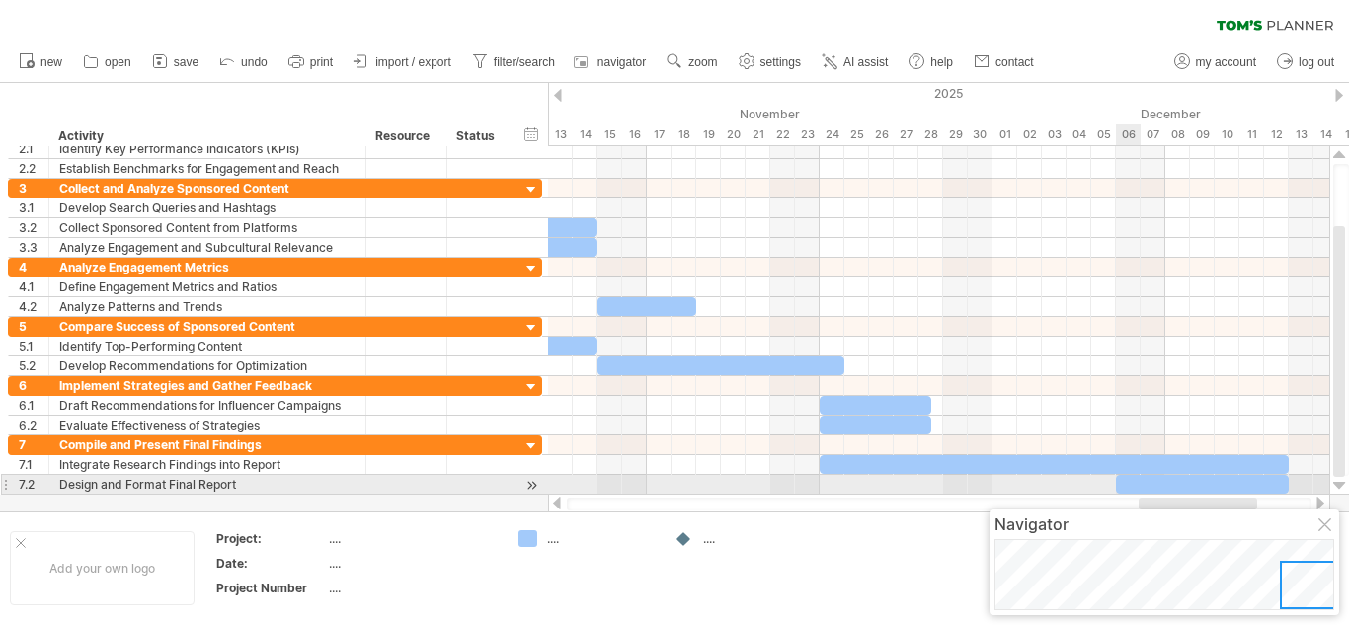
click at [1132, 489] on div at bounding box center [1202, 484] width 173 height 19
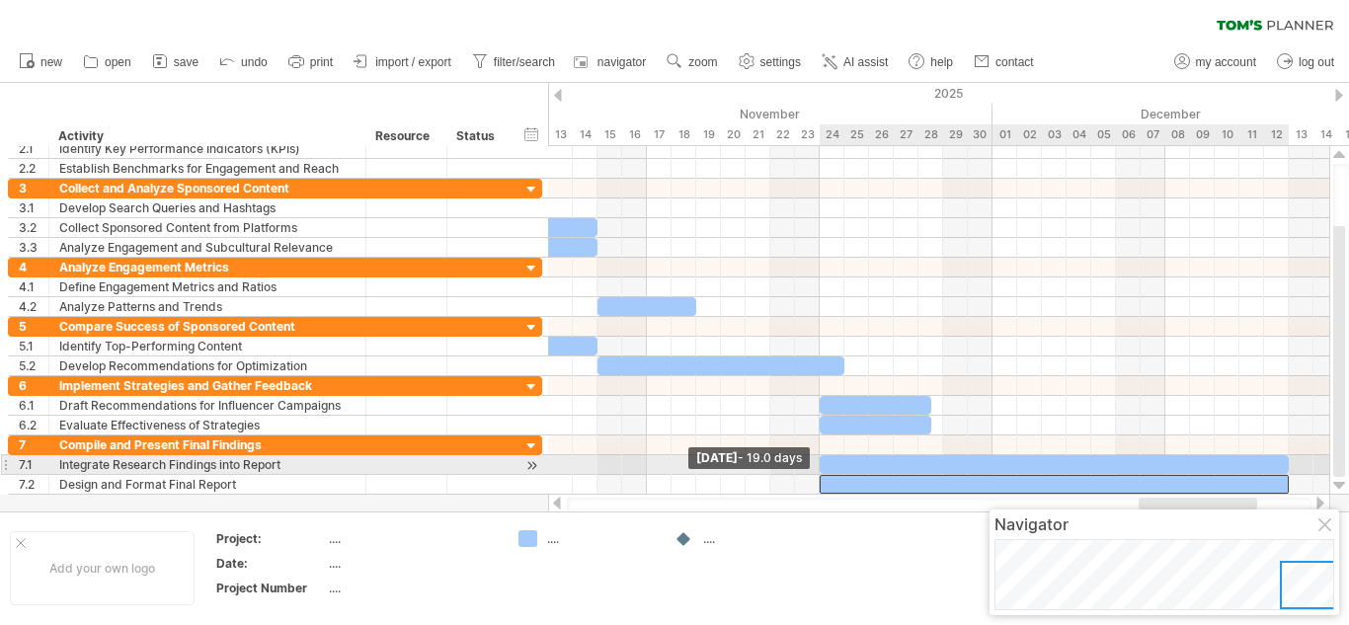
drag, startPoint x: 1119, startPoint y: 489, endPoint x: 818, endPoint y: 473, distance: 301.6
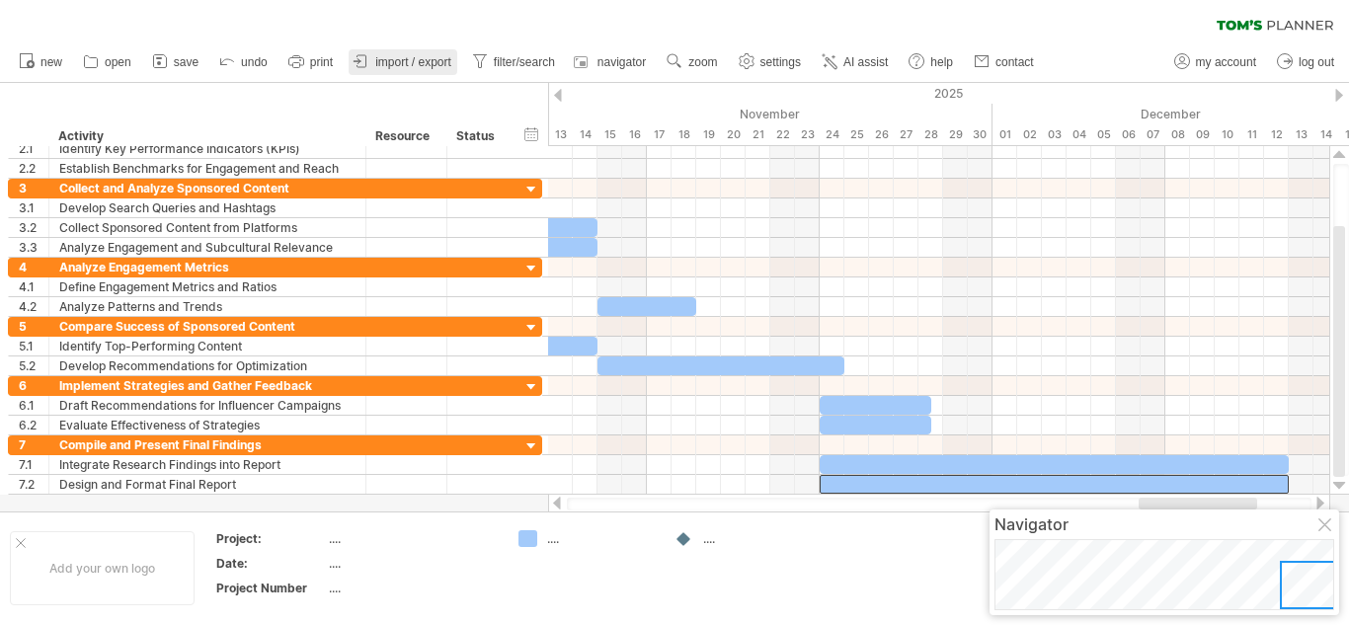
click at [393, 57] on span "import / export" at bounding box center [413, 62] width 76 height 14
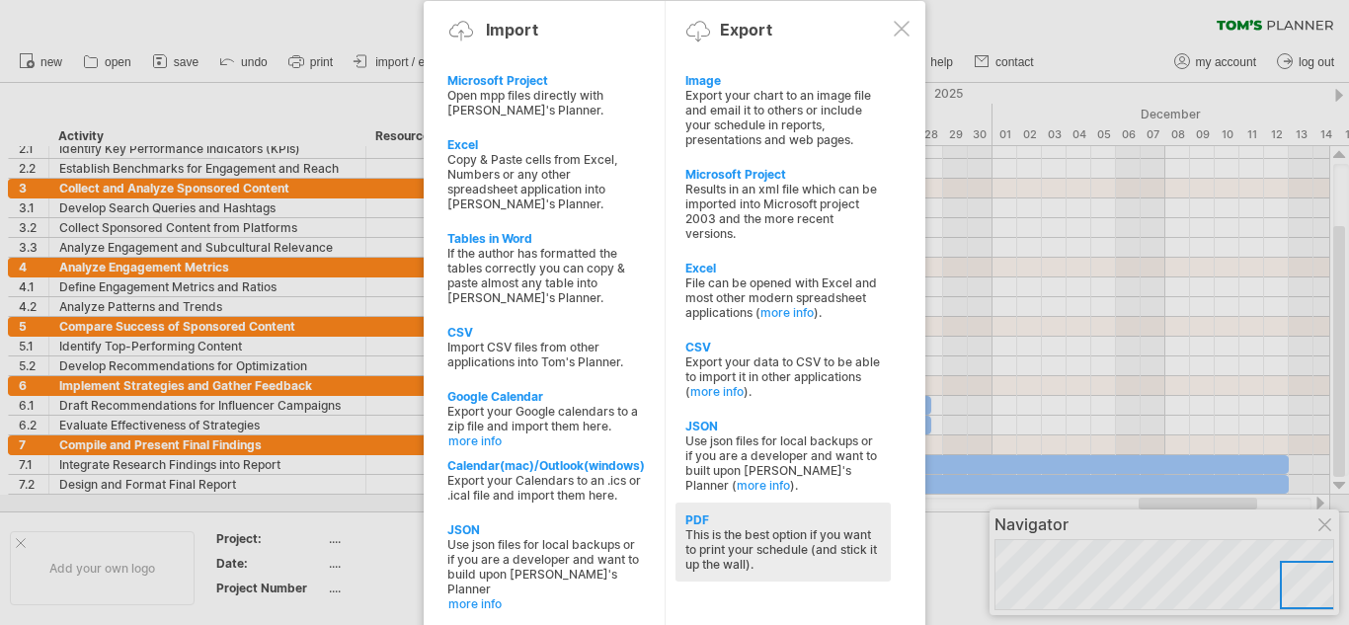
click at [730, 541] on div "This is the best option if you want to print your schedule (and stick it up the…" at bounding box center [783, 549] width 196 height 44
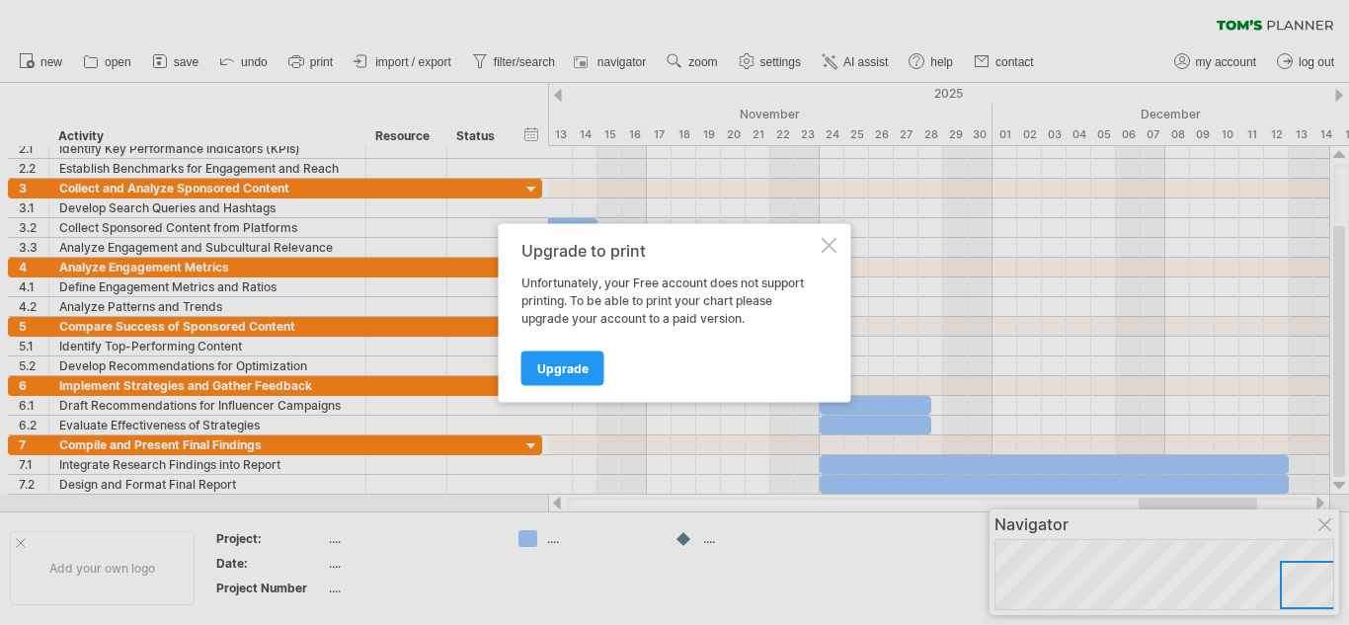
click at [831, 234] on div "Upgrade to print Unfortunately, your Free account does not support printing. To…" at bounding box center [675, 312] width 352 height 179
click at [823, 248] on div at bounding box center [830, 245] width 16 height 16
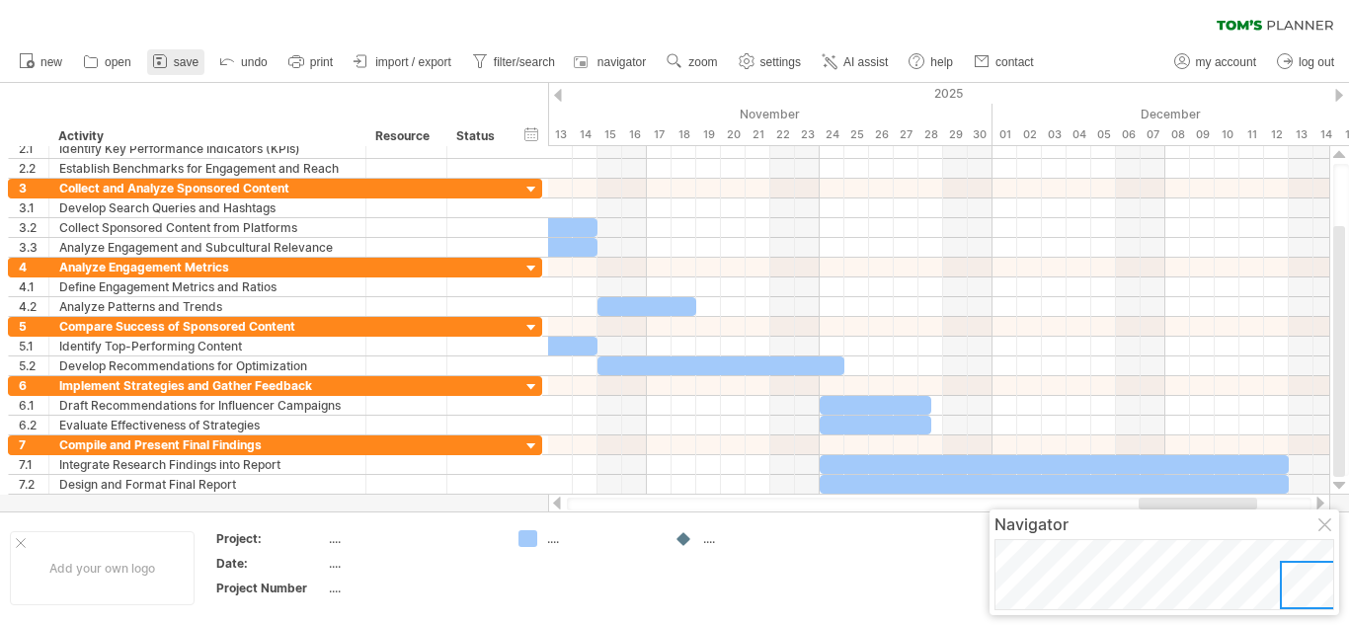
click at [172, 69] on link "save" at bounding box center [175, 62] width 57 height 26
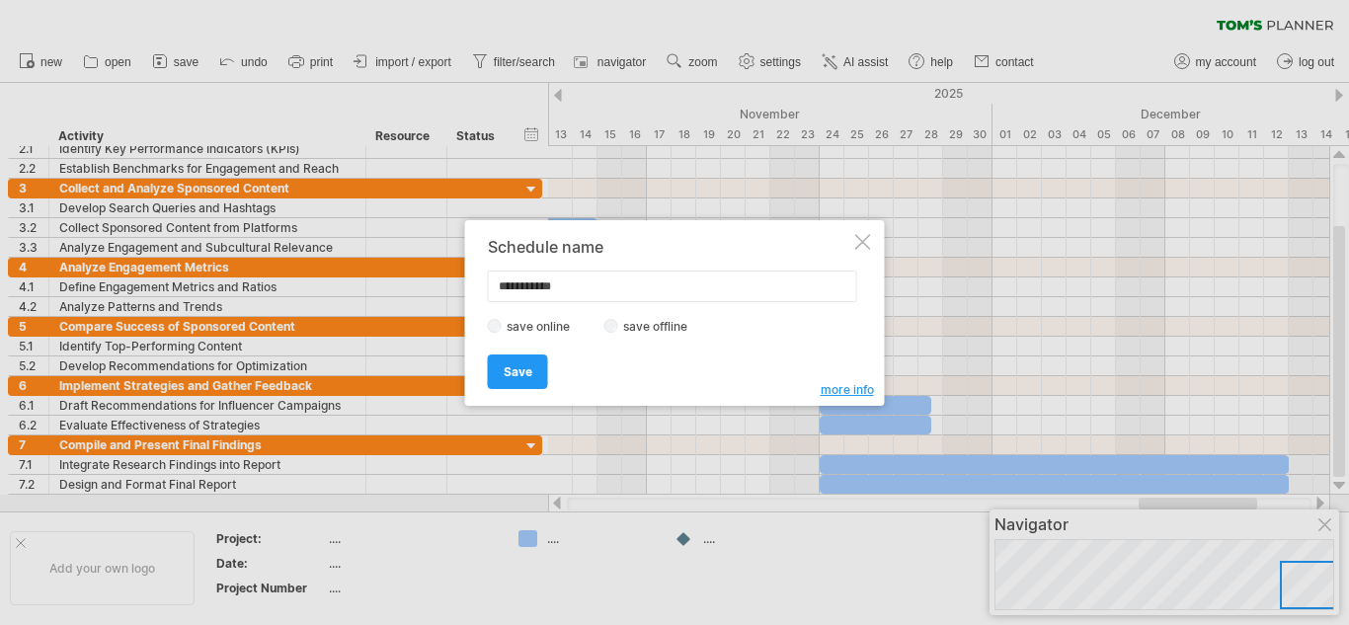
drag, startPoint x: 603, startPoint y: 278, endPoint x: 326, endPoint y: 293, distance: 277.8
click at [326, 293] on div "Trying to reach [DOMAIN_NAME] Connected again... 0% clear filter new 1" at bounding box center [674, 312] width 1349 height 625
type input "**********"
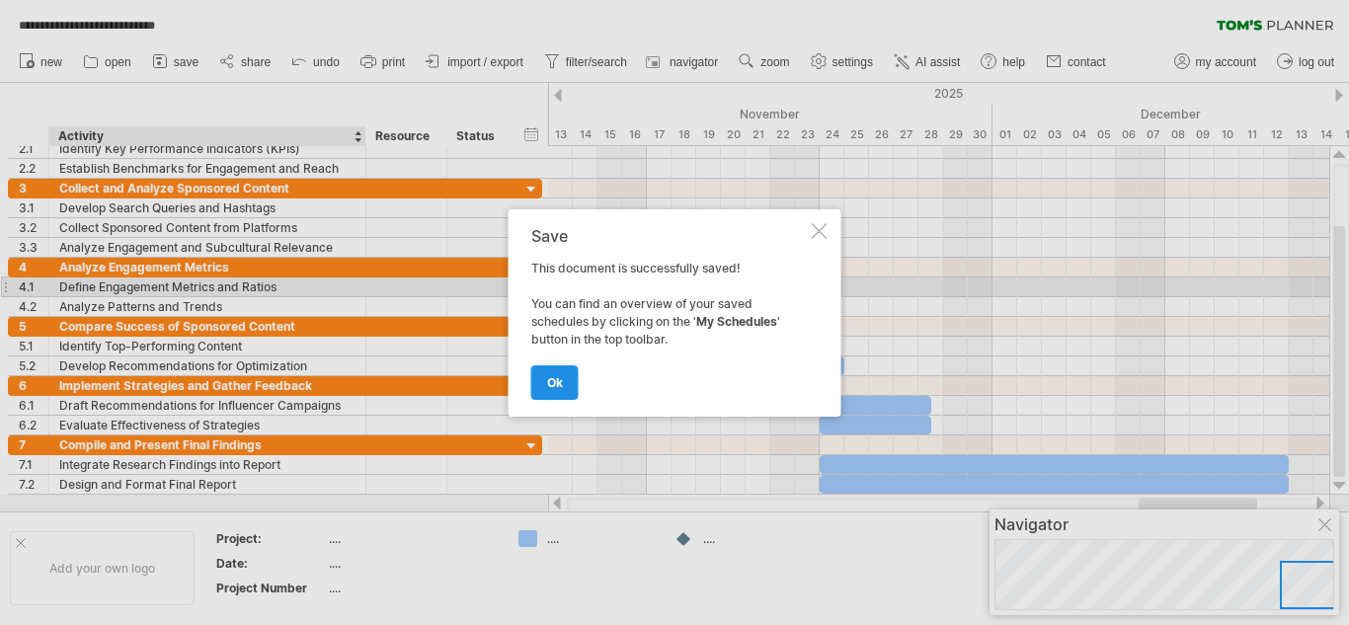
click at [534, 376] on link "ok" at bounding box center [554, 382] width 47 height 35
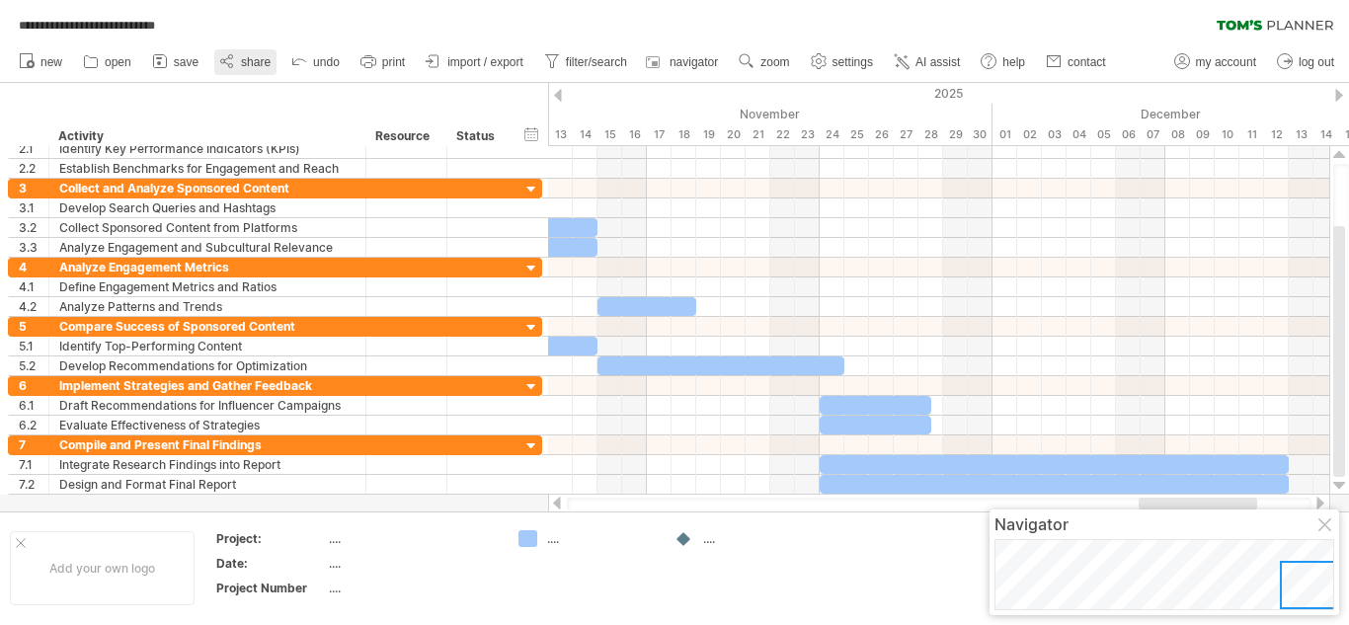
click at [269, 56] on span "share" at bounding box center [256, 62] width 30 height 14
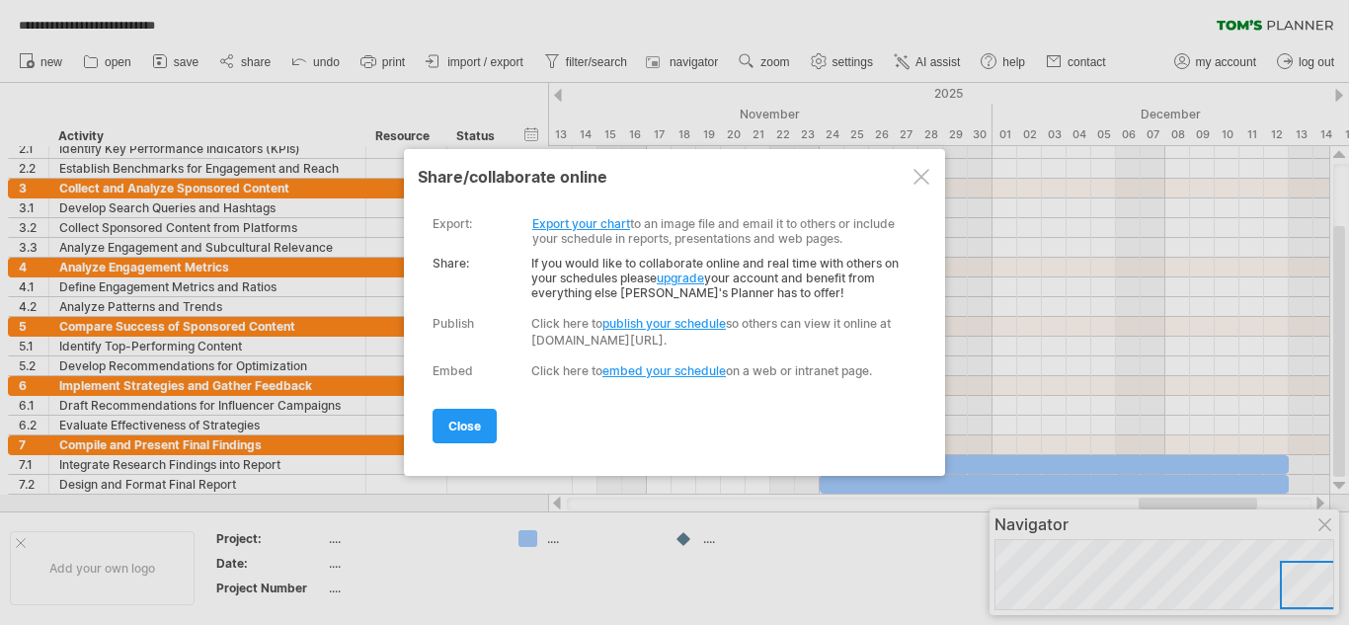
click at [591, 224] on link "Export your chart" at bounding box center [581, 223] width 98 height 15
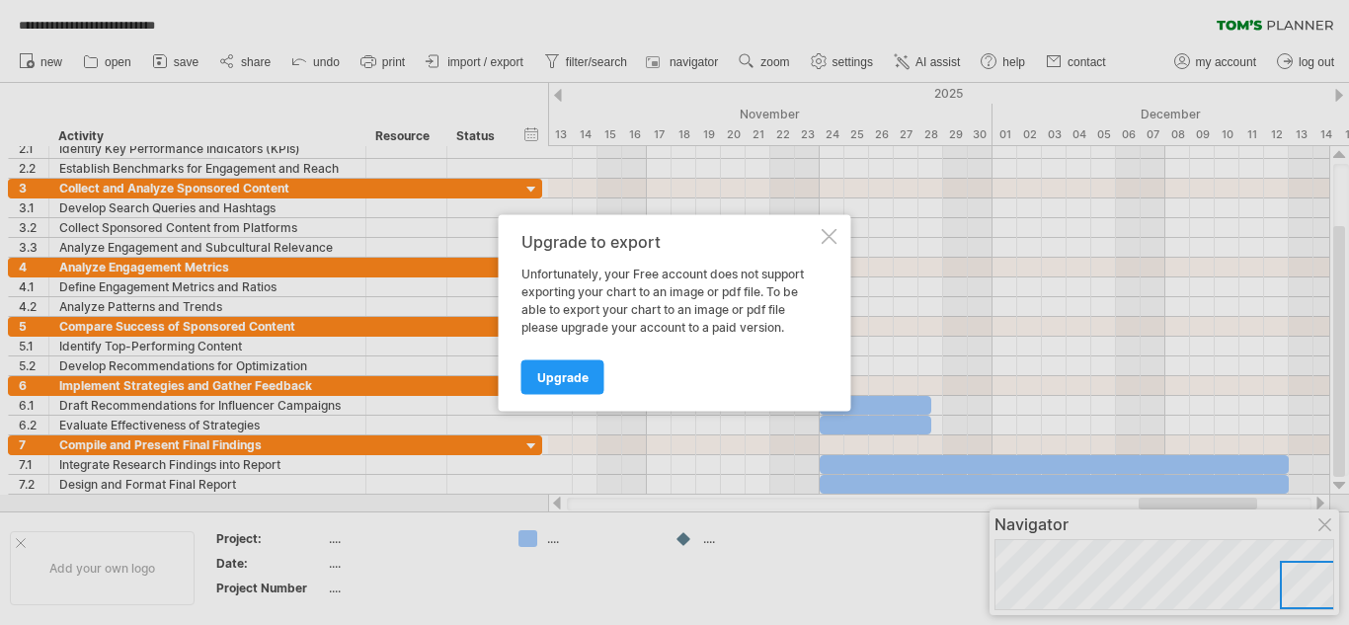
click at [827, 235] on div at bounding box center [830, 236] width 16 height 16
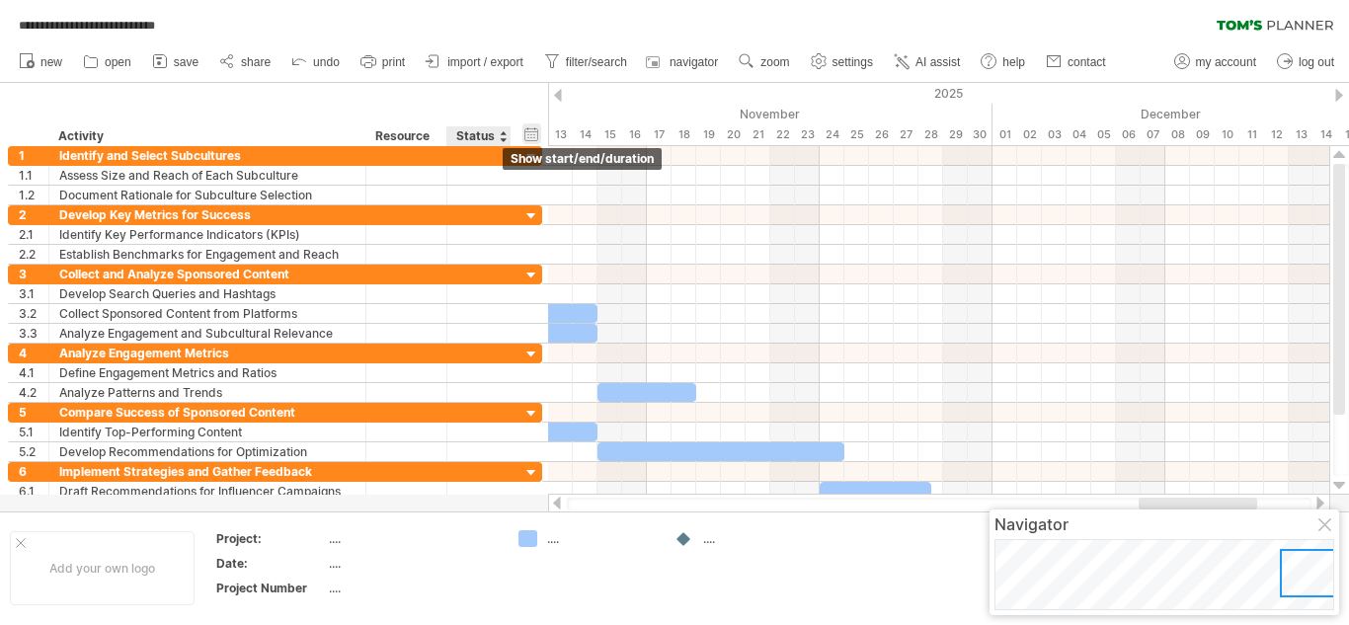
click at [526, 133] on div "hide start/end/duration show start/end/duration" at bounding box center [531, 133] width 19 height 21
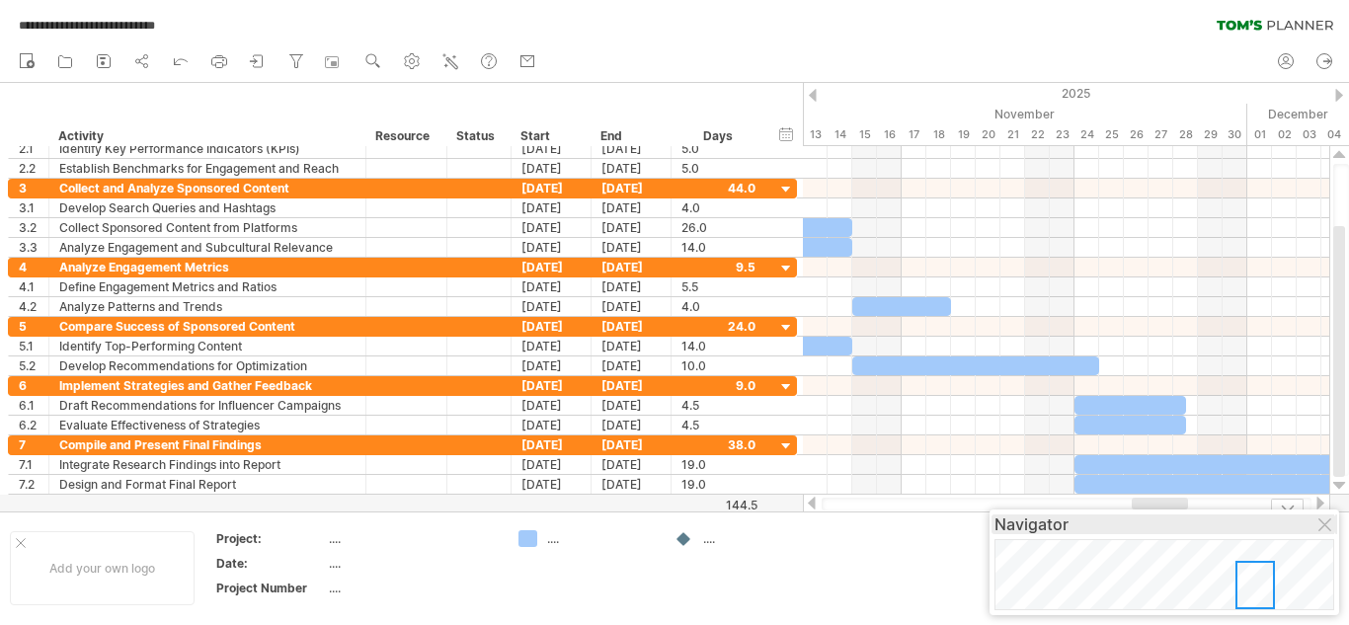
drag, startPoint x: 905, startPoint y: 538, endPoint x: 1021, endPoint y: 527, distance: 116.0
click at [1319, 523] on div at bounding box center [1326, 526] width 16 height 16
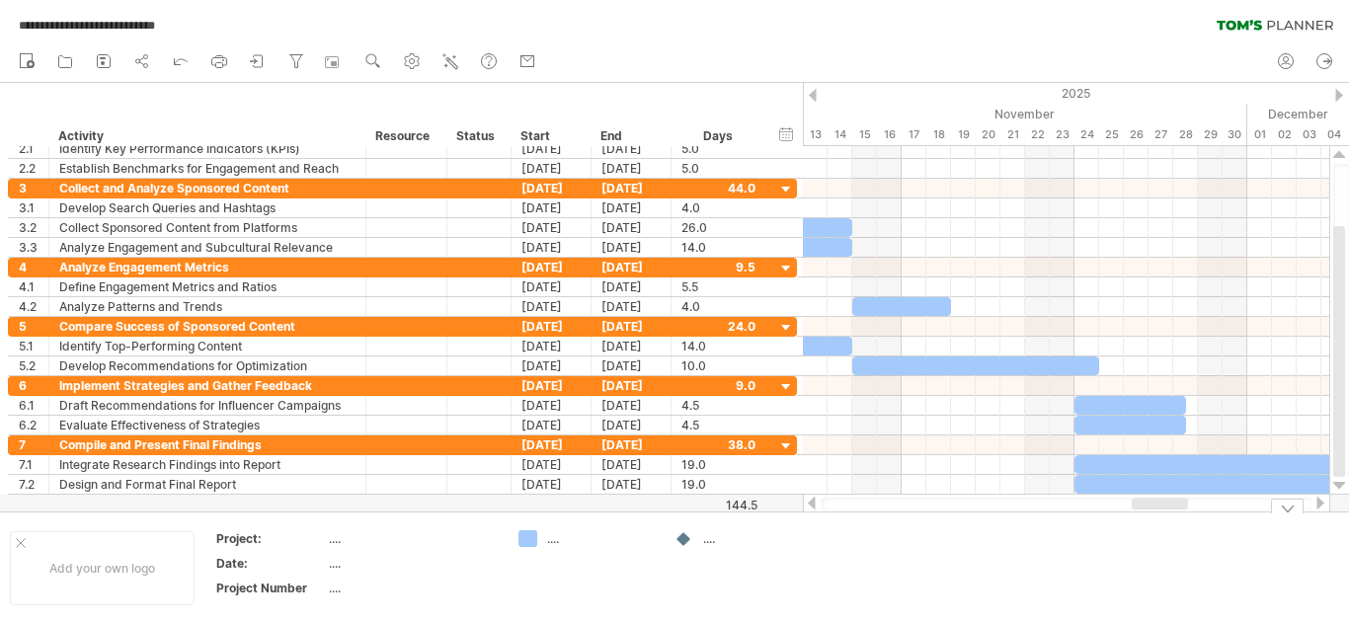
click at [1286, 509] on div at bounding box center [1287, 506] width 33 height 15
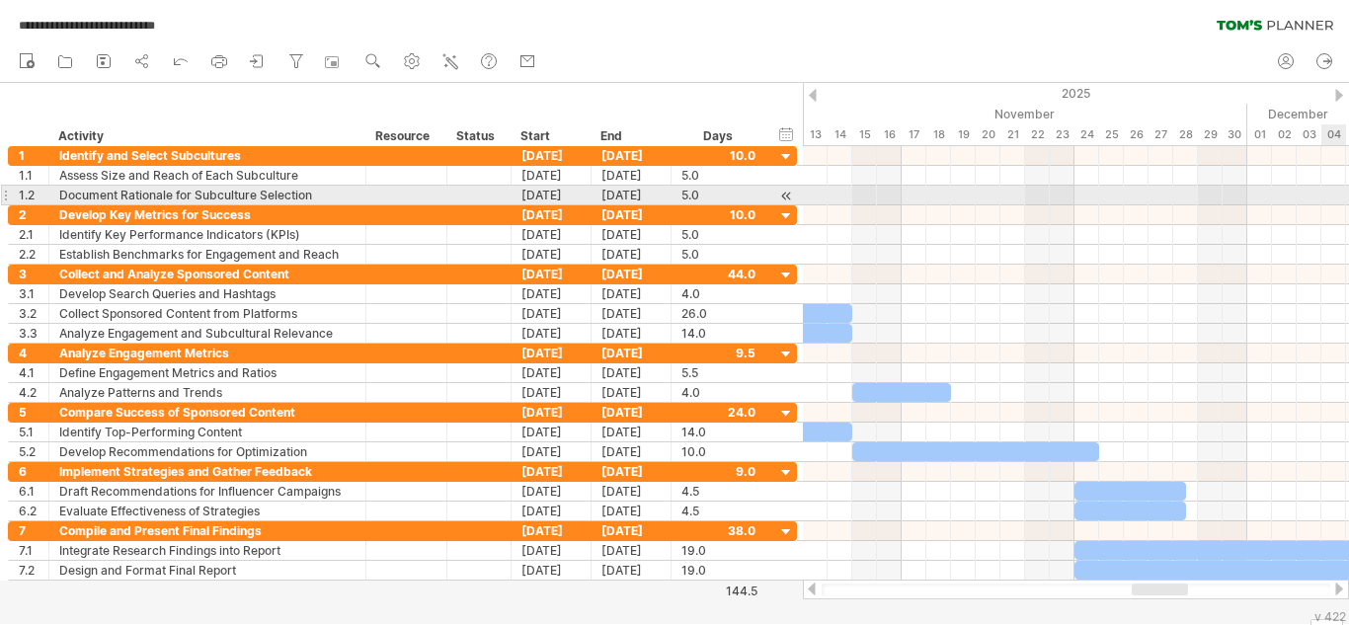
click at [1326, 200] on div at bounding box center [1076, 196] width 546 height 20
